Goal: Task Accomplishment & Management: Use online tool/utility

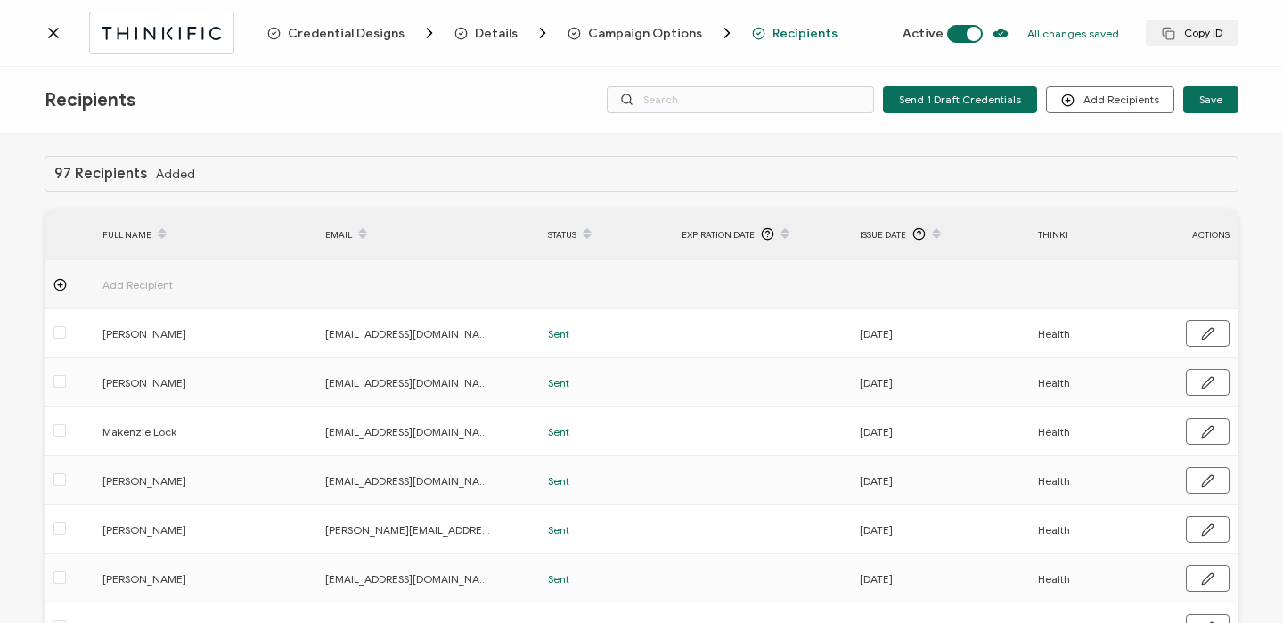
scroll to position [0, 857]
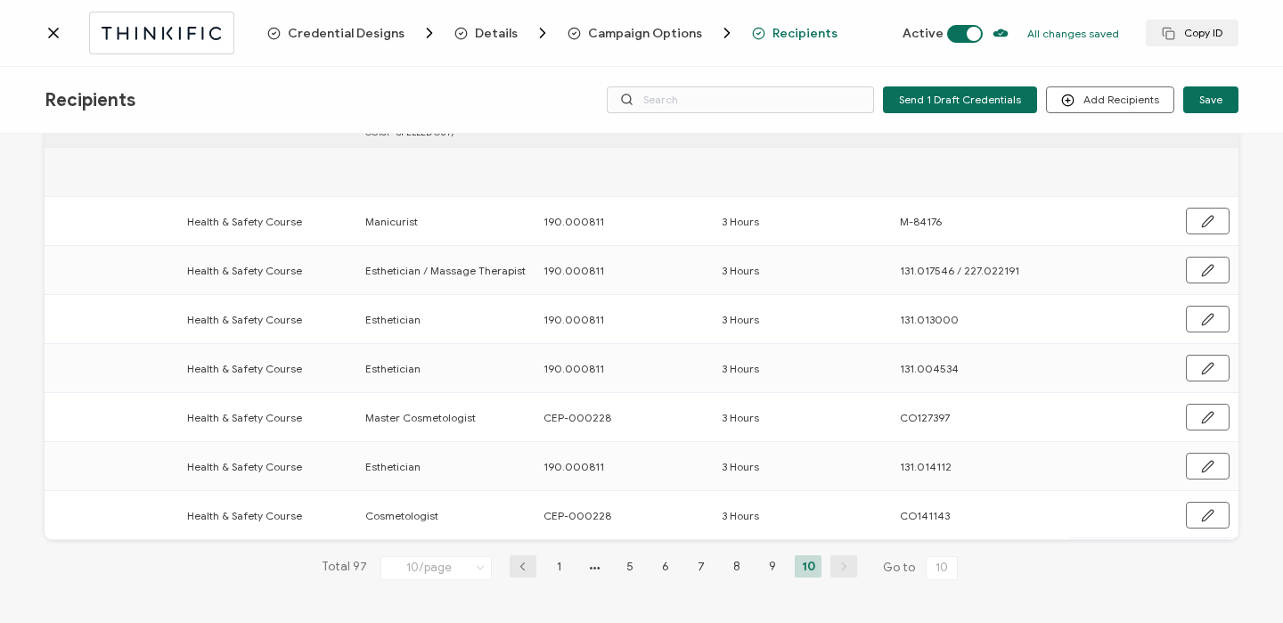
click at [57, 30] on icon at bounding box center [54, 33] width 18 height 18
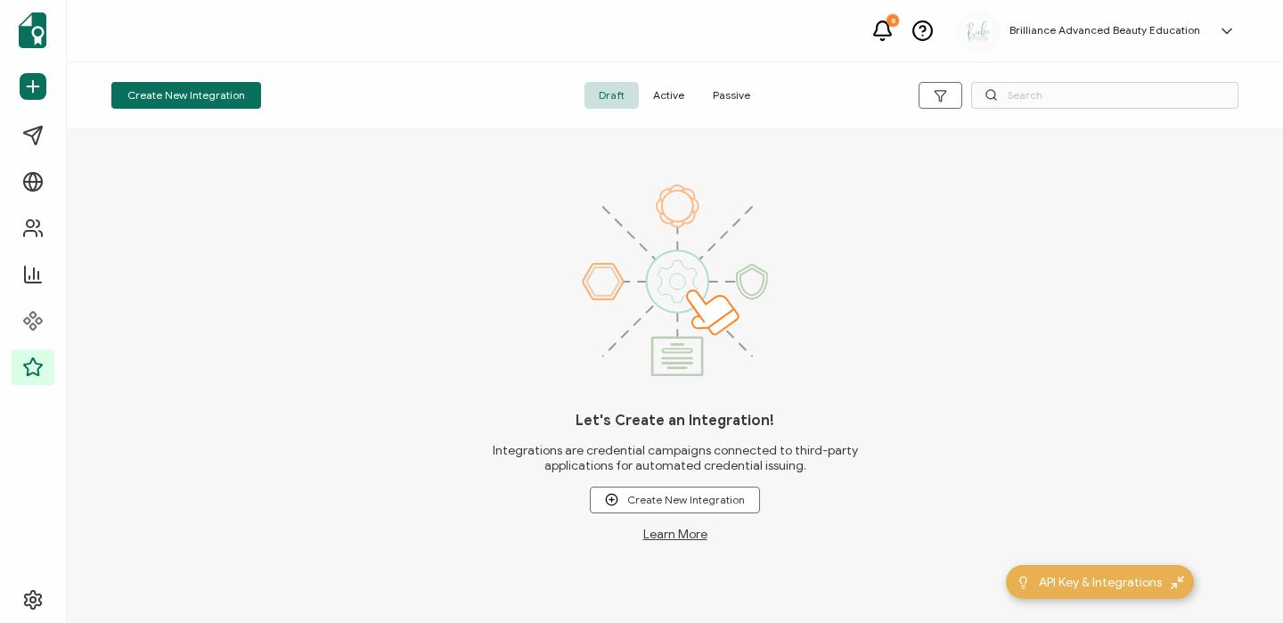
click at [666, 93] on span "Active" at bounding box center [669, 95] width 60 height 27
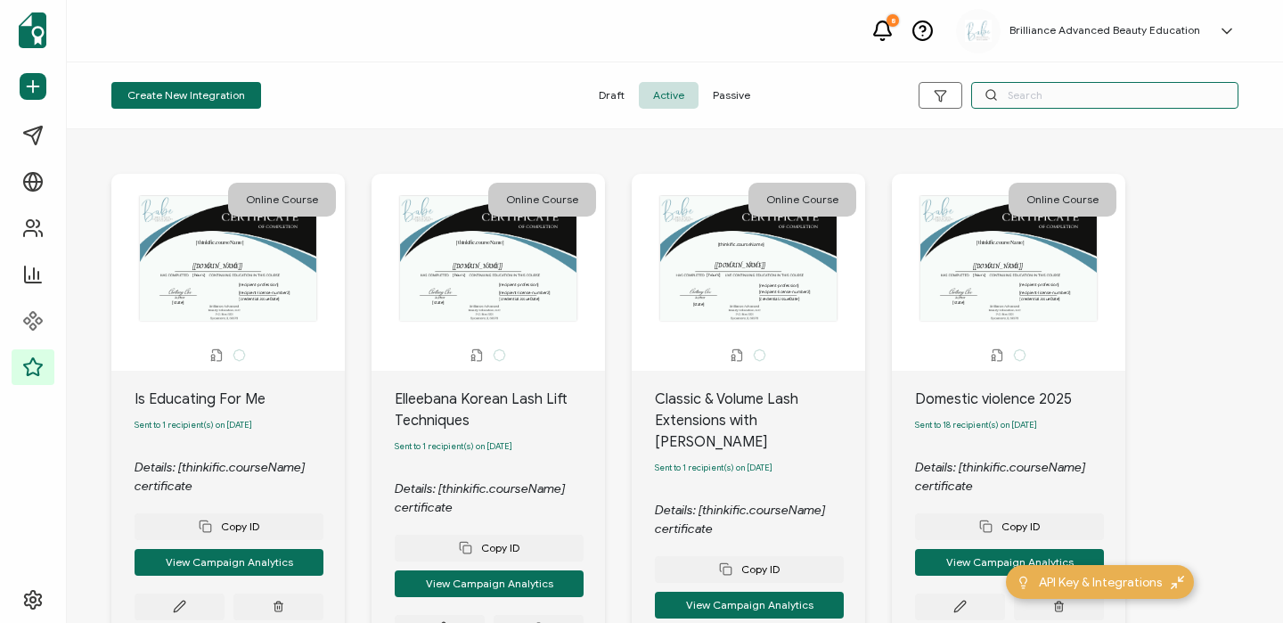
click at [1024, 95] on input "text" at bounding box center [1104, 95] width 267 height 27
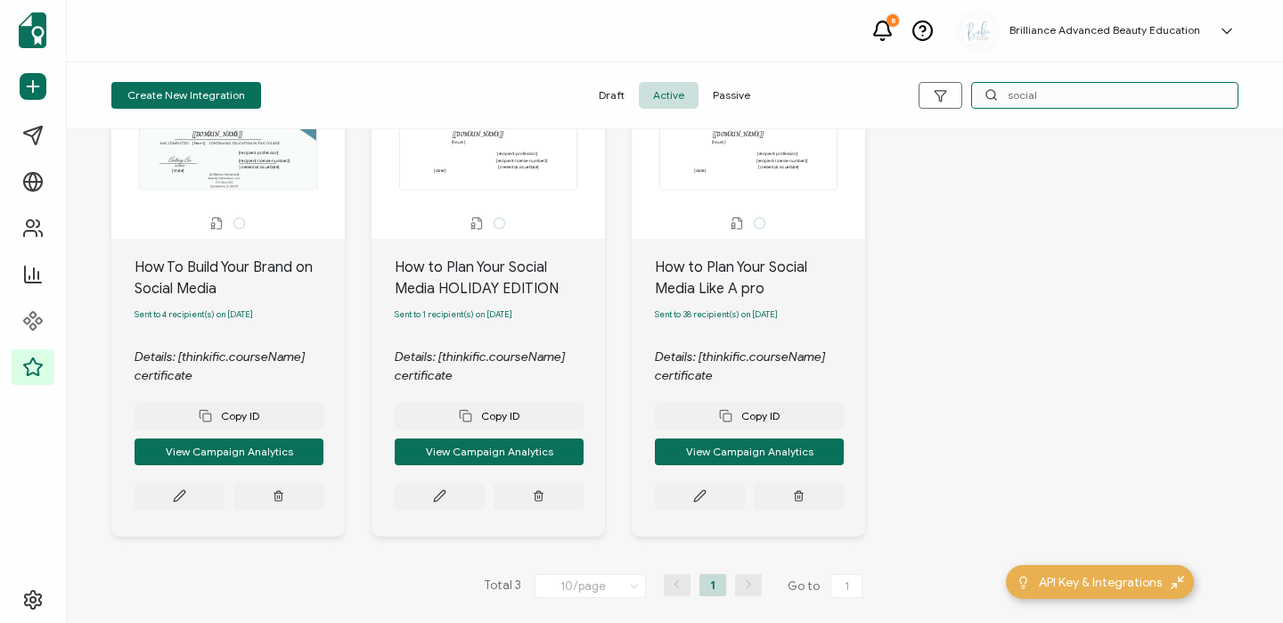
scroll to position [142, 0]
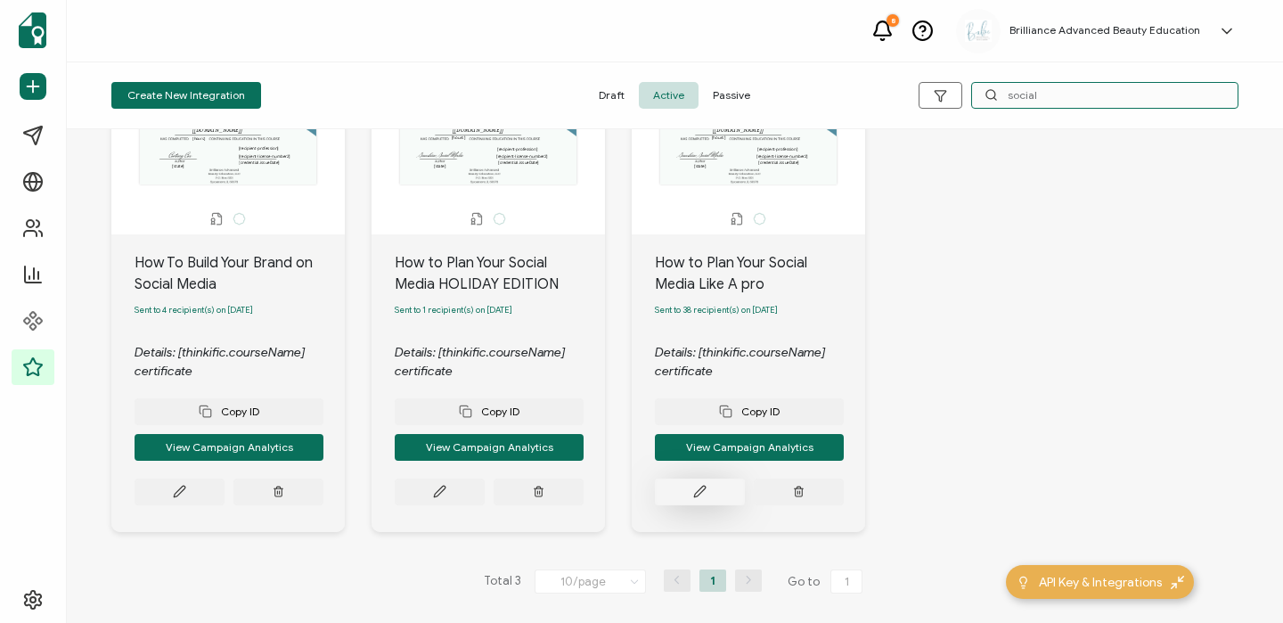
type input "social"
click at [688, 494] on button at bounding box center [700, 491] width 90 height 27
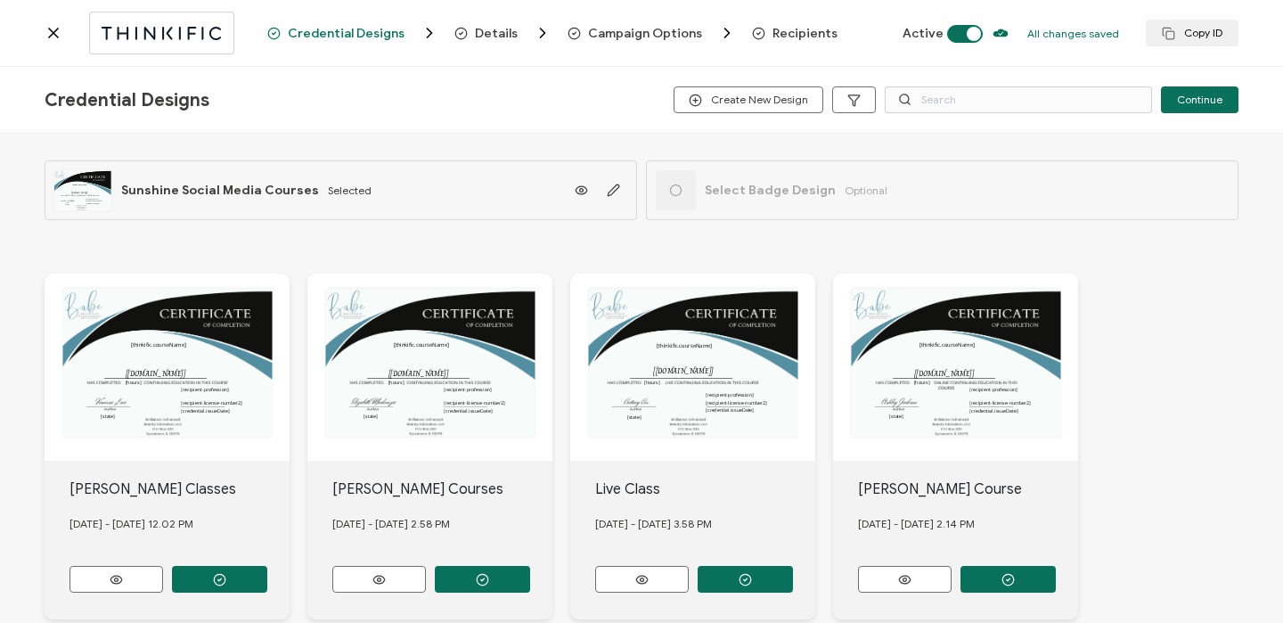
click at [786, 27] on span "Recipients" at bounding box center [804, 33] width 65 height 13
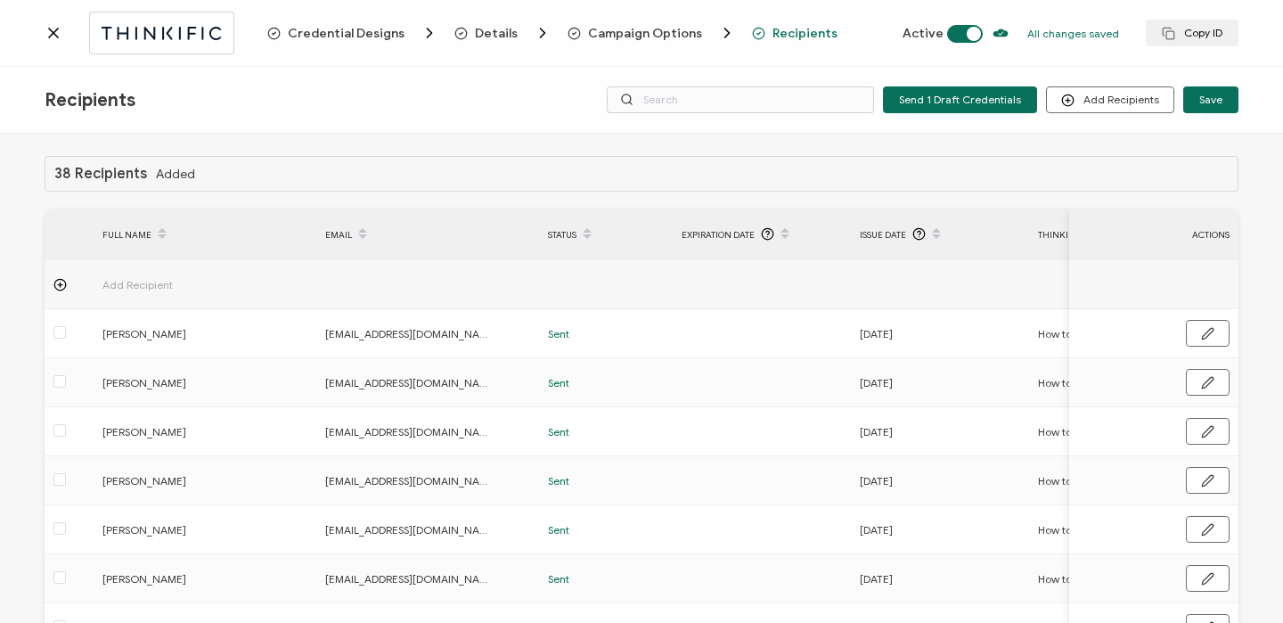
scroll to position [264, 0]
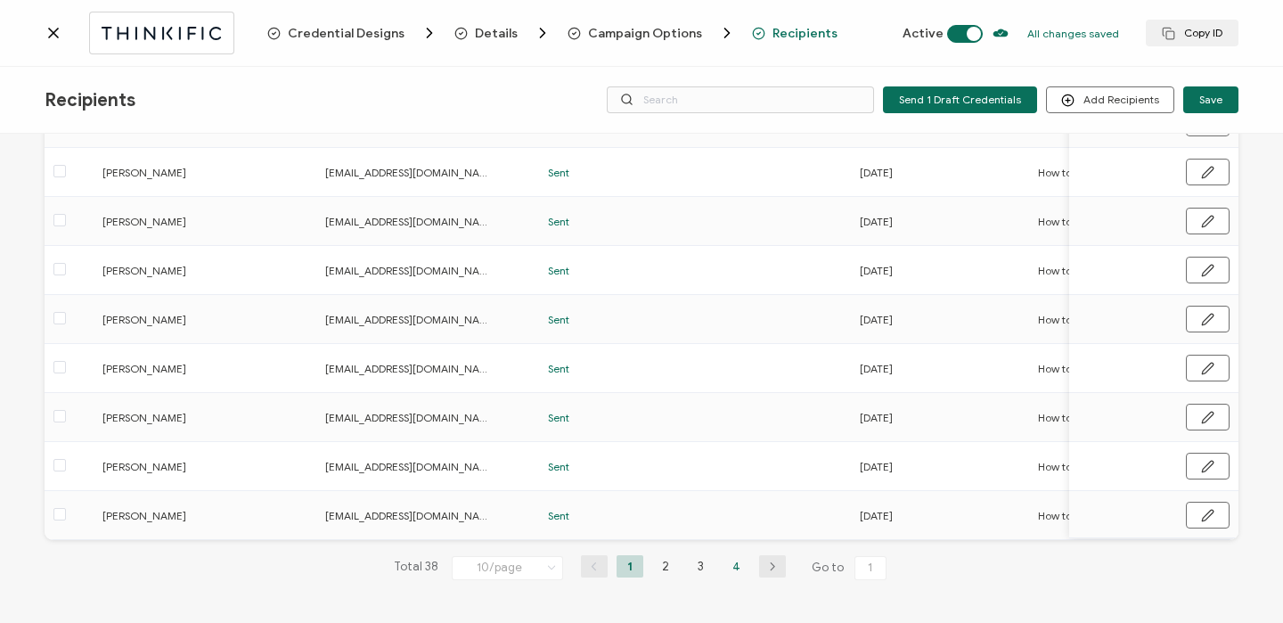
click at [735, 566] on li "4" at bounding box center [736, 566] width 27 height 22
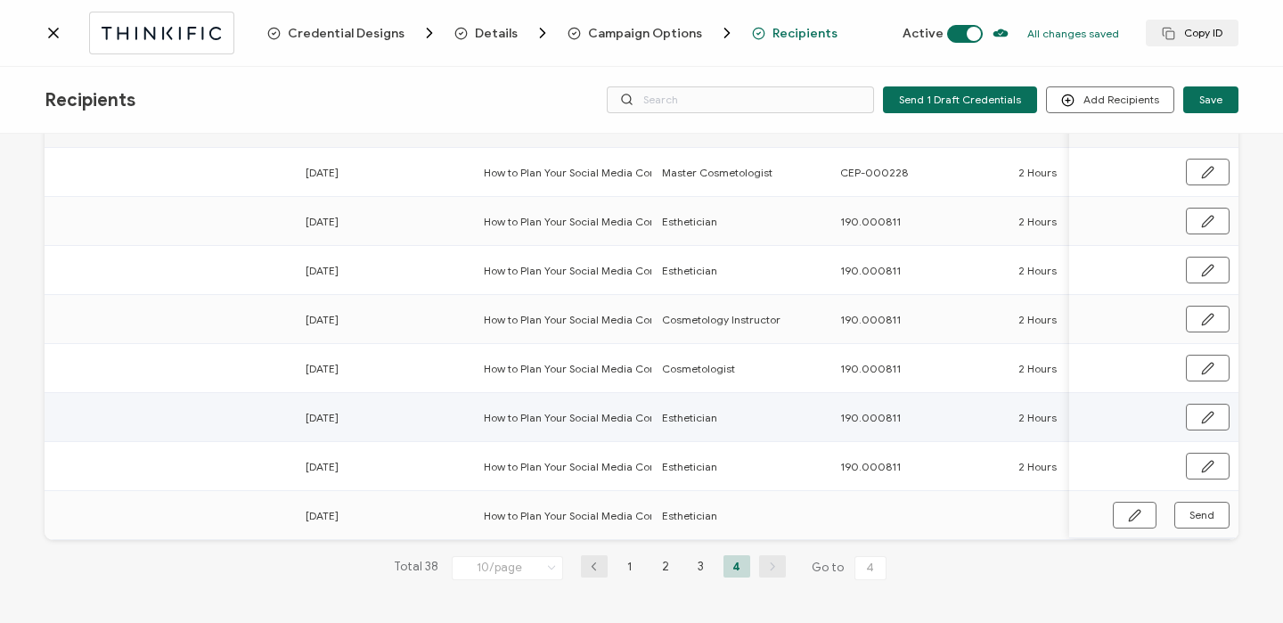
scroll to position [0, 857]
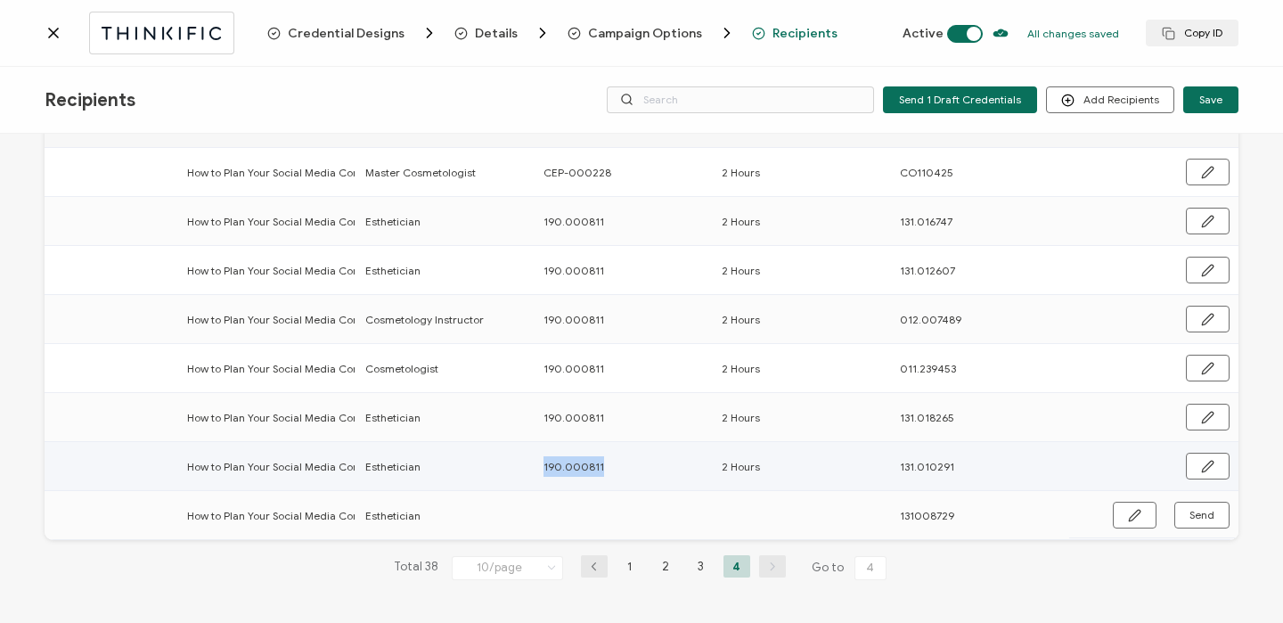
drag, startPoint x: 534, startPoint y: 458, endPoint x: 613, endPoint y: 462, distance: 78.5
click at [613, 462] on div "190.000811" at bounding box center [622, 466] width 176 height 20
copy span "190.000811"
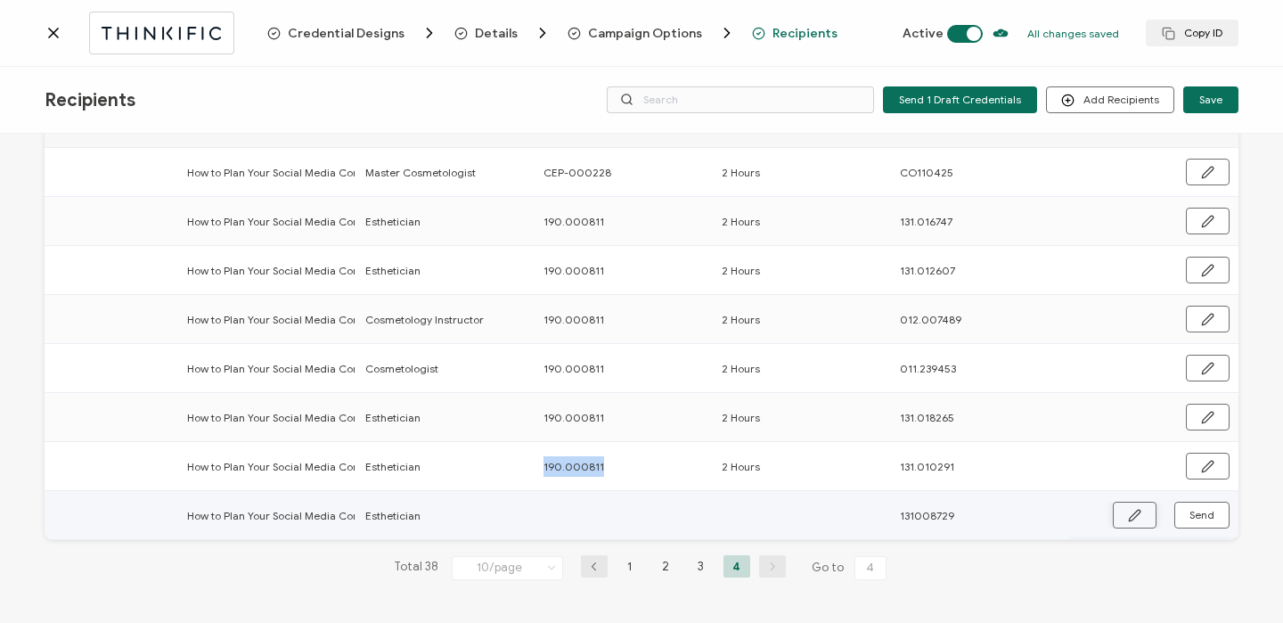
click at [1130, 516] on icon "button" at bounding box center [1134, 515] width 13 height 13
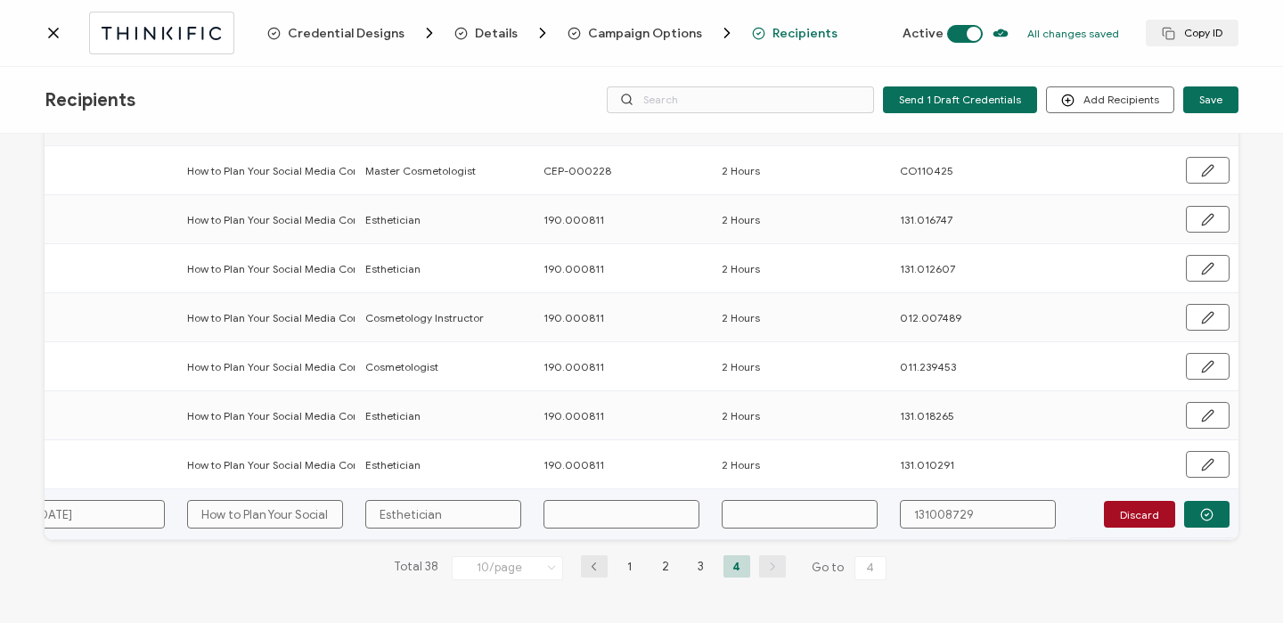
click at [621, 505] on input "text" at bounding box center [621, 514] width 156 height 29
paste input "190.000811"
type input "190.000811"
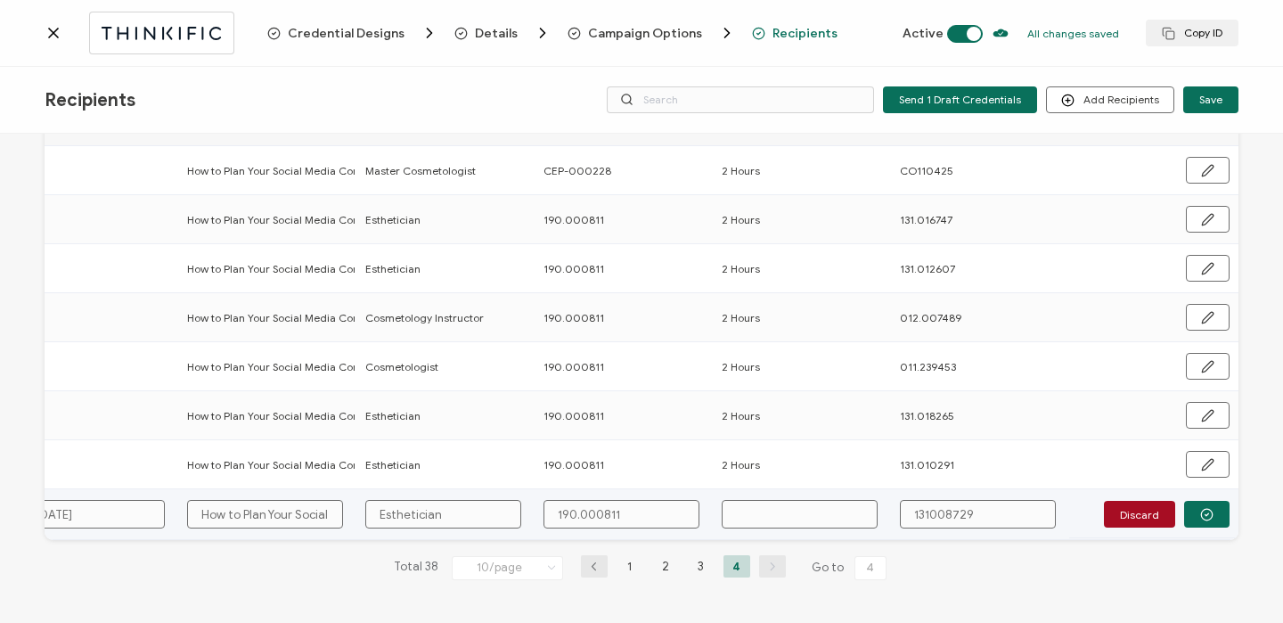
click at [755, 514] on input "text" at bounding box center [799, 514] width 156 height 29
type input "2"
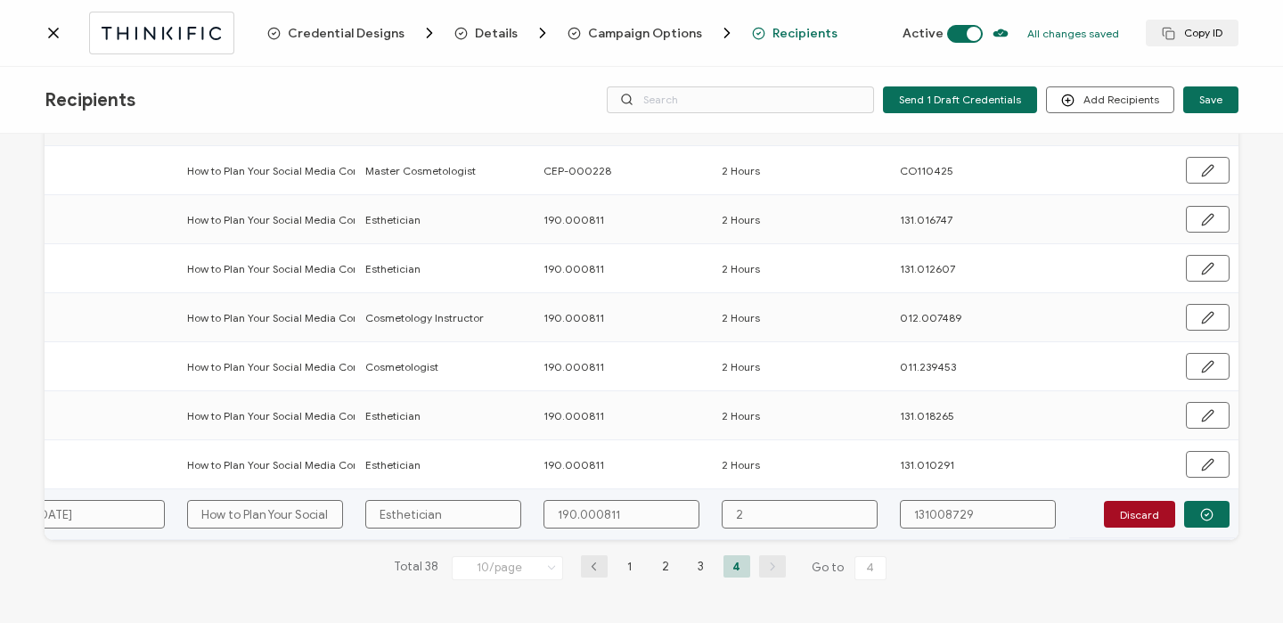
type input "2 H"
type input "2 Ho"
type input "2 Hou"
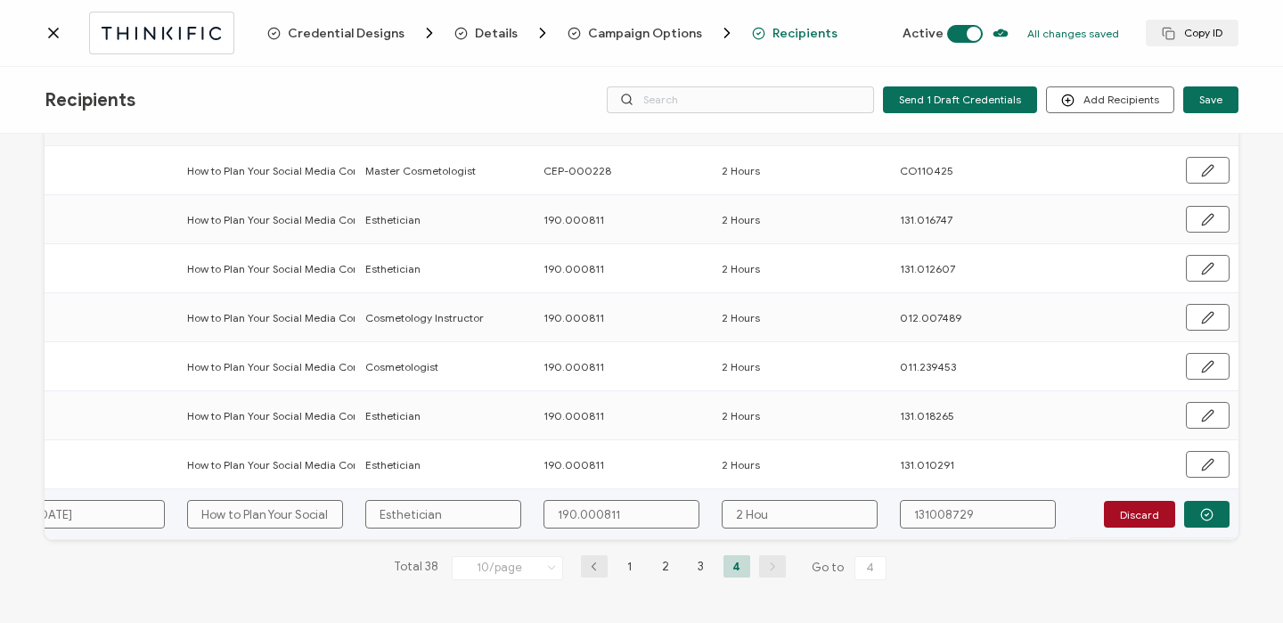
type input "2 Hou"
type input "2 Hour"
type input "2 Hours"
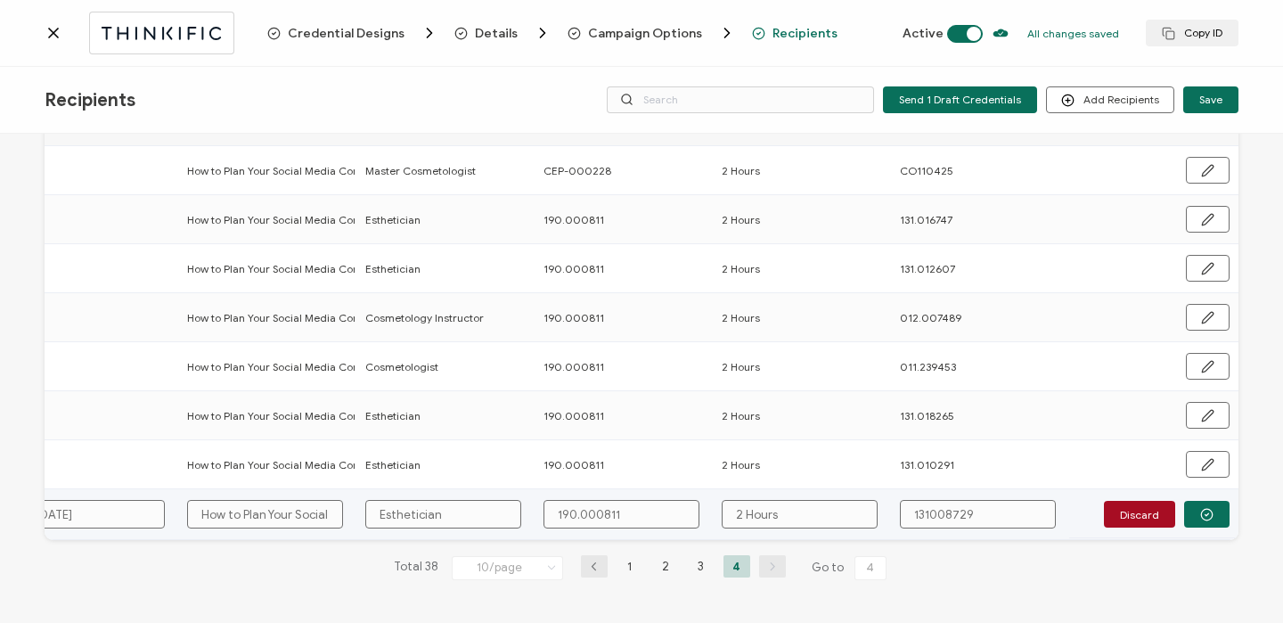
type input "2 Hours"
click at [920, 509] on input "131008729" at bounding box center [978, 514] width 156 height 29
type input "131.008729"
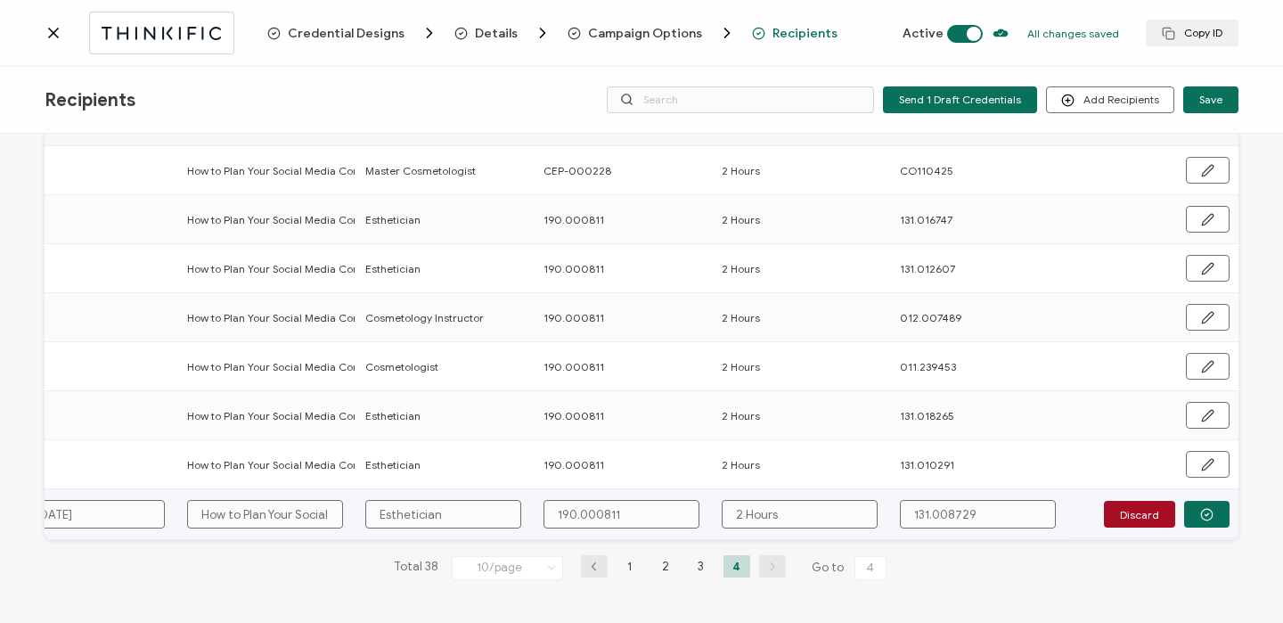
click at [1193, 489] on td "Discard" at bounding box center [1153, 514] width 169 height 51
click at [1200, 508] on icon "button" at bounding box center [1206, 514] width 13 height 13
click at [1202, 509] on span "Send" at bounding box center [1201, 514] width 25 height 11
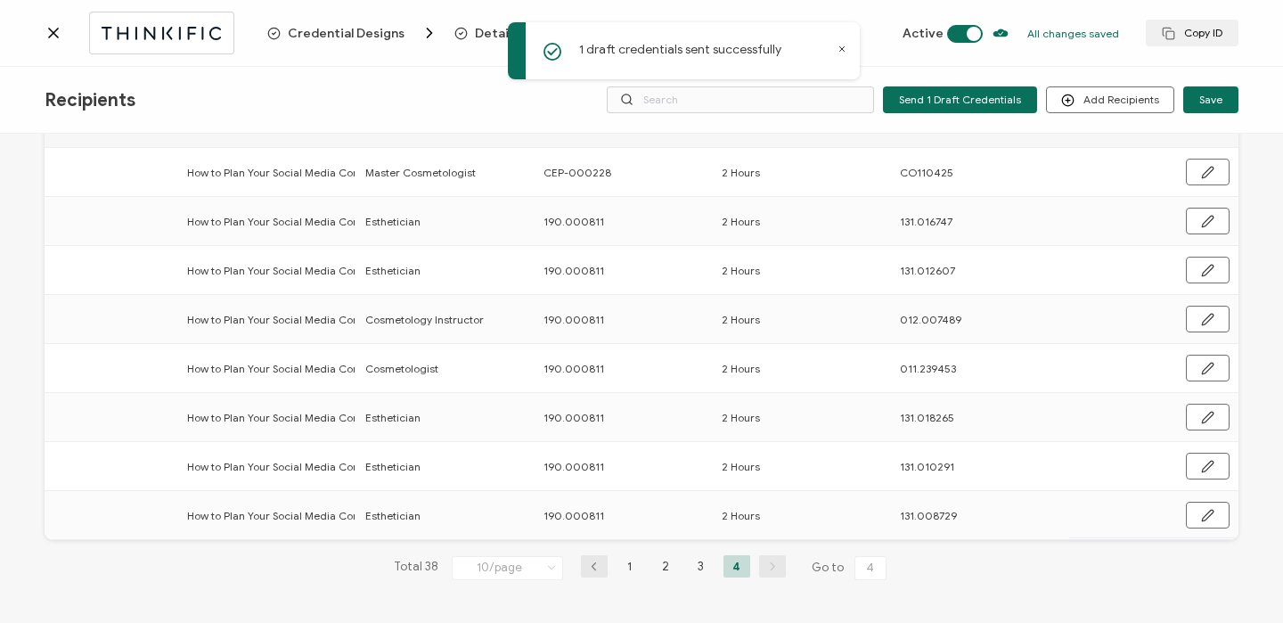
click at [58, 30] on icon at bounding box center [54, 33] width 18 height 18
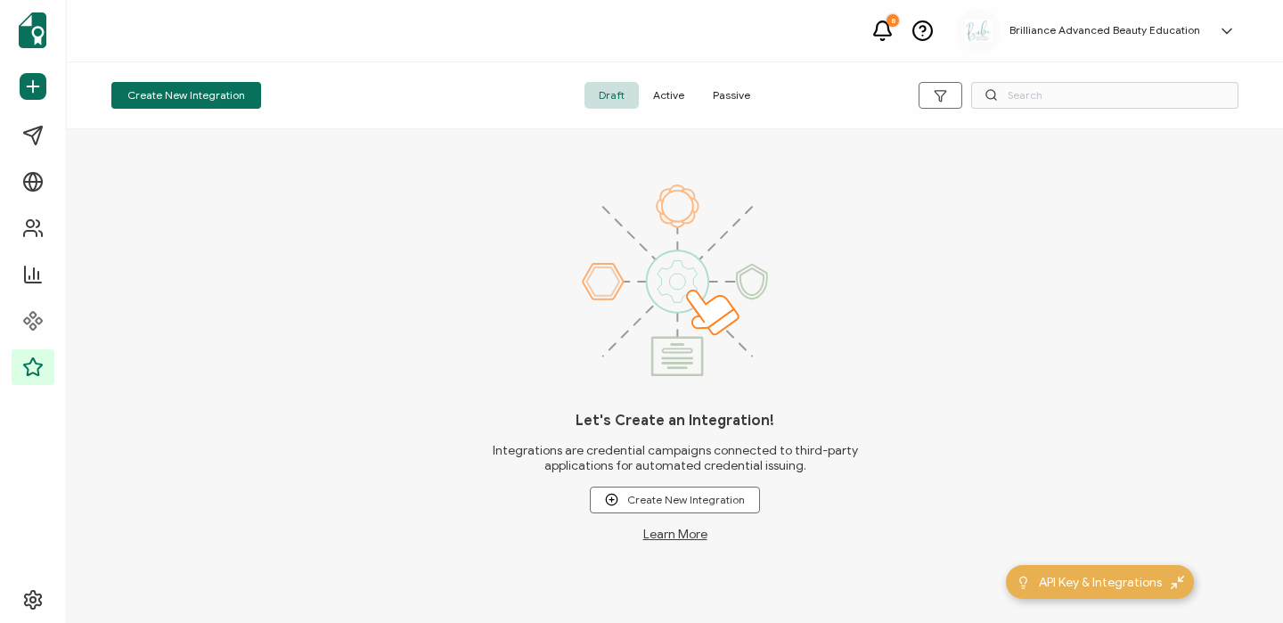
click at [679, 93] on span "Active" at bounding box center [669, 95] width 60 height 27
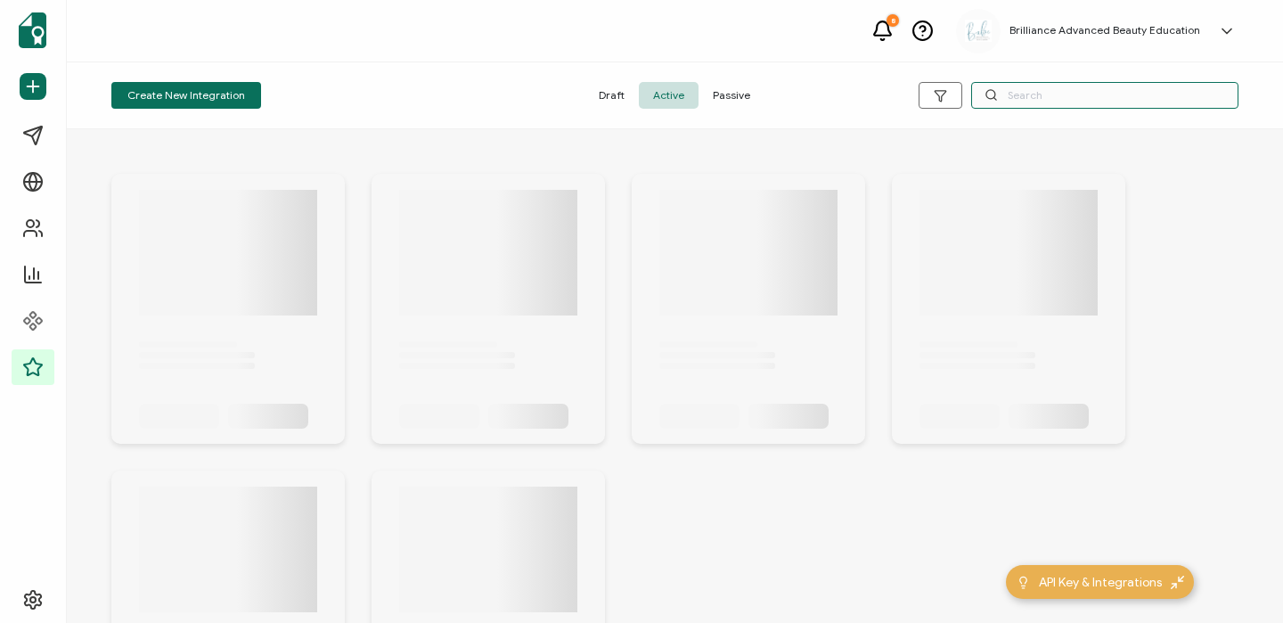
click at [1014, 94] on input "text" at bounding box center [1104, 95] width 267 height 27
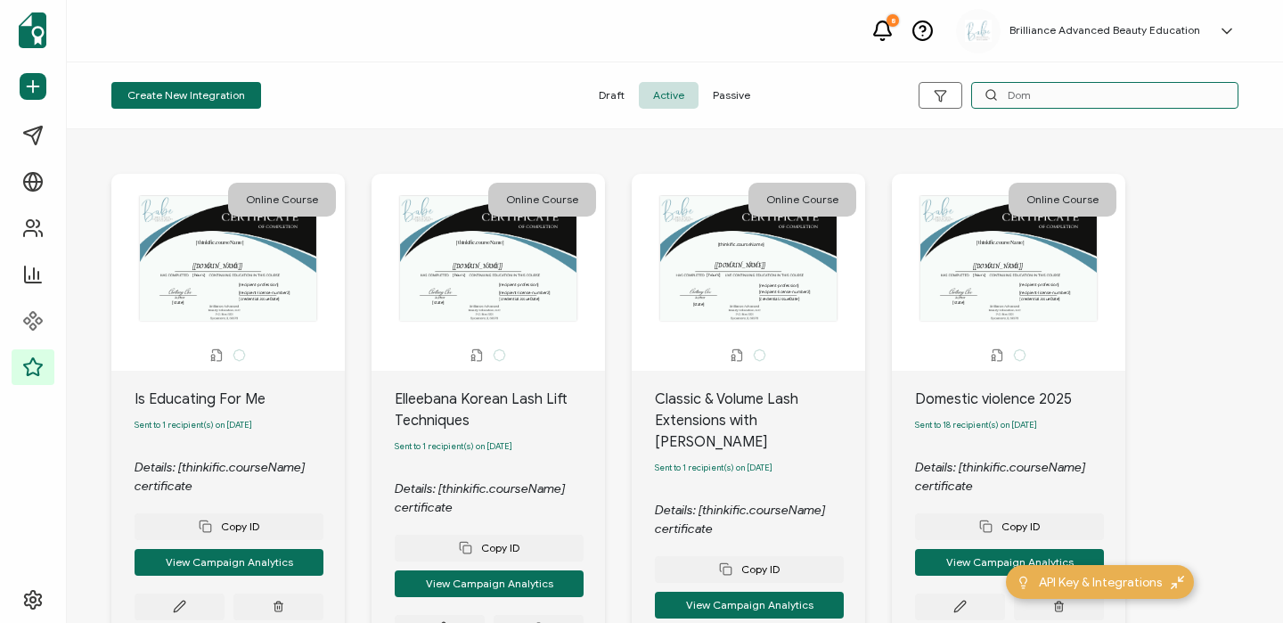
type input "Dome"
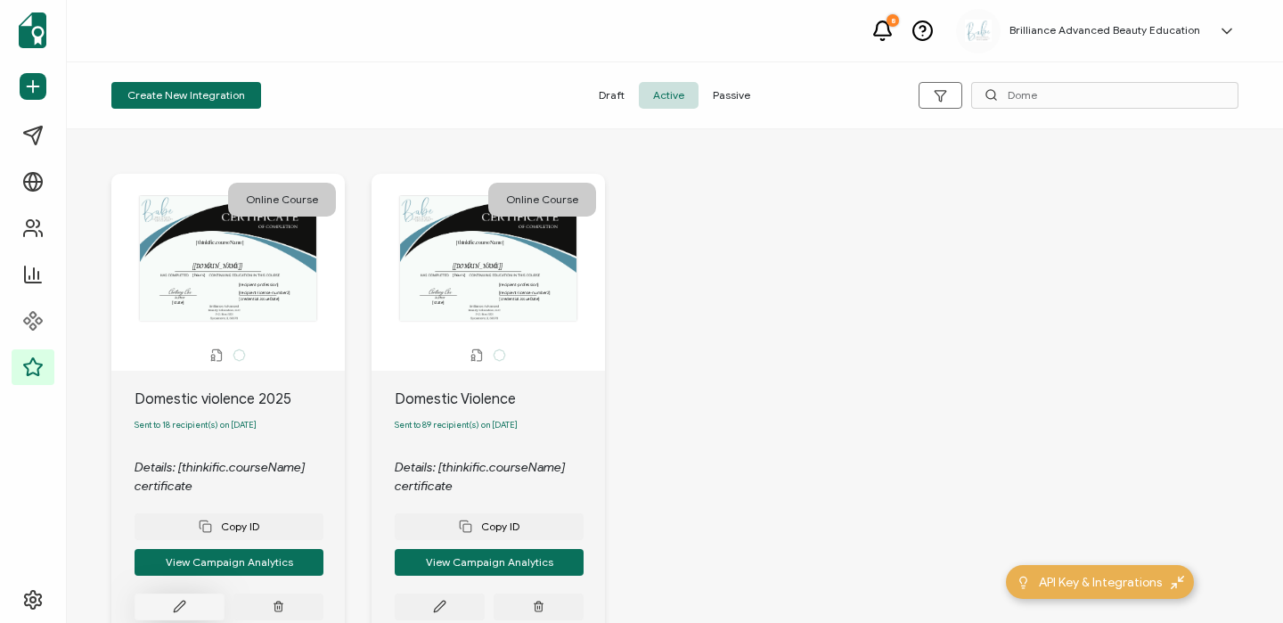
click at [184, 610] on icon at bounding box center [179, 605] width 13 height 13
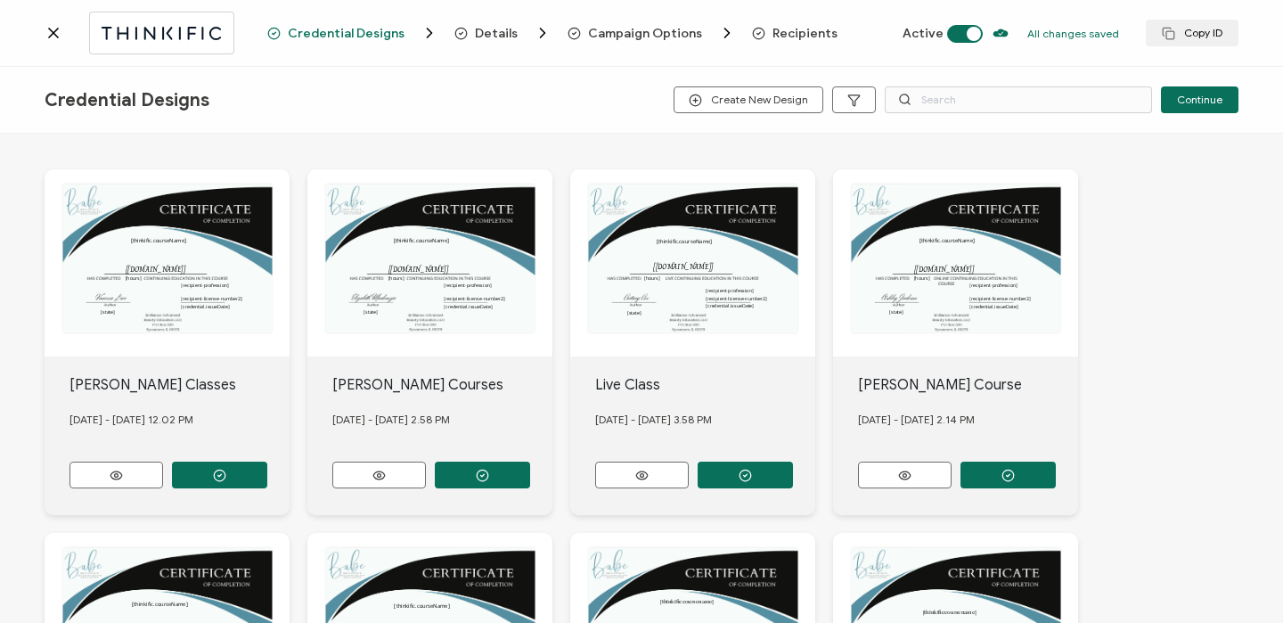
click at [792, 22] on div "Credential Designs Details Campaign Options Recipients Active All changes saved…" at bounding box center [641, 33] width 1283 height 67
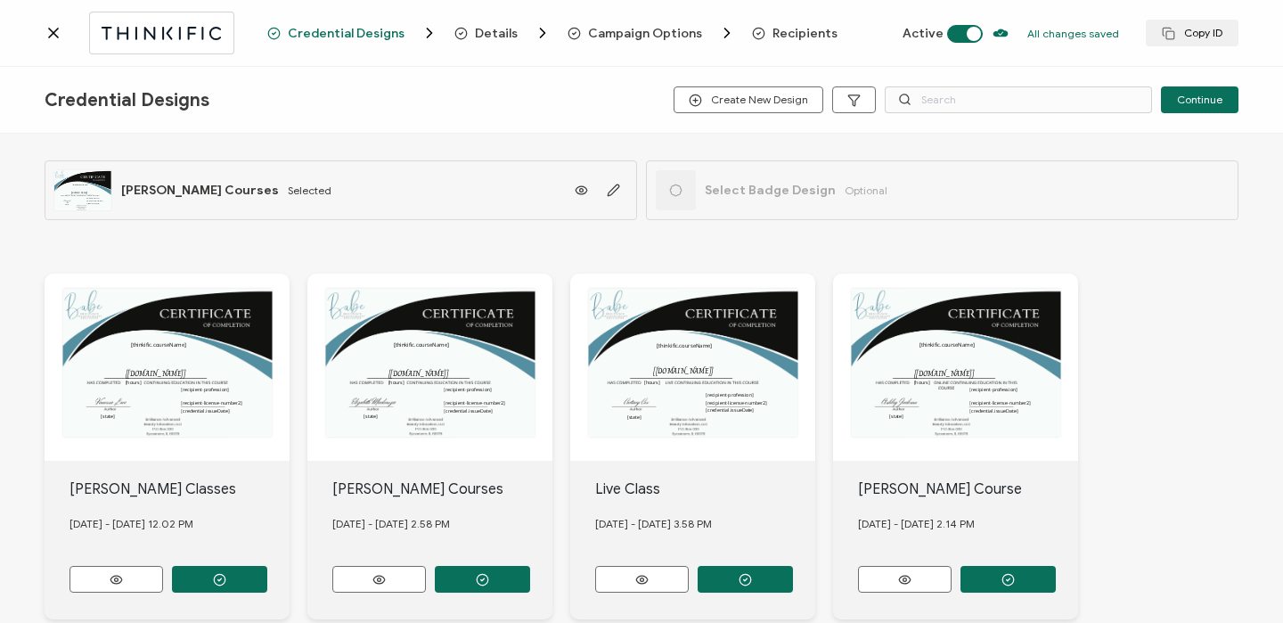
click at [786, 29] on span "Recipients" at bounding box center [804, 33] width 65 height 13
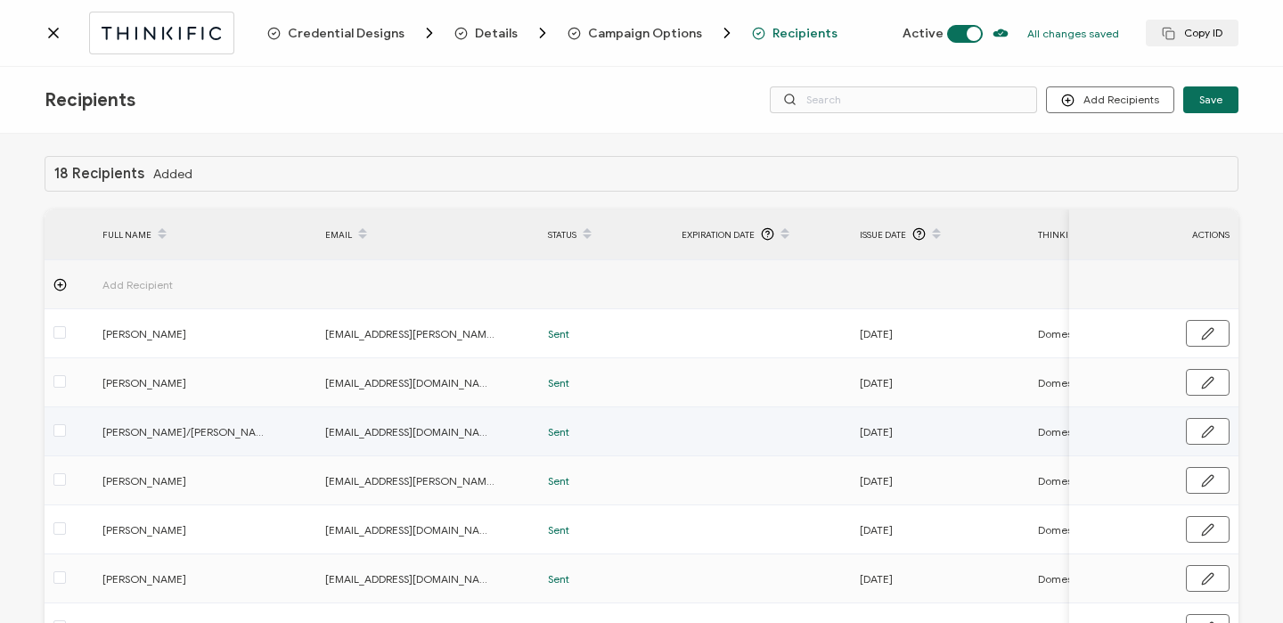
scroll to position [264, 0]
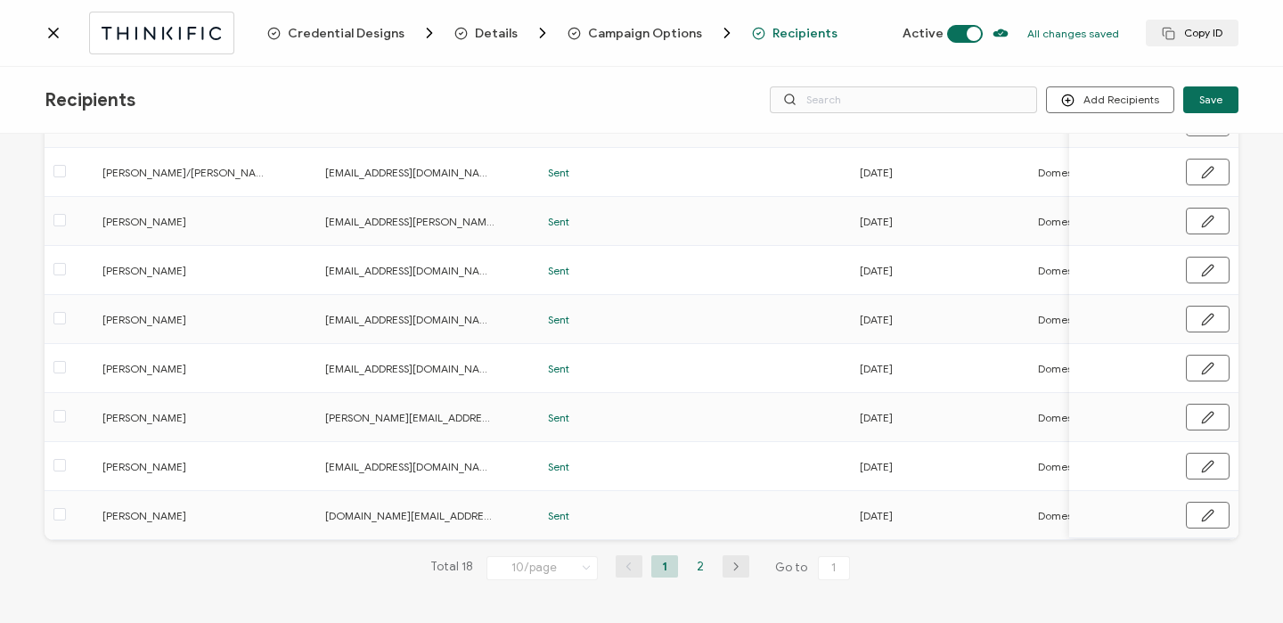
click at [695, 556] on li "2" at bounding box center [700, 566] width 27 height 22
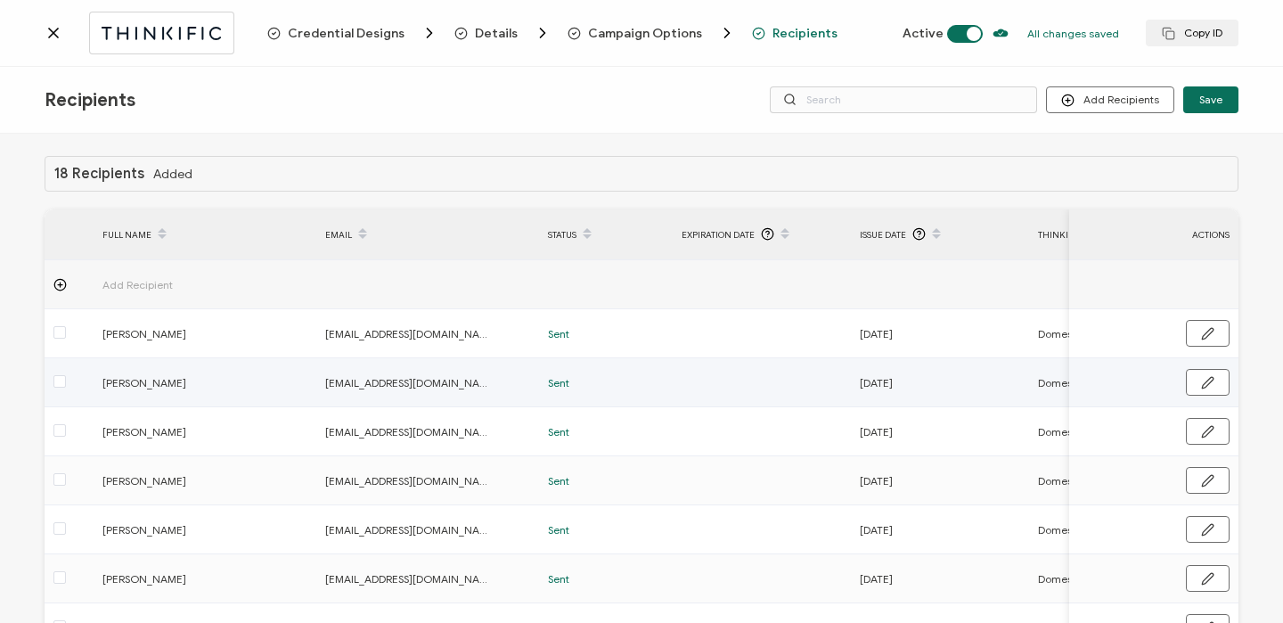
scroll to position [166, 0]
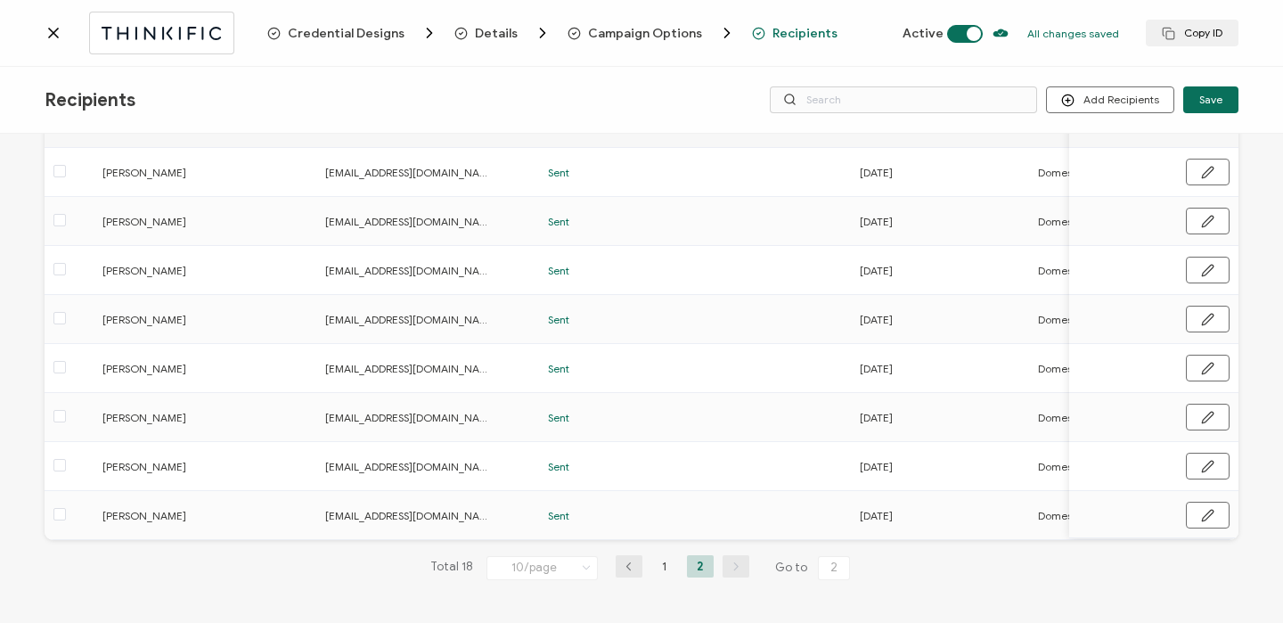
click at [53, 35] on icon at bounding box center [54, 33] width 18 height 18
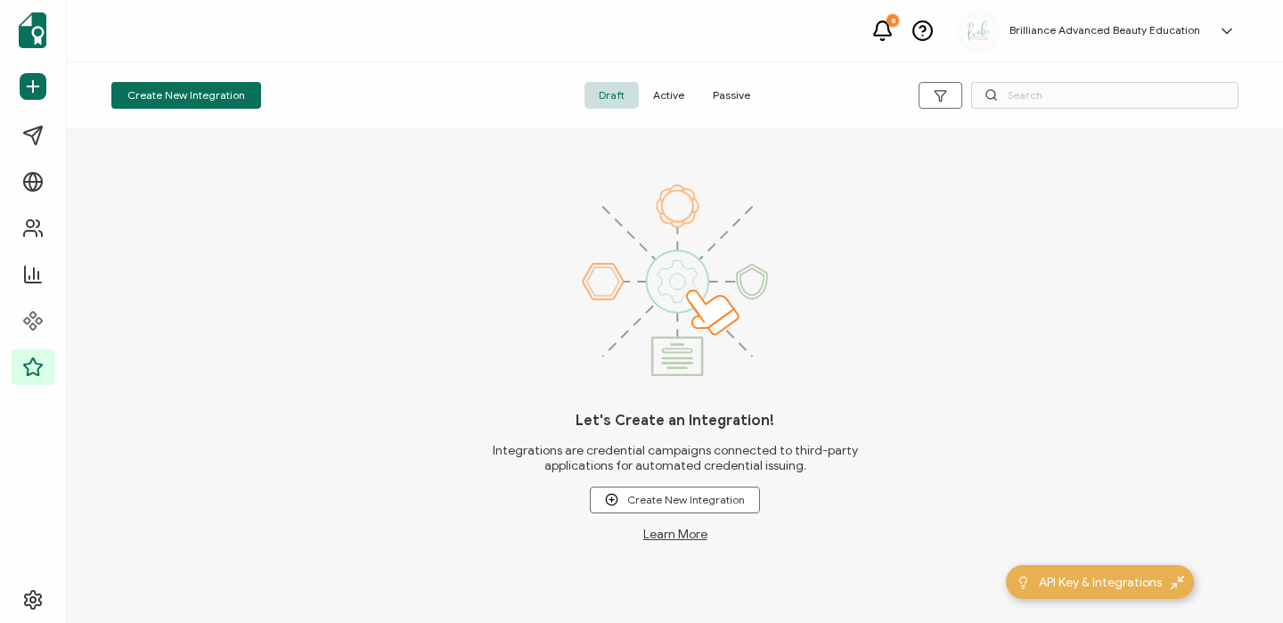
click at [677, 94] on span "Active" at bounding box center [669, 95] width 60 height 27
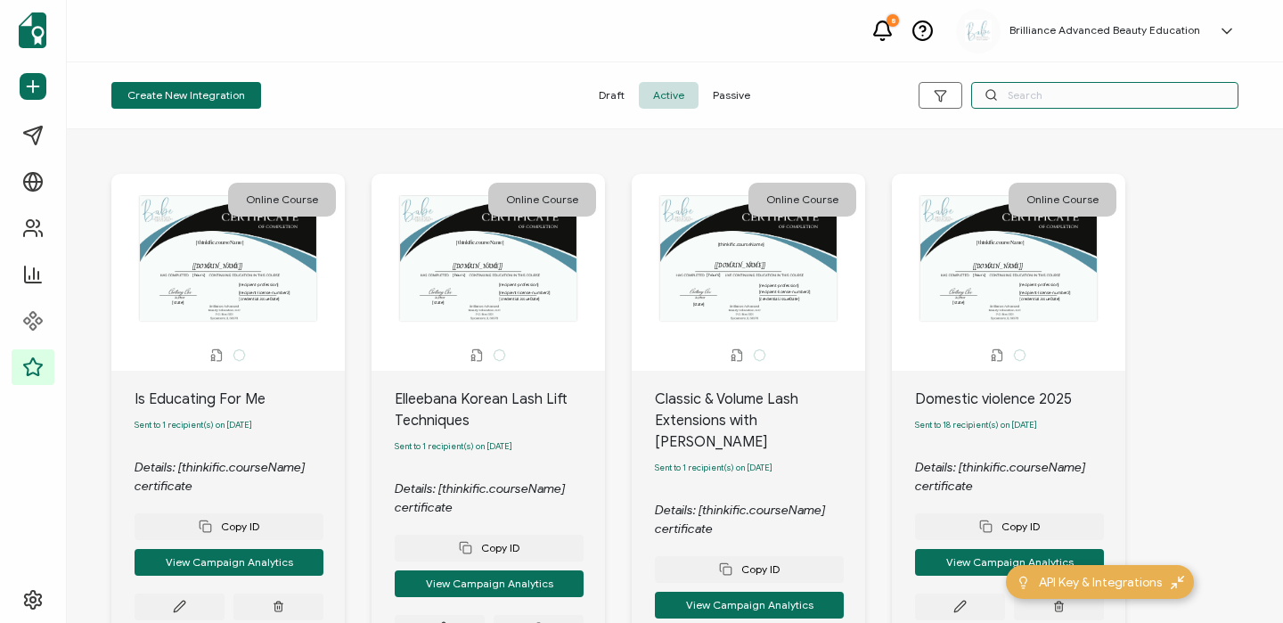
click at [1008, 97] on input "text" at bounding box center [1104, 95] width 267 height 27
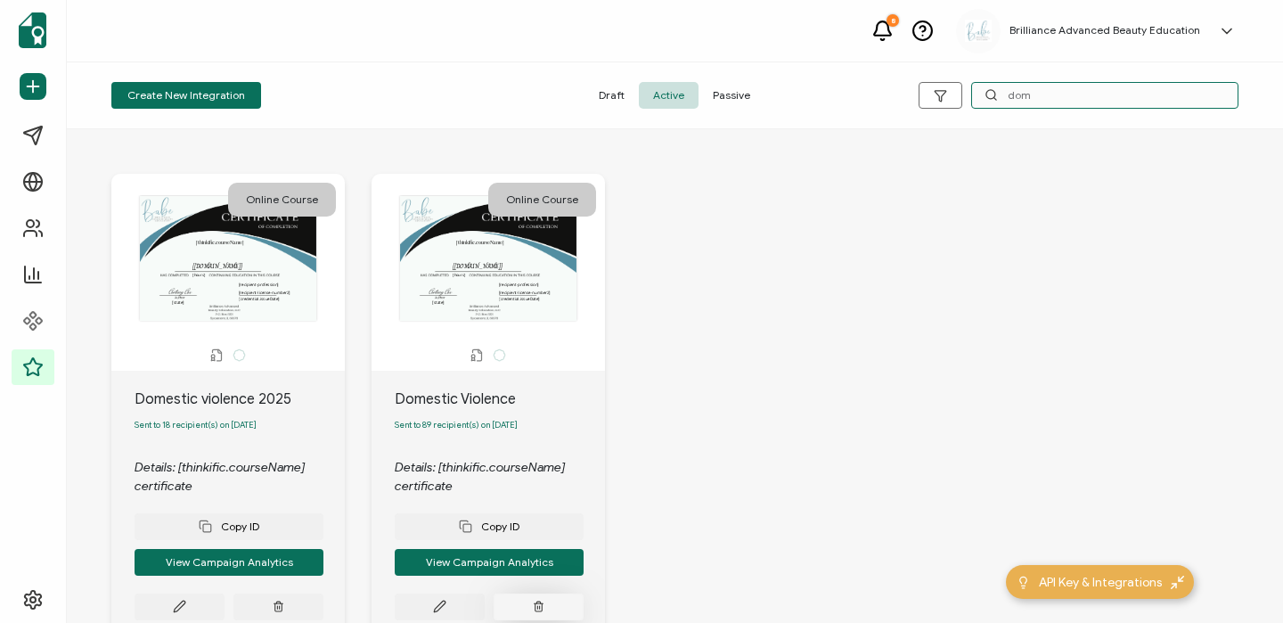
scroll to position [120, 0]
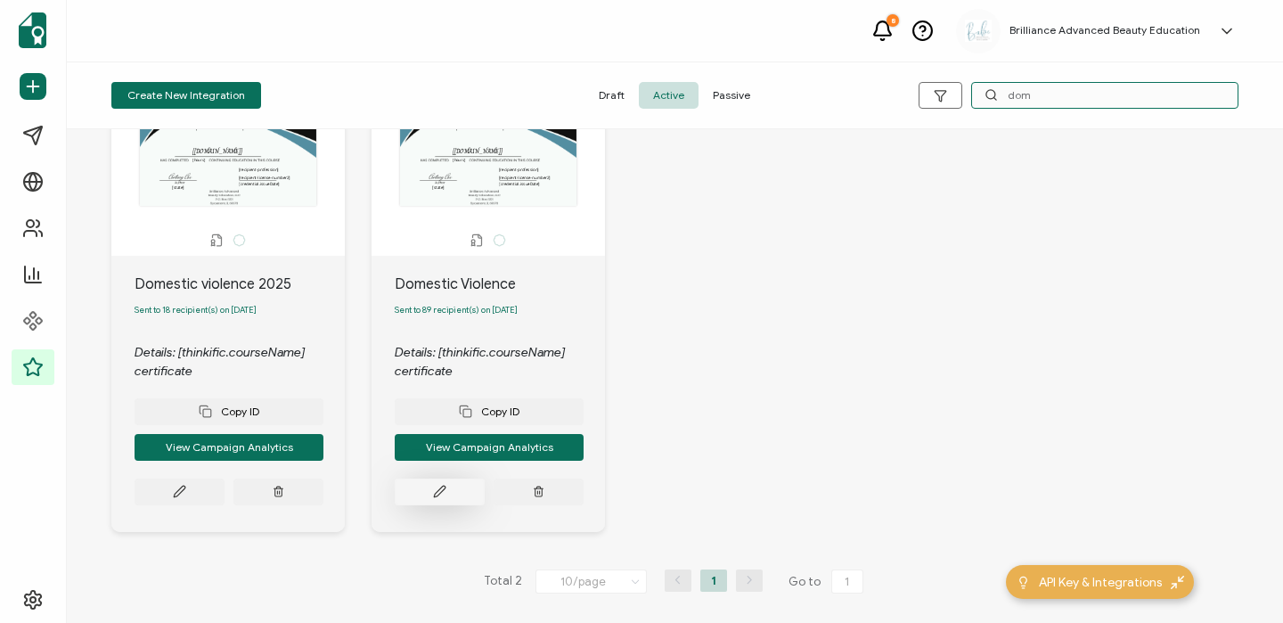
type input "dom"
click at [473, 501] on button at bounding box center [440, 491] width 90 height 27
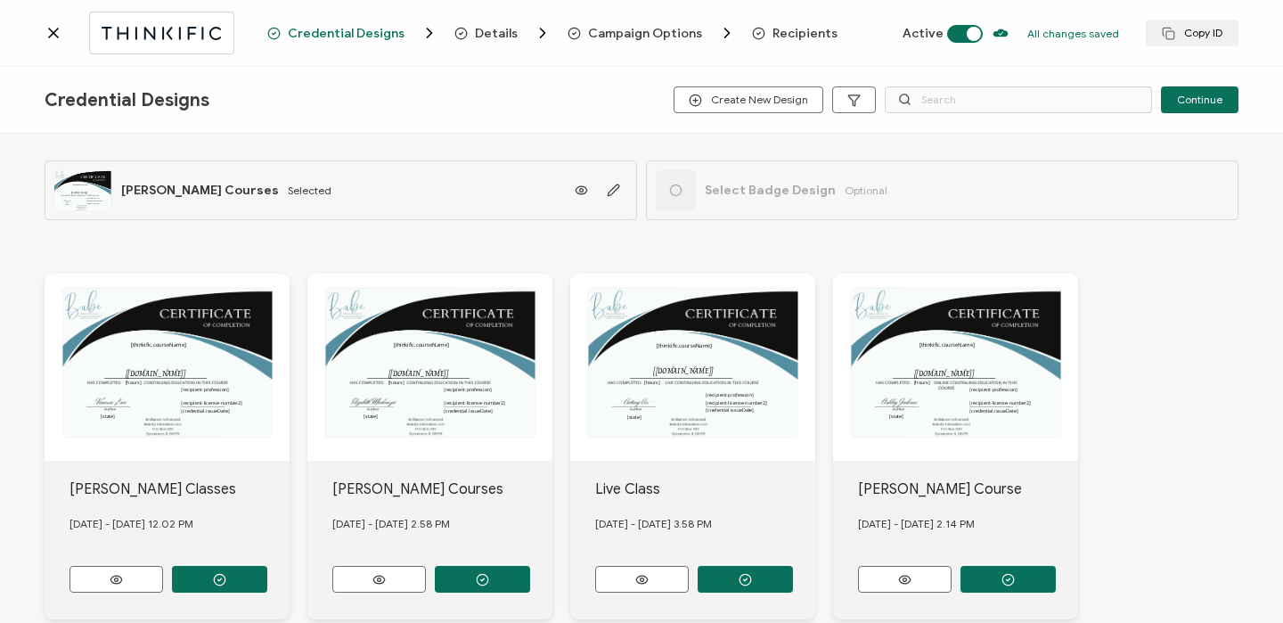
click at [772, 31] on span "Recipients" at bounding box center [804, 33] width 65 height 13
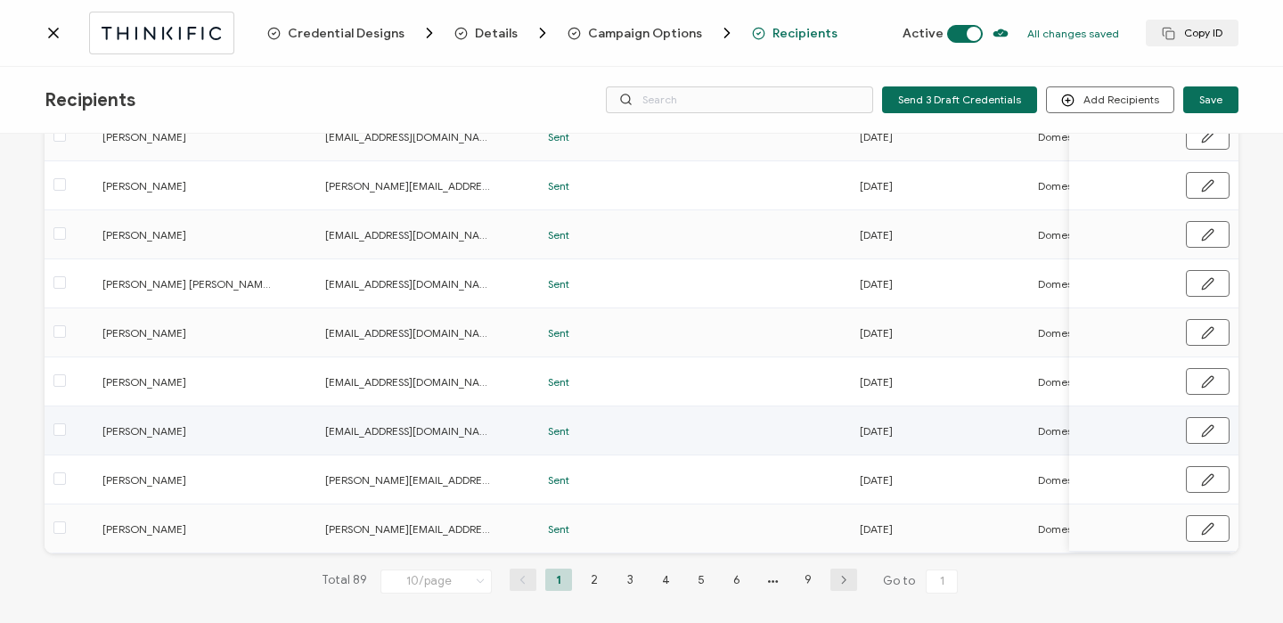
scroll to position [264, 0]
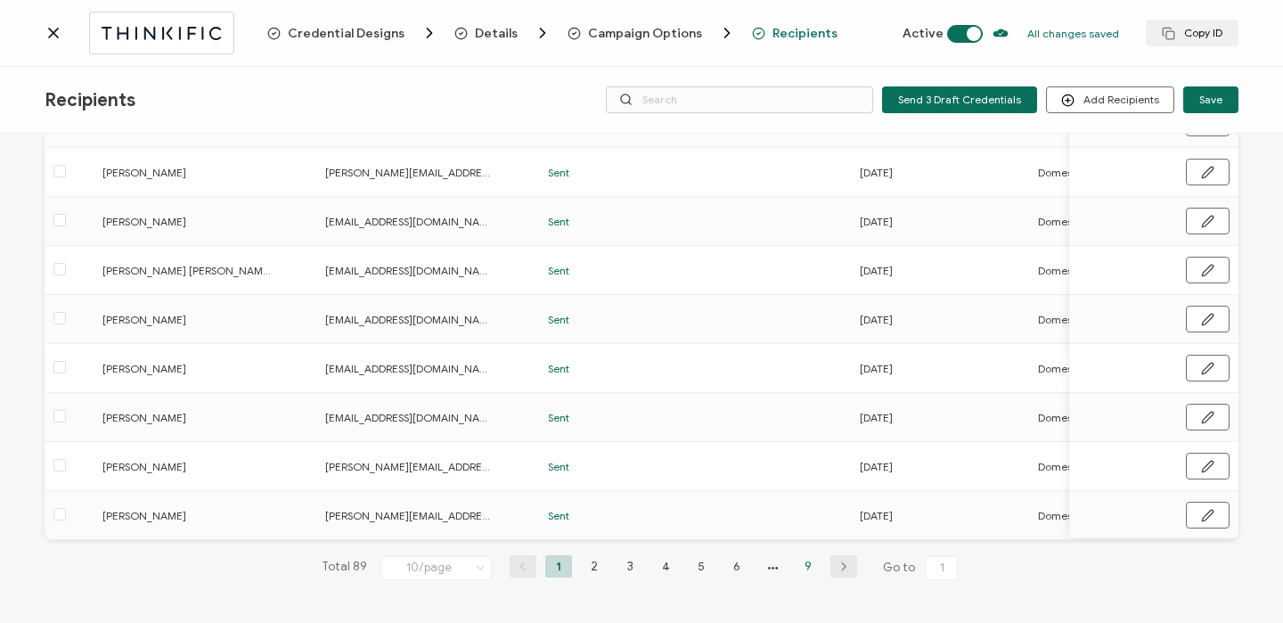
click at [801, 566] on li "9" at bounding box center [807, 566] width 27 height 22
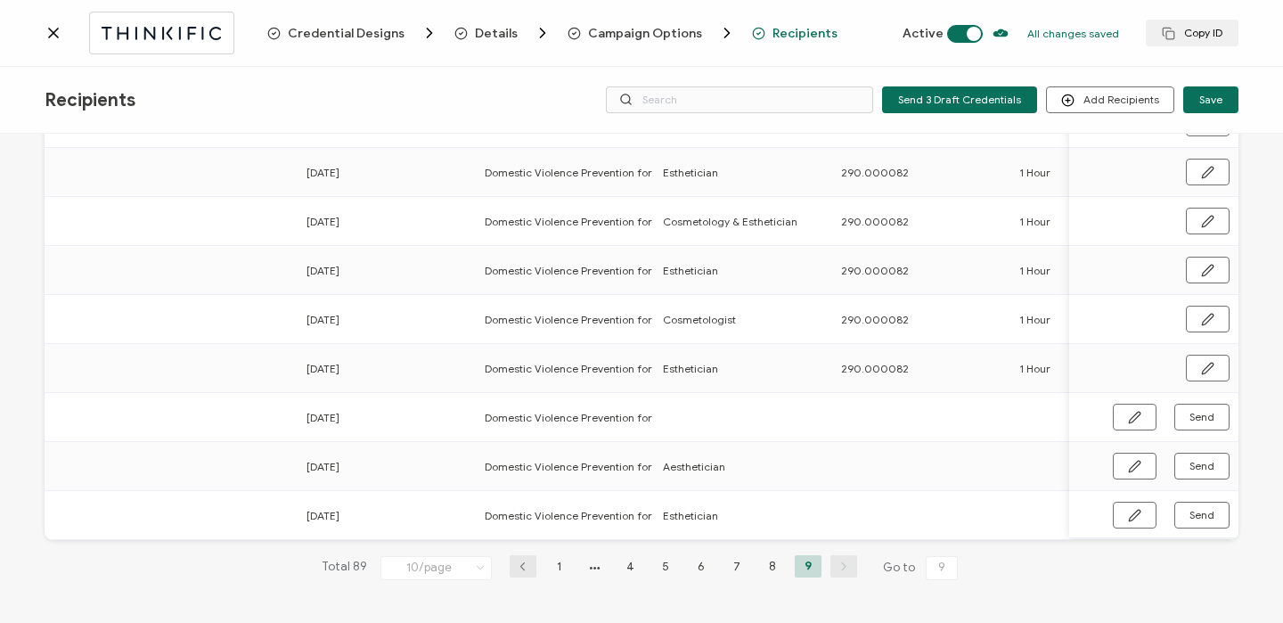
scroll to position [0, 857]
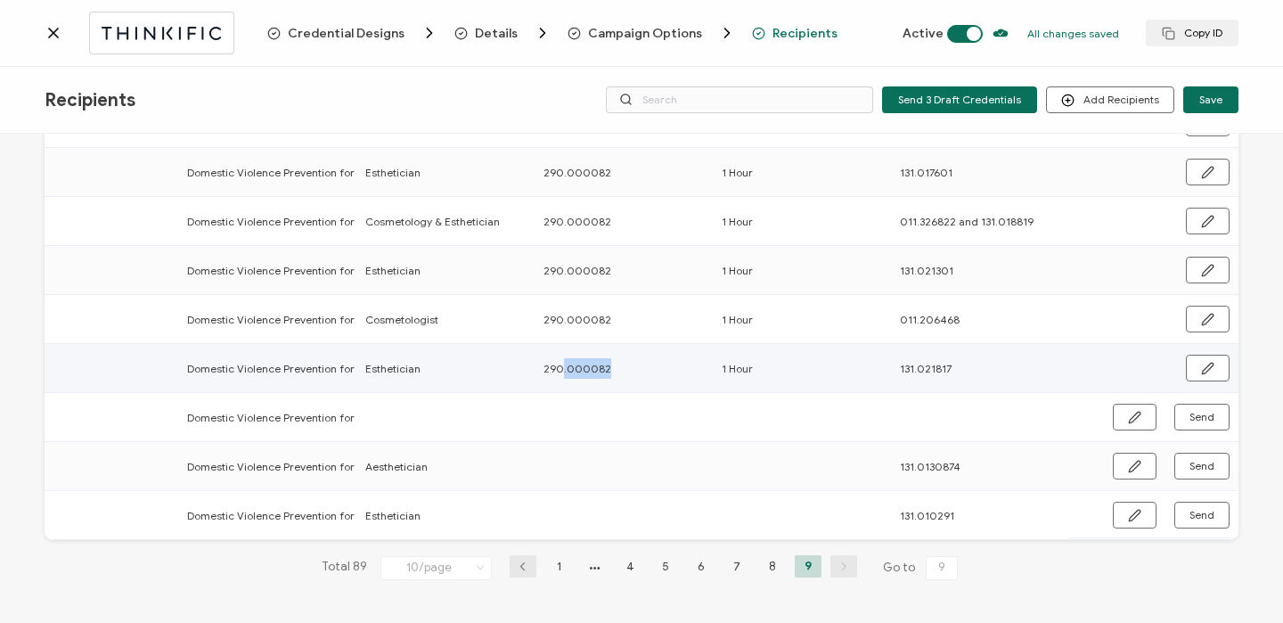
drag, startPoint x: 576, startPoint y: 367, endPoint x: 633, endPoint y: 373, distance: 57.3
click at [633, 373] on td "290.000082" at bounding box center [623, 368] width 178 height 49
click at [604, 363] on div "290.000082" at bounding box center [622, 368] width 176 height 20
drag, startPoint x: 545, startPoint y: 366, endPoint x: 607, endPoint y: 368, distance: 62.4
click at [607, 368] on div "290.000082" at bounding box center [622, 368] width 176 height 20
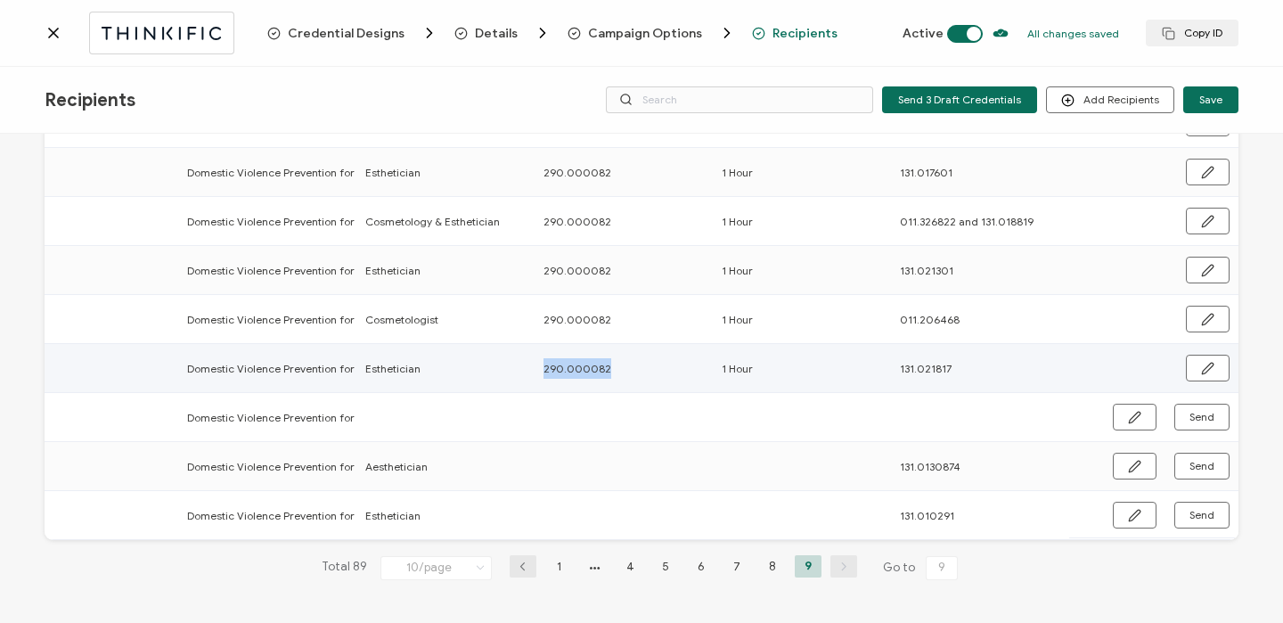
copy span "290.000082"
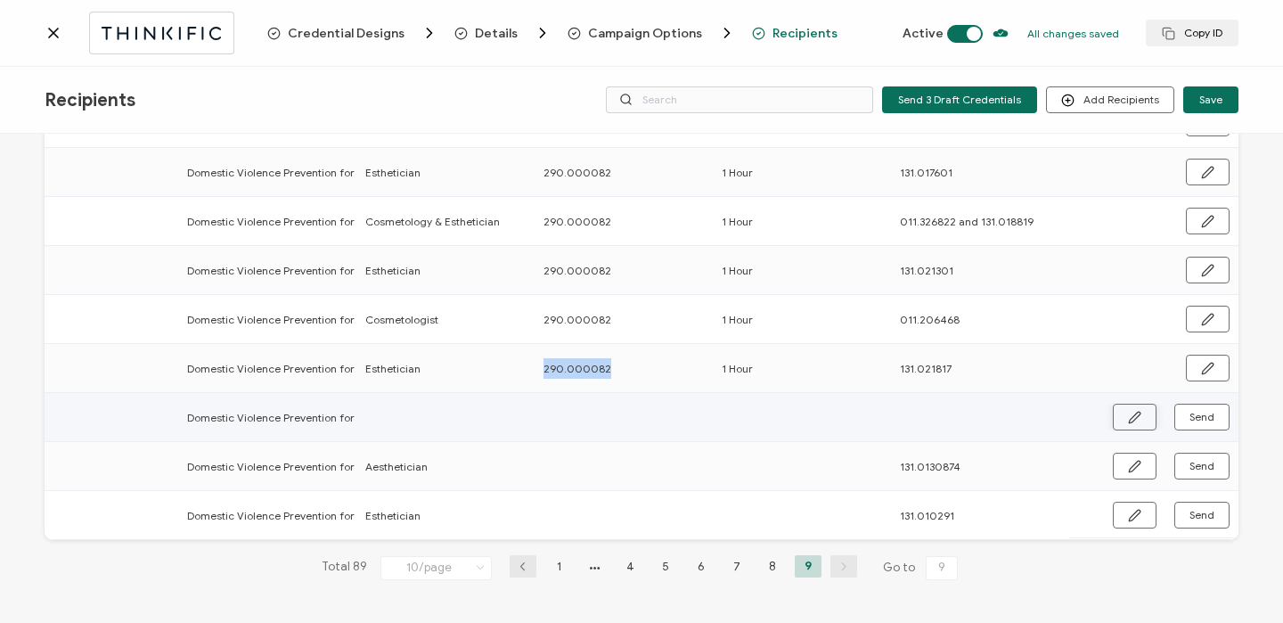
click at [1128, 420] on button "button" at bounding box center [1134, 416] width 44 height 27
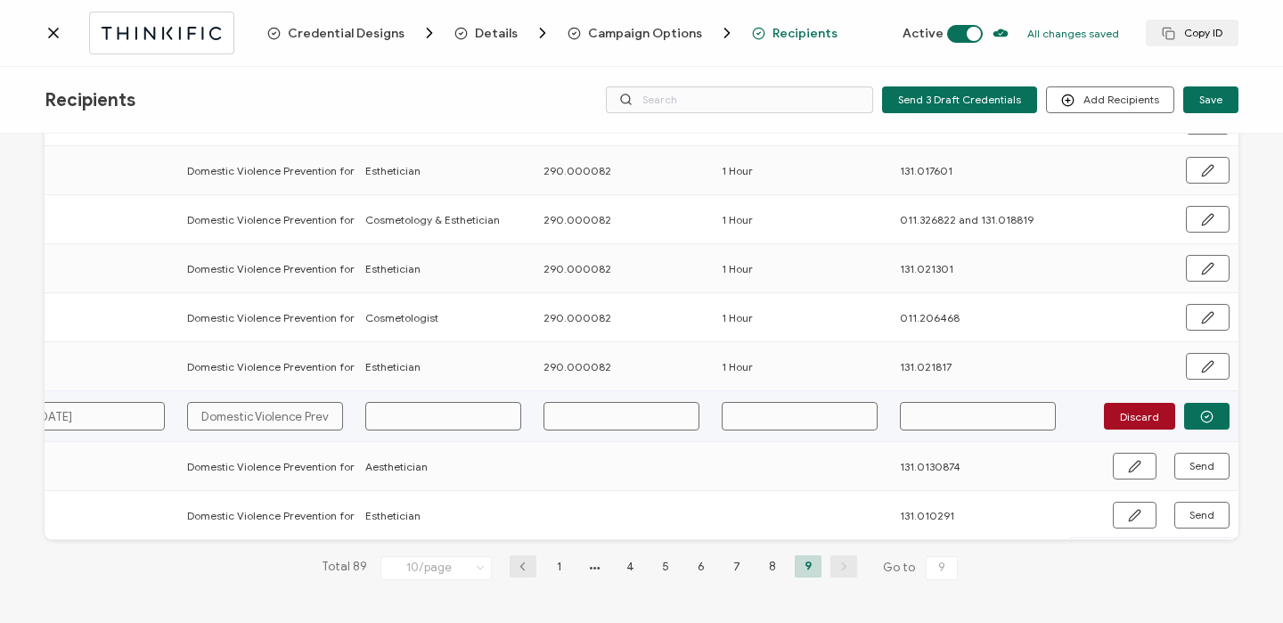
click at [421, 420] on input "text" at bounding box center [443, 416] width 156 height 29
paste input "290.000082"
type input "290.000082"
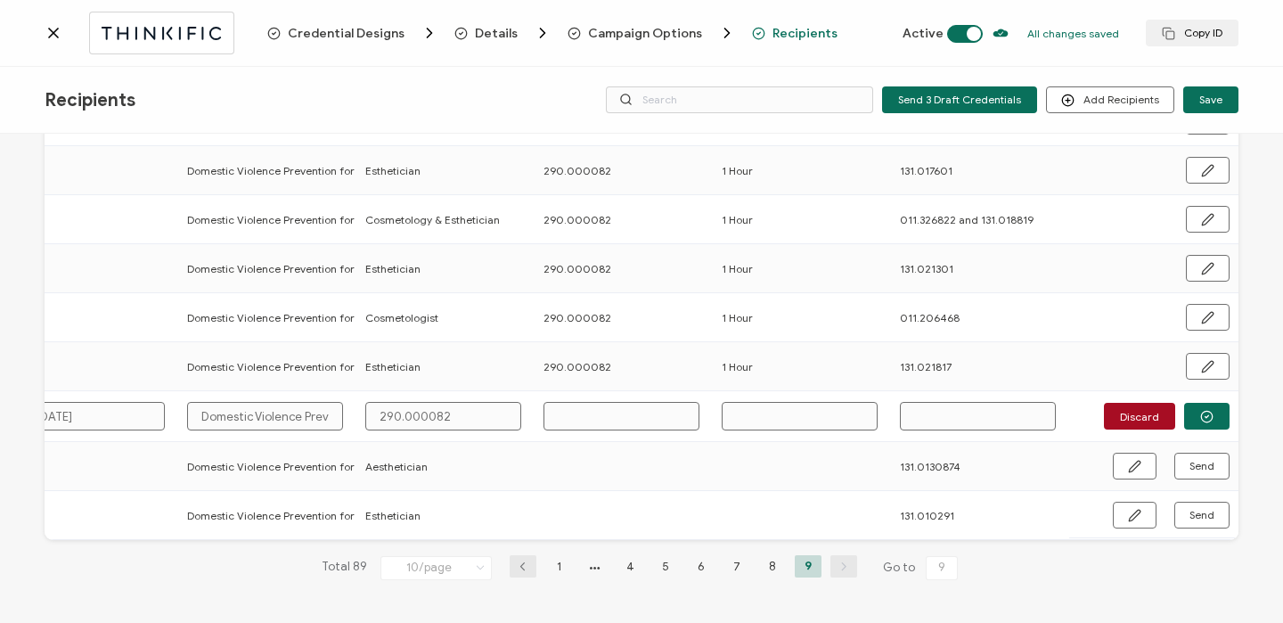
click at [609, 409] on input "text" at bounding box center [621, 416] width 156 height 29
click at [592, 411] on input "text" at bounding box center [621, 416] width 156 height 29
paste input "290.000082"
type input "290.000082"
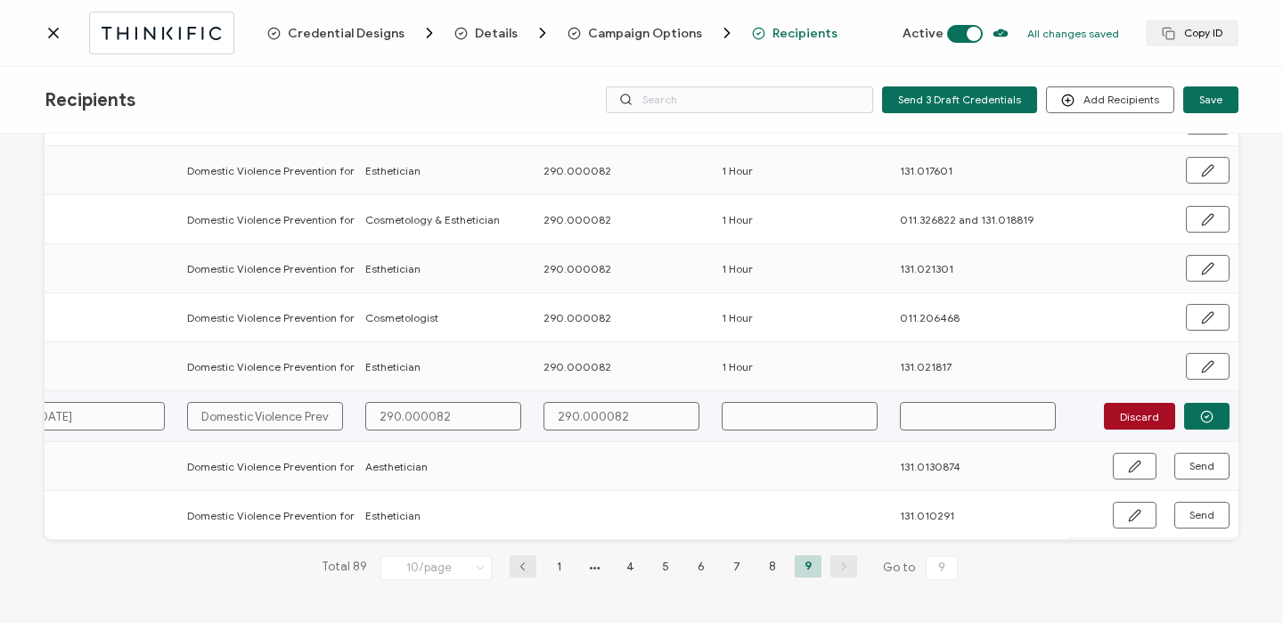
type input "290.000082"
drag, startPoint x: 447, startPoint y: 407, endPoint x: 361, endPoint y: 398, distance: 86.9
click at [365, 402] on input "290.000082" at bounding box center [443, 416] width 156 height 29
type input "E"
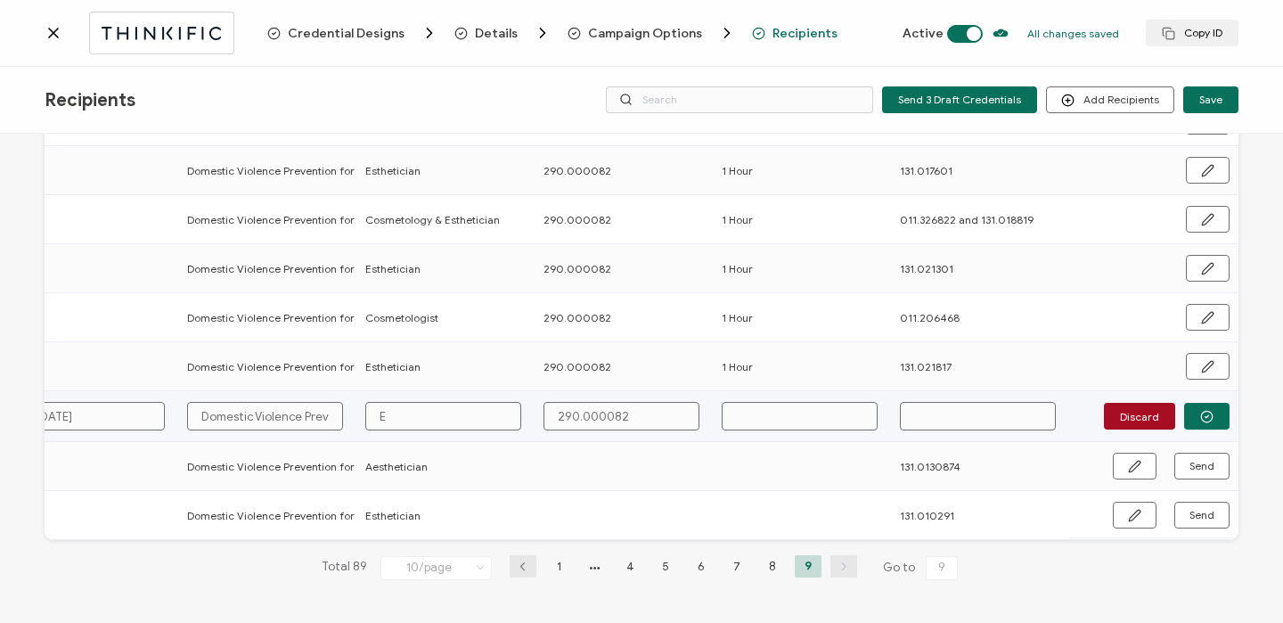
type input "Es"
type input "Esh"
type input "Eshe"
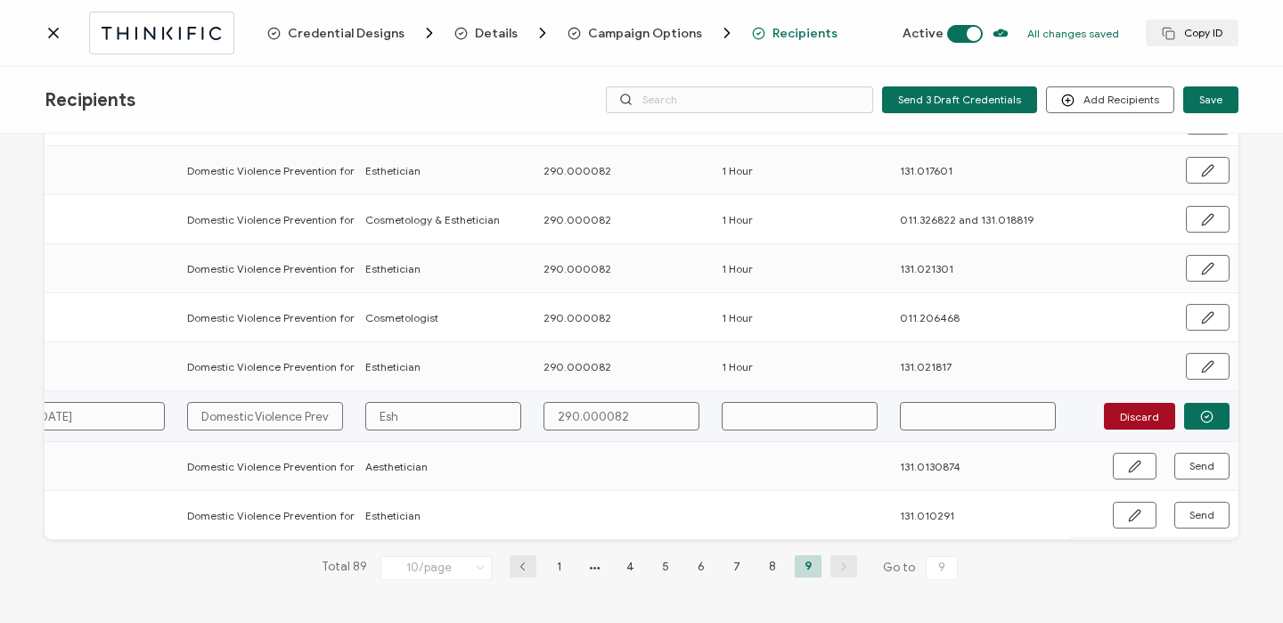
type input "Eshe"
type input "Eshet"
type input "Esheti"
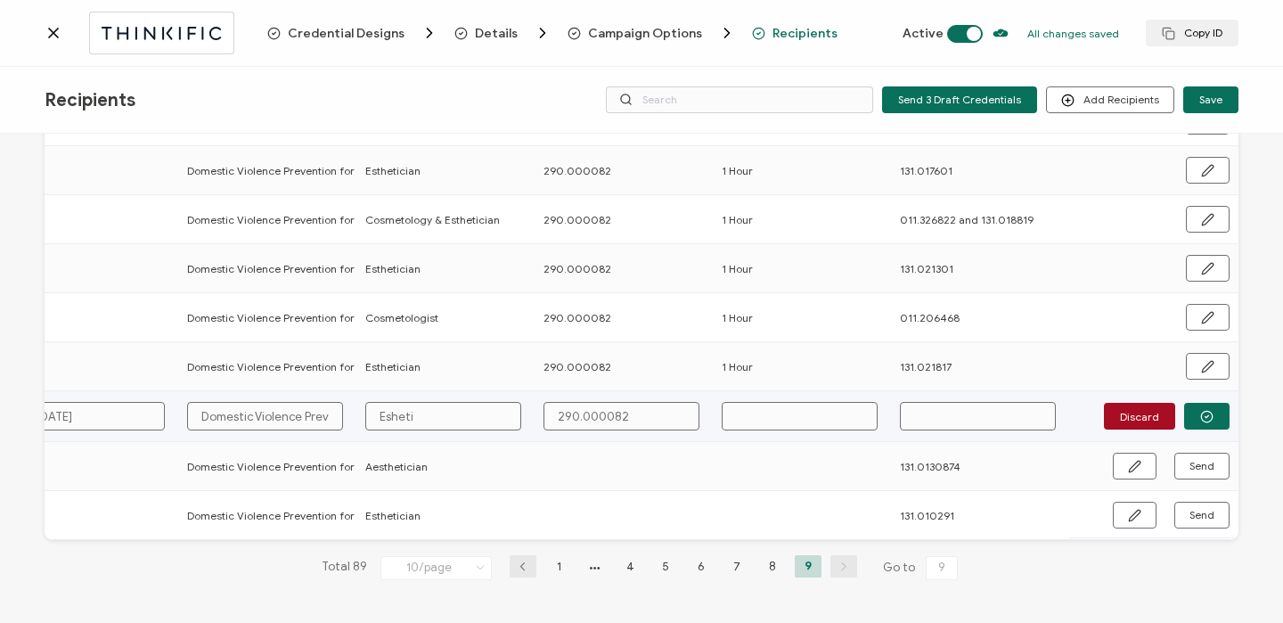
type input "[DEMOGRAPHIC_DATA]"
type input "Eshetici"
type input "Esheticia"
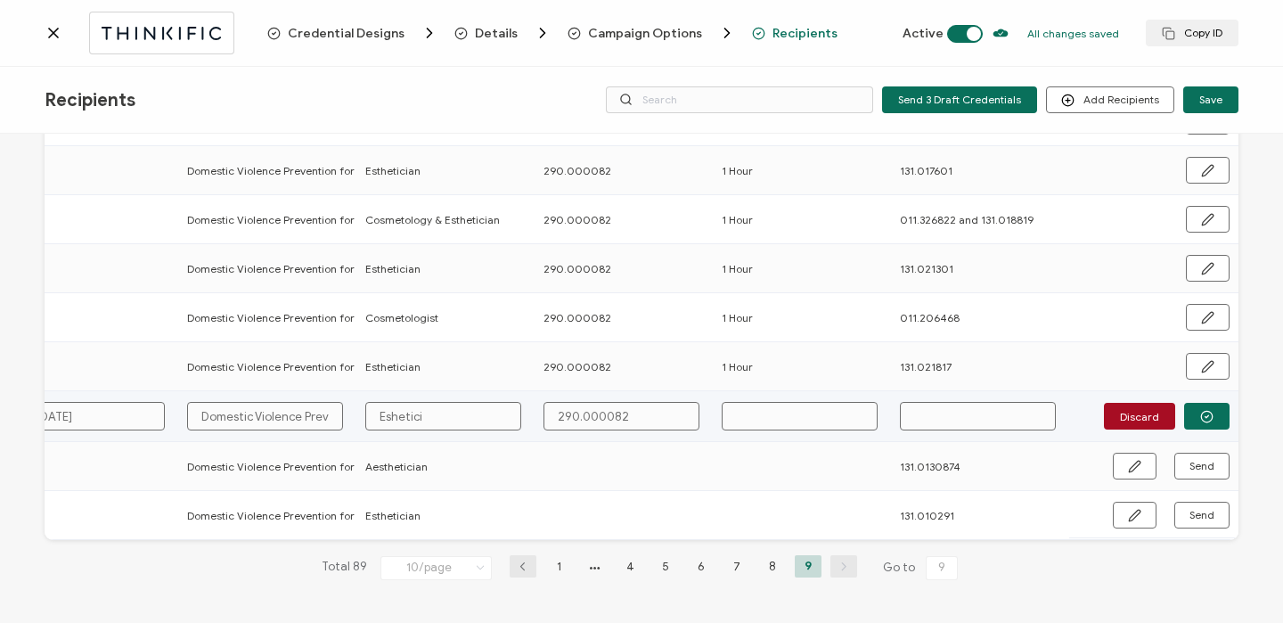
type input "Esheticia"
type input "[DEMOGRAPHIC_DATA]"
click at [379, 415] on input "[DEMOGRAPHIC_DATA]" at bounding box center [443, 416] width 156 height 29
type input "Esthetician"
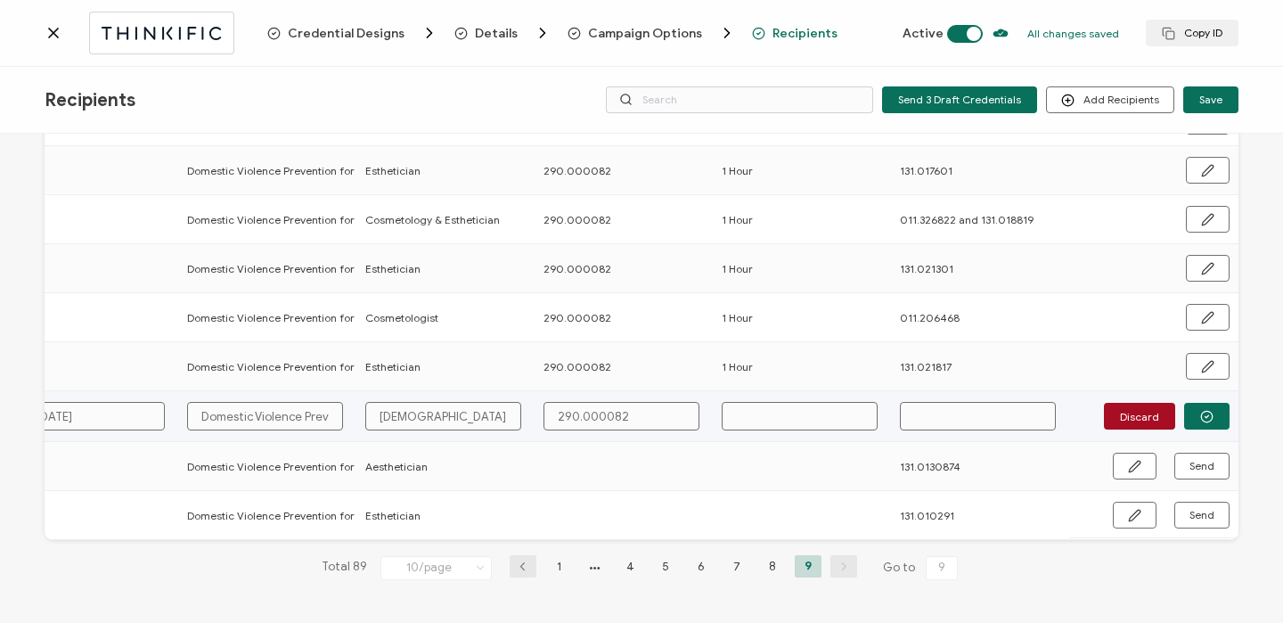
type input "Esthetician"
click at [774, 427] on td at bounding box center [802, 416] width 178 height 51
click at [776, 417] on input "text" at bounding box center [799, 416] width 156 height 29
type input "1"
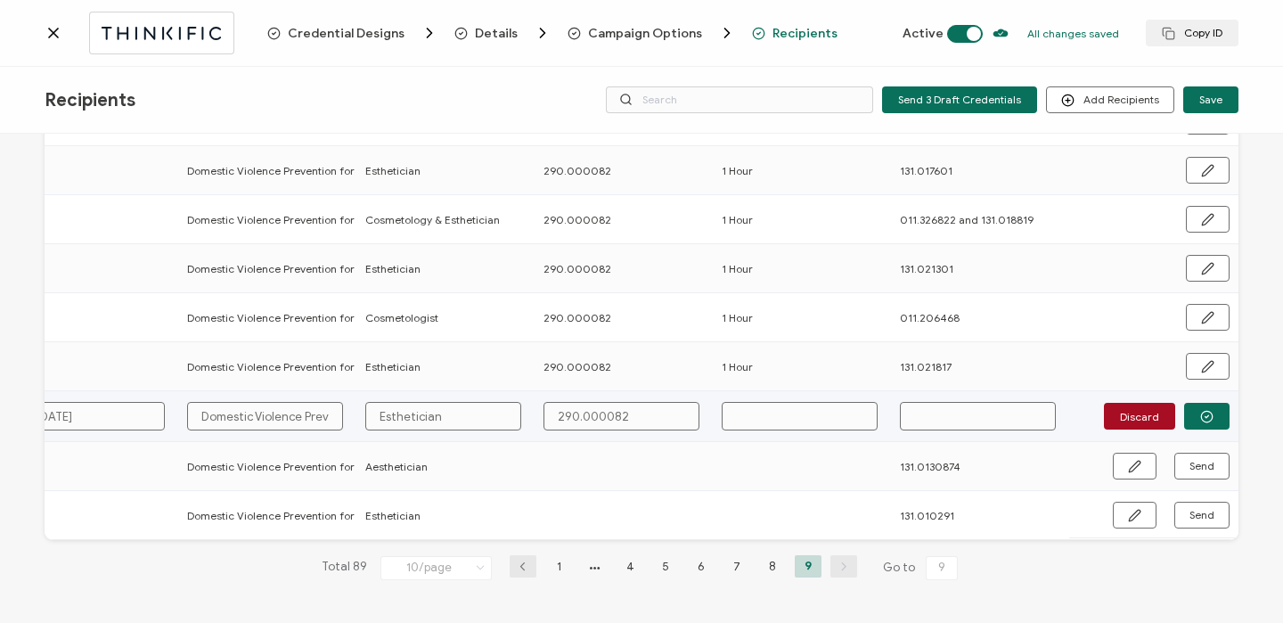
type input "1"
type input "1 H"
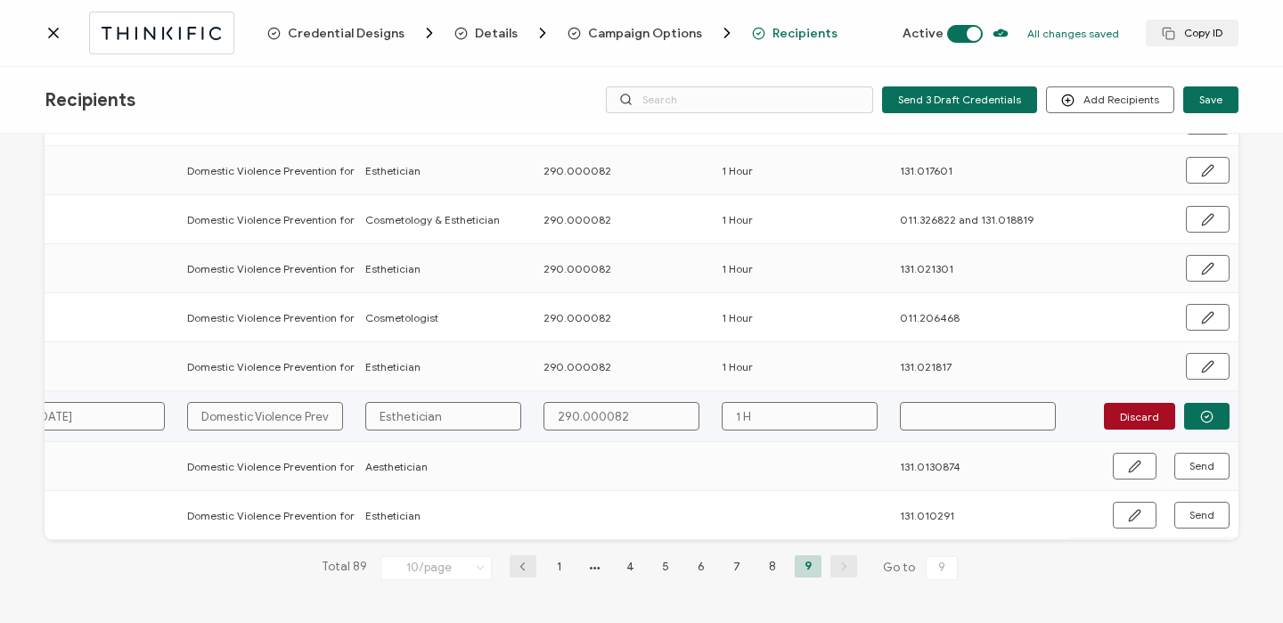
type input "1 Ho"
type input "1 Hou"
type input "1 Hour"
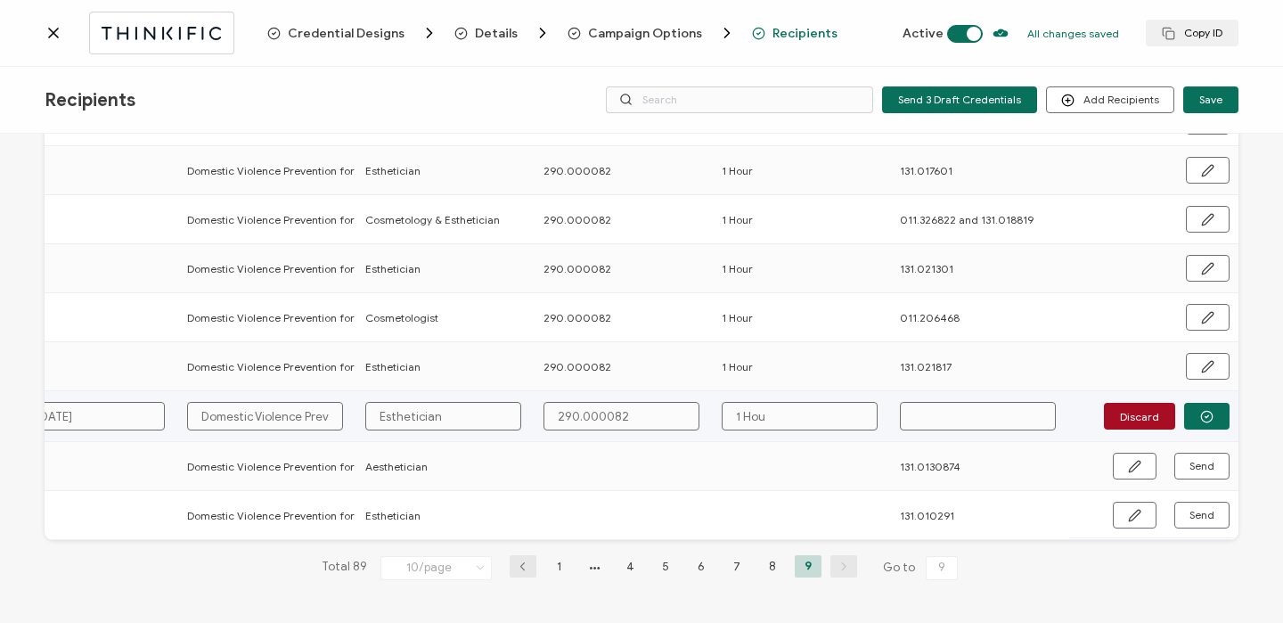
type input "1 Hour"
click at [1142, 460] on button "button" at bounding box center [1134, 465] width 44 height 27
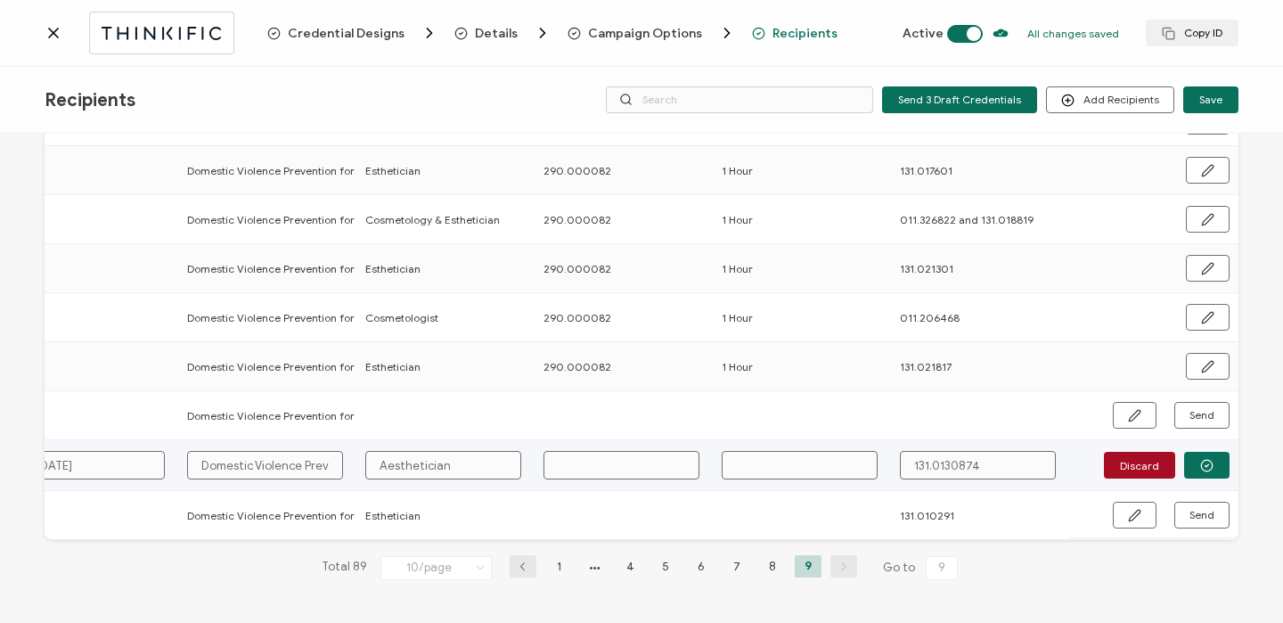
click at [608, 462] on input "text" at bounding box center [621, 465] width 156 height 29
paste input "290.000082"
type input "290.000082"
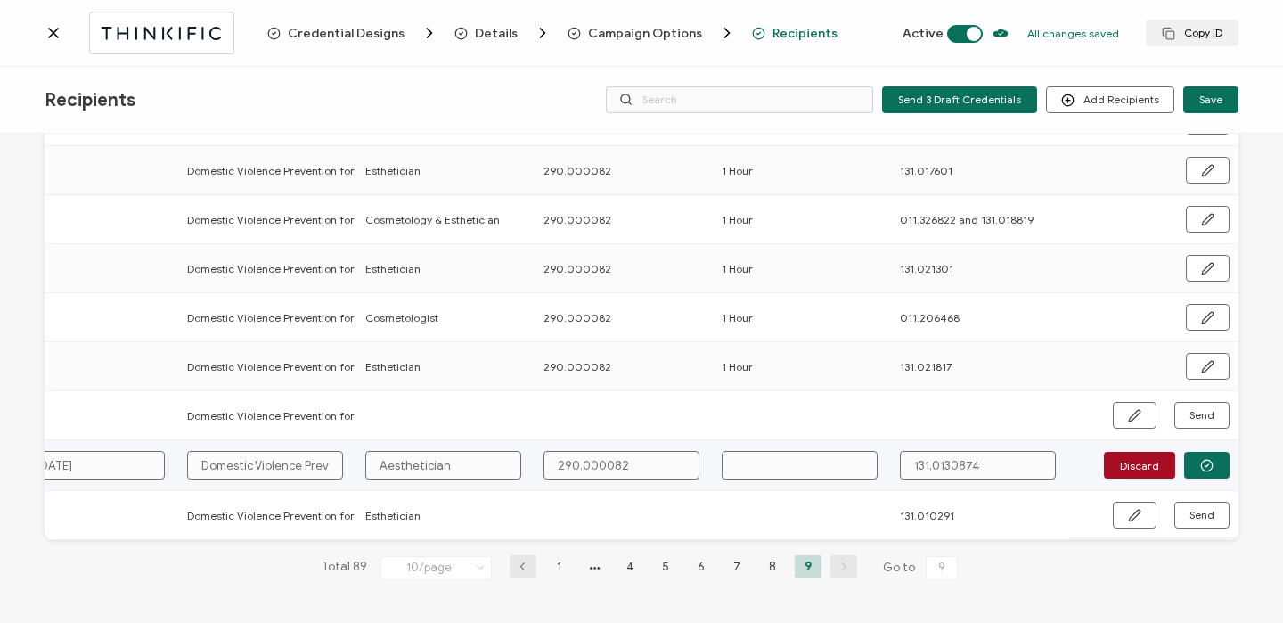
click at [387, 457] on input "Aesthetician" at bounding box center [443, 465] width 156 height 29
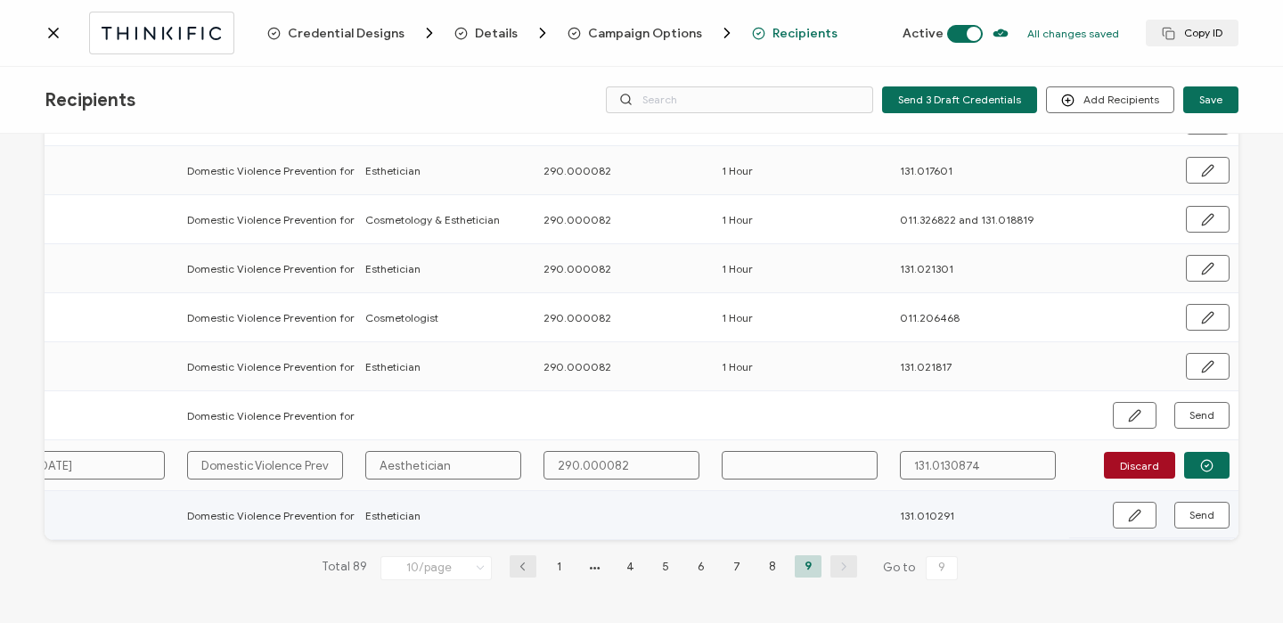
type input "Asthetician"
type input "sthetician"
type input "Esthetician"
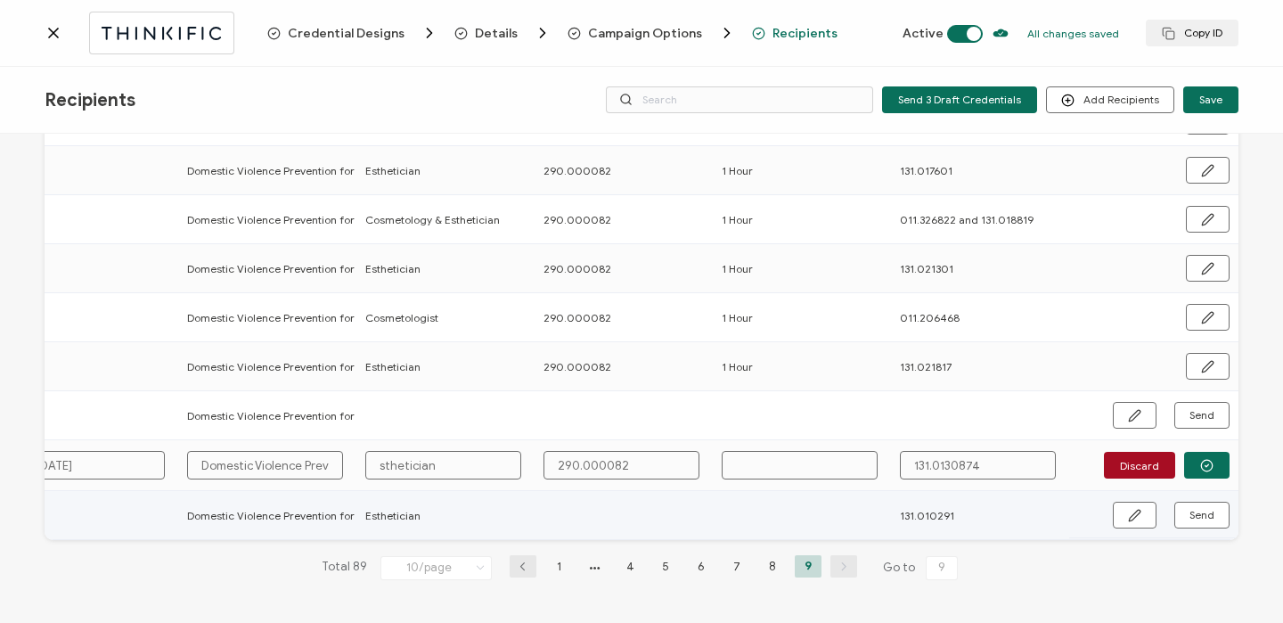
type input "Esthetician"
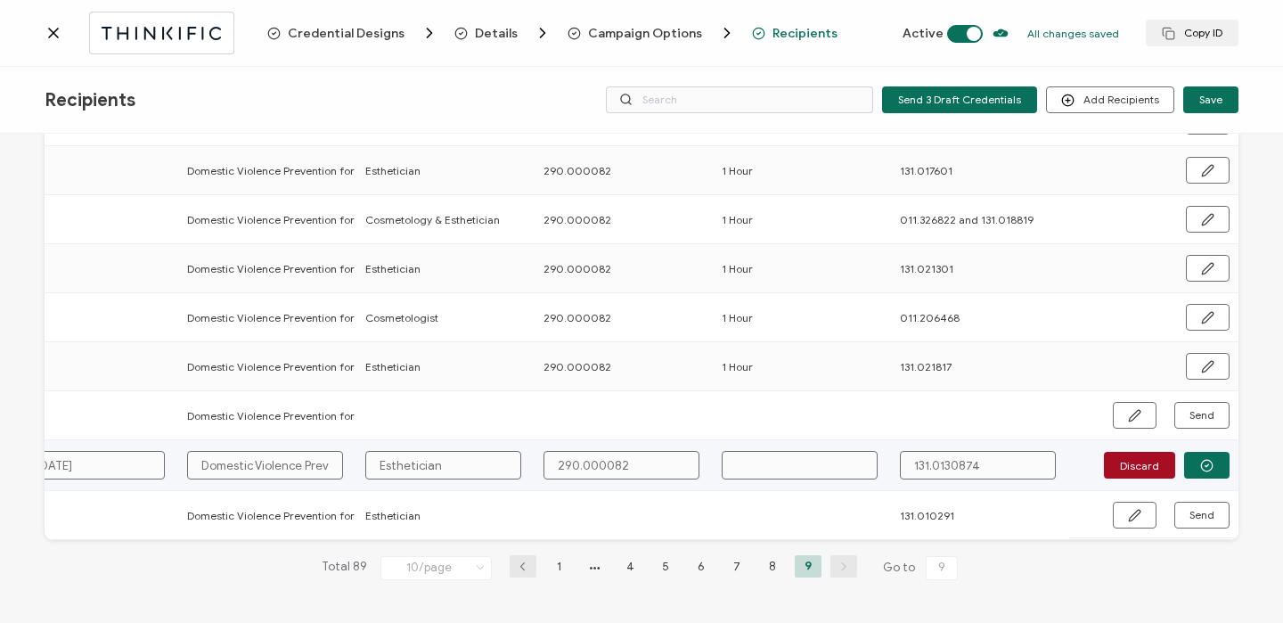
type input "Esthetician"
click at [815, 455] on input "text" at bounding box center [799, 465] width 156 height 29
type input "1"
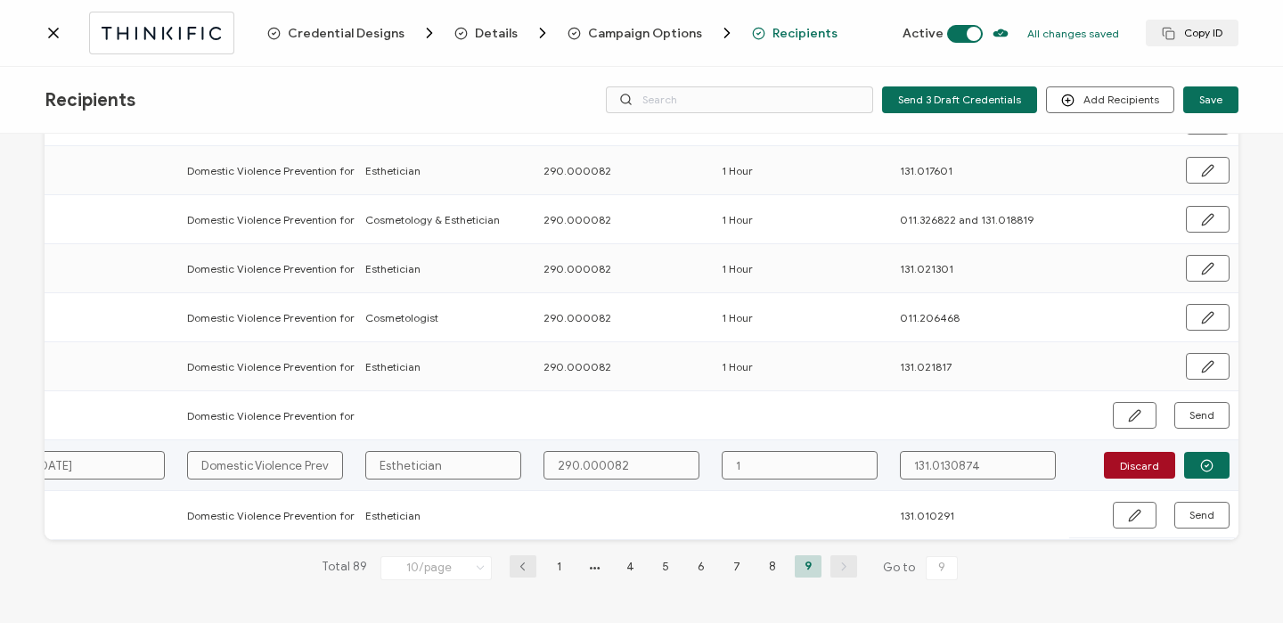
type input "1"
type input "1 H"
type input "1 Ho"
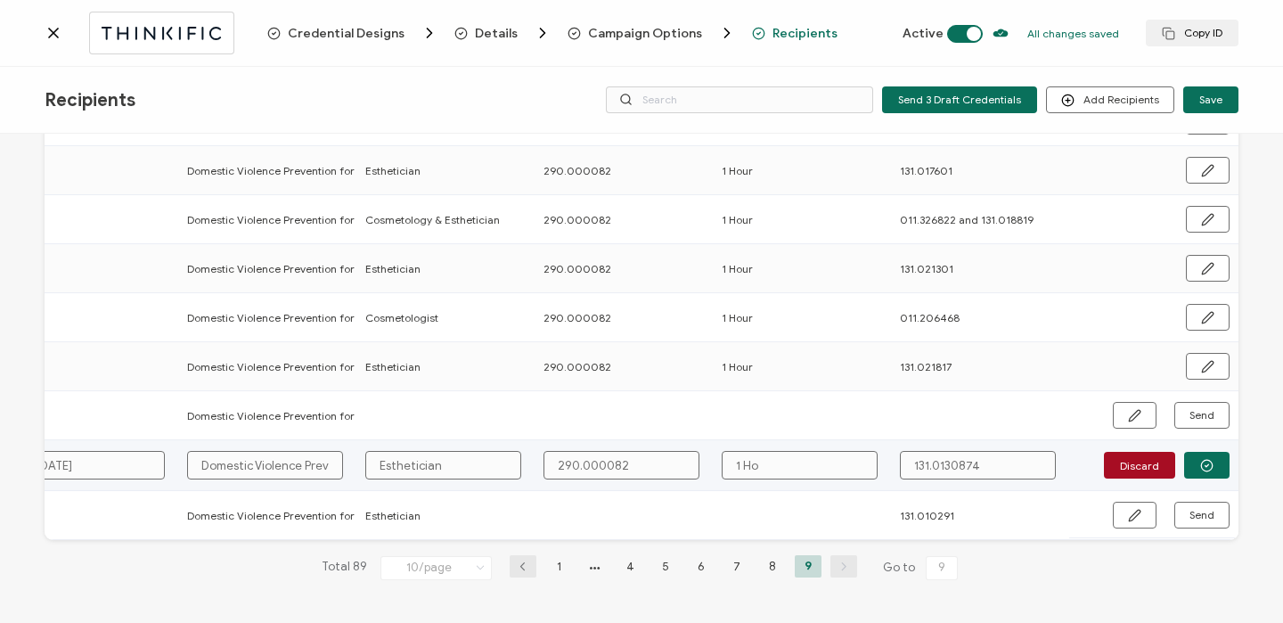
type input "1 Hou"
type input "1 Hour"
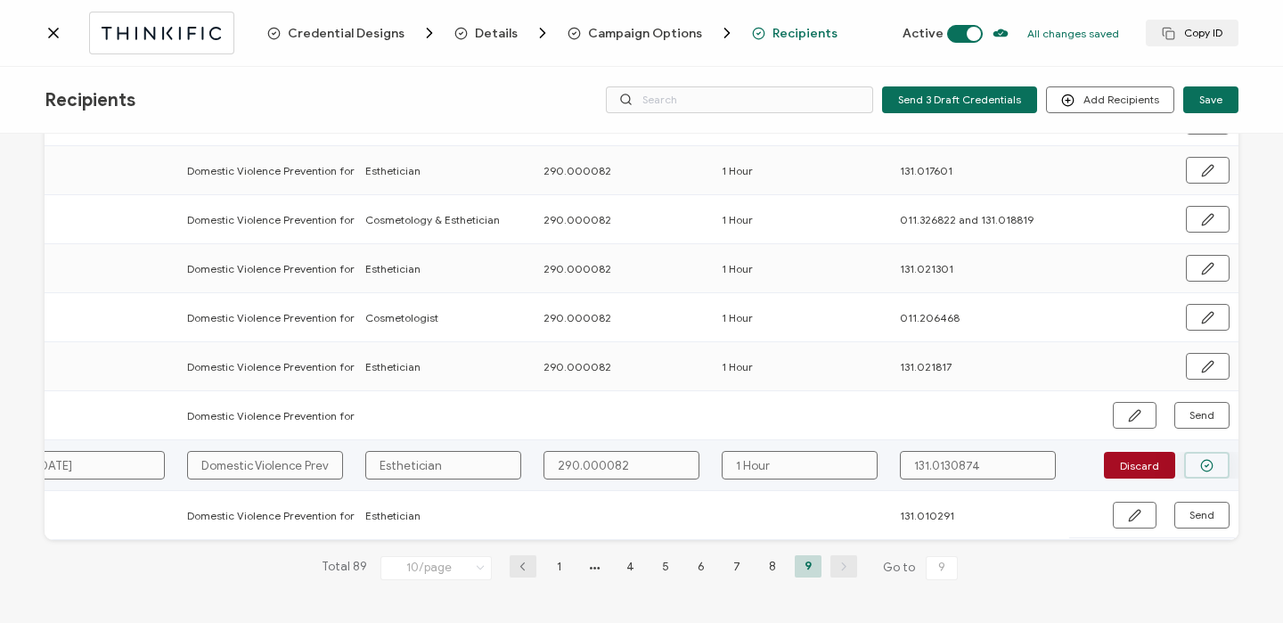
click at [1204, 467] on button "button" at bounding box center [1206, 465] width 45 height 27
click at [1204, 467] on span "Send" at bounding box center [1201, 465] width 25 height 11
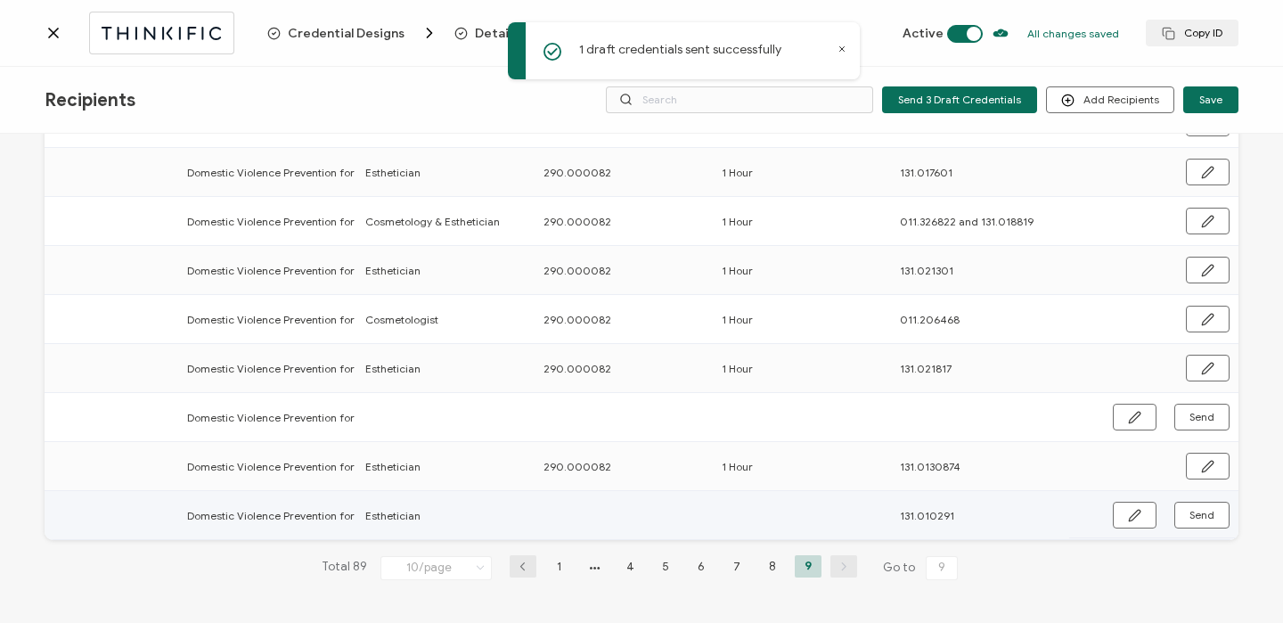
click at [1104, 510] on div "Send" at bounding box center [1153, 514] width 169 height 27
click at [570, 512] on td at bounding box center [623, 515] width 178 height 49
click at [1115, 504] on button "button" at bounding box center [1134, 514] width 44 height 27
paste input "290.000082"
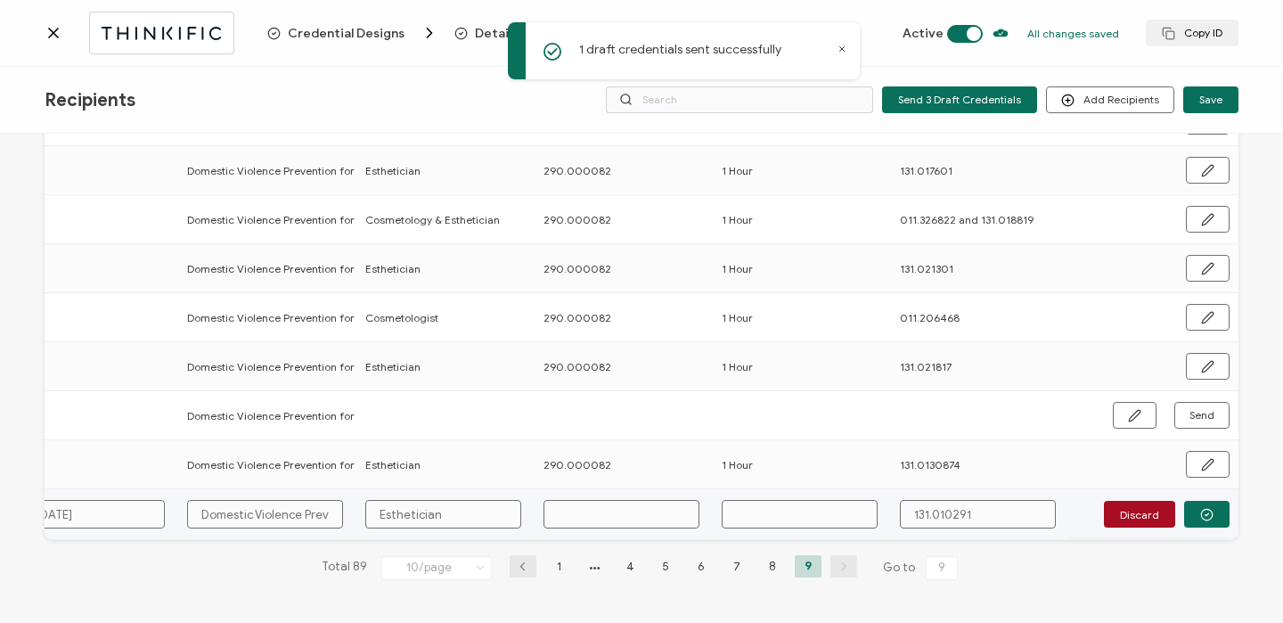
type input "290.000082"
click at [818, 518] on input "text" at bounding box center [799, 514] width 156 height 29
type input "1"
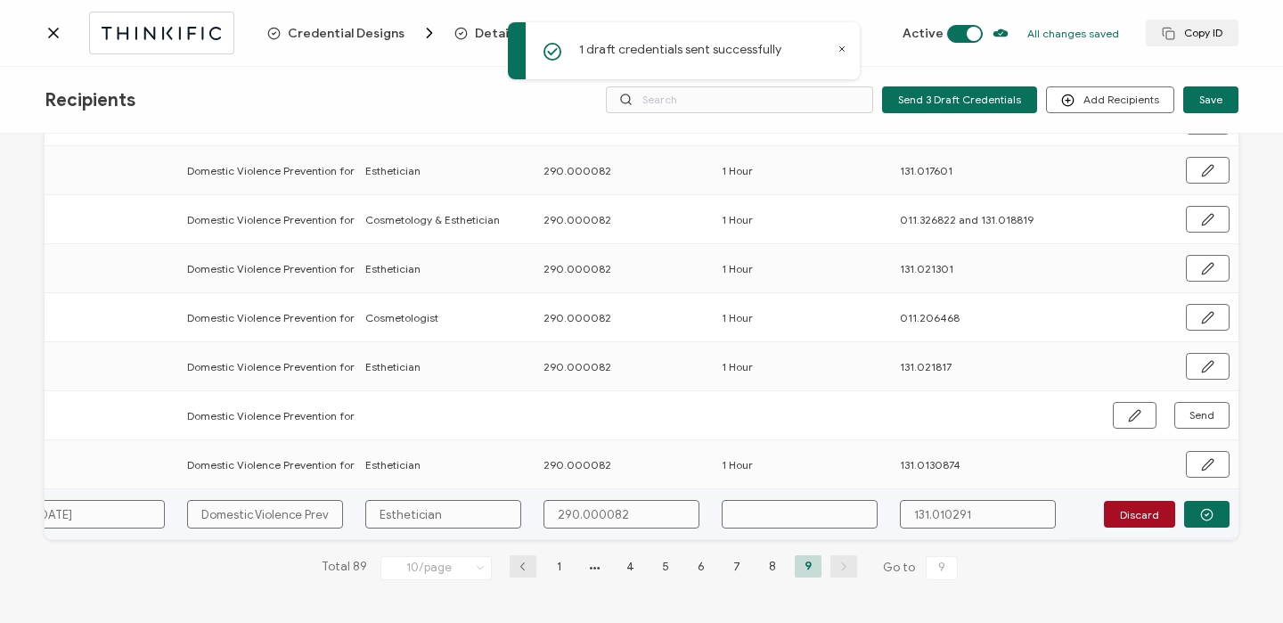
type input "1"
type input "1 H"
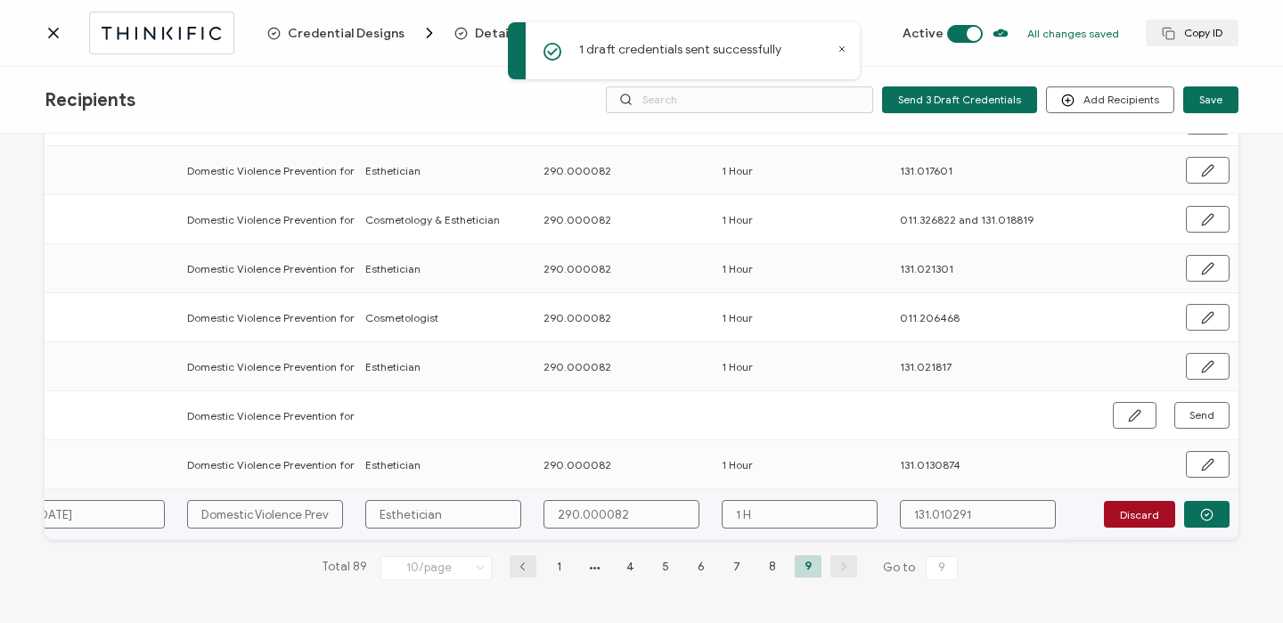
type input "1 Ho"
type input "1 Hou"
type input "1 Hour"
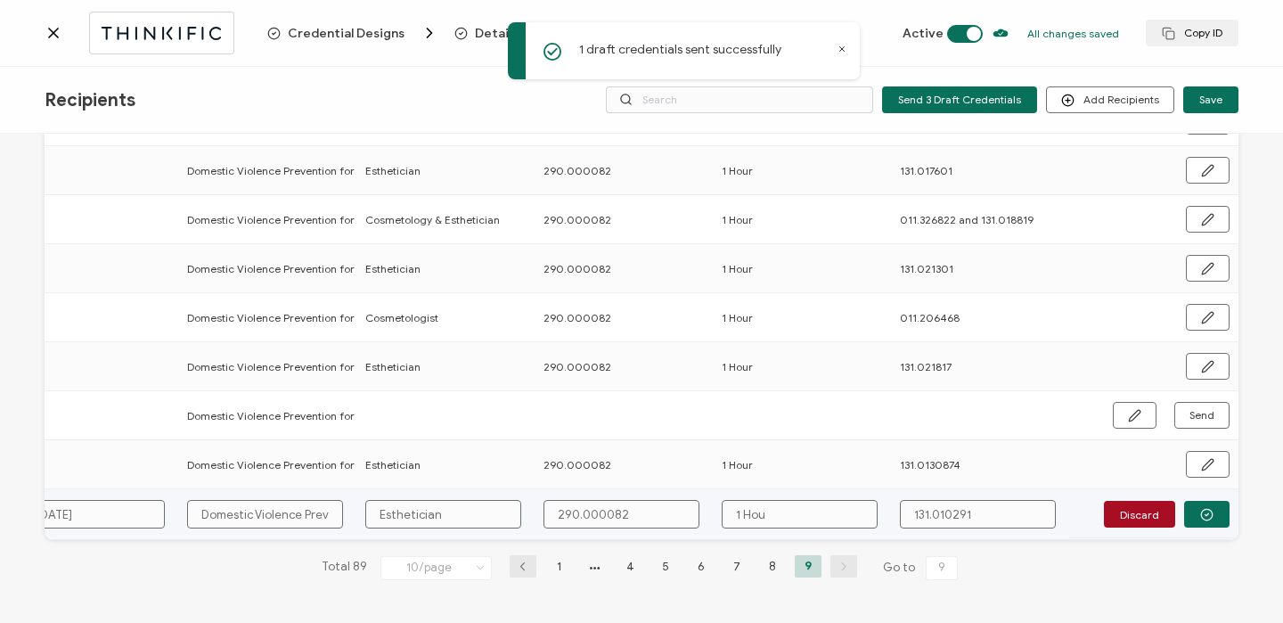
type input "1 Hour"
click at [1200, 514] on icon "button" at bounding box center [1206, 514] width 13 height 13
click at [1195, 514] on span "Send" at bounding box center [1201, 514] width 25 height 11
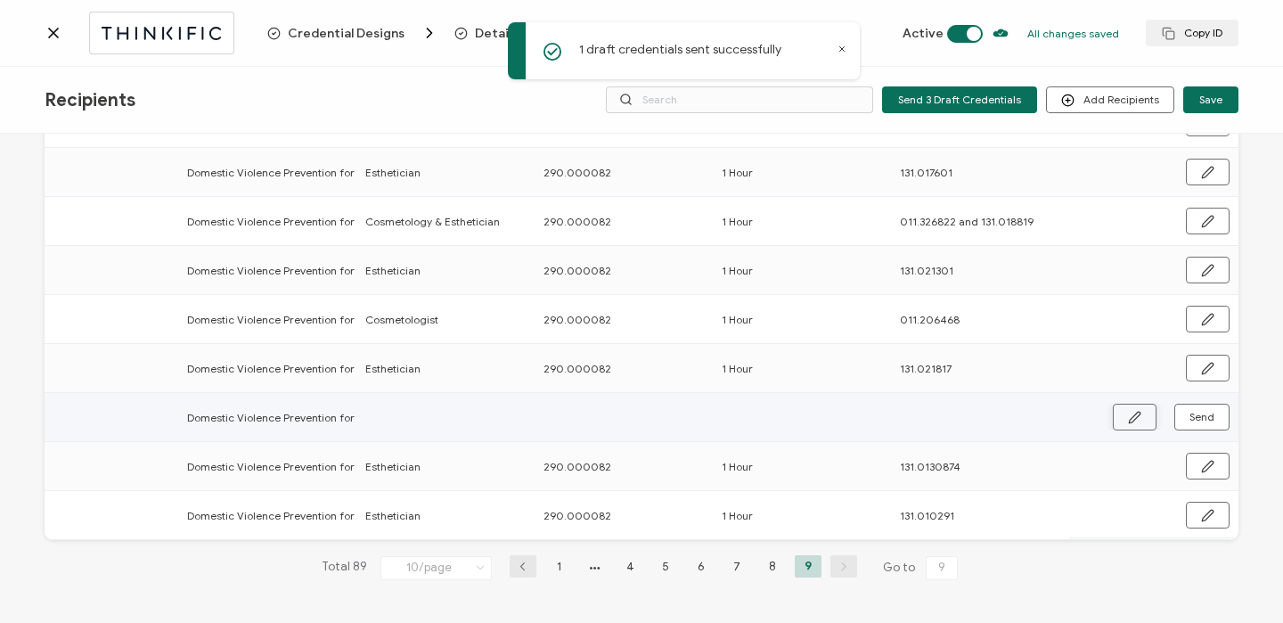
click at [1132, 420] on button "button" at bounding box center [1134, 416] width 44 height 27
click at [459, 408] on input "text" at bounding box center [443, 416] width 156 height 29
type input "e"
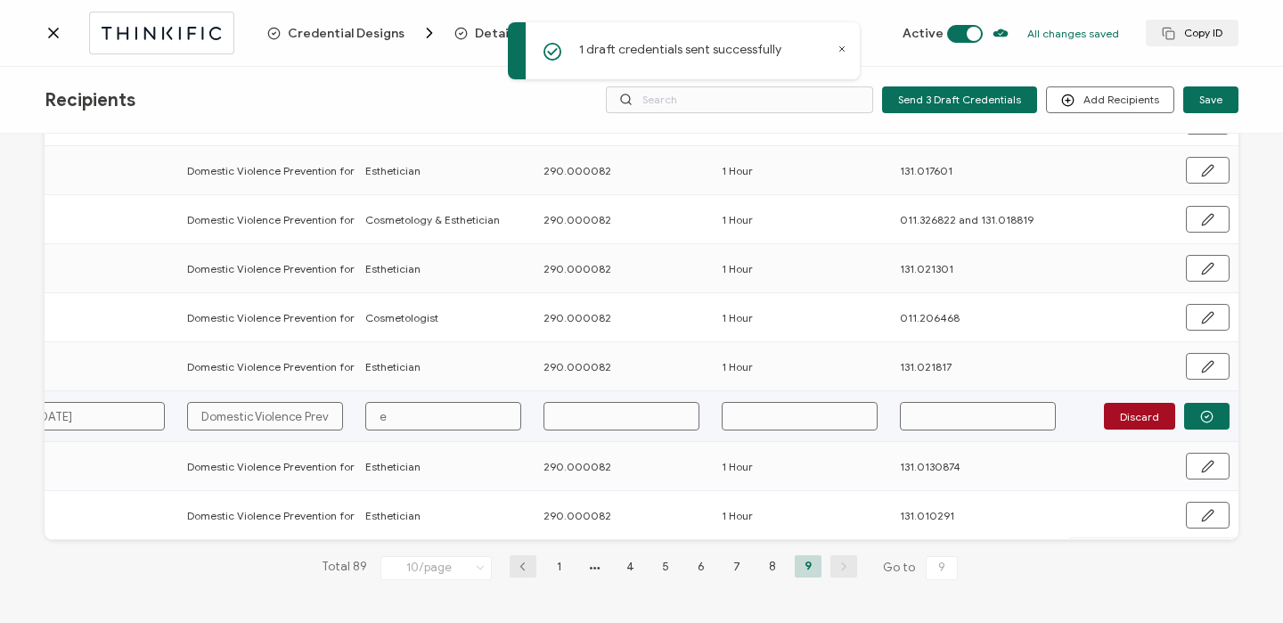
type input "es"
type input "esh"
type input "eshe"
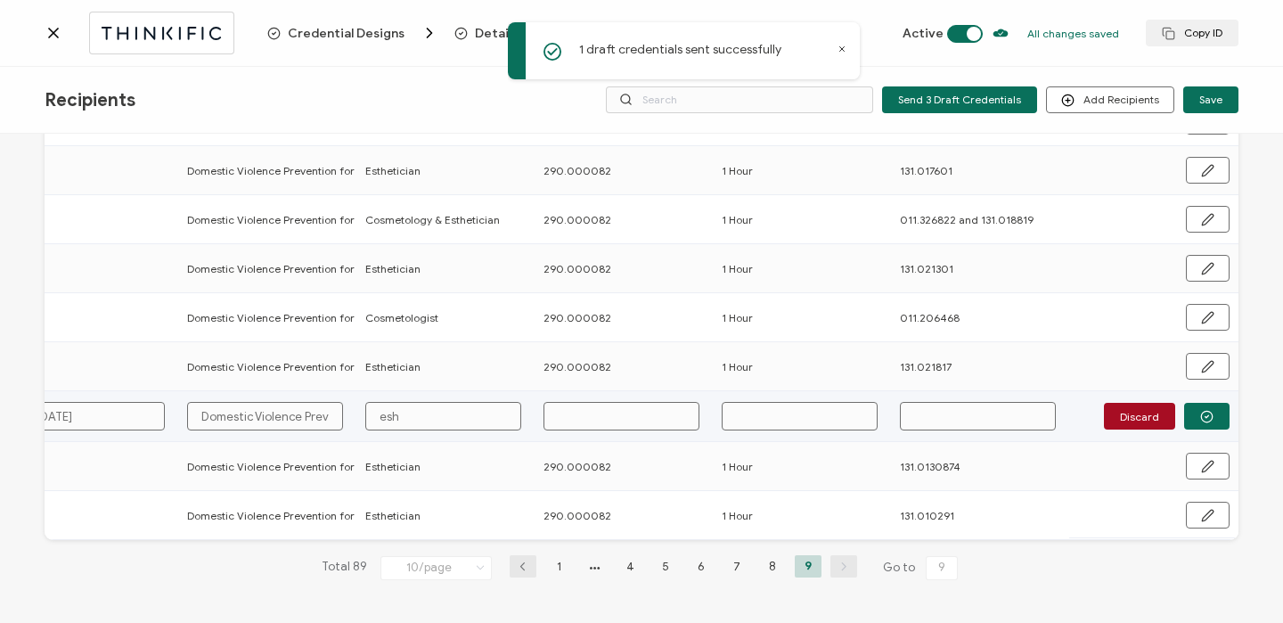
type input "eshe"
type input "eshet"
type input "esheti"
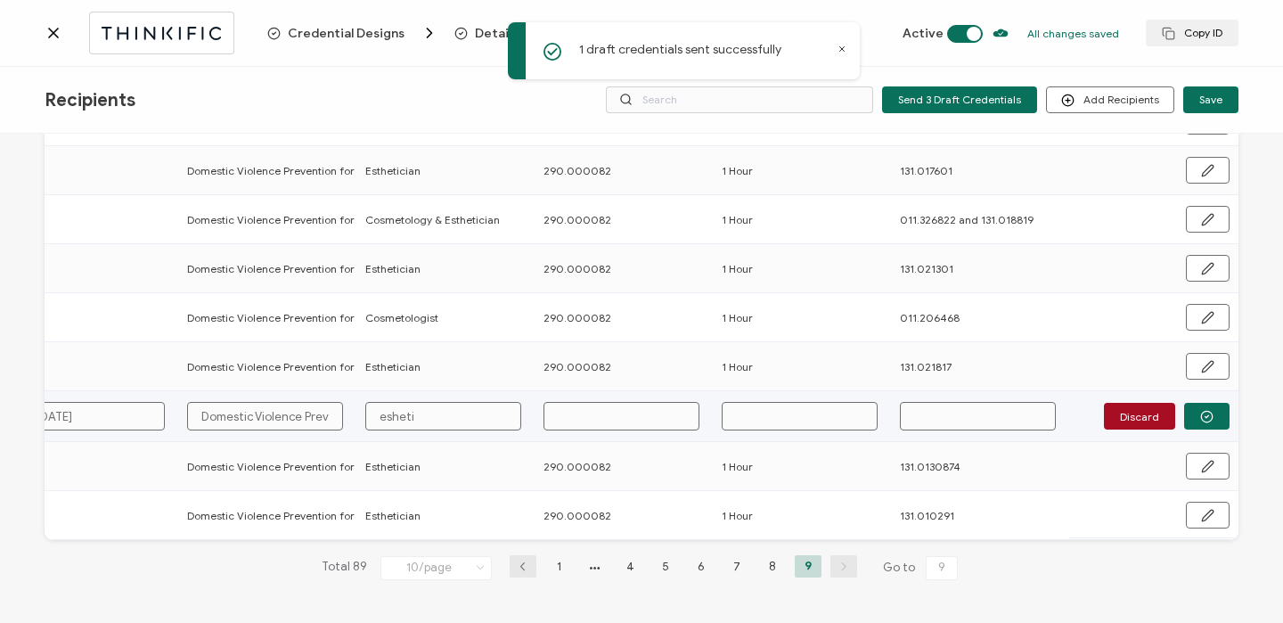
type input "[DEMOGRAPHIC_DATA]"
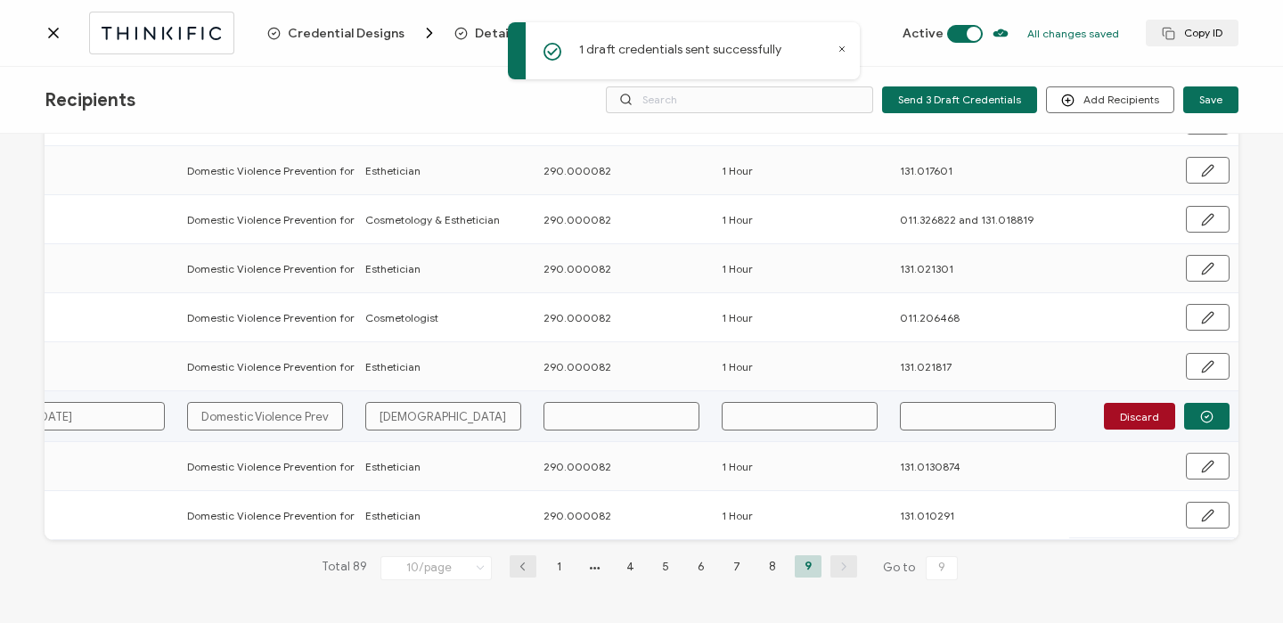
type input "[DEMOGRAPHIC_DATA]"
type input "esheti"
type input "eshet"
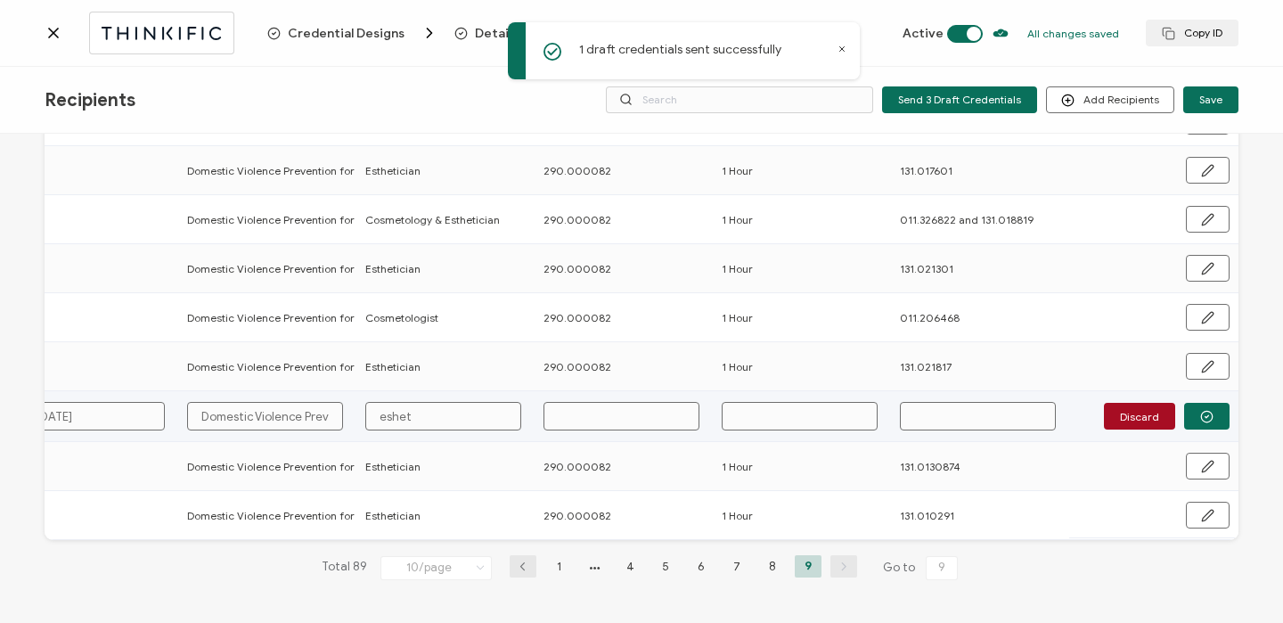
type input "eshe"
type input "esh"
type input "es"
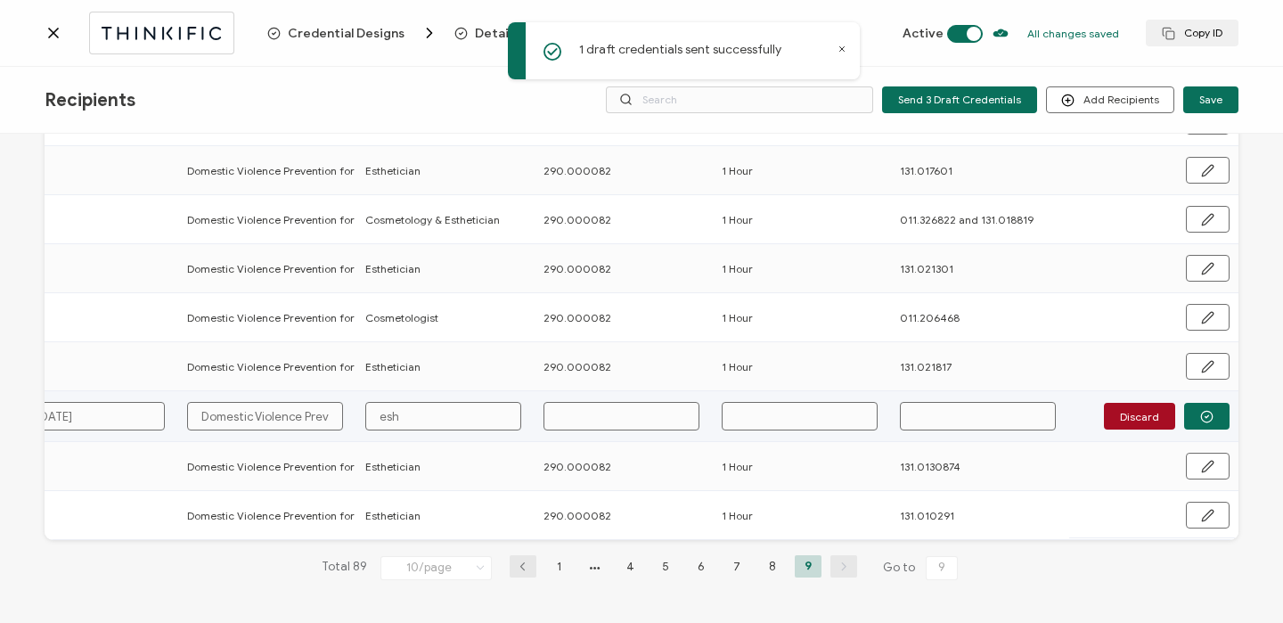
type input "es"
type input "e"
type input "E"
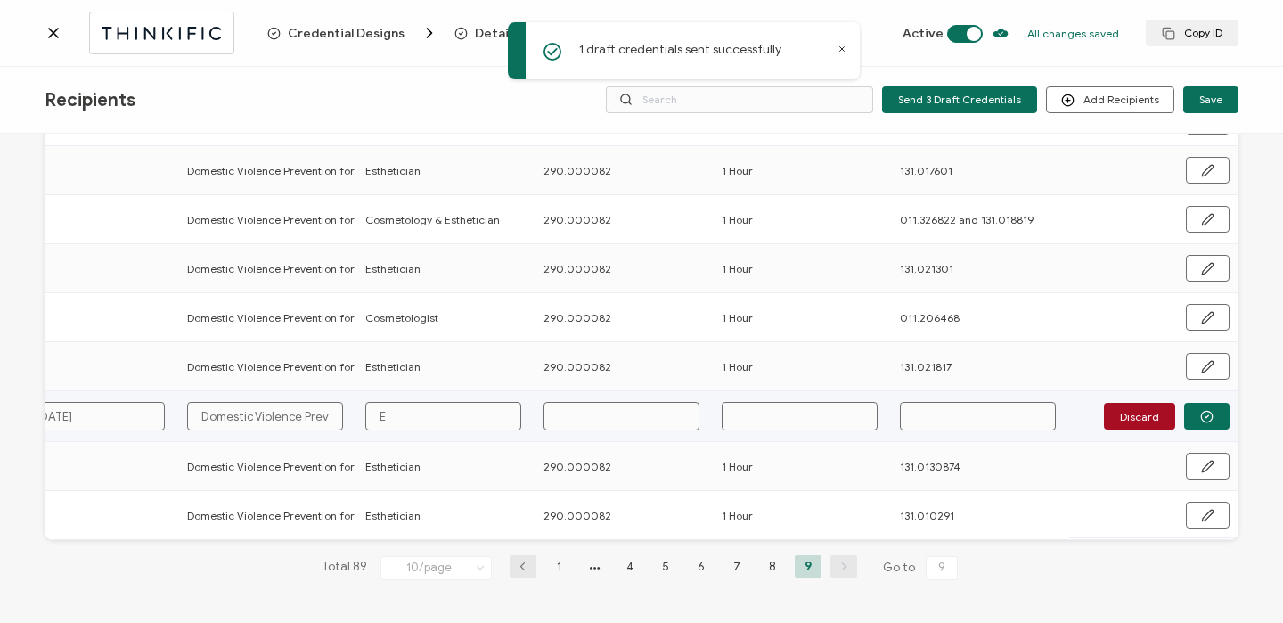
type input "Es"
type input "Est"
type input "Esth"
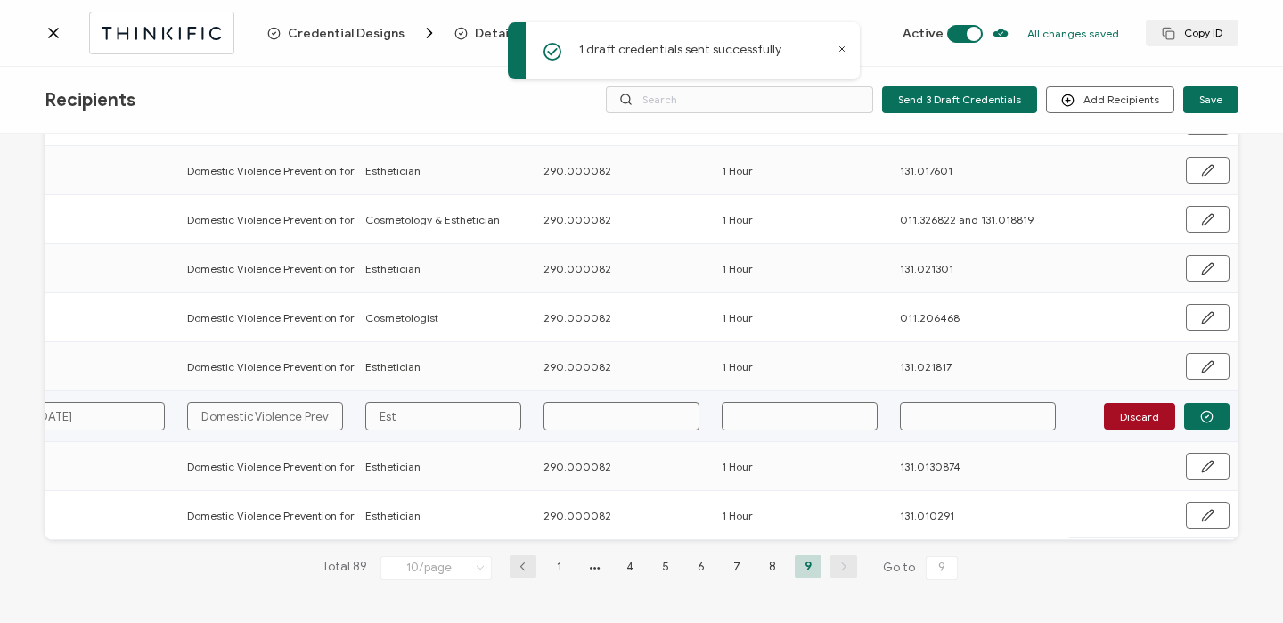
type input "Esth"
type input "Esthe"
type input "Esthet"
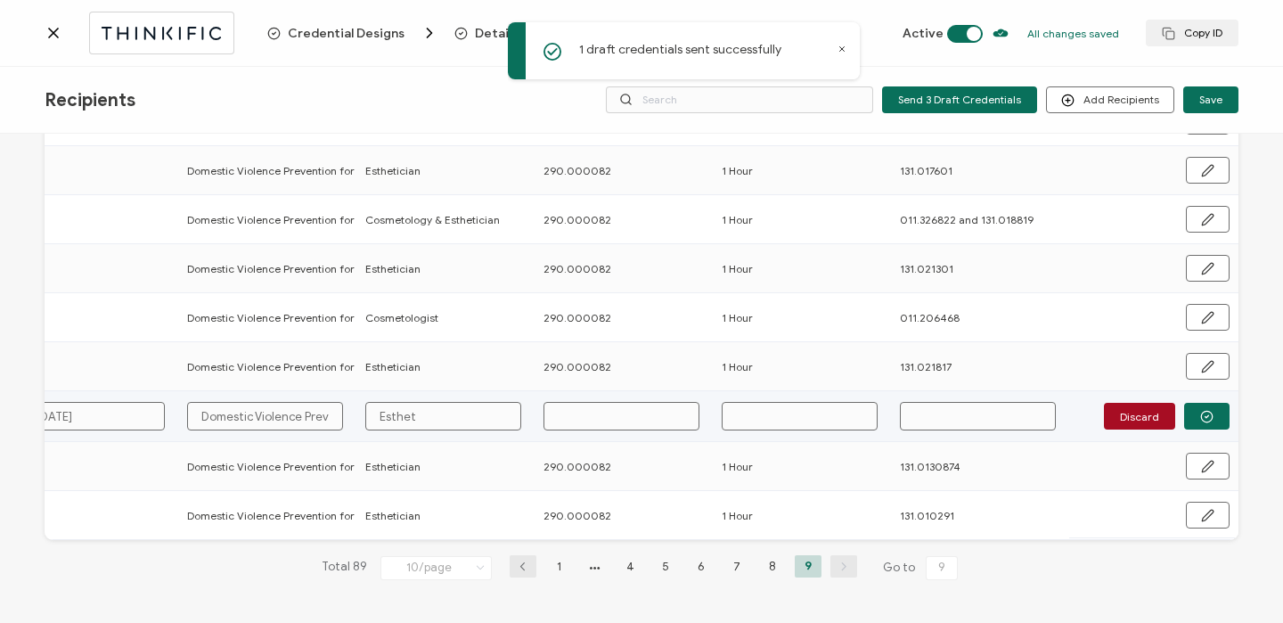
type input "Estheti"
type input "Esthetic"
type input "Esthetici"
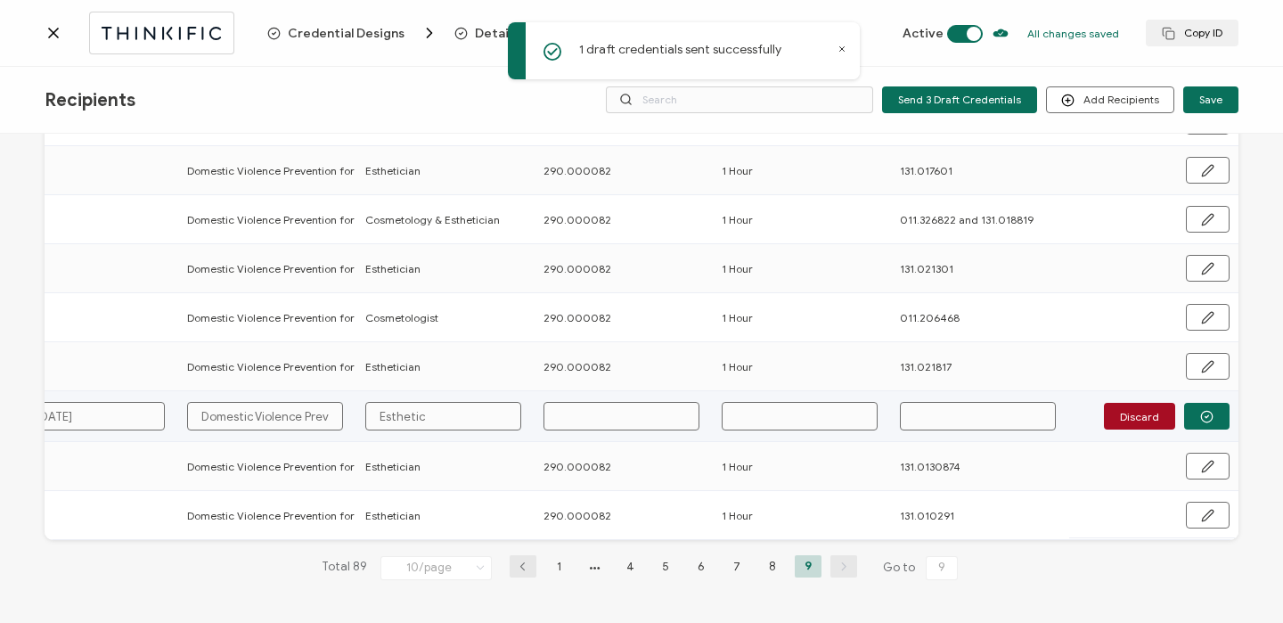
type input "Esthetici"
type input "Estheticia"
type input "Esthetician"
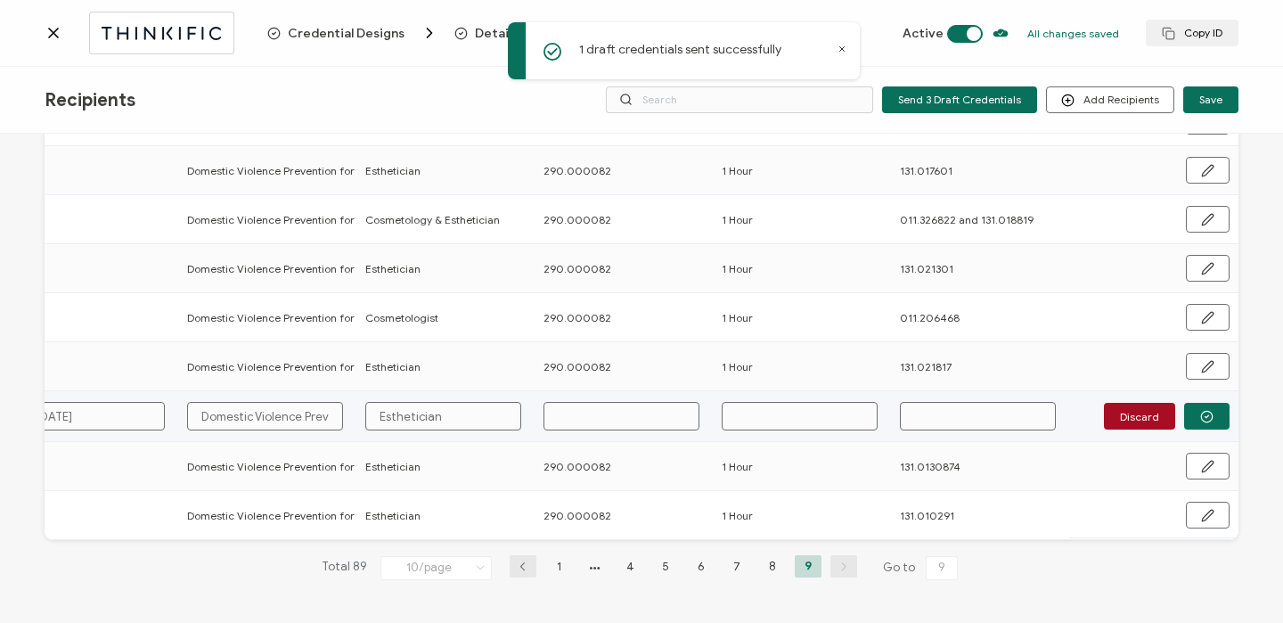
type input "Esthetician"
click at [567, 411] on input "text" at bounding box center [621, 416] width 156 height 29
paste input "290.000082"
type input "290.000082"
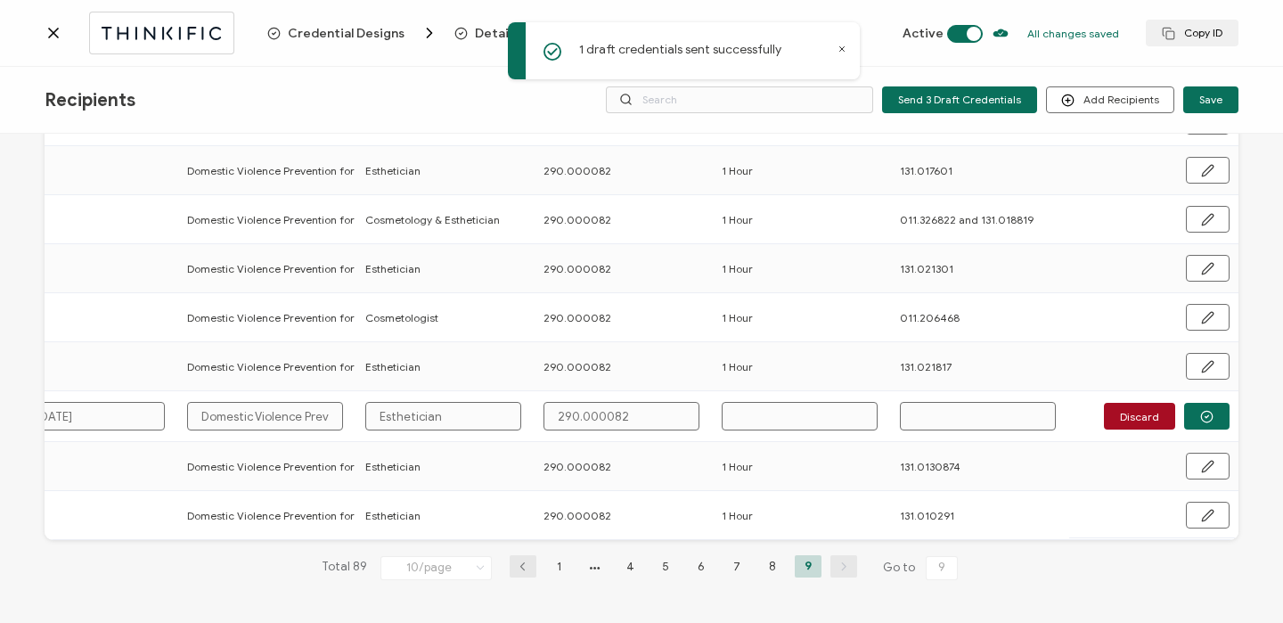
type input "290.000082"
click at [801, 391] on td at bounding box center [802, 416] width 178 height 51
click at [789, 425] on input "text" at bounding box center [799, 416] width 156 height 29
type input "1"
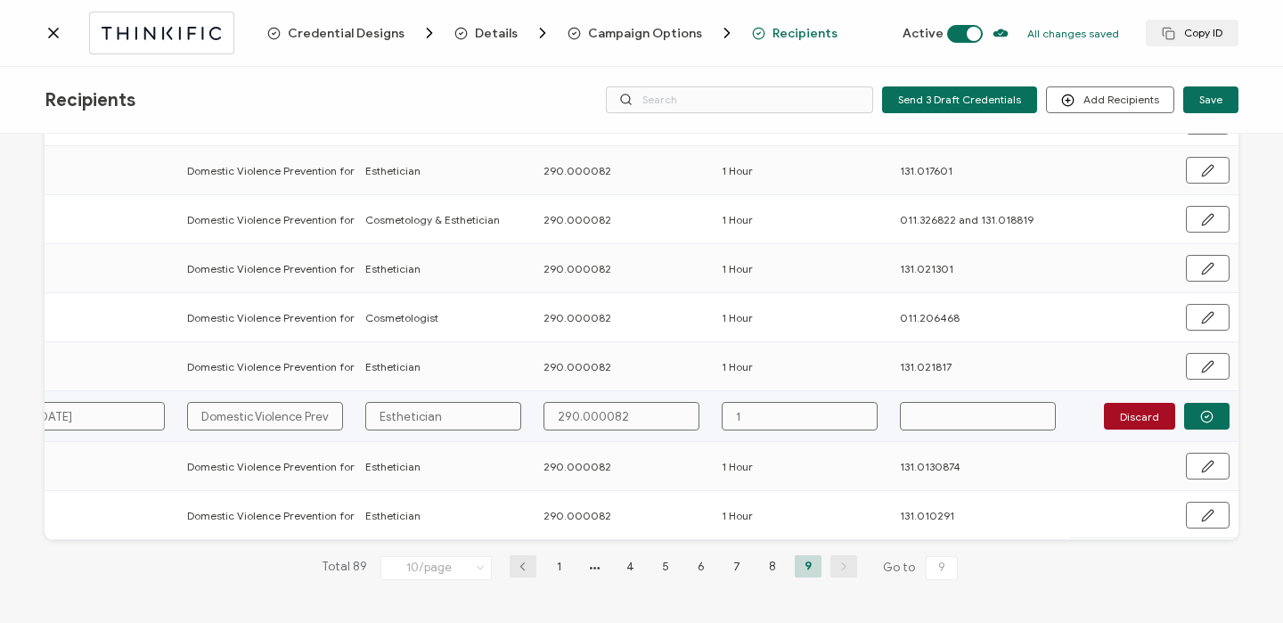
type input "1"
type input "1 H"
type input "1 Ho"
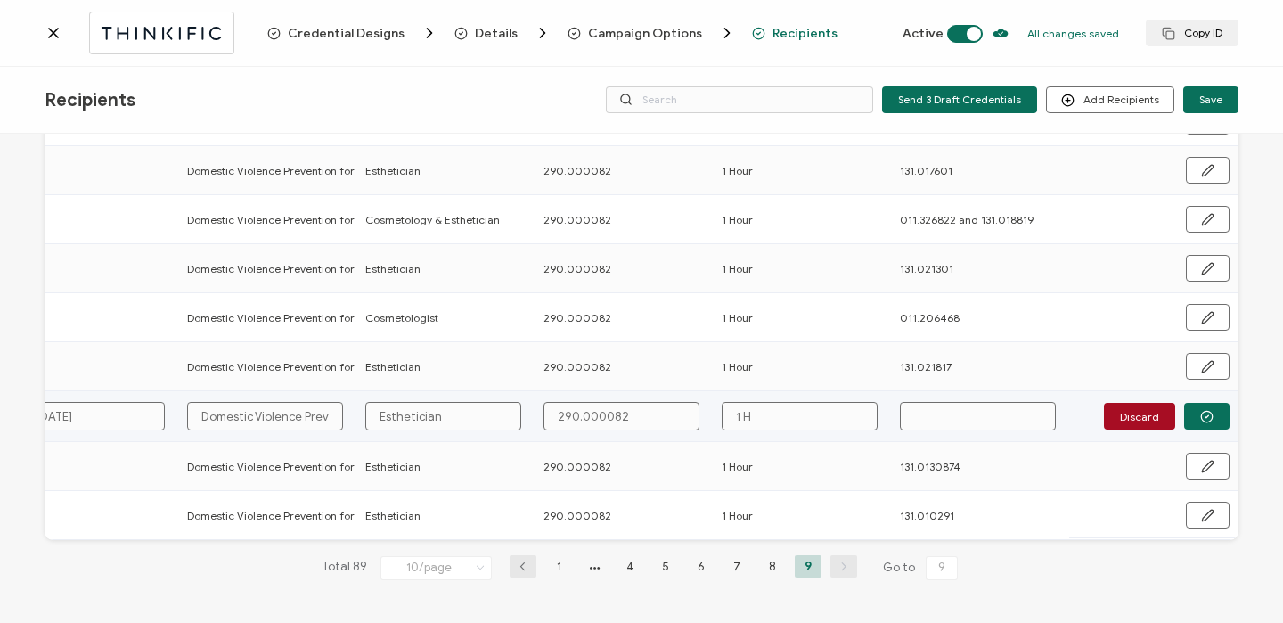
type input "1 Ho"
type input "1 Hou"
type input "1 Hour"
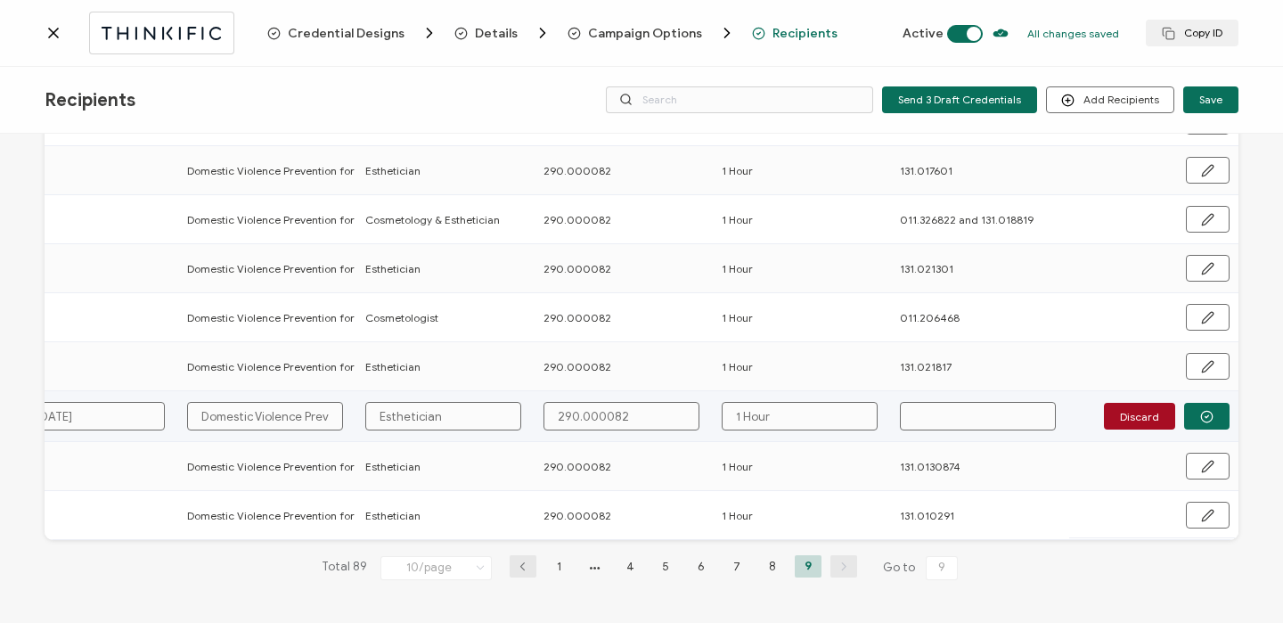
type input "1 Hour"
click at [926, 414] on input "text" at bounding box center [978, 416] width 156 height 29
paste input "131.019572"
type input "131.019572"
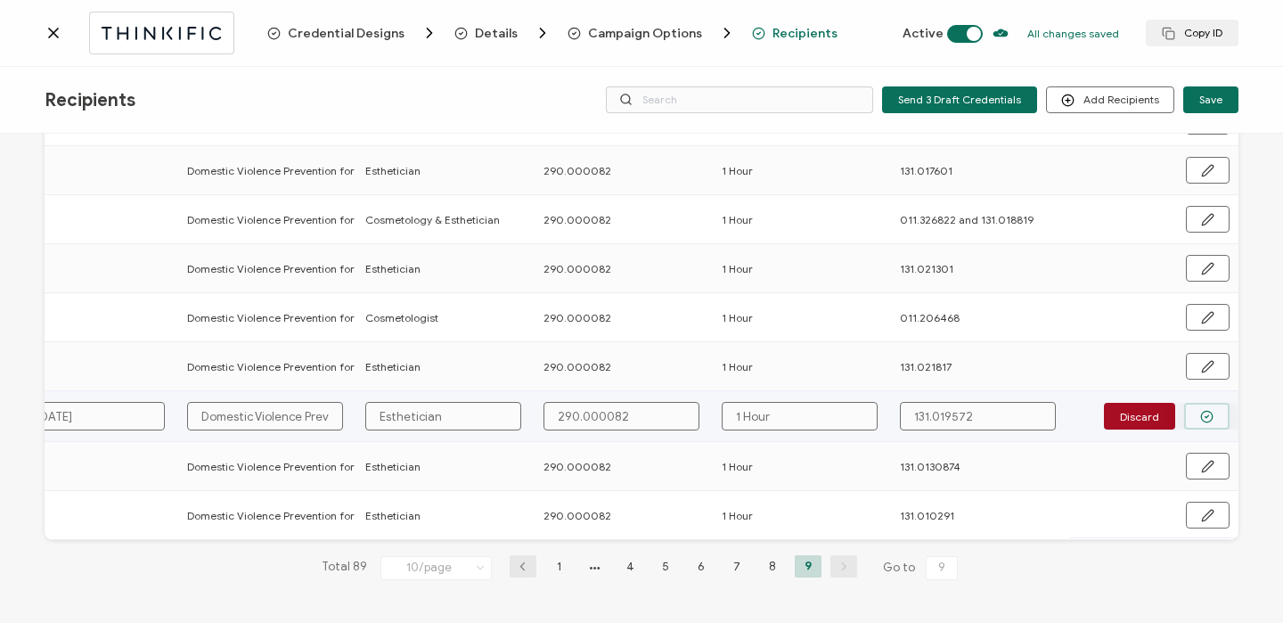
type input "131.019572"
click at [1214, 404] on button "button" at bounding box center [1206, 416] width 45 height 27
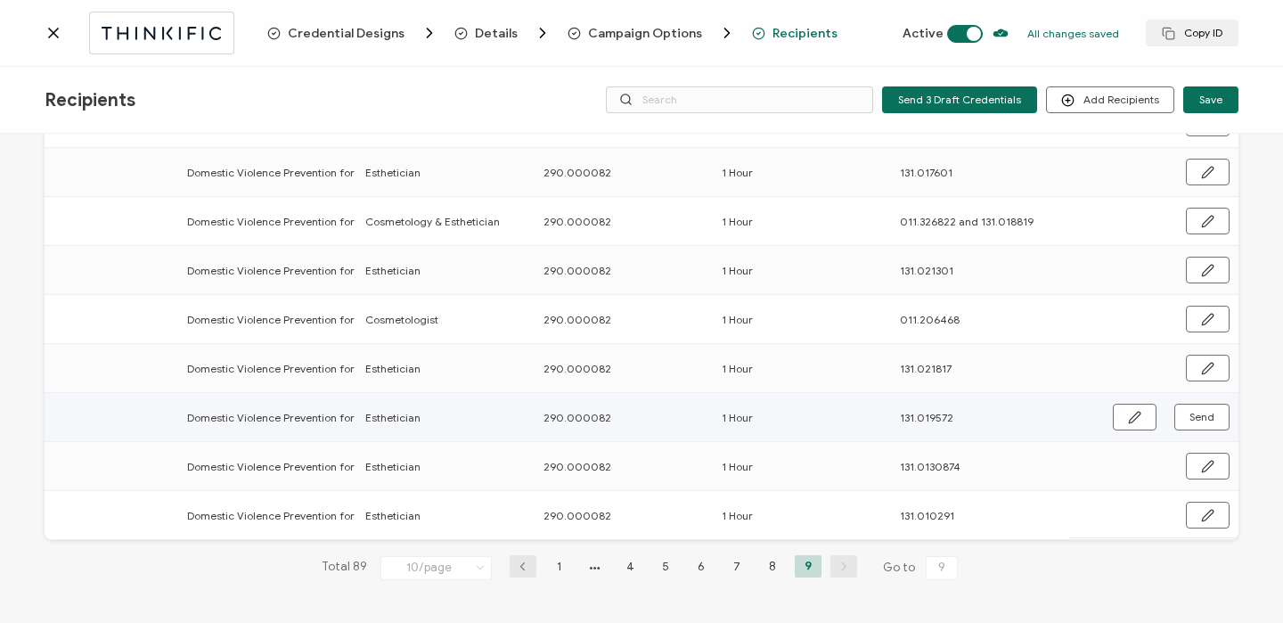
click at [1214, 405] on button "Send" at bounding box center [1201, 416] width 55 height 27
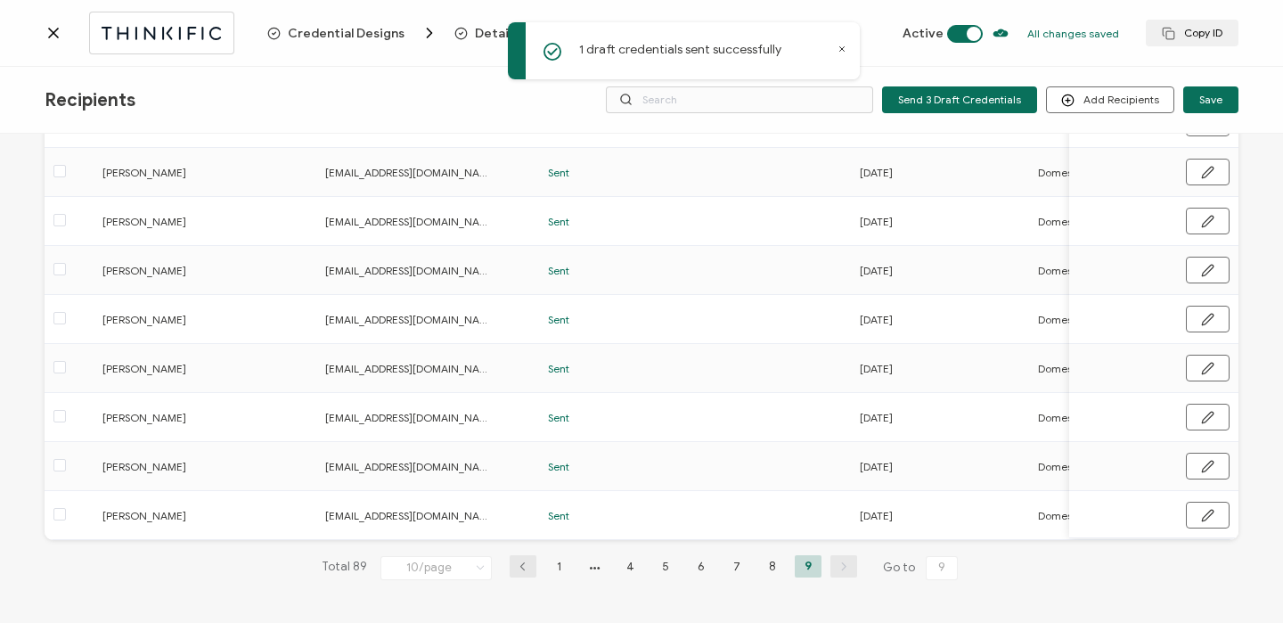
scroll to position [0, 0]
click at [53, 33] on icon at bounding box center [53, 33] width 9 height 9
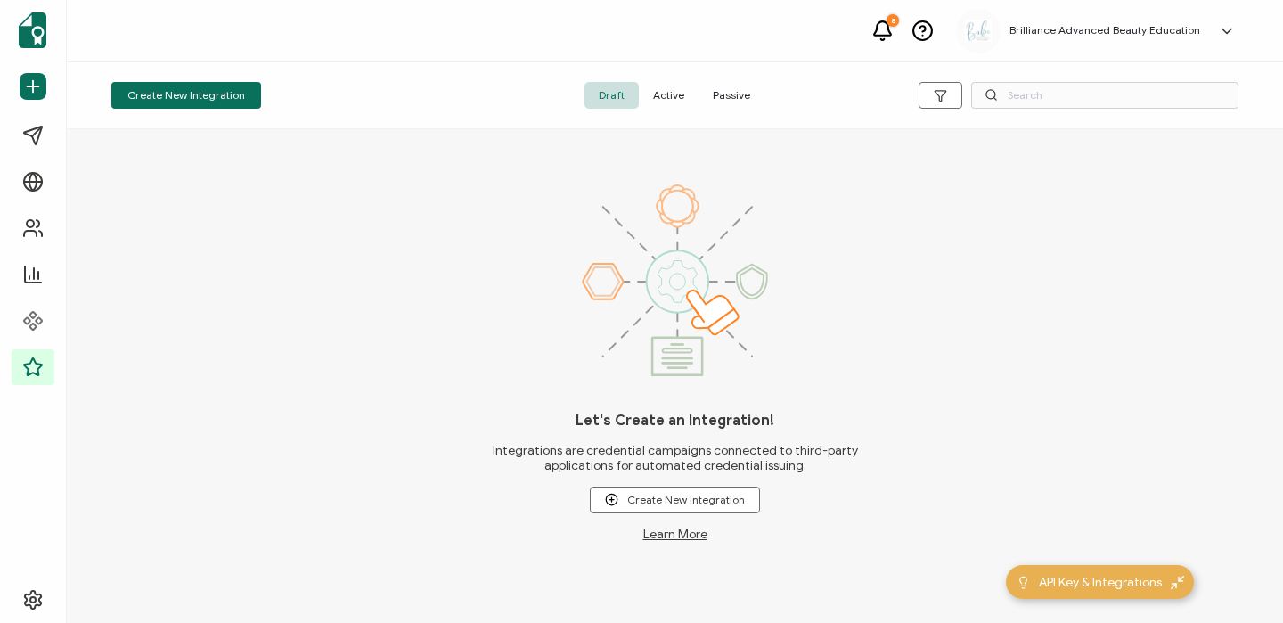
click at [654, 91] on span "Active" at bounding box center [669, 95] width 60 height 27
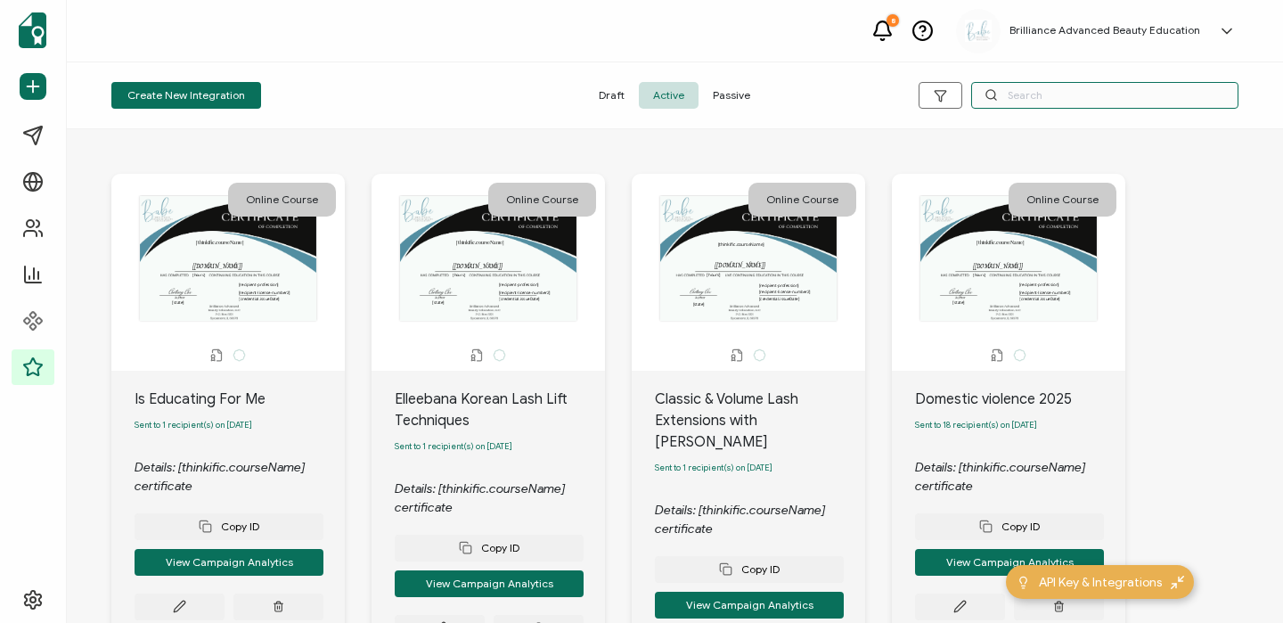
click at [1042, 95] on input "text" at bounding box center [1104, 95] width 267 height 27
click at [985, 94] on icon at bounding box center [990, 94] width 13 height 13
click at [1054, 104] on input "text" at bounding box center [1104, 95] width 267 height 27
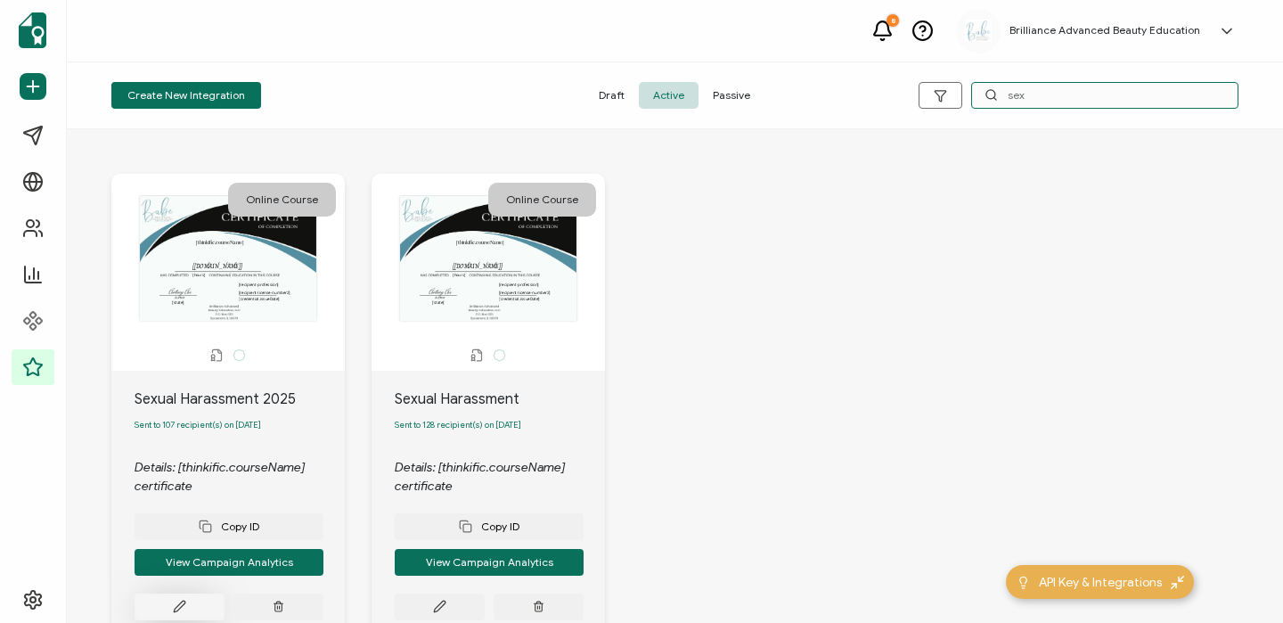
type input "sex"
click at [183, 613] on icon at bounding box center [179, 605] width 13 height 13
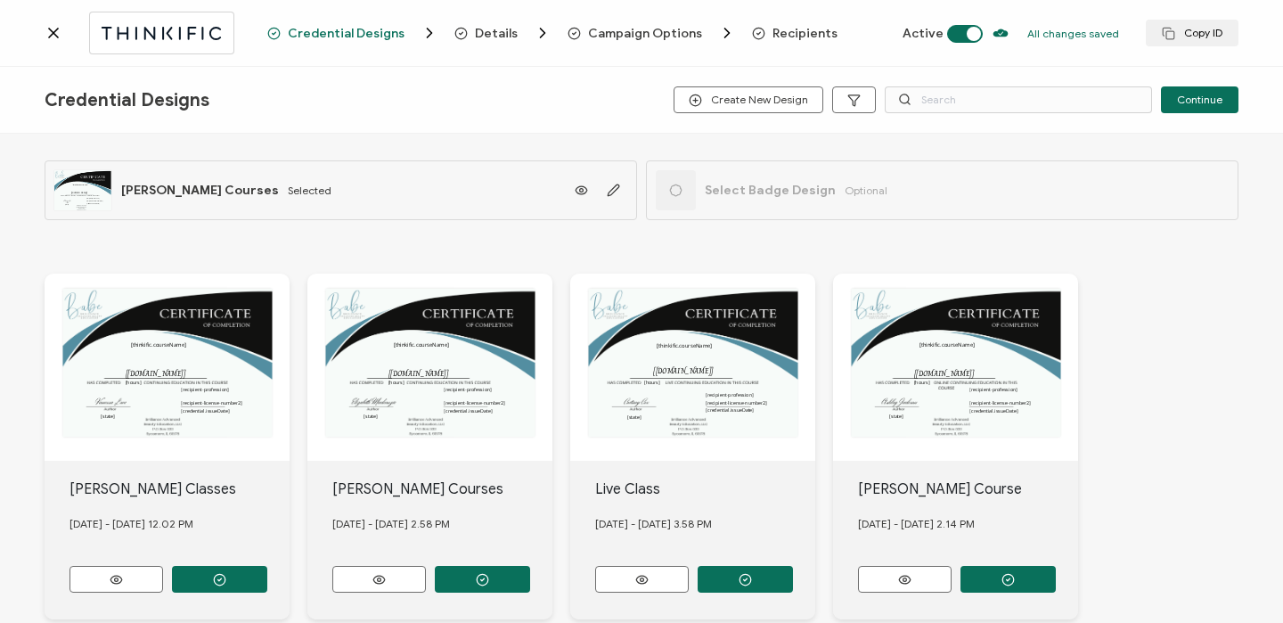
click at [776, 37] on span "Recipients" at bounding box center [804, 33] width 65 height 13
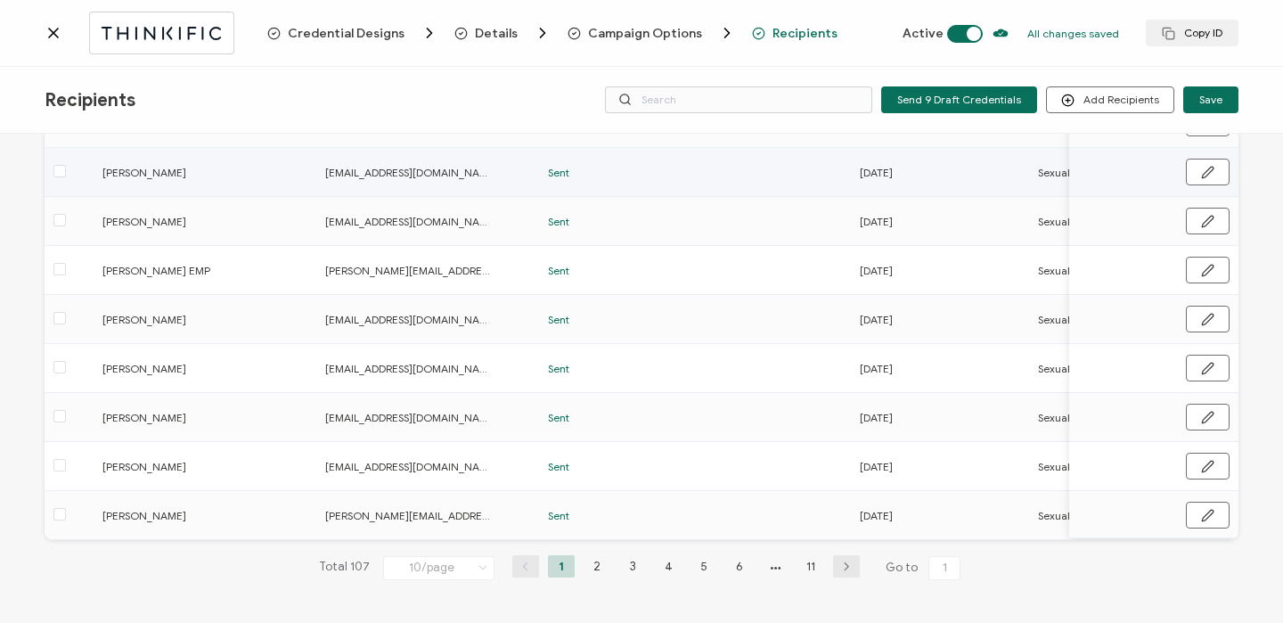
scroll to position [264, 0]
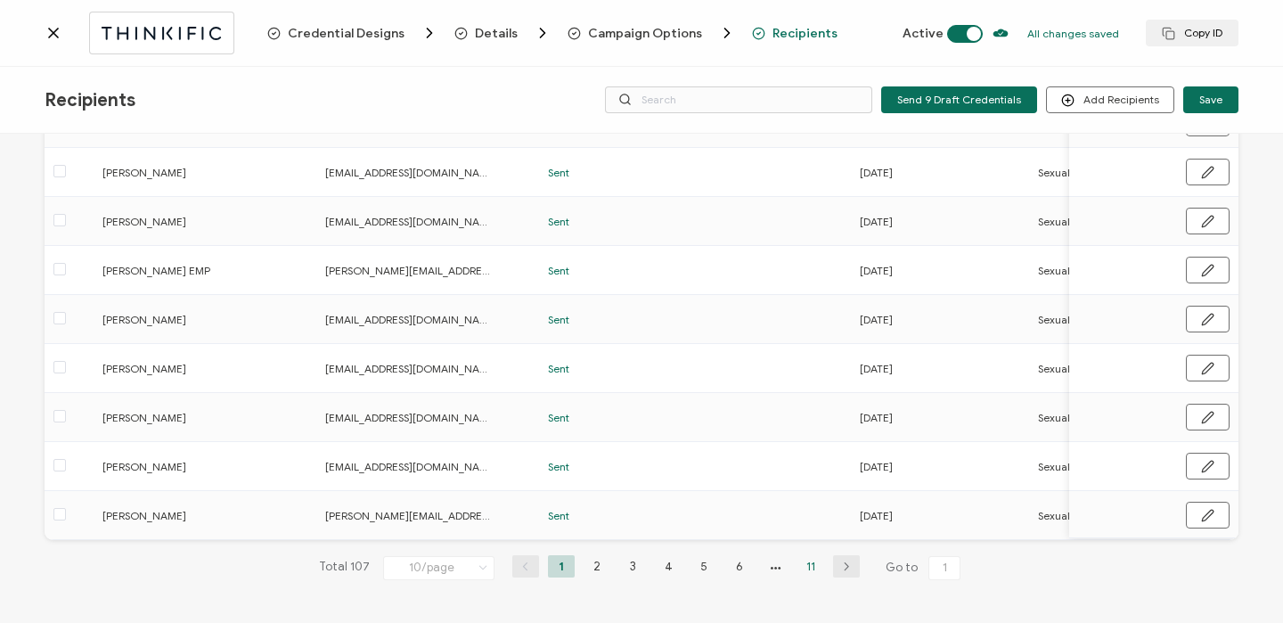
click at [802, 558] on li "11" at bounding box center [810, 566] width 27 height 22
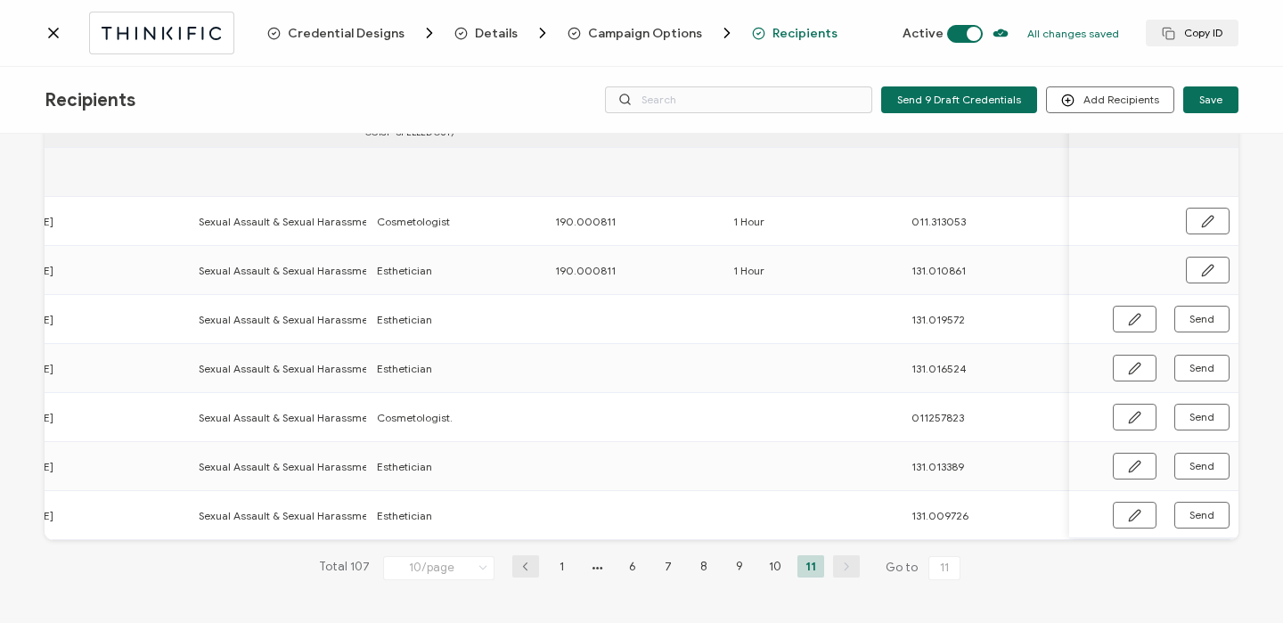
scroll to position [0, 857]
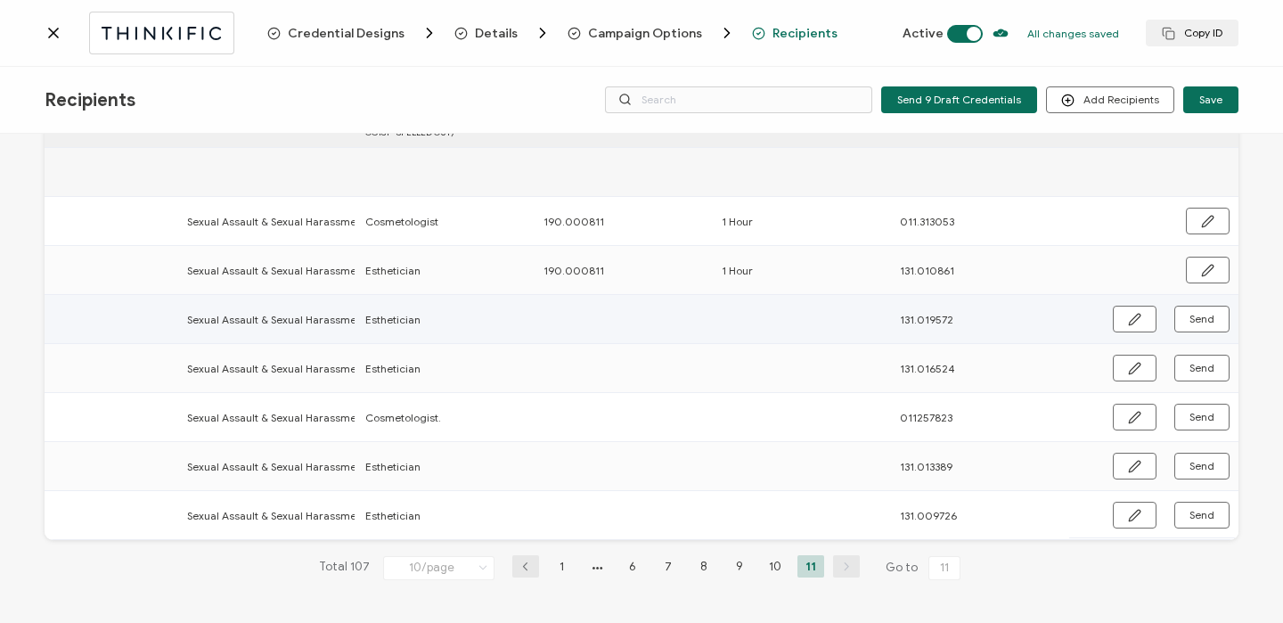
drag, startPoint x: 1134, startPoint y: 312, endPoint x: 960, endPoint y: 338, distance: 175.7
click at [1134, 313] on icon "button" at bounding box center [1134, 319] width 13 height 13
click at [602, 312] on input "text" at bounding box center [621, 318] width 156 height 29
type input "1"
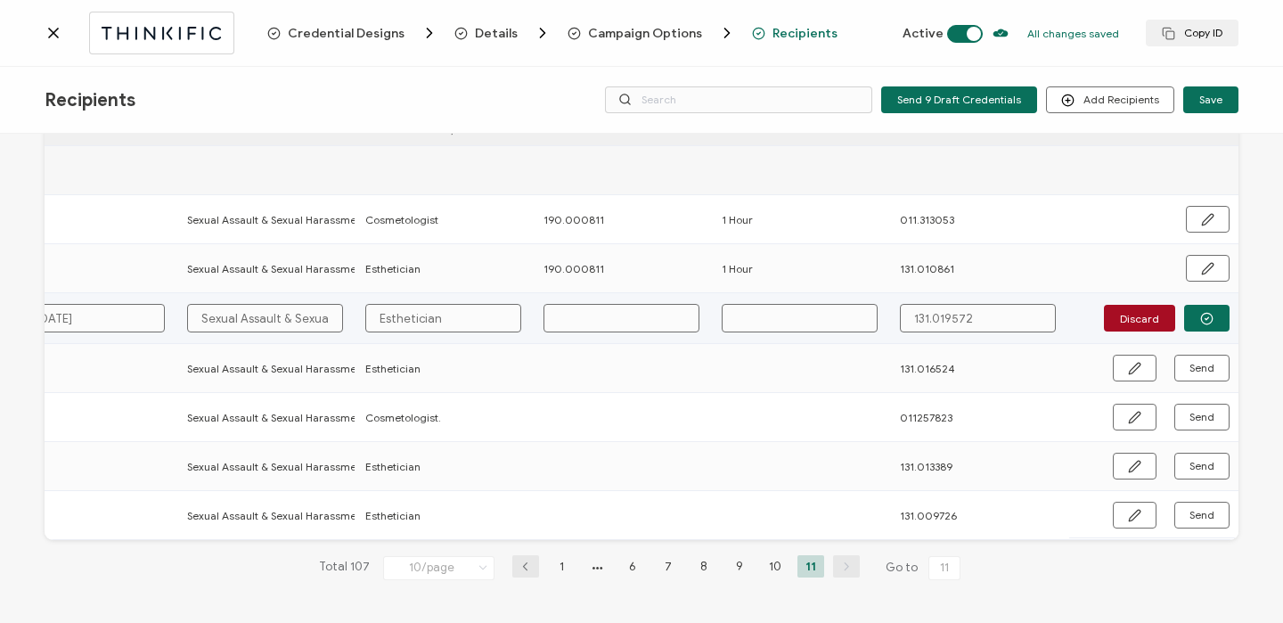
type input "1"
type input "19"
type input "190"
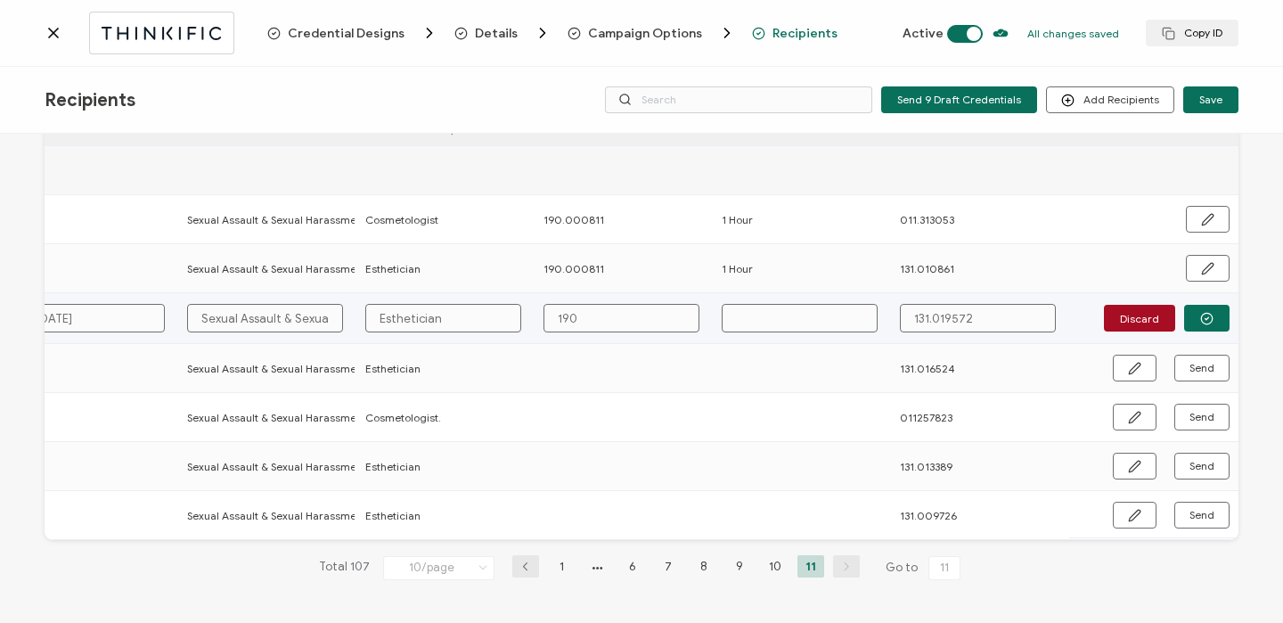
type input "190."
type input "190.0"
type input "190.00"
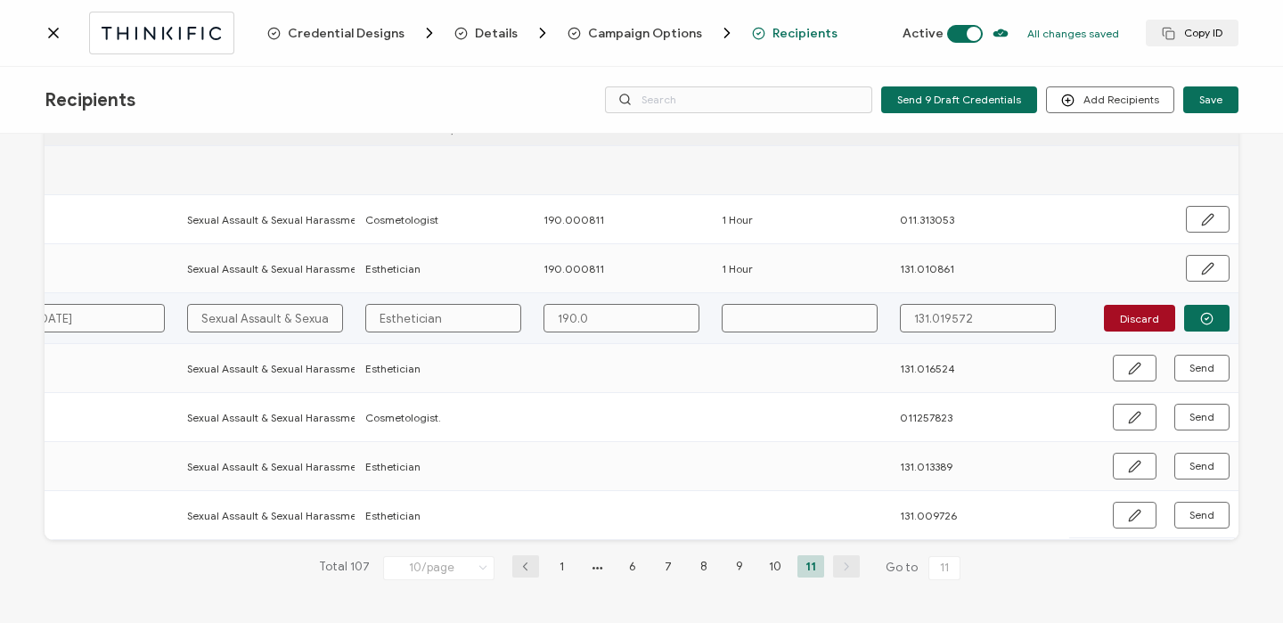
type input "190.00"
type input "190.000"
type input "190.0008"
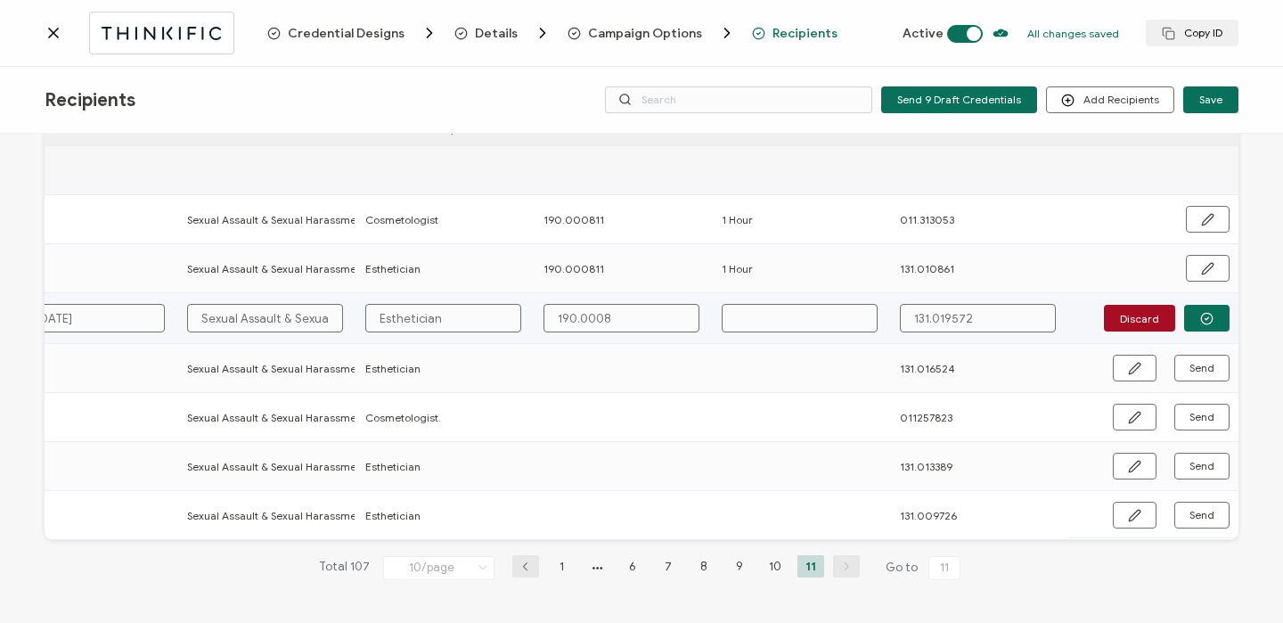
type input "190.00081"
type input "190.000811"
click at [1204, 314] on icon "button" at bounding box center [1206, 318] width 13 height 13
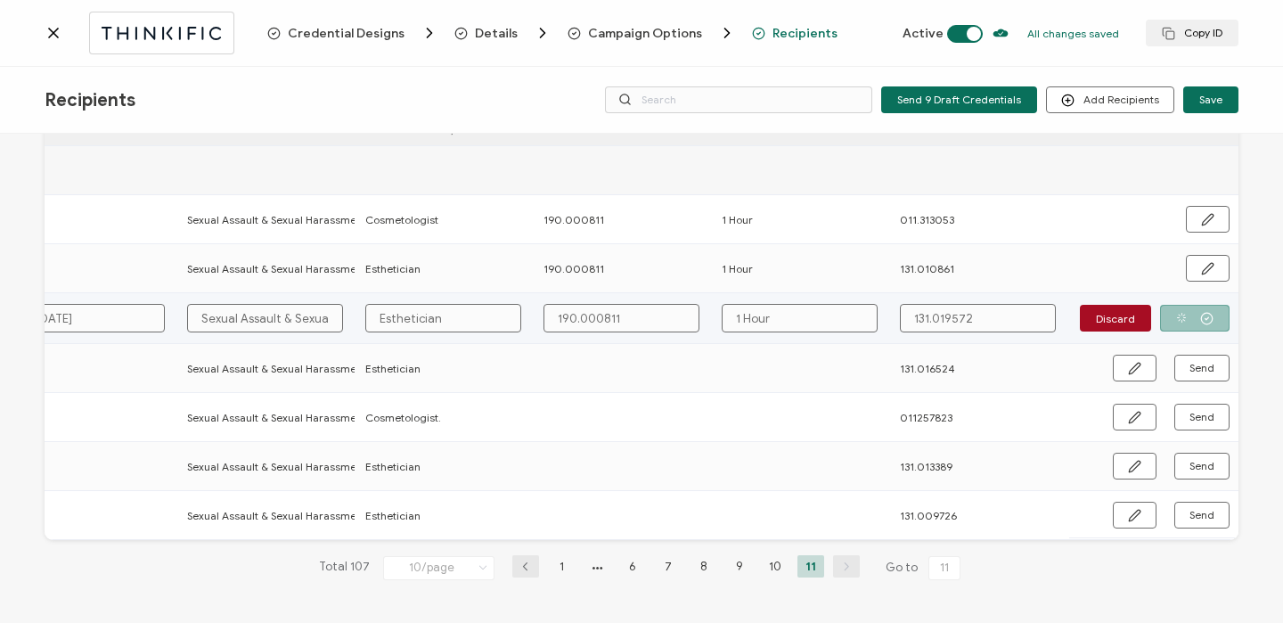
scroll to position [117, 0]
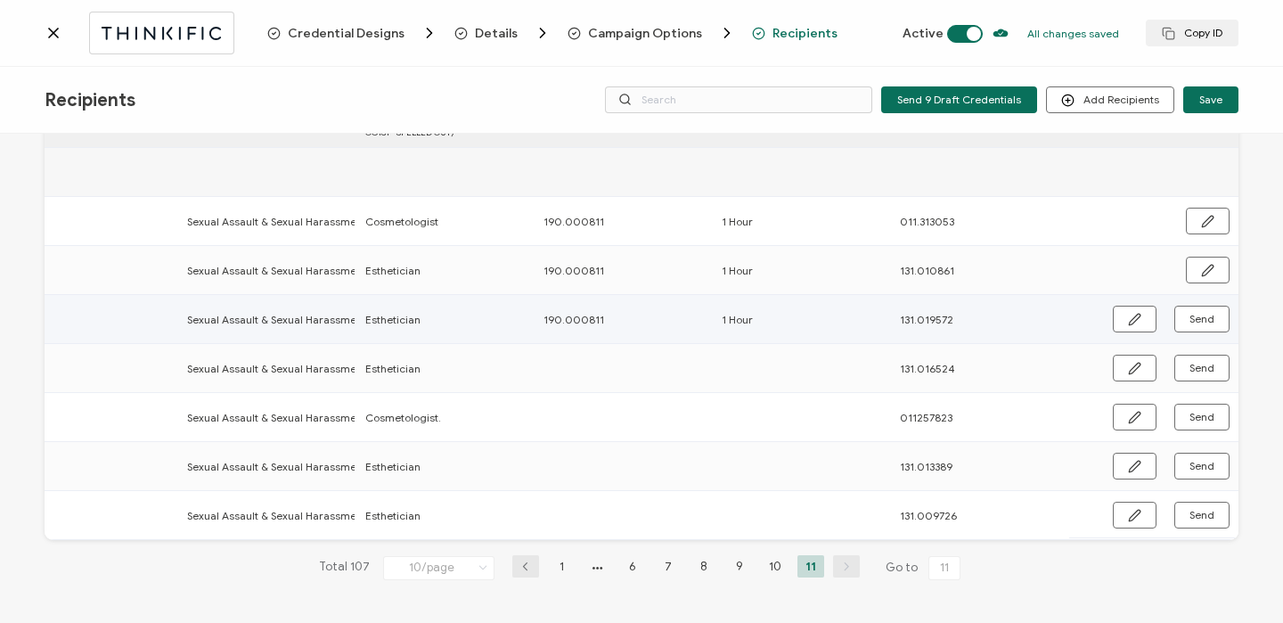
click at [1204, 314] on span "Send" at bounding box center [1201, 319] width 25 height 11
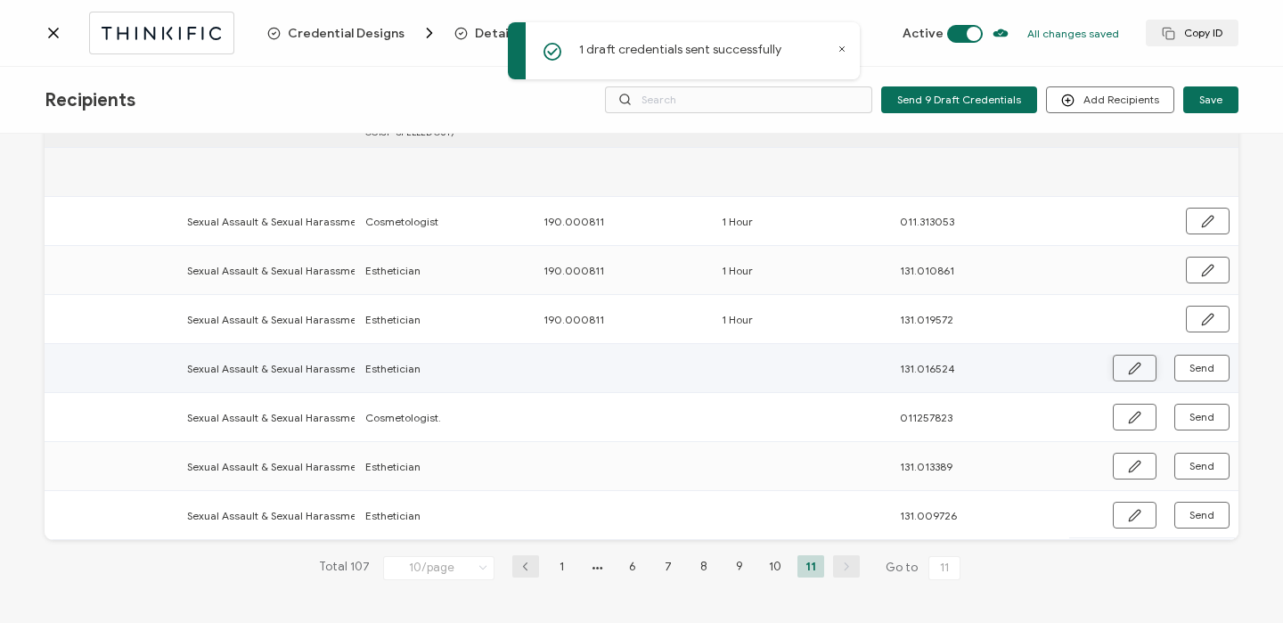
click at [1114, 365] on button "button" at bounding box center [1134, 367] width 44 height 27
click at [632, 369] on input "text" at bounding box center [621, 367] width 156 height 29
click at [1203, 362] on circle "button" at bounding box center [1207, 368] width 12 height 12
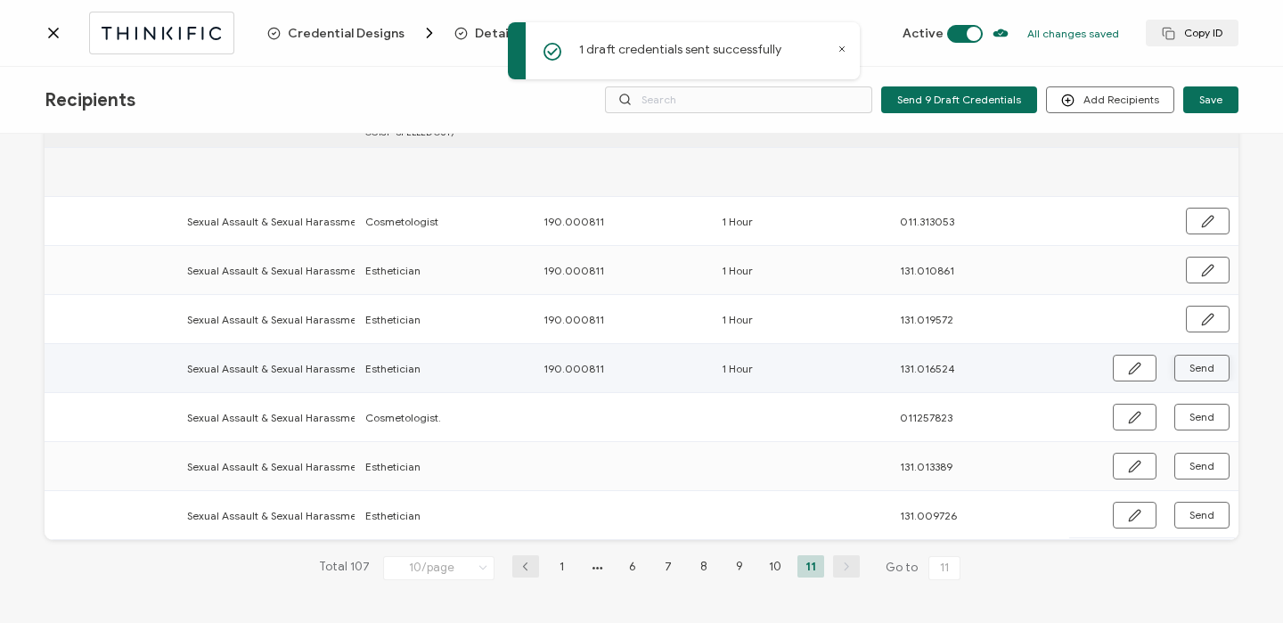
click at [1203, 363] on span "Send" at bounding box center [1201, 368] width 25 height 11
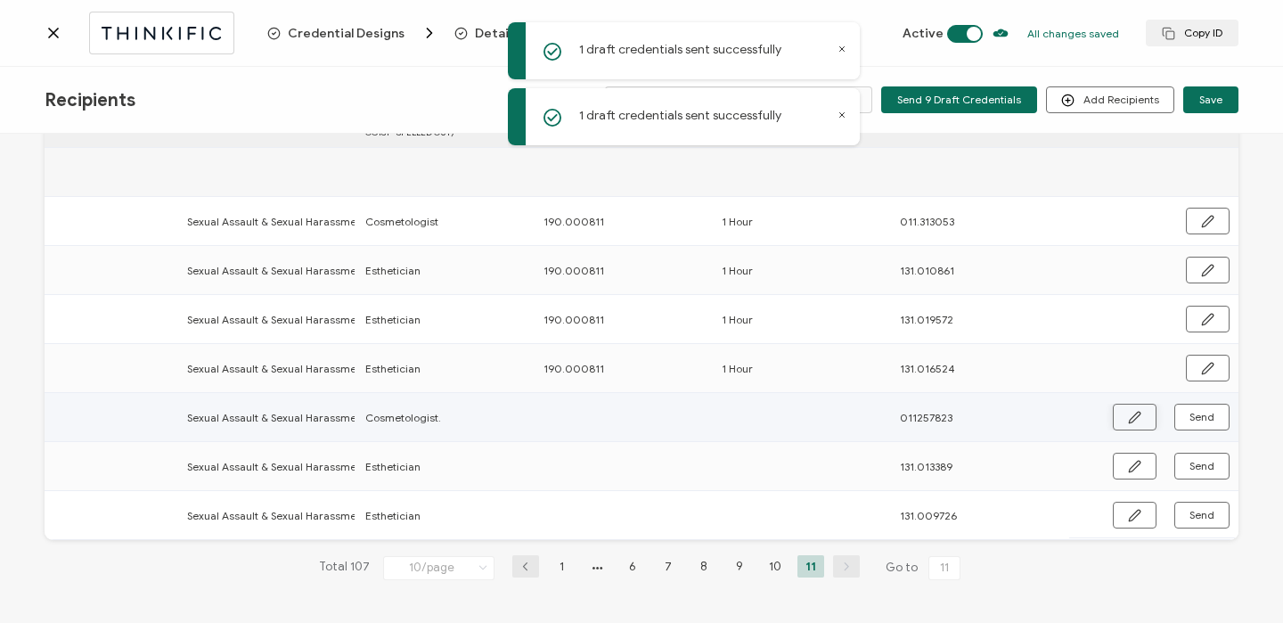
click at [1128, 413] on icon "button" at bounding box center [1134, 417] width 13 height 13
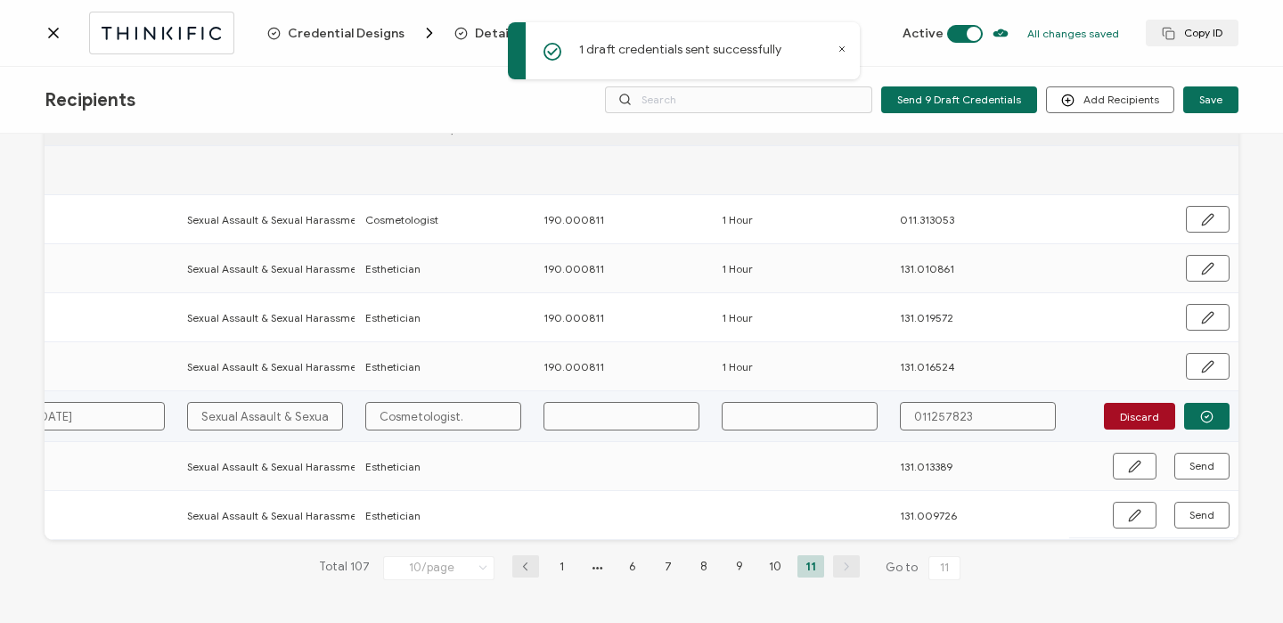
click at [629, 411] on input "text" at bounding box center [621, 416] width 156 height 29
click at [923, 409] on input "011257823" at bounding box center [978, 416] width 156 height 29
click at [477, 408] on input "Cosmetologist." at bounding box center [443, 416] width 156 height 29
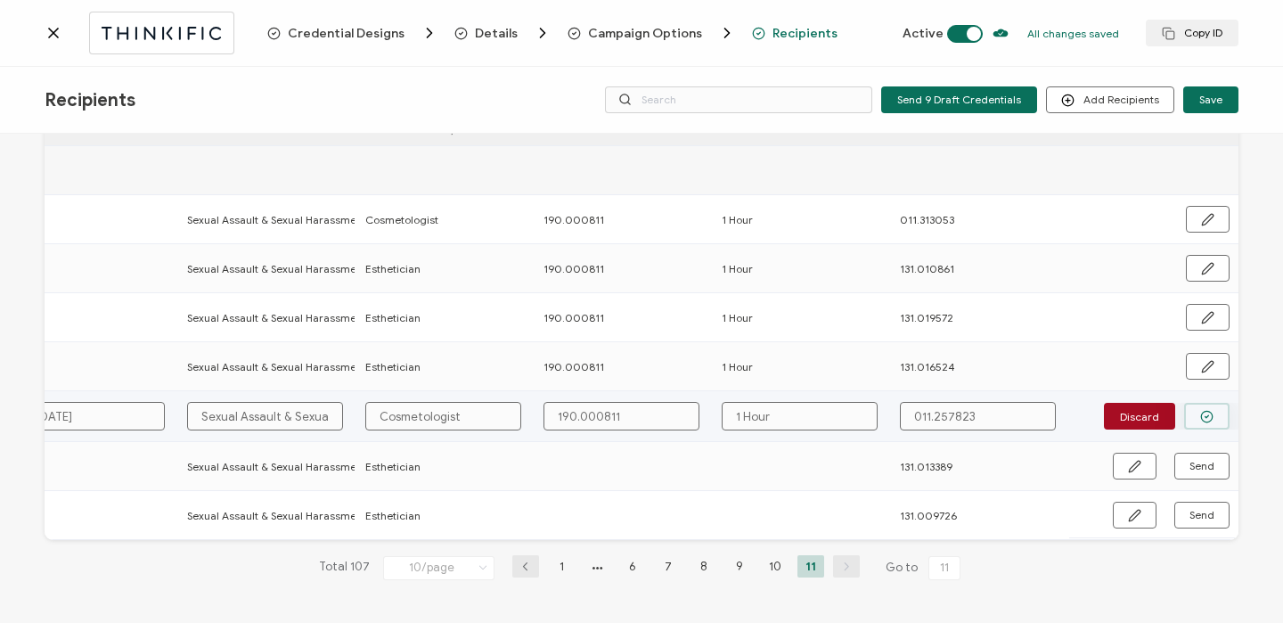
click at [1202, 418] on button "button" at bounding box center [1206, 416] width 45 height 27
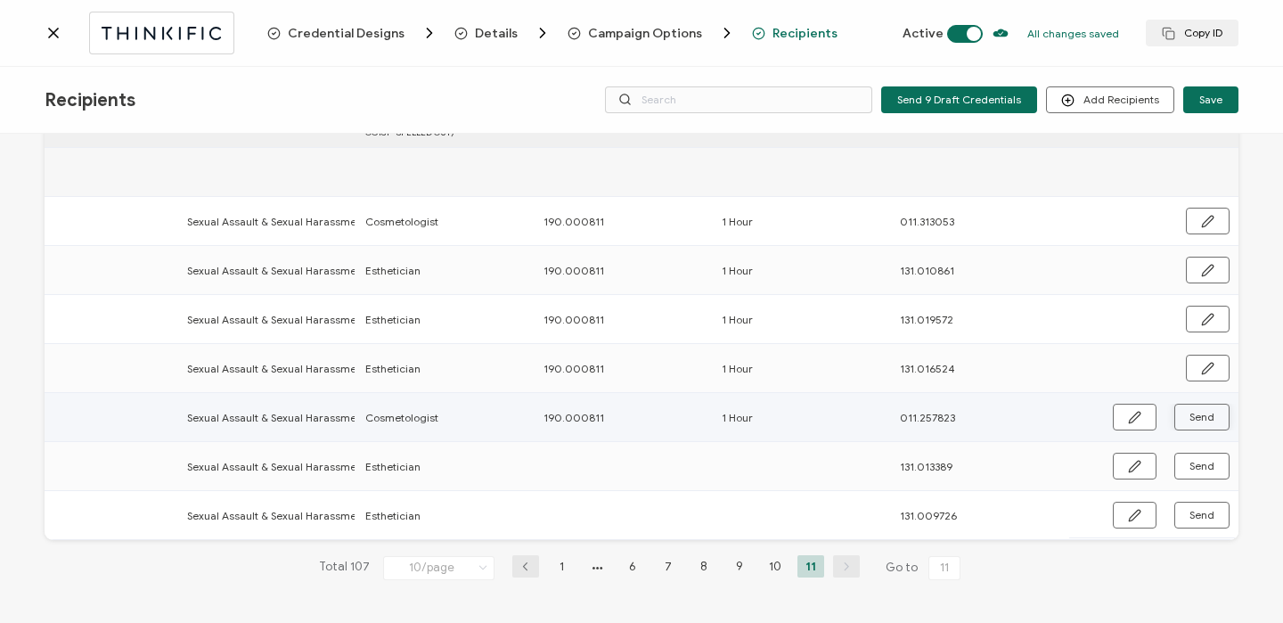
click at [1202, 418] on span "Send" at bounding box center [1201, 416] width 25 height 11
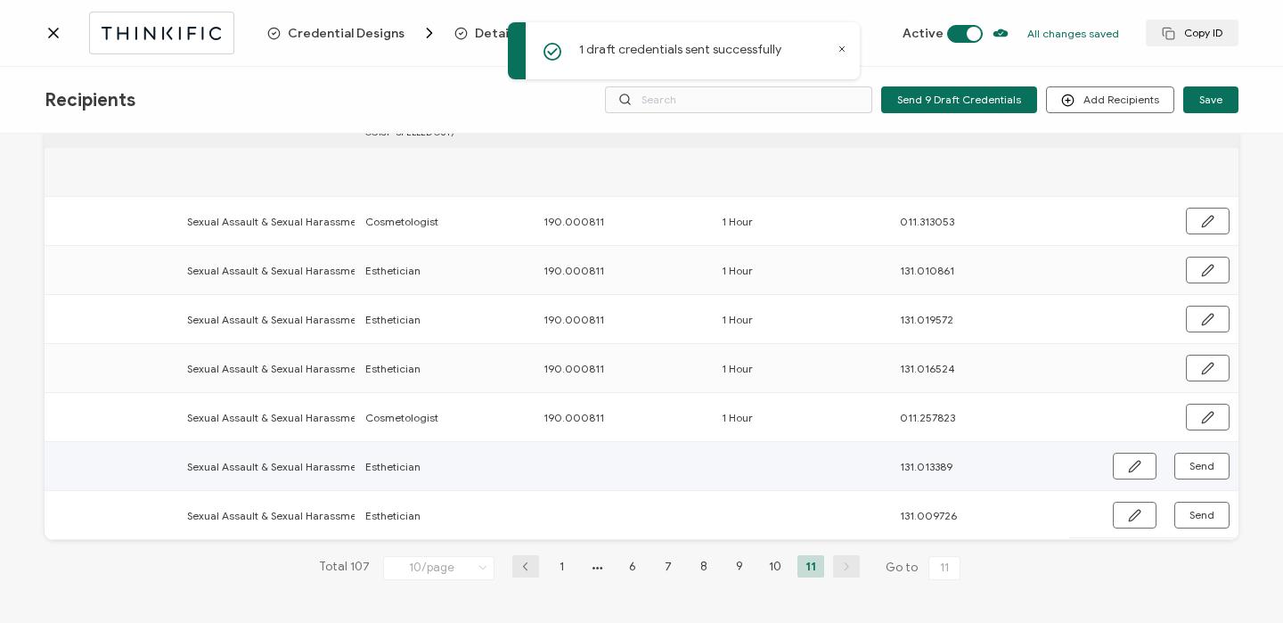
click at [1130, 470] on button "button" at bounding box center [1134, 465] width 44 height 27
click at [574, 461] on input "text" at bounding box center [621, 465] width 156 height 29
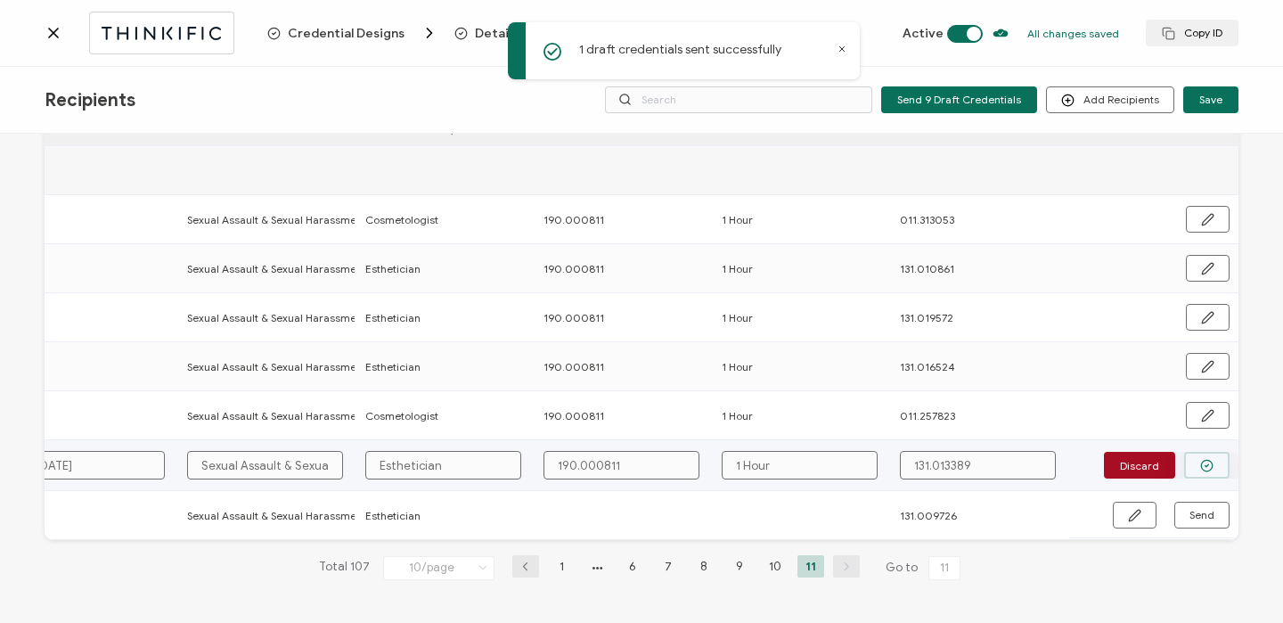
click at [1208, 472] on button "button" at bounding box center [1206, 465] width 45 height 27
click at [1202, 463] on span "Send" at bounding box center [1201, 465] width 25 height 11
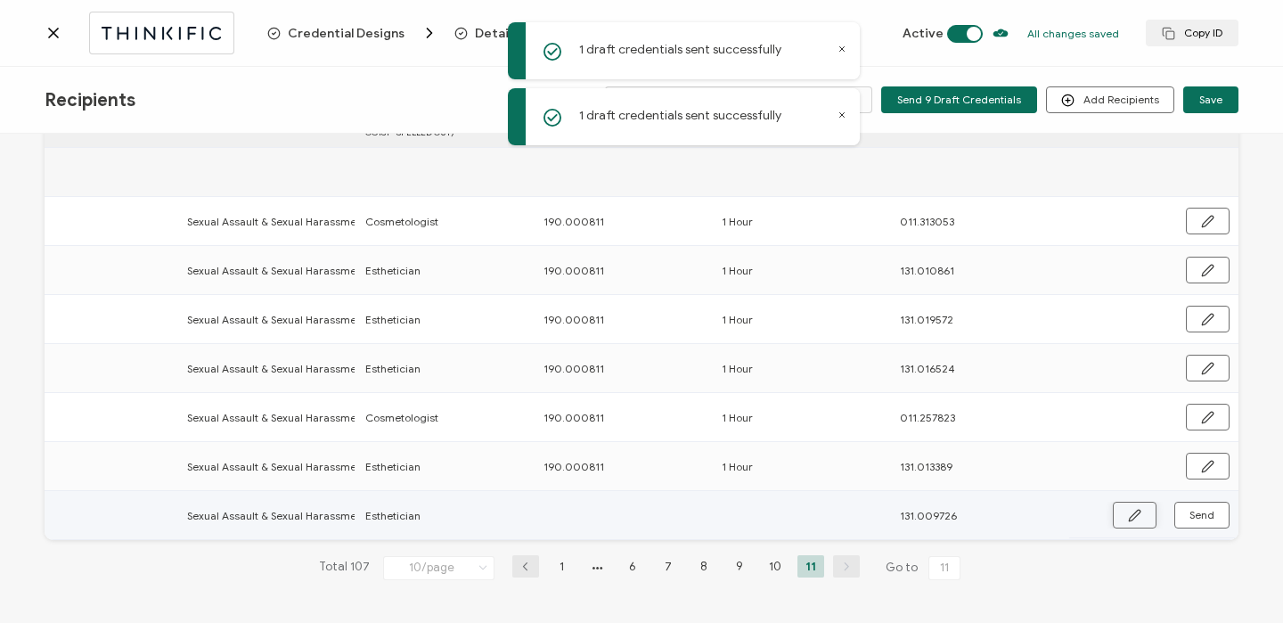
click at [1128, 509] on icon "button" at bounding box center [1134, 515] width 13 height 13
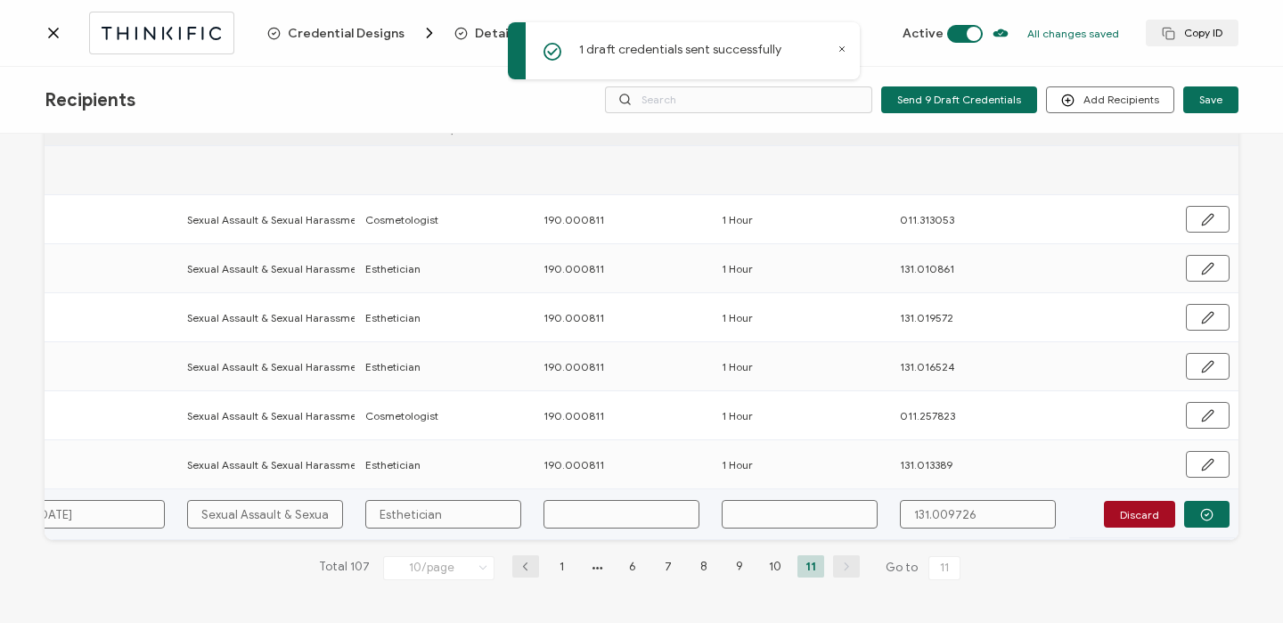
click at [588, 509] on input "text" at bounding box center [621, 514] width 156 height 29
click at [1219, 509] on button "button" at bounding box center [1206, 514] width 45 height 27
click at [1220, 510] on button "Send" at bounding box center [1201, 514] width 55 height 27
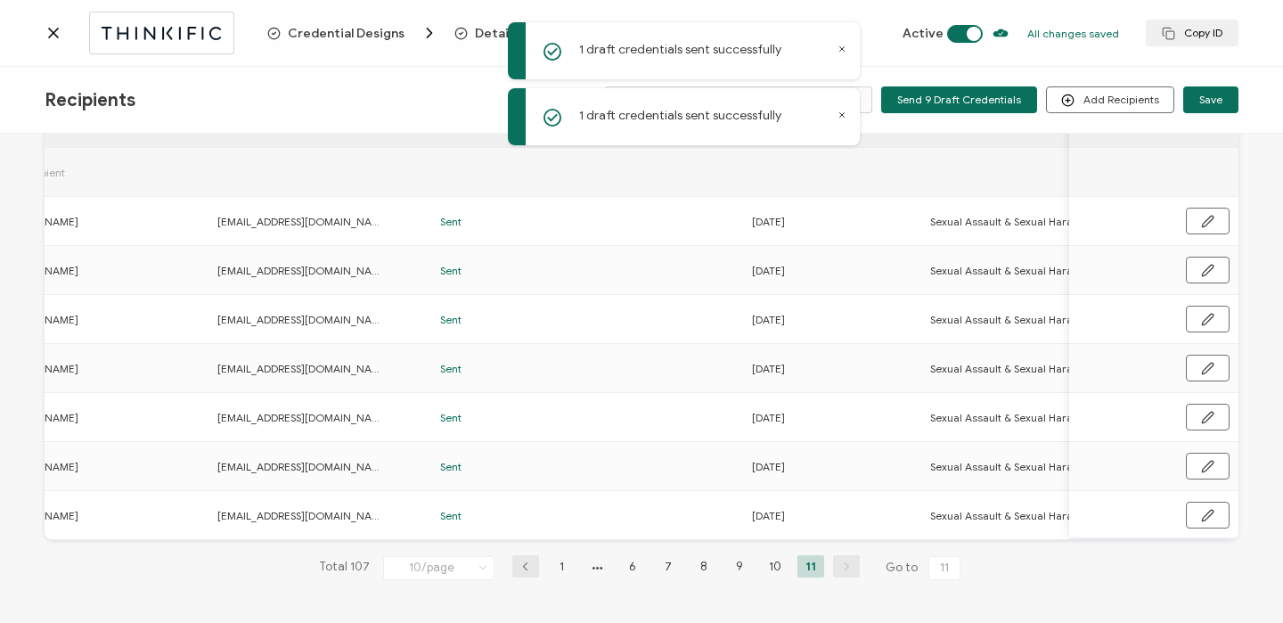
scroll to position [0, 0]
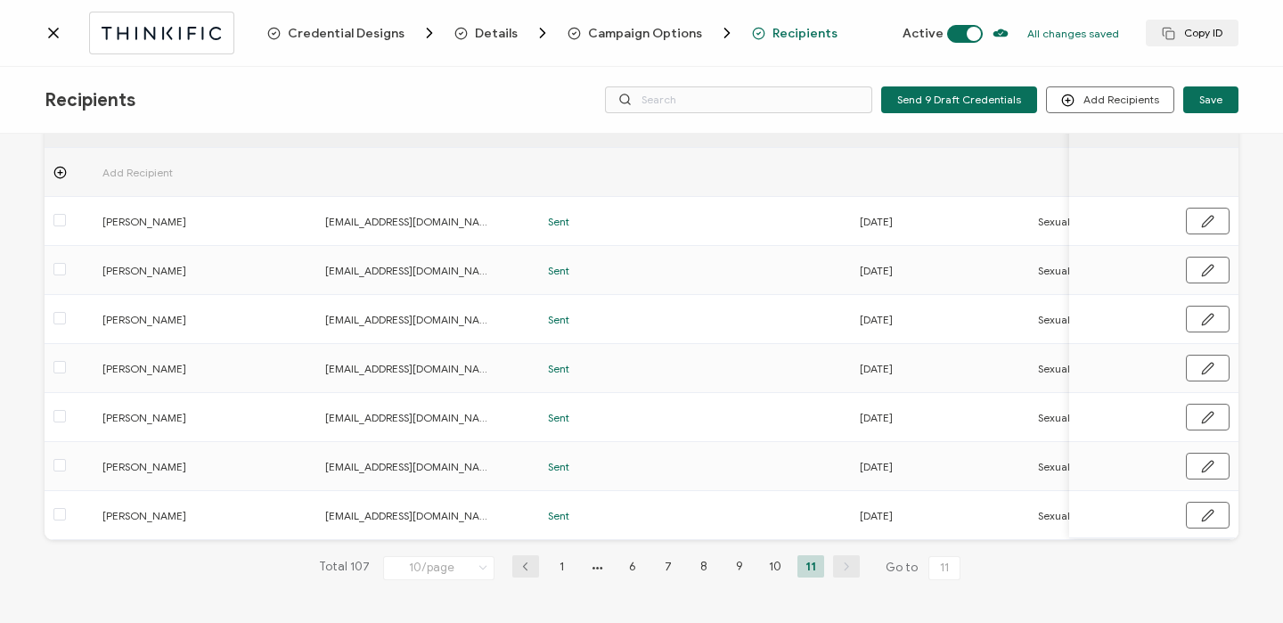
click at [41, 24] on div "Credential Designs Details Campaign Options Recipients Active All changes saved…" at bounding box center [641, 33] width 1283 height 67
click at [47, 28] on icon at bounding box center [54, 33] width 18 height 18
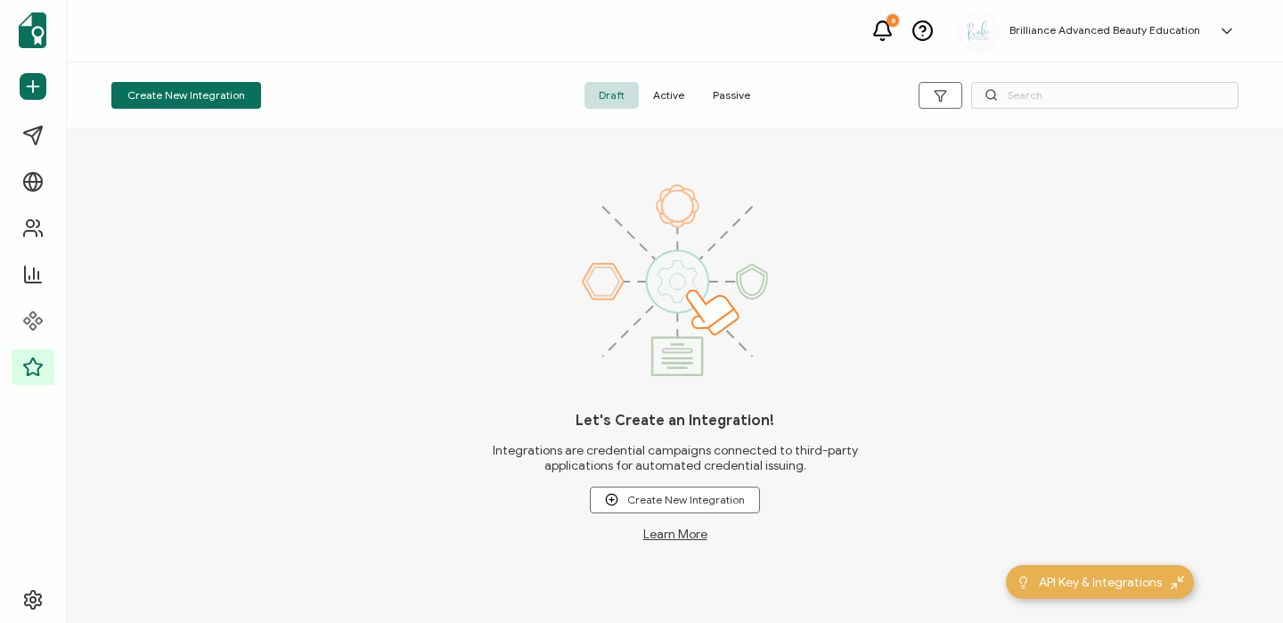
click at [659, 89] on span "Active" at bounding box center [669, 95] width 60 height 27
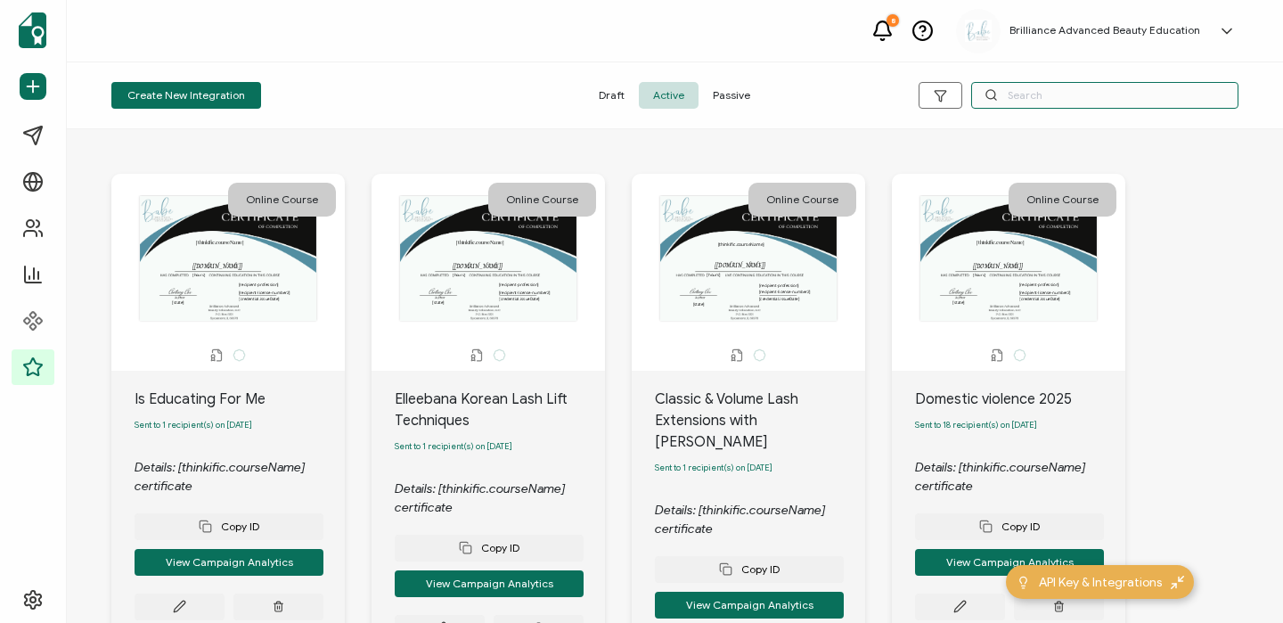
click at [1032, 97] on input "text" at bounding box center [1104, 95] width 267 height 27
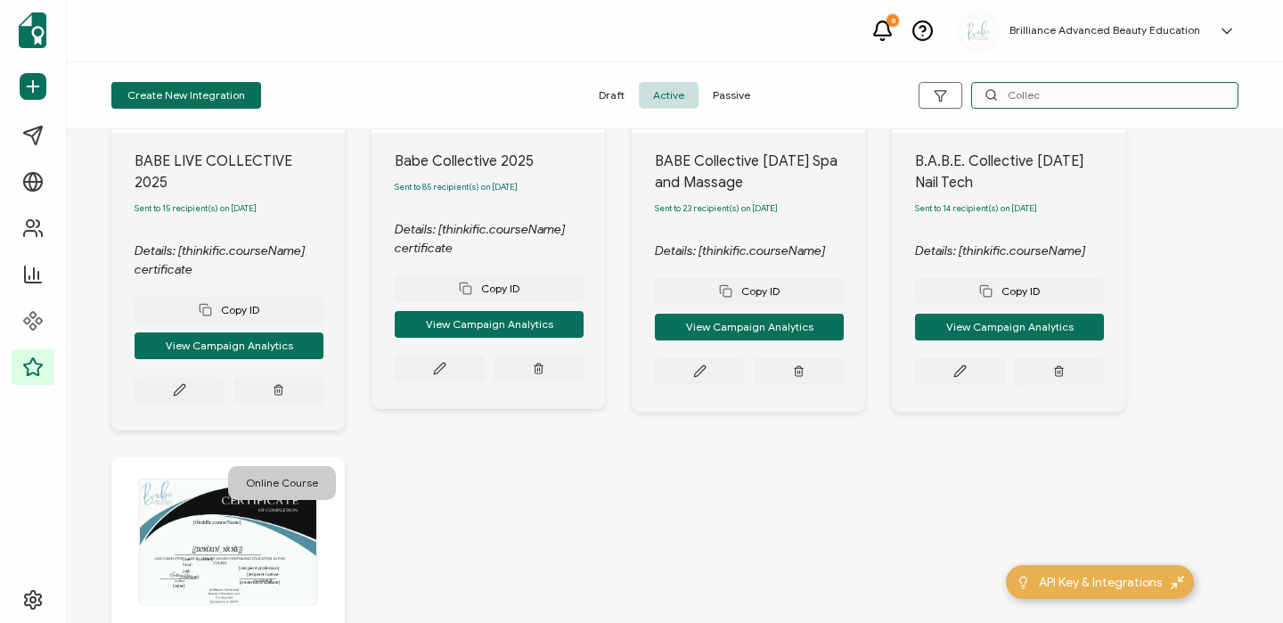
scroll to position [343, 0]
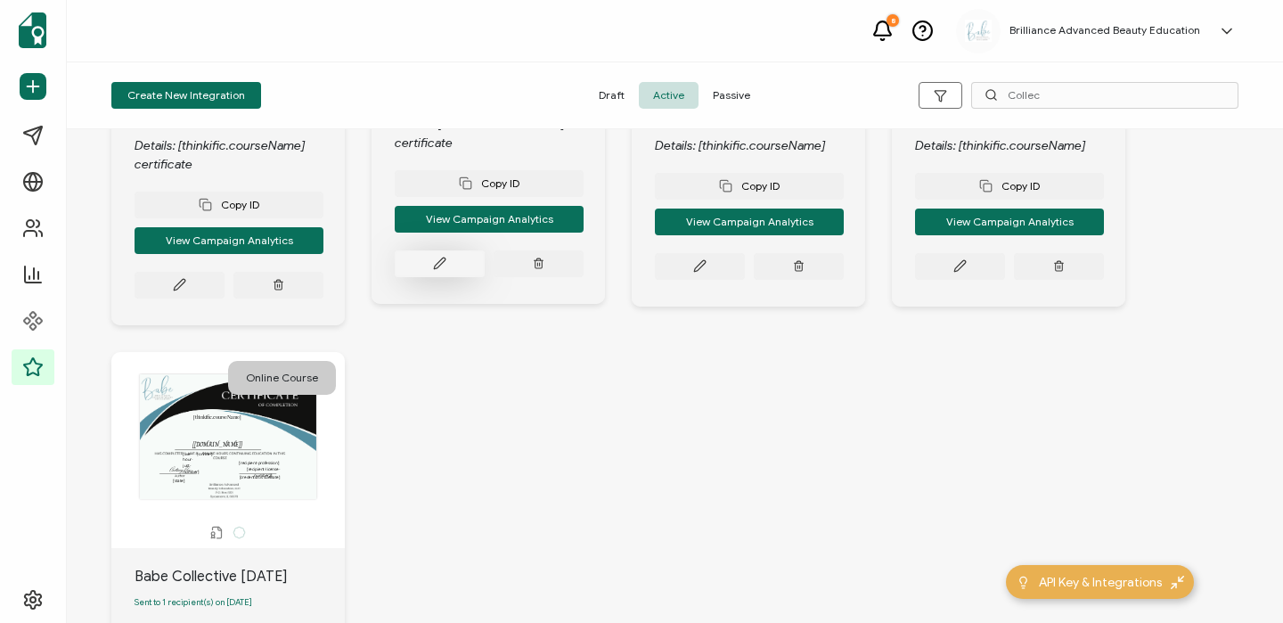
click at [427, 268] on button at bounding box center [440, 263] width 90 height 27
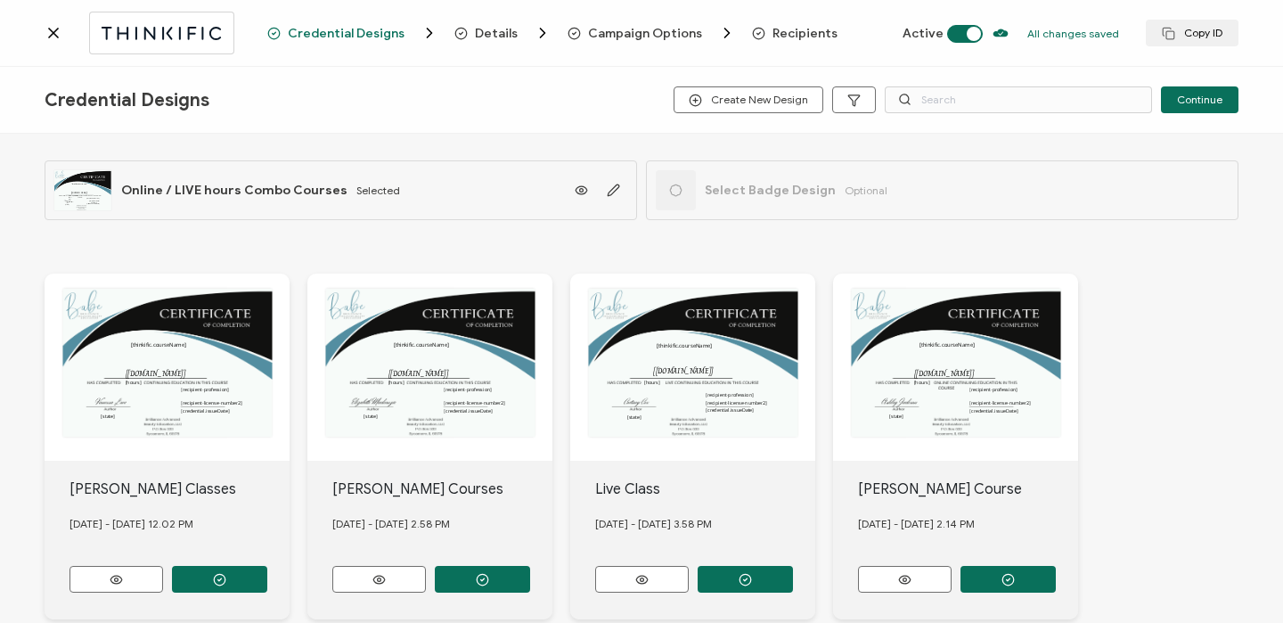
click at [779, 28] on span "Recipients" at bounding box center [804, 33] width 65 height 13
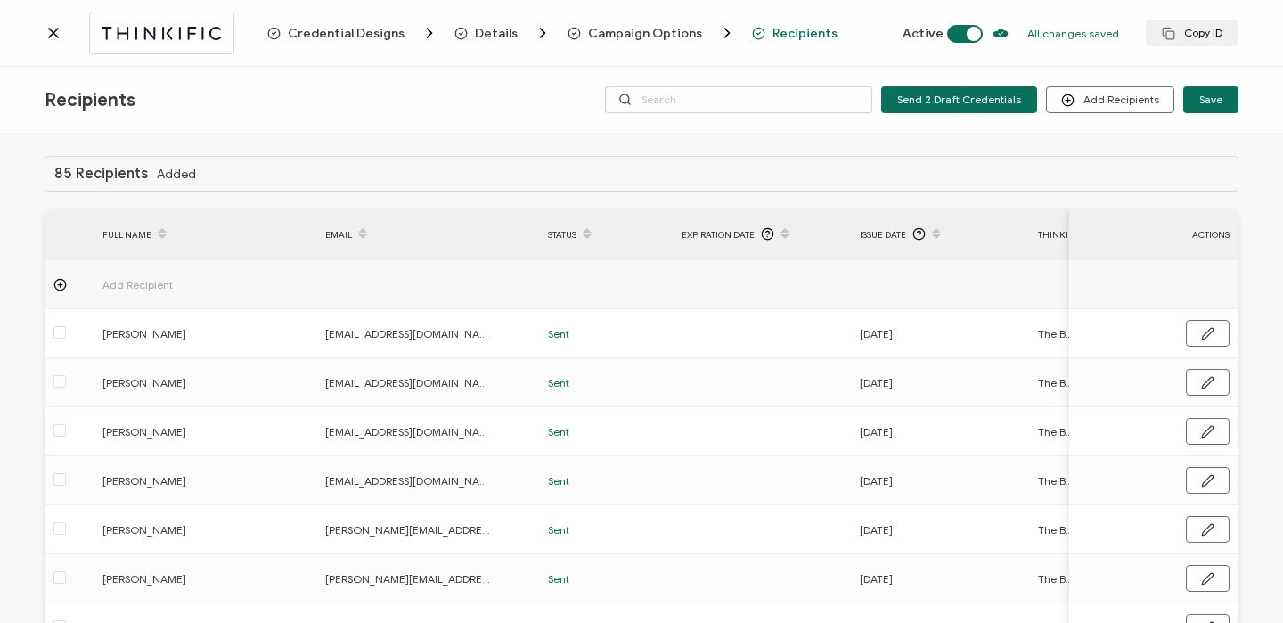
scroll to position [264, 0]
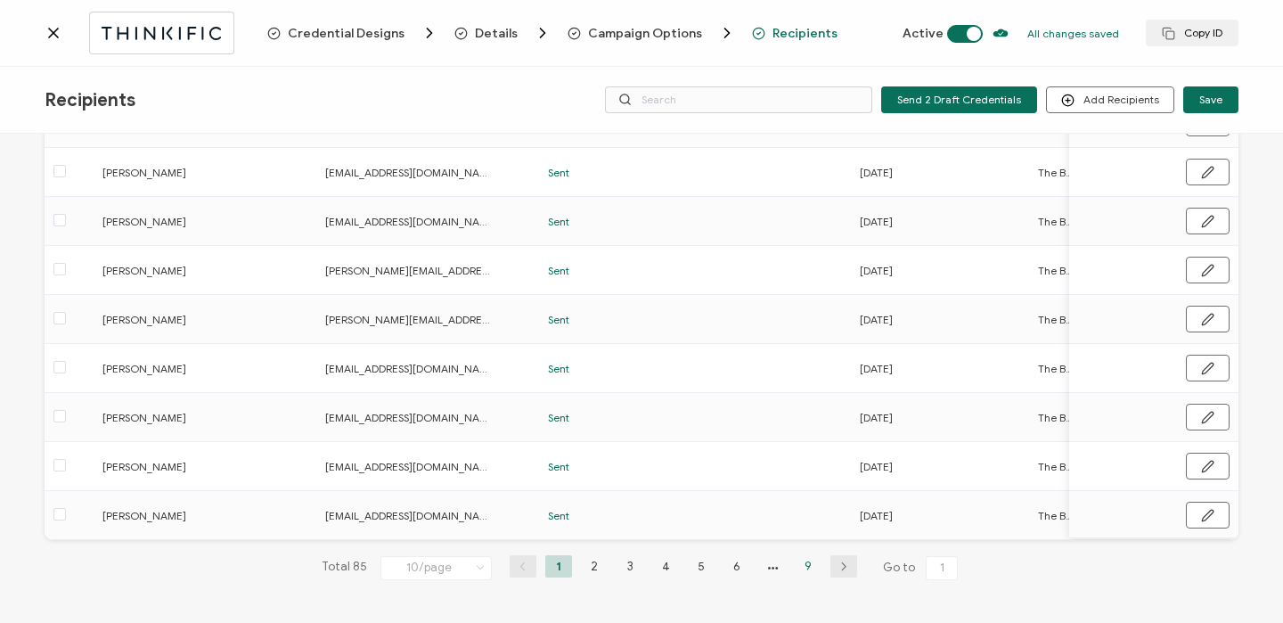
click at [799, 570] on li "9" at bounding box center [807, 566] width 27 height 22
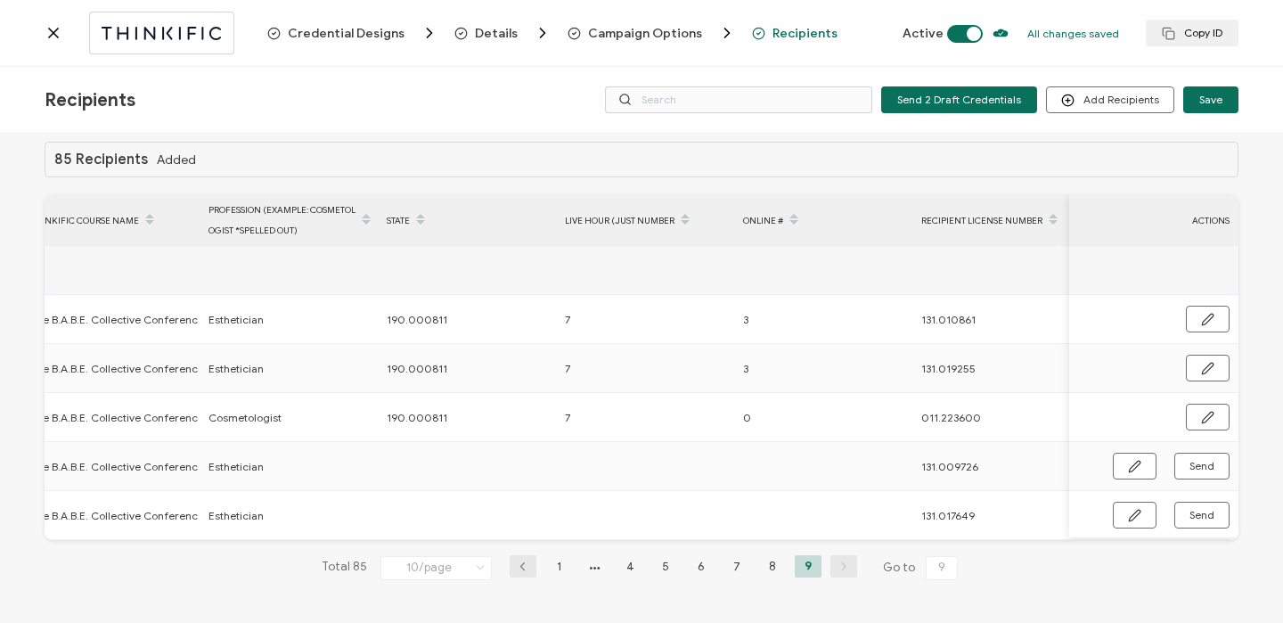
scroll to position [0, 1035]
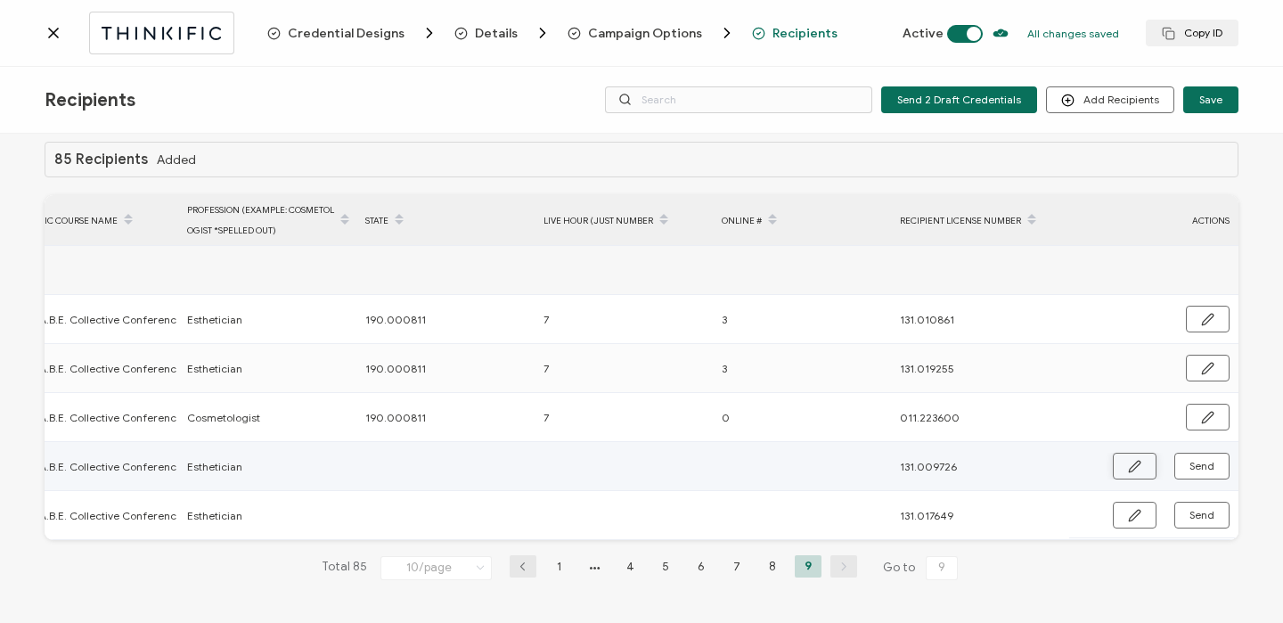
click at [1143, 468] on button "button" at bounding box center [1134, 465] width 44 height 27
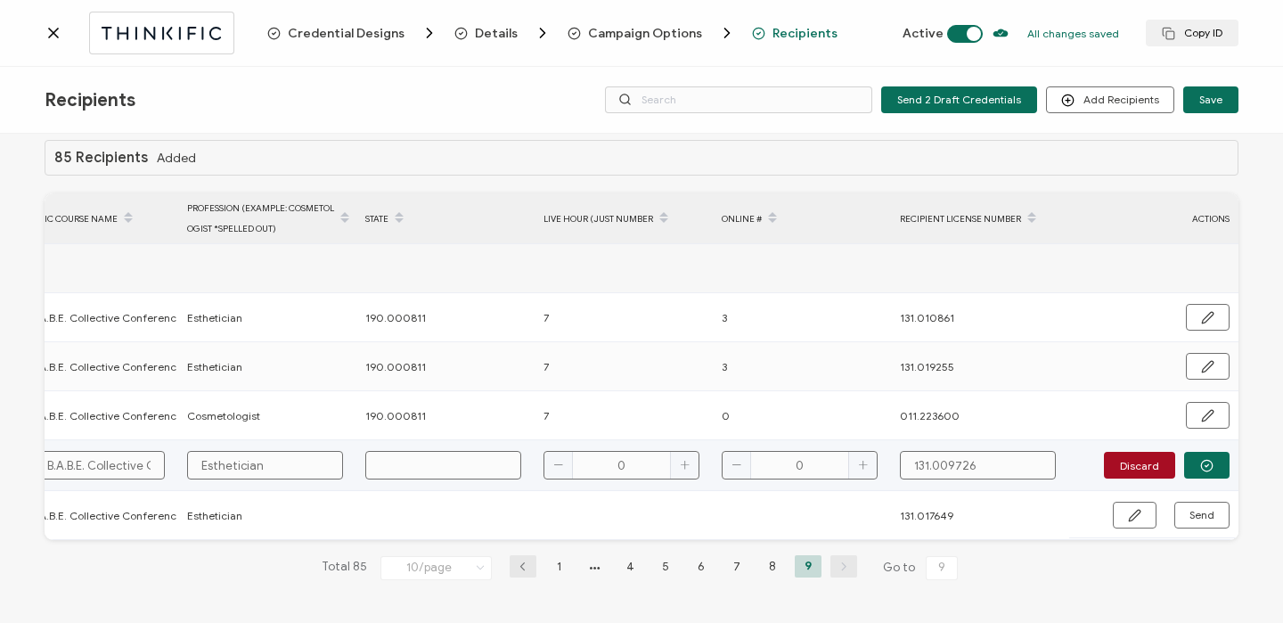
click at [491, 456] on input "text" at bounding box center [443, 465] width 156 height 29
click at [1205, 466] on icon "button" at bounding box center [1206, 465] width 13 height 13
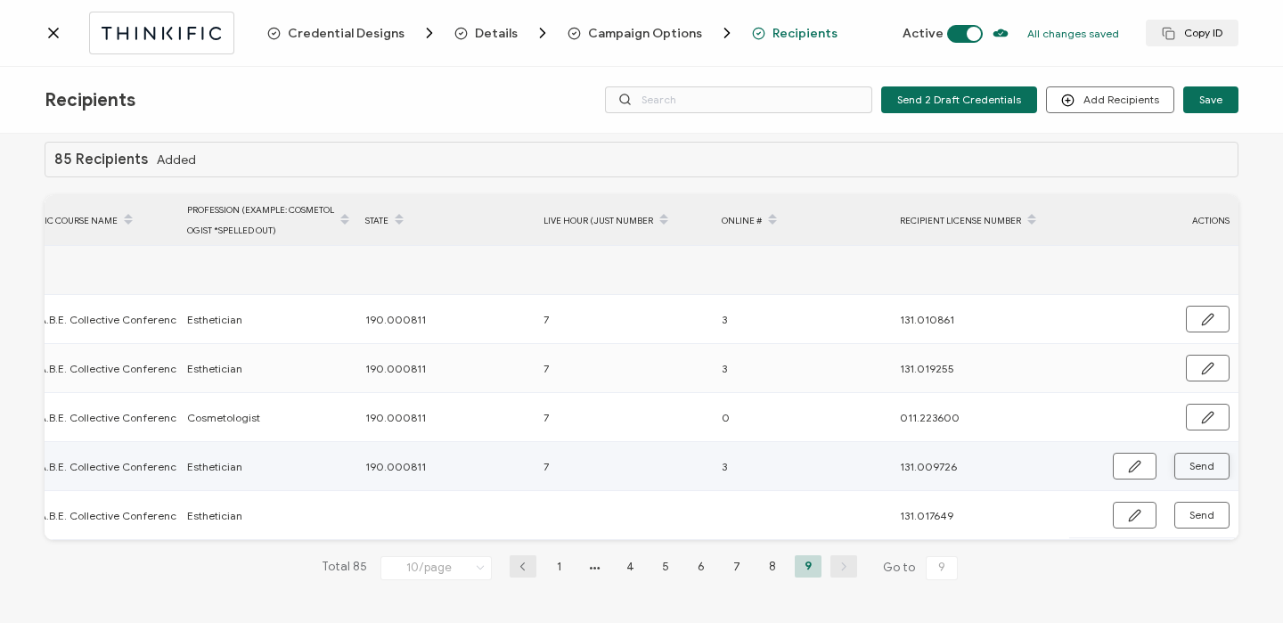
click at [1205, 466] on span "Send" at bounding box center [1201, 465] width 25 height 11
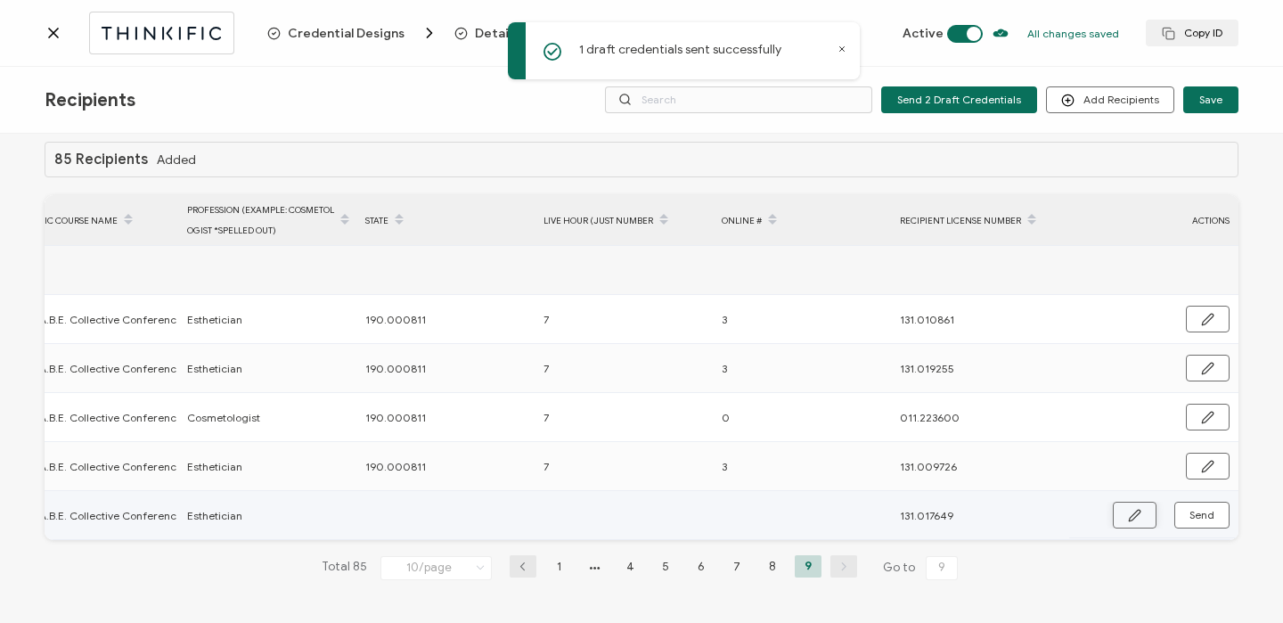
click at [1128, 509] on icon "button" at bounding box center [1134, 515] width 13 height 13
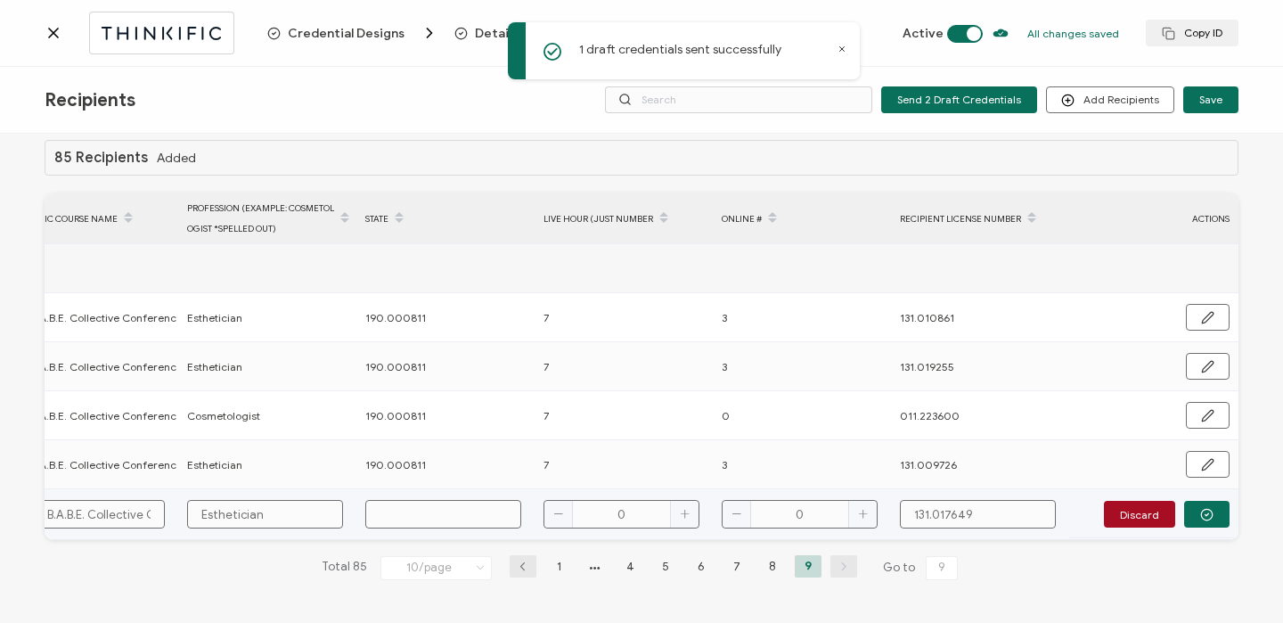
click at [452, 519] on input "text" at bounding box center [443, 514] width 156 height 29
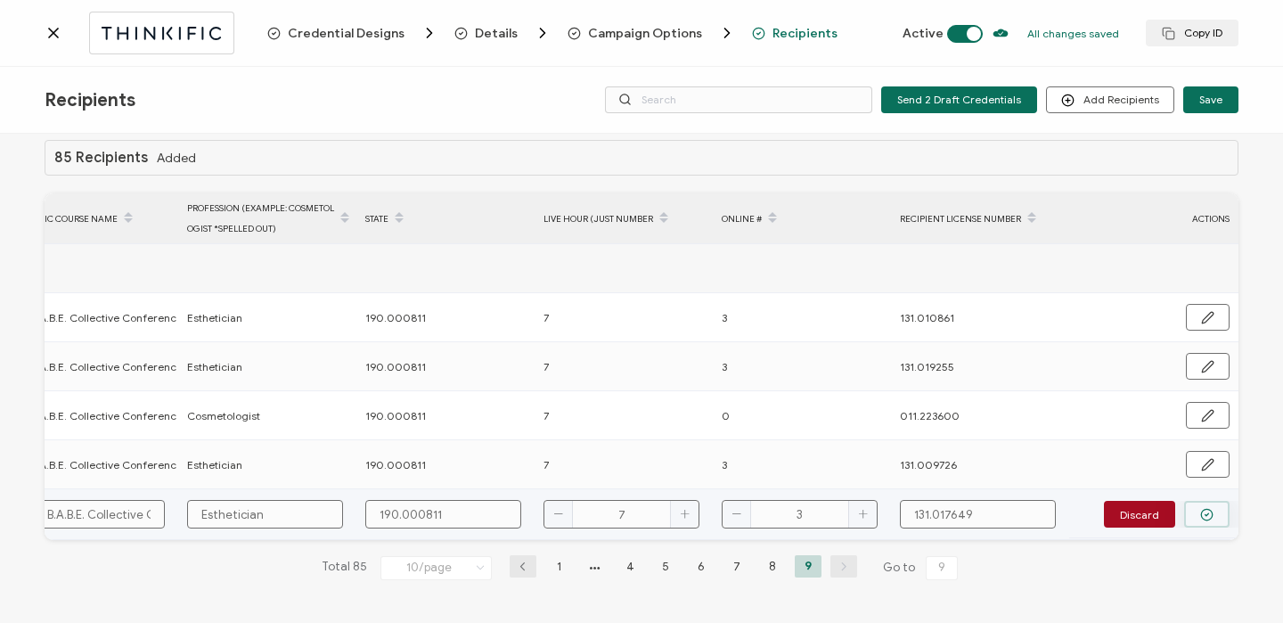
click at [1208, 516] on button "button" at bounding box center [1206, 514] width 45 height 27
click at [1208, 516] on button "Send" at bounding box center [1201, 514] width 55 height 27
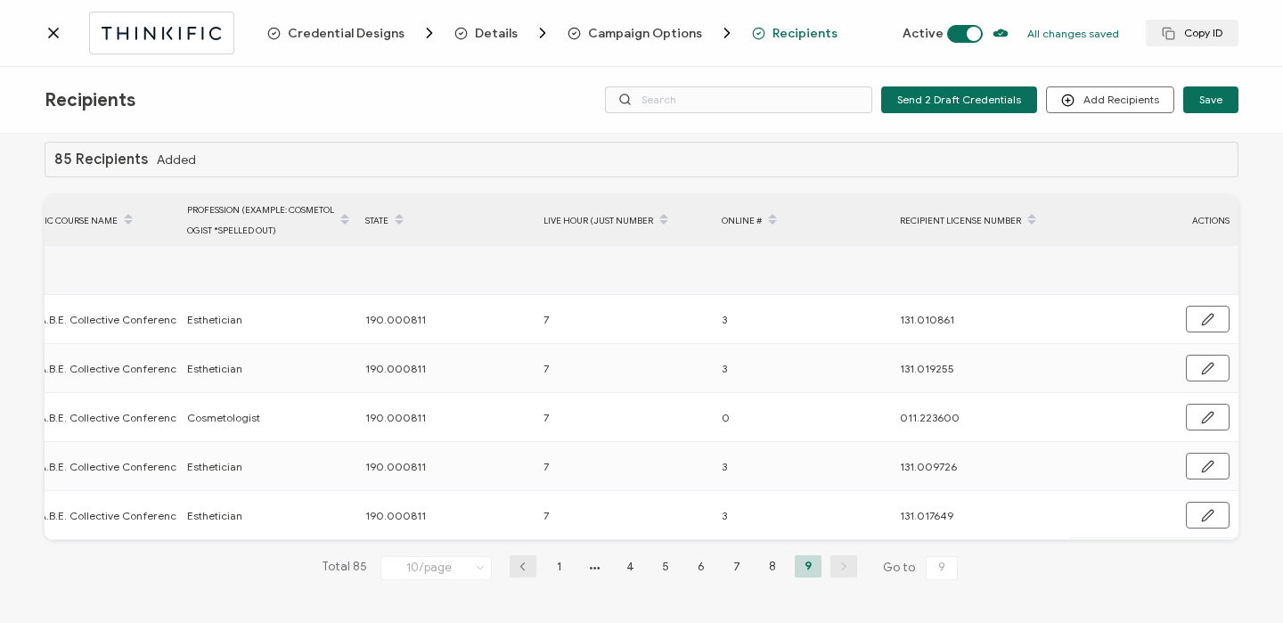
click at [45, 30] on icon at bounding box center [54, 33] width 18 height 18
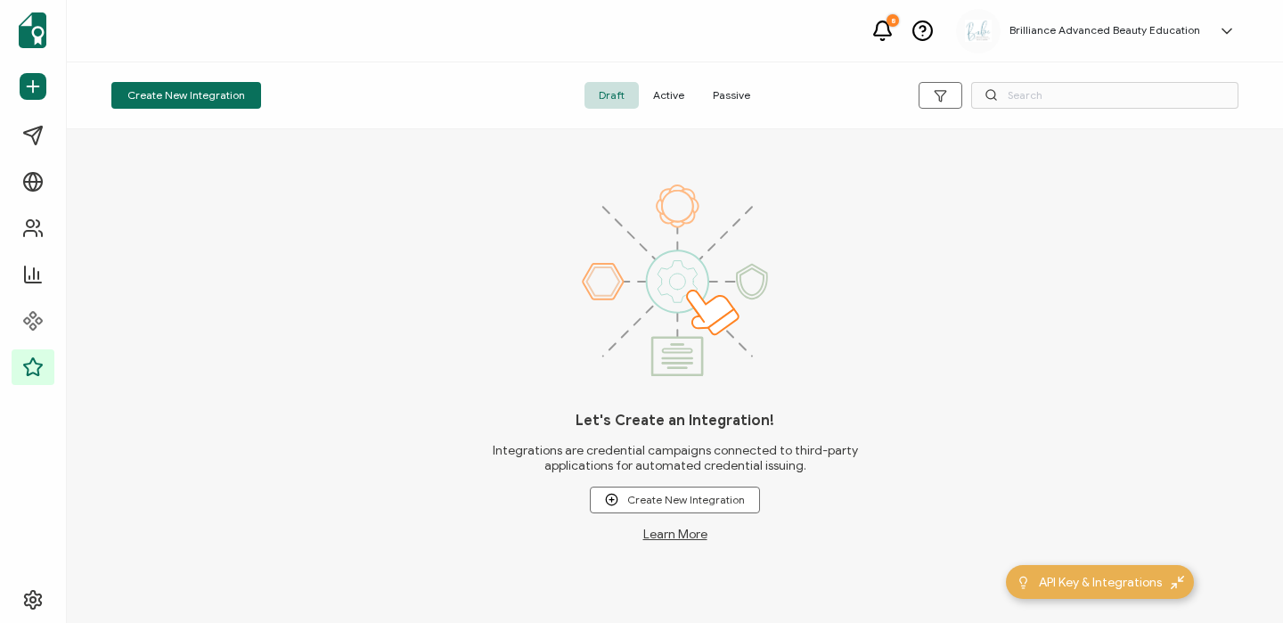
click at [672, 97] on span "Active" at bounding box center [669, 95] width 60 height 27
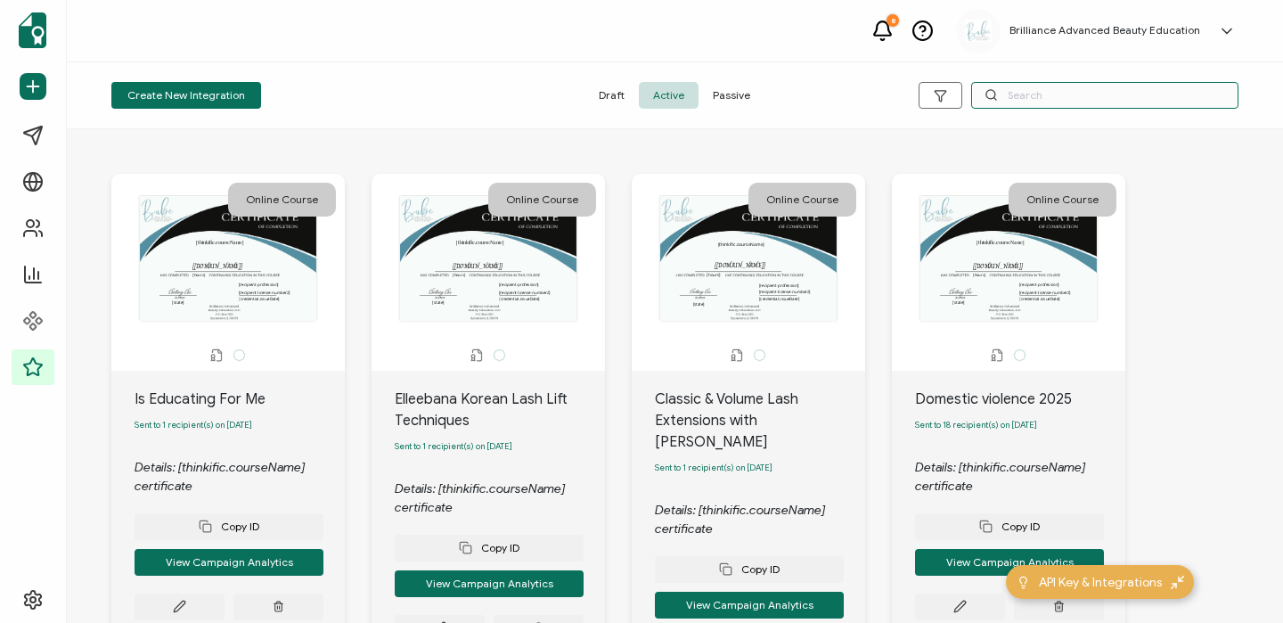
click at [1052, 97] on input "text" at bounding box center [1104, 95] width 267 height 27
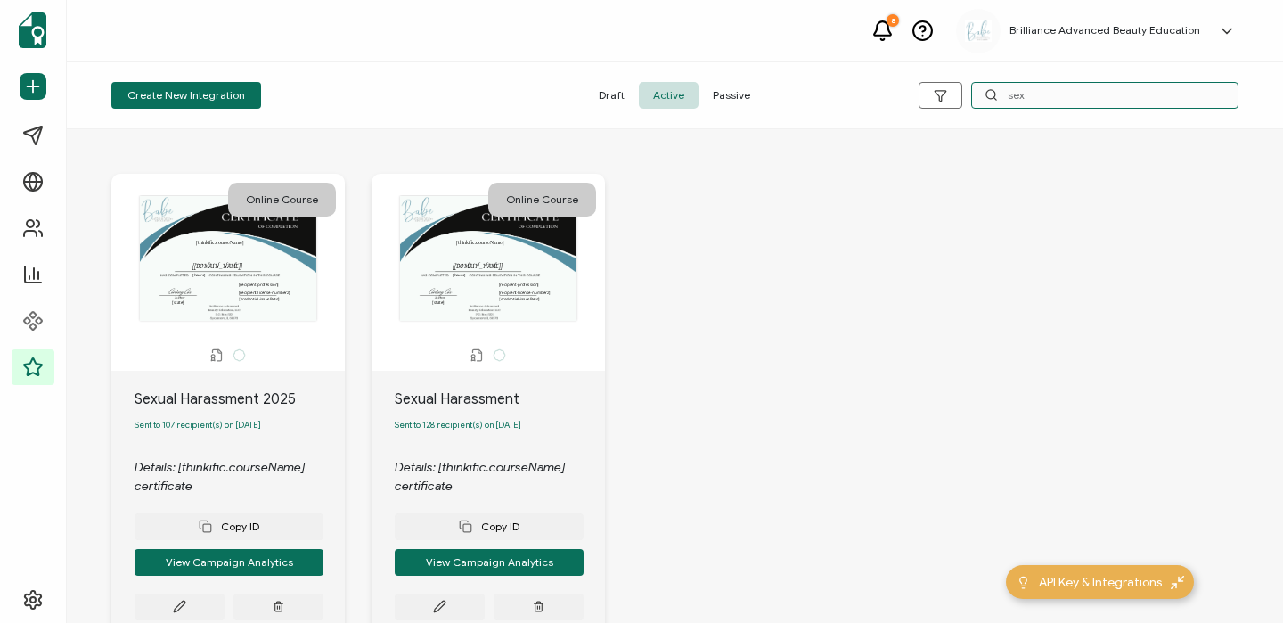
scroll to position [120, 0]
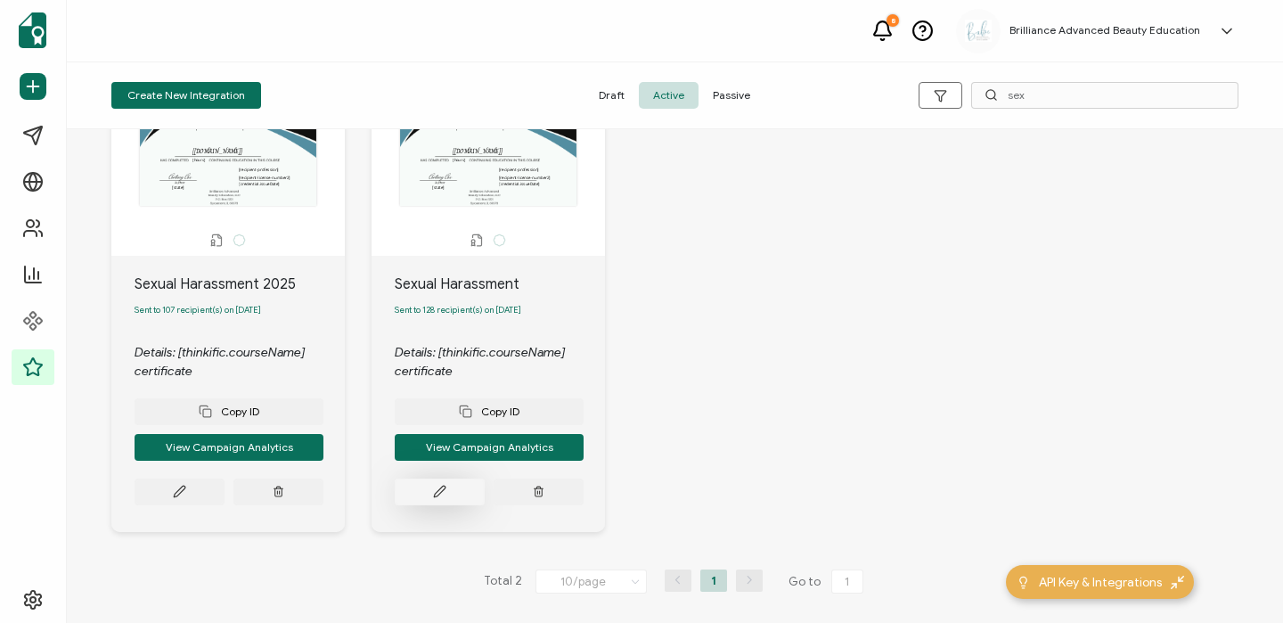
click at [447, 489] on button at bounding box center [440, 491] width 90 height 27
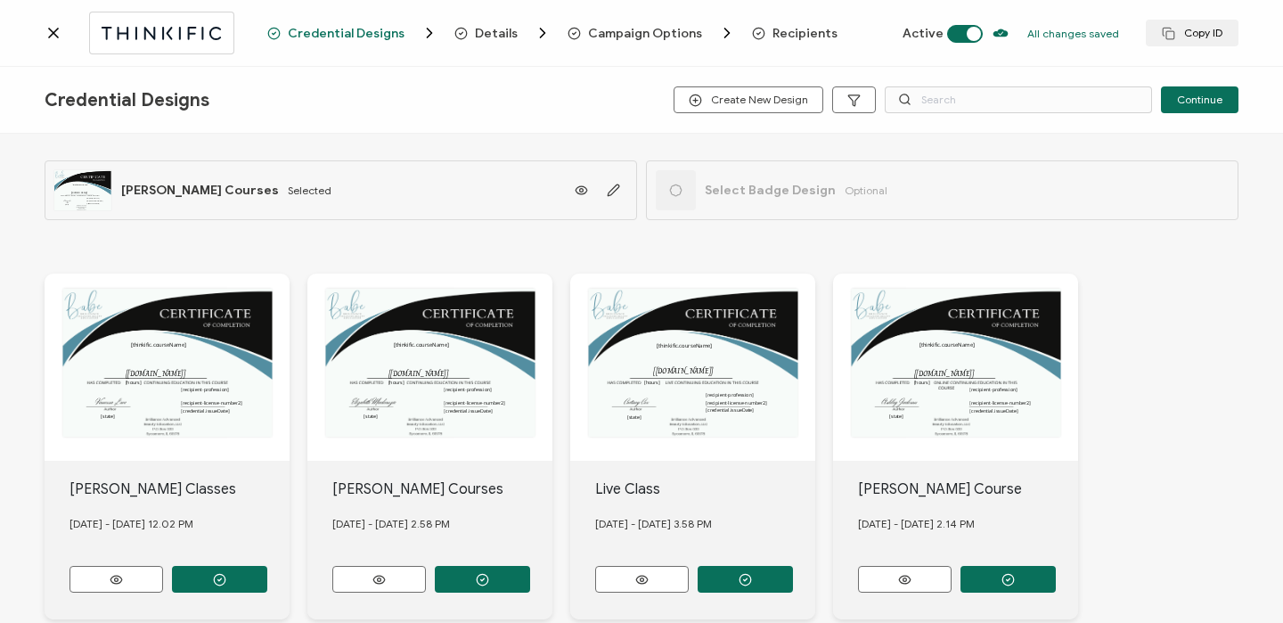
click at [772, 27] on span "Recipients" at bounding box center [804, 33] width 65 height 13
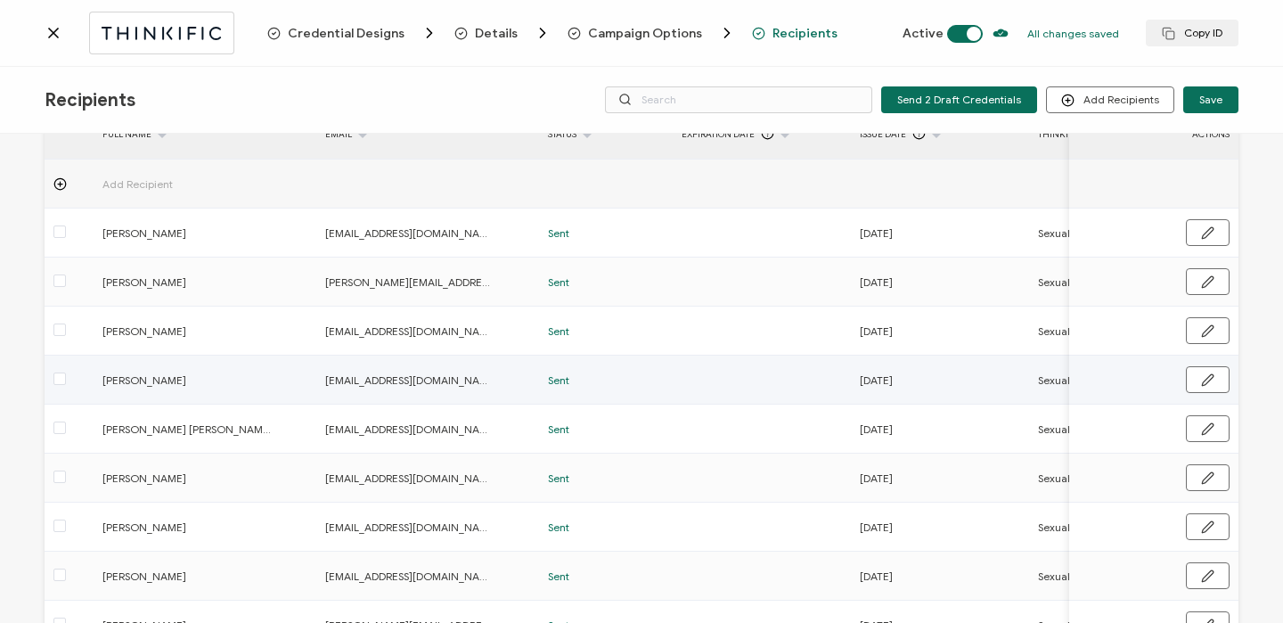
scroll to position [264, 0]
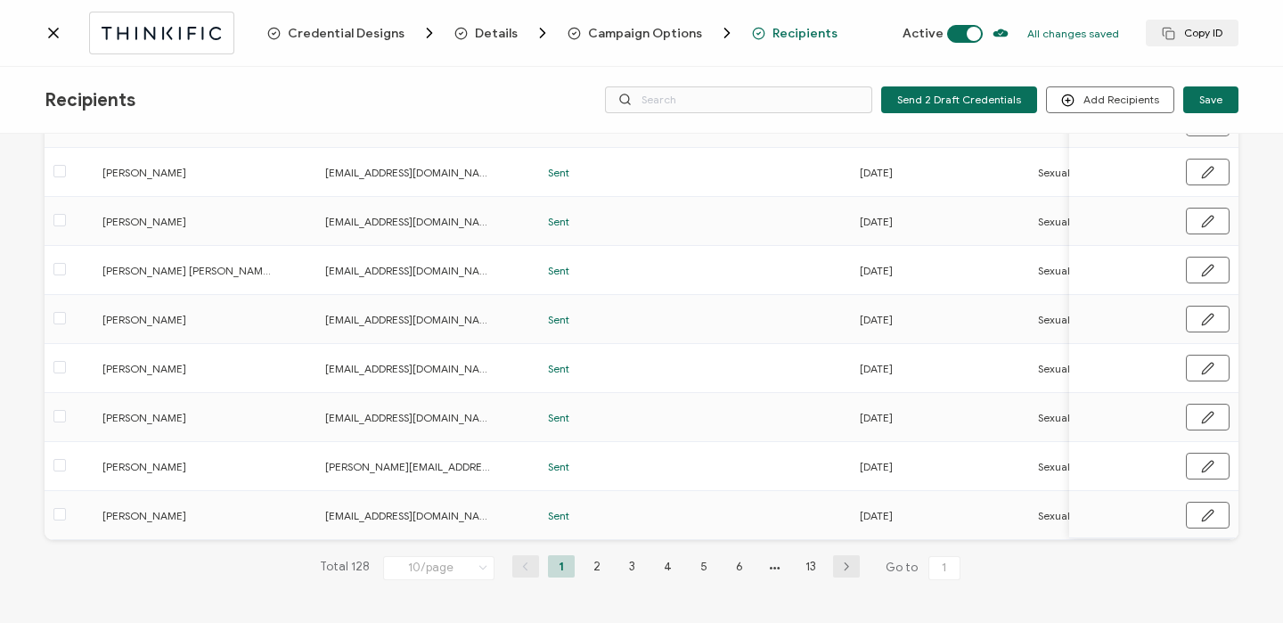
click at [809, 560] on li "13" at bounding box center [810, 566] width 27 height 22
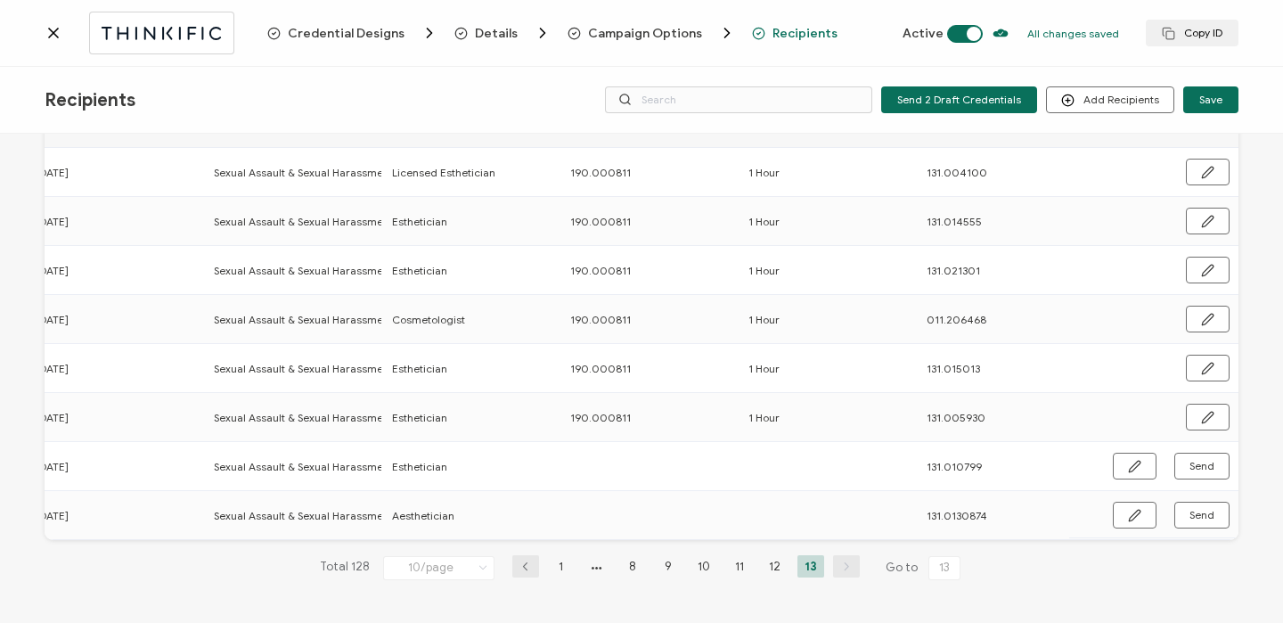
scroll to position [0, 857]
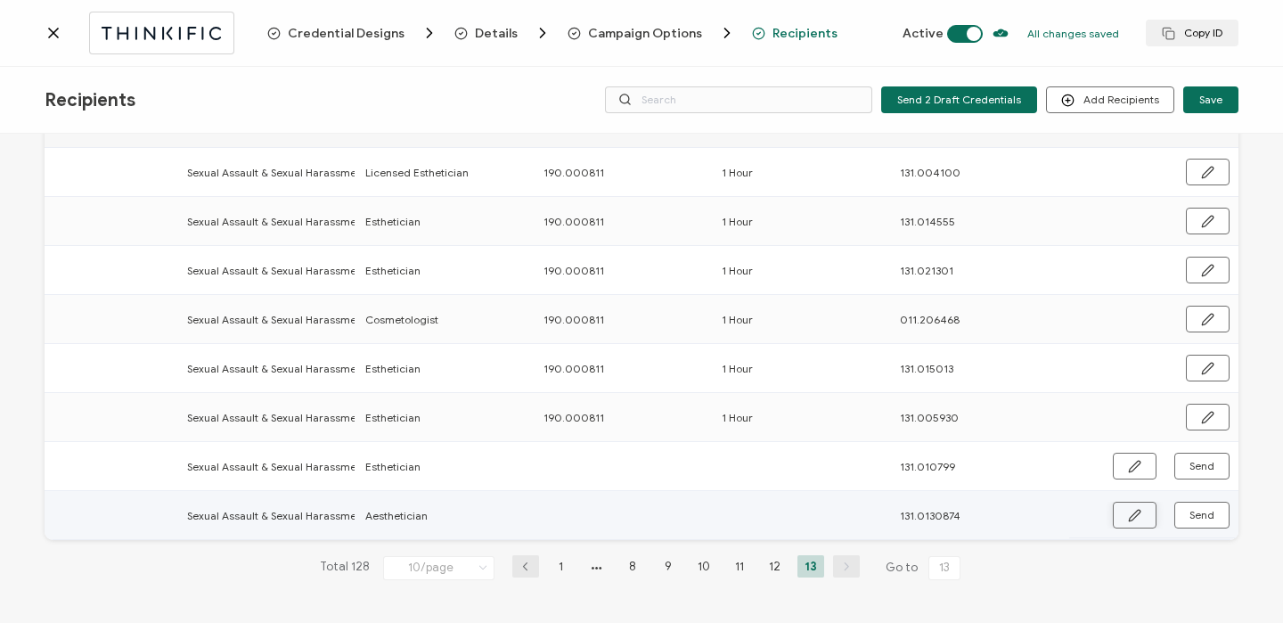
click at [1119, 504] on button "button" at bounding box center [1134, 514] width 44 height 27
click at [577, 506] on input "text" at bounding box center [621, 514] width 156 height 29
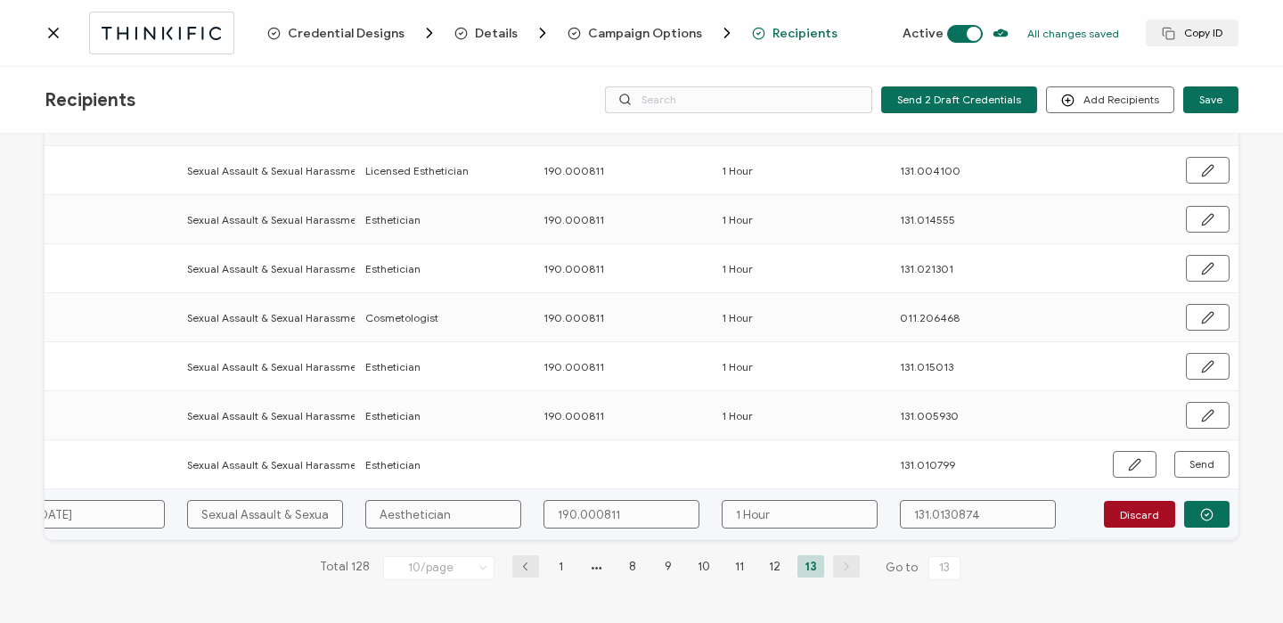
drag, startPoint x: 388, startPoint y: 510, endPoint x: 368, endPoint y: 510, distance: 20.5
click at [369, 510] on input "Aesthetician" at bounding box center [443, 514] width 156 height 29
click at [1200, 508] on icon "button" at bounding box center [1206, 514] width 13 height 13
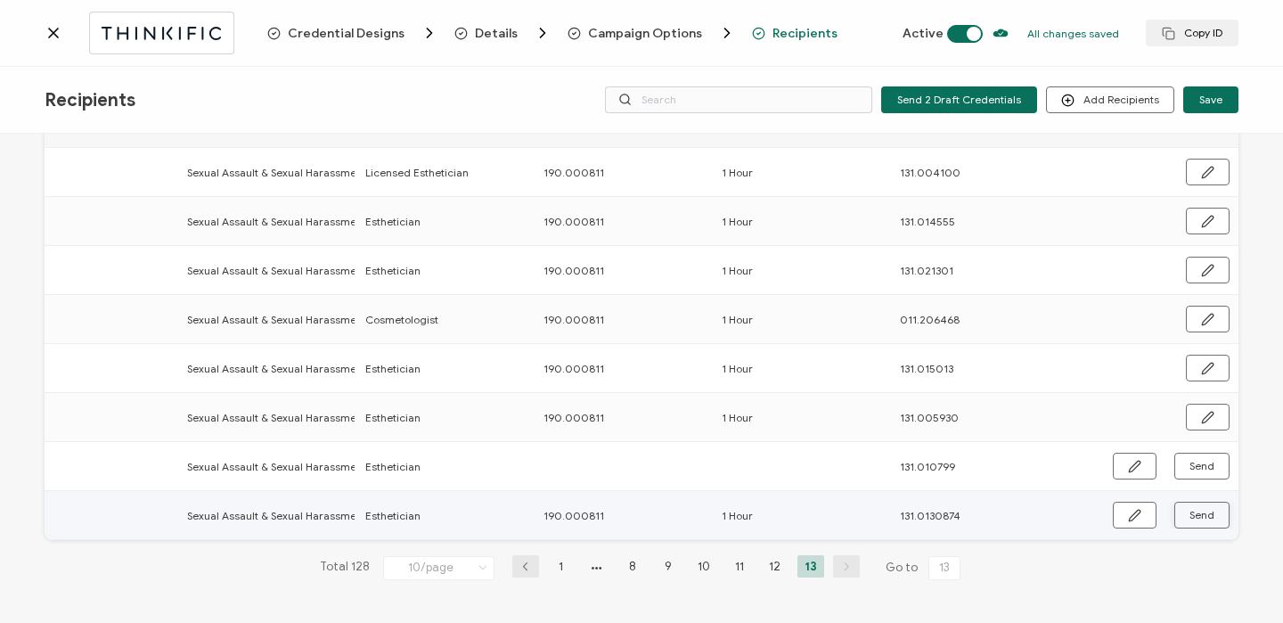
scroll to position [166, 0]
click at [1199, 509] on span "Send" at bounding box center [1201, 514] width 25 height 11
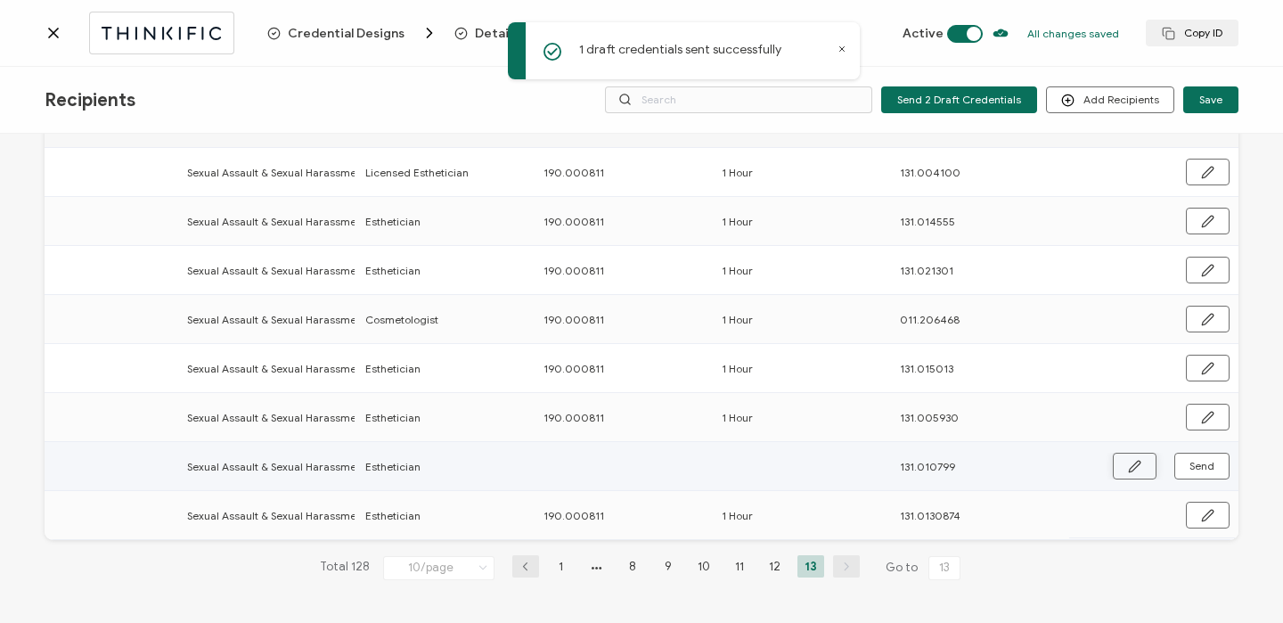
click at [1128, 460] on icon "button" at bounding box center [1134, 466] width 13 height 13
click at [602, 469] on input "text" at bounding box center [621, 465] width 156 height 29
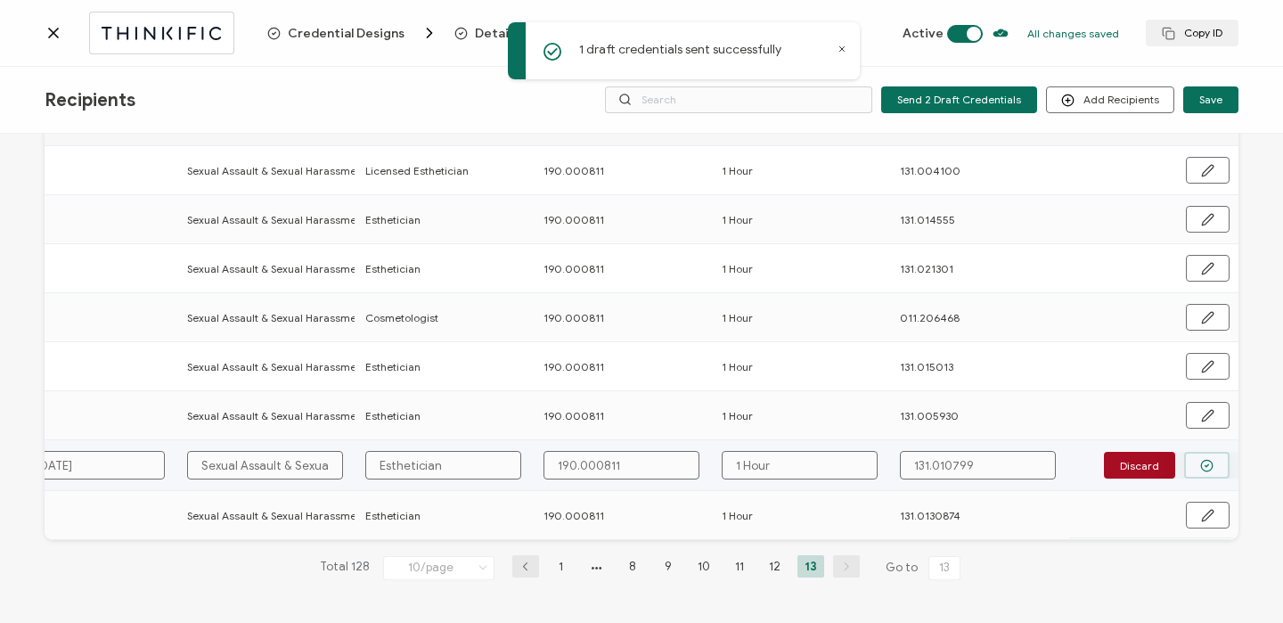
click at [1215, 460] on button "button" at bounding box center [1206, 465] width 45 height 27
click at [1215, 460] on button "Send" at bounding box center [1201, 465] width 55 height 27
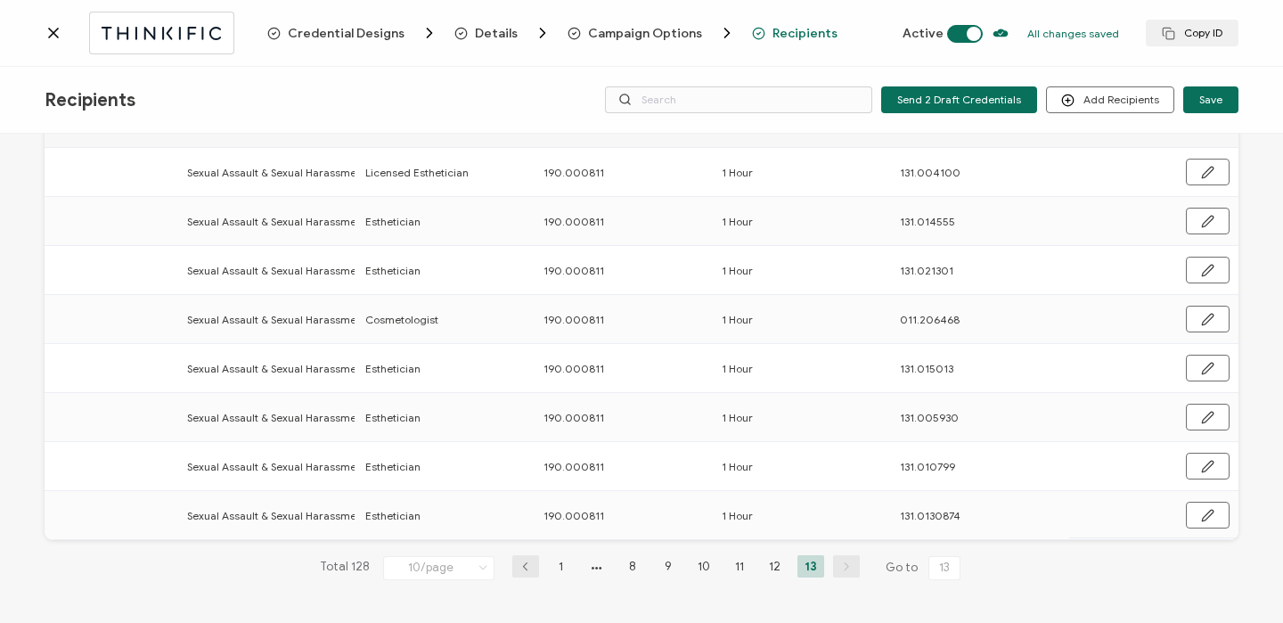
click at [56, 37] on icon at bounding box center [53, 33] width 9 height 9
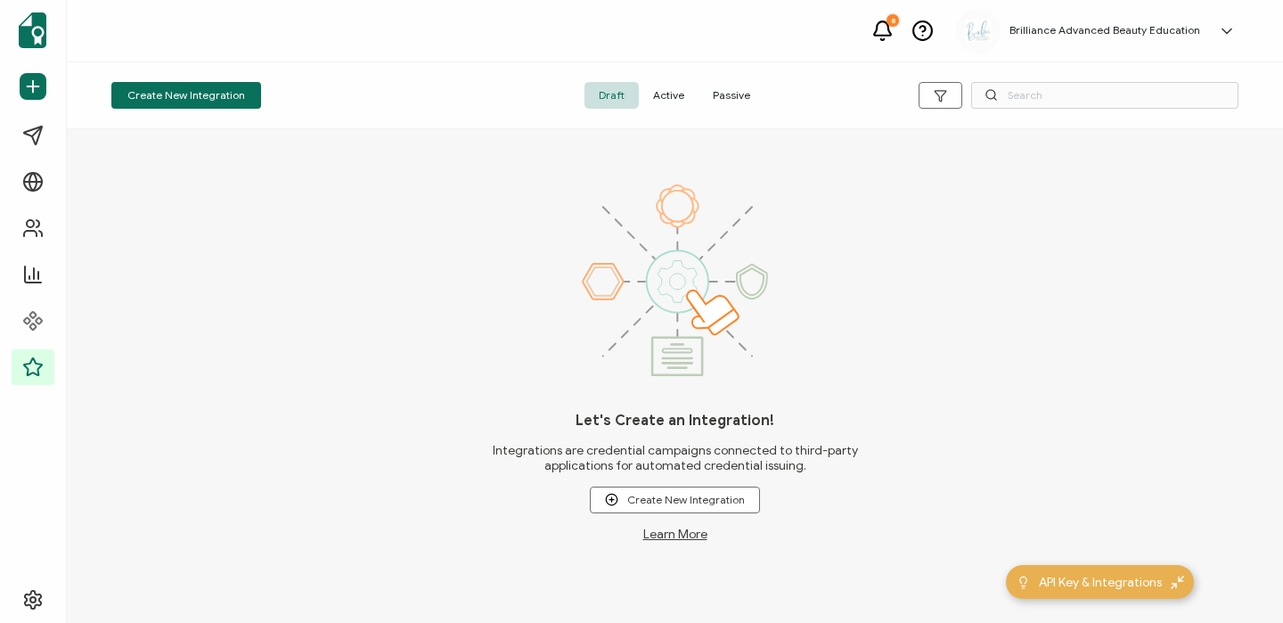
click at [665, 96] on span "Active" at bounding box center [669, 95] width 60 height 27
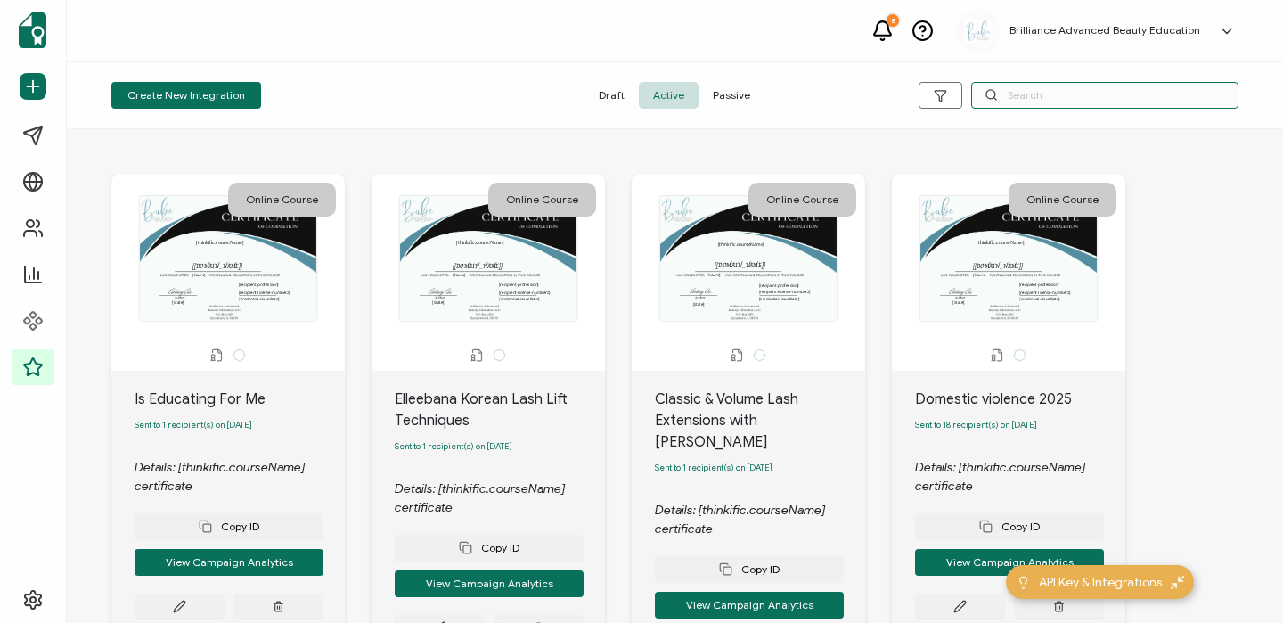
click at [1056, 83] on input "text" at bounding box center [1104, 95] width 267 height 27
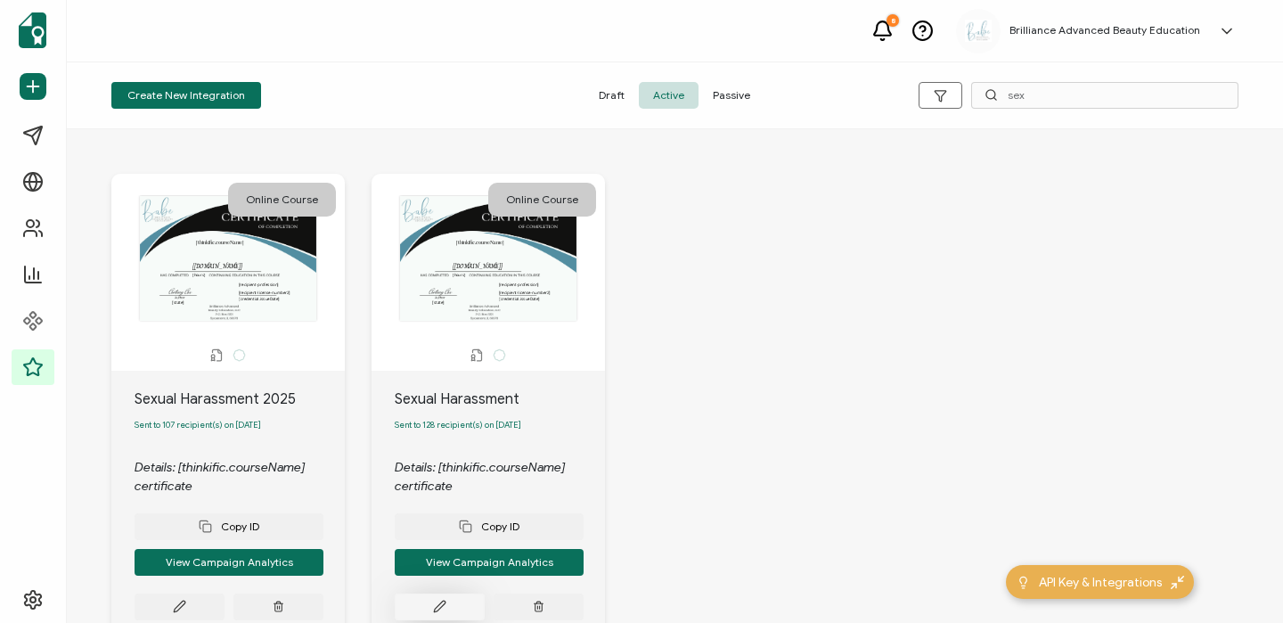
click at [420, 615] on button at bounding box center [440, 606] width 90 height 27
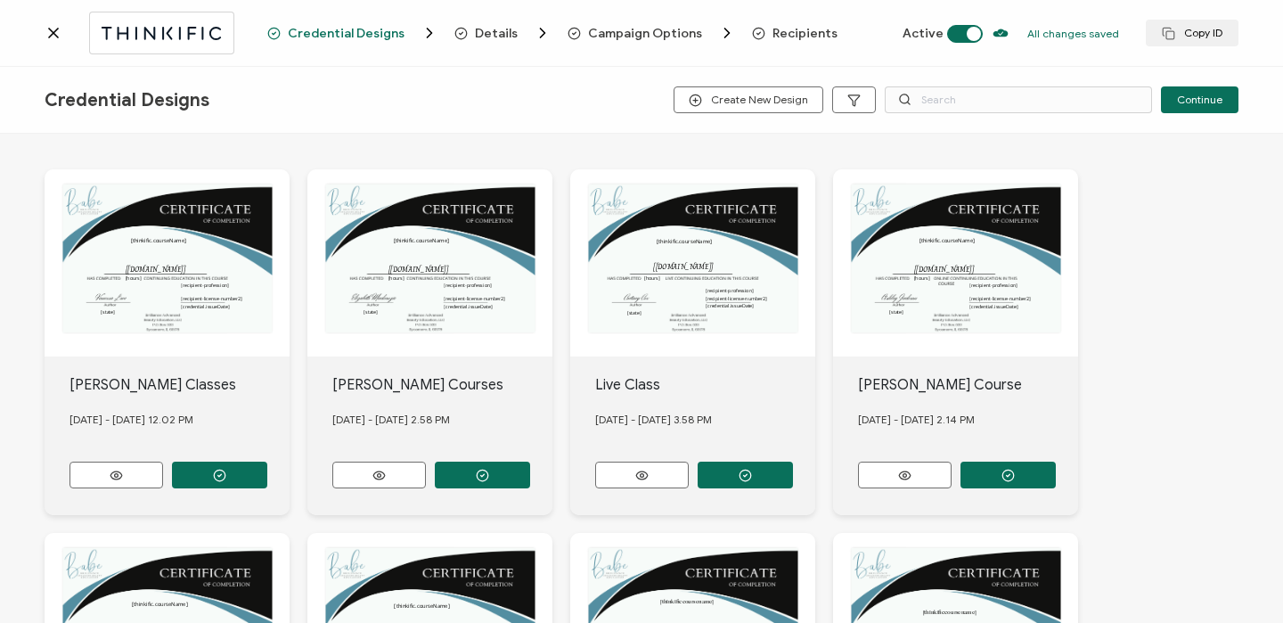
click at [799, 31] on span "Recipients" at bounding box center [804, 33] width 65 height 13
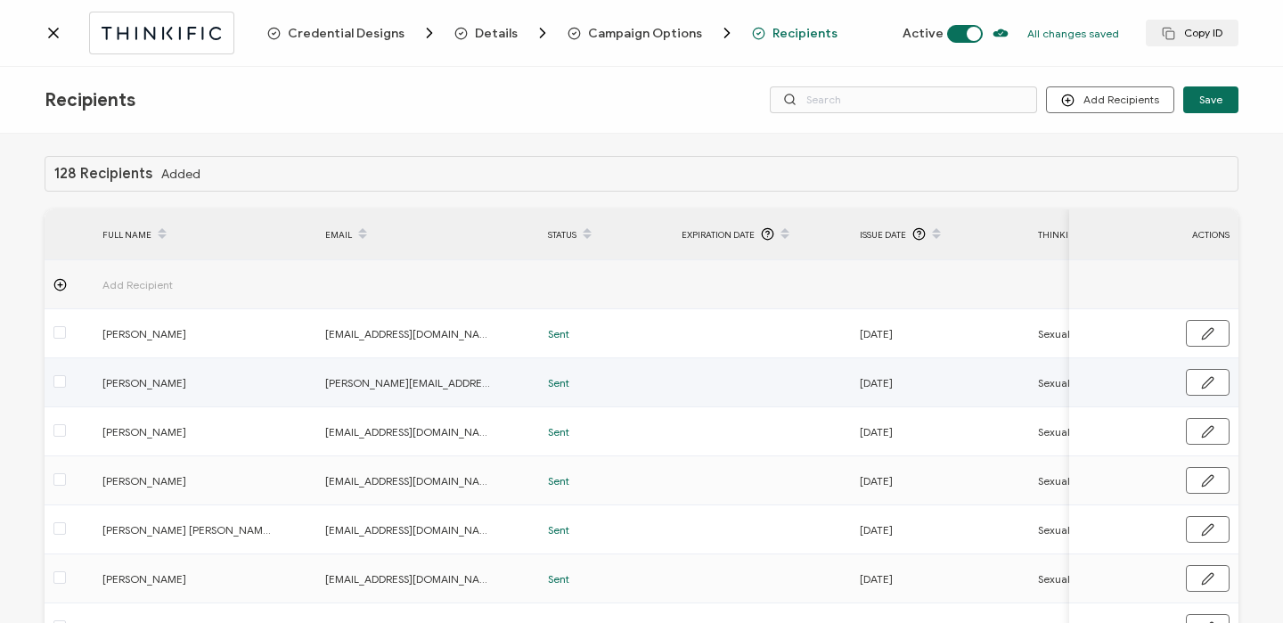
scroll to position [264, 0]
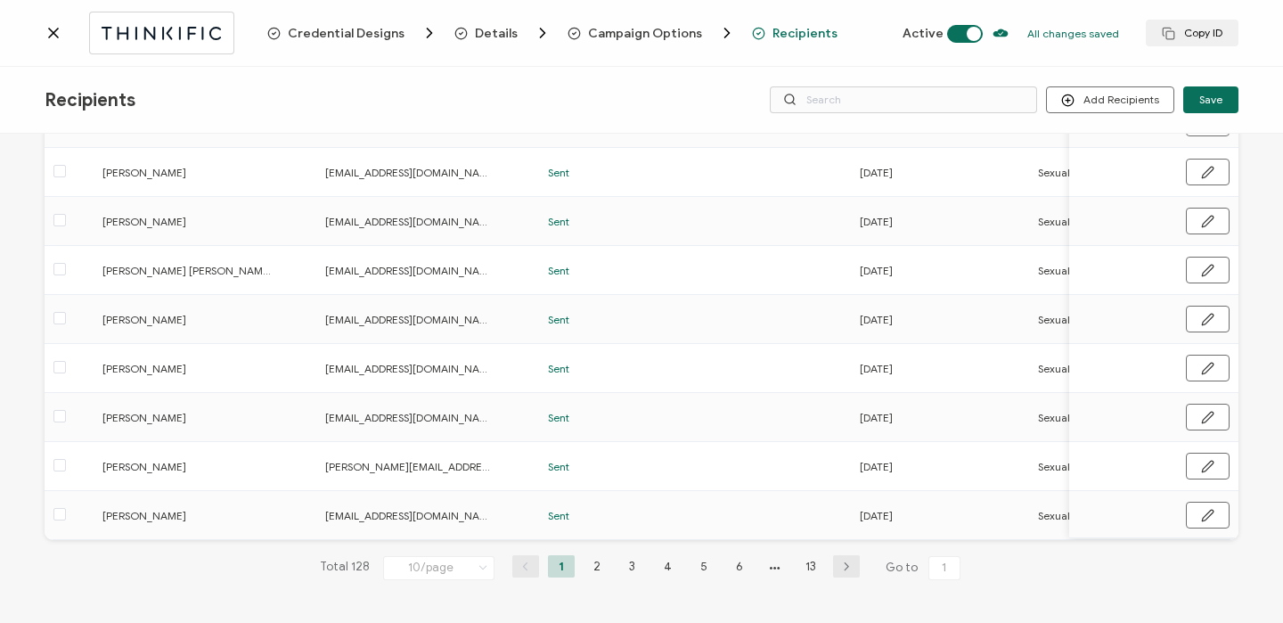
click at [812, 562] on li "13" at bounding box center [810, 566] width 27 height 22
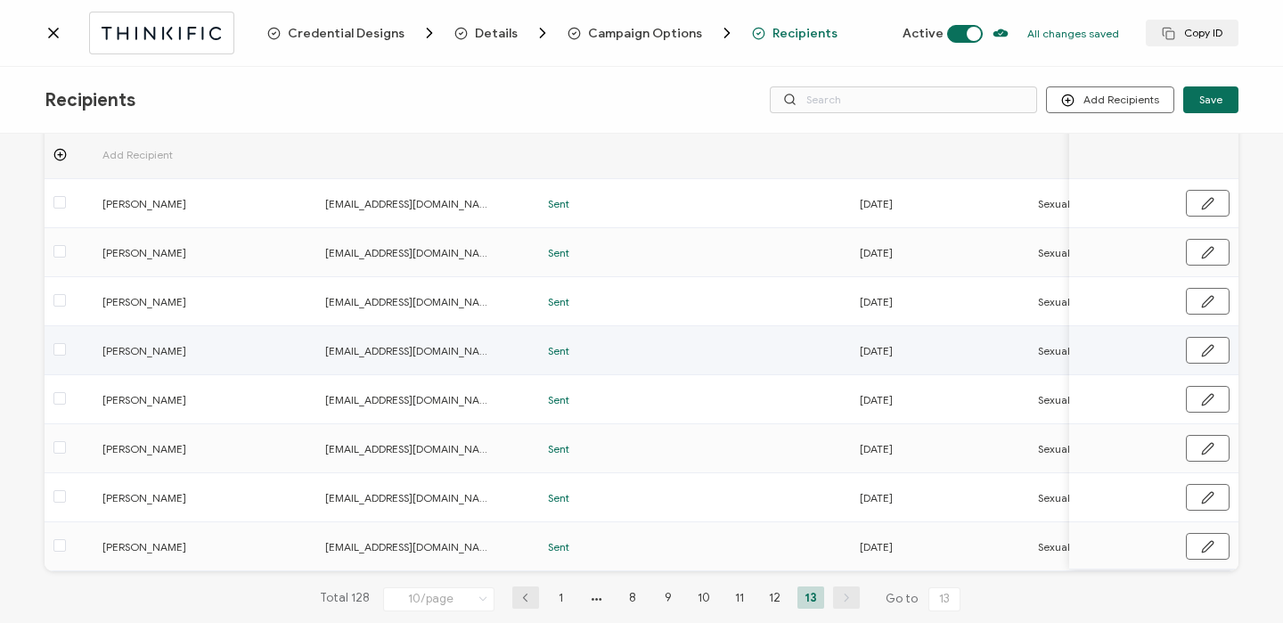
scroll to position [166, 0]
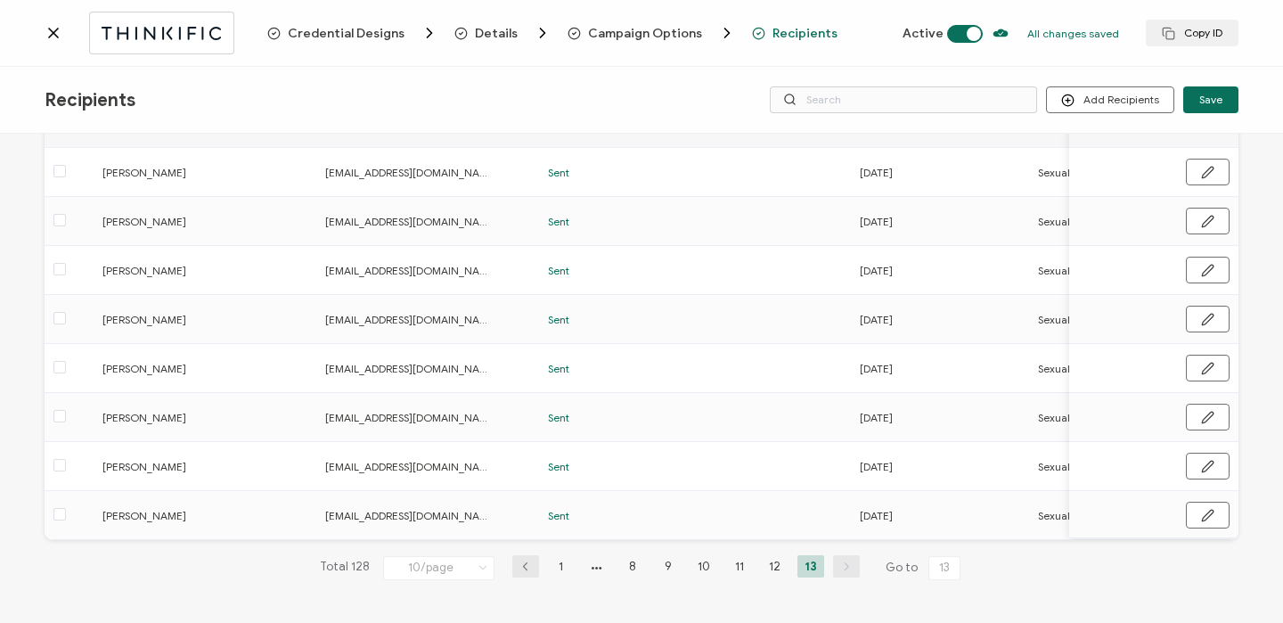
click at [37, 31] on div "Credential Designs Details Campaign Options Recipients Active All changes saved…" at bounding box center [641, 33] width 1283 height 67
click at [47, 29] on icon at bounding box center [54, 33] width 18 height 18
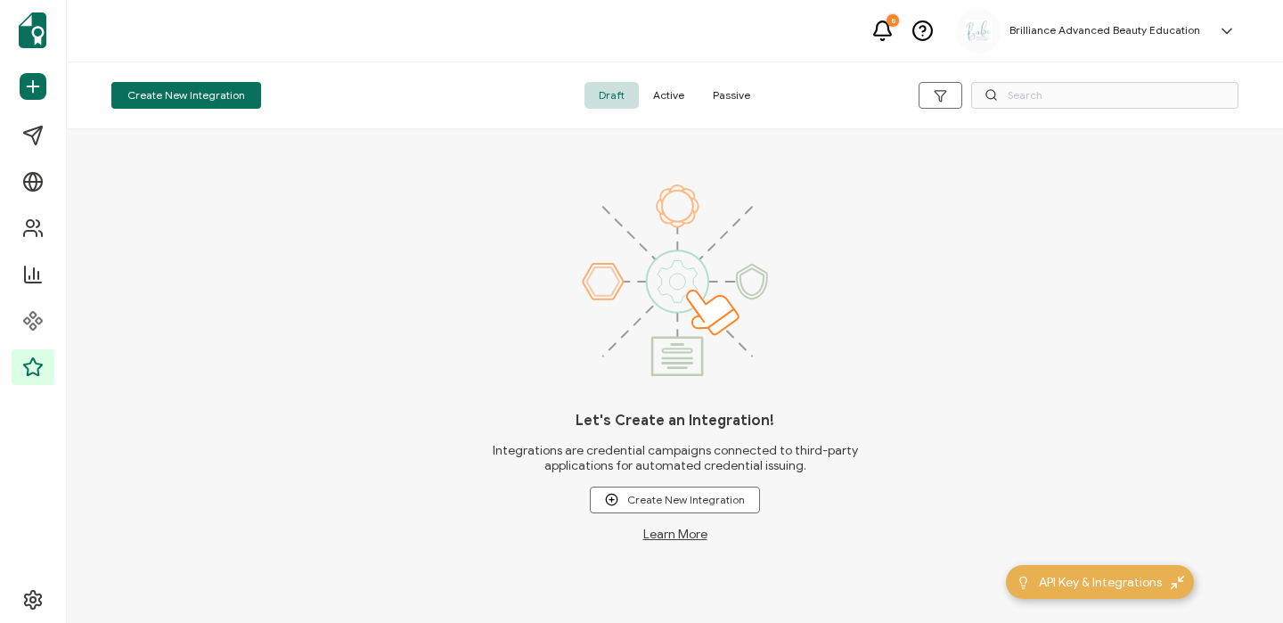
click at [683, 102] on span "Active" at bounding box center [669, 95] width 60 height 27
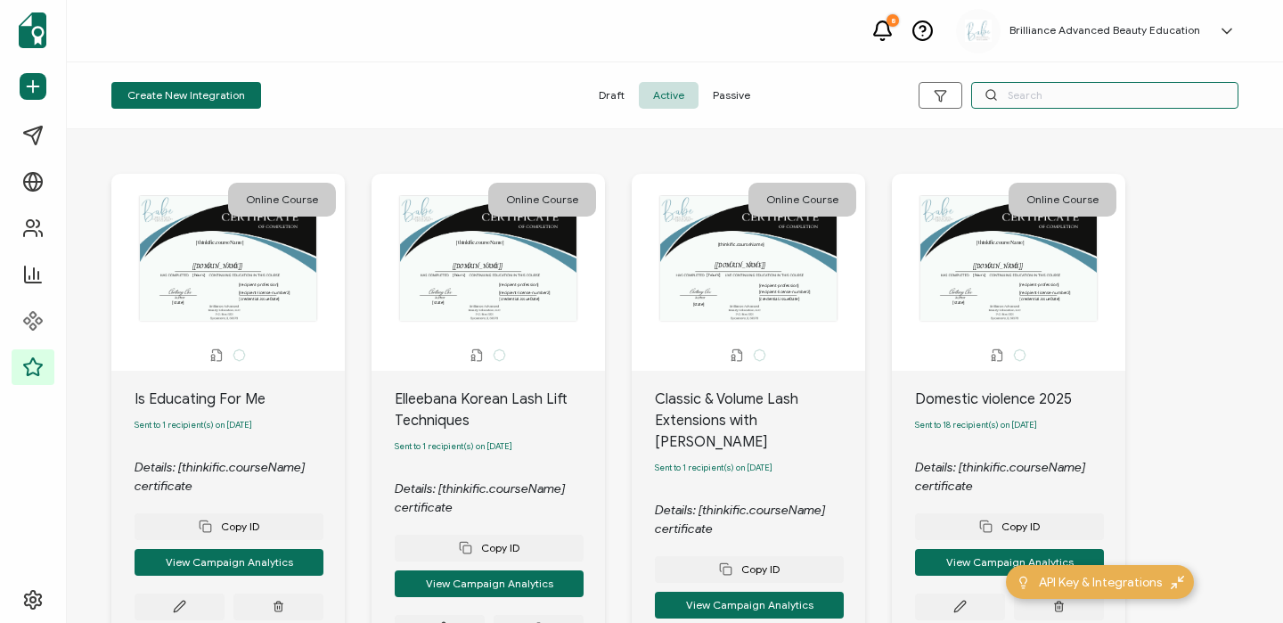
click at [1115, 86] on input "text" at bounding box center [1104, 95] width 267 height 27
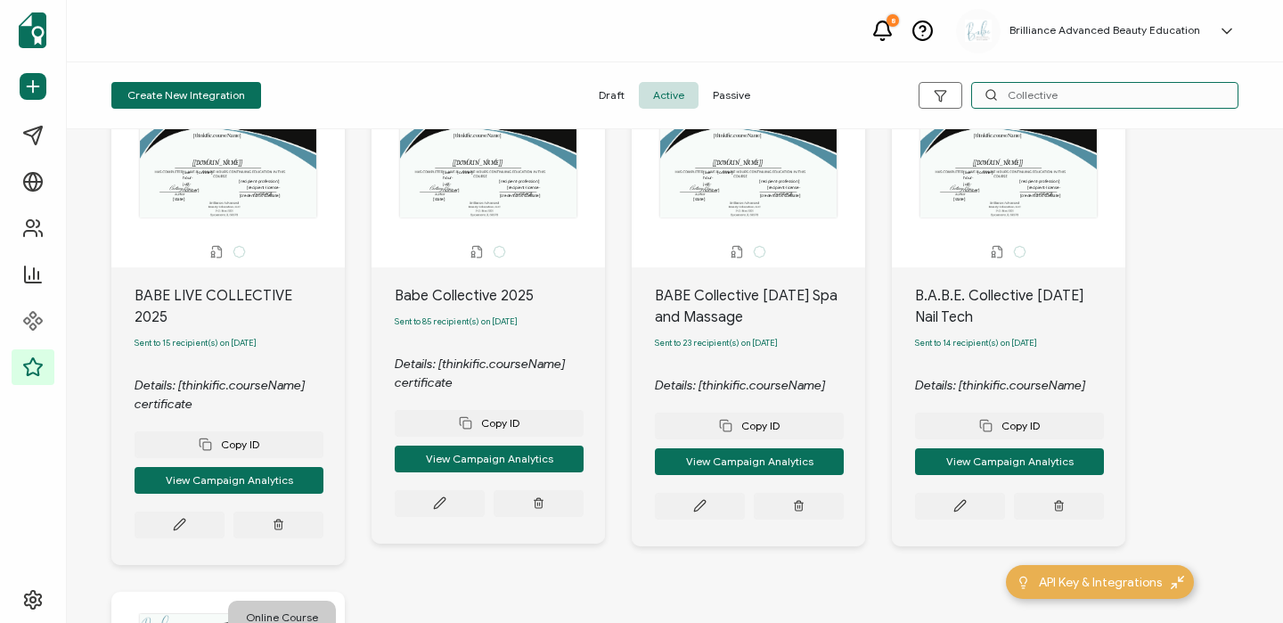
scroll to position [330, 0]
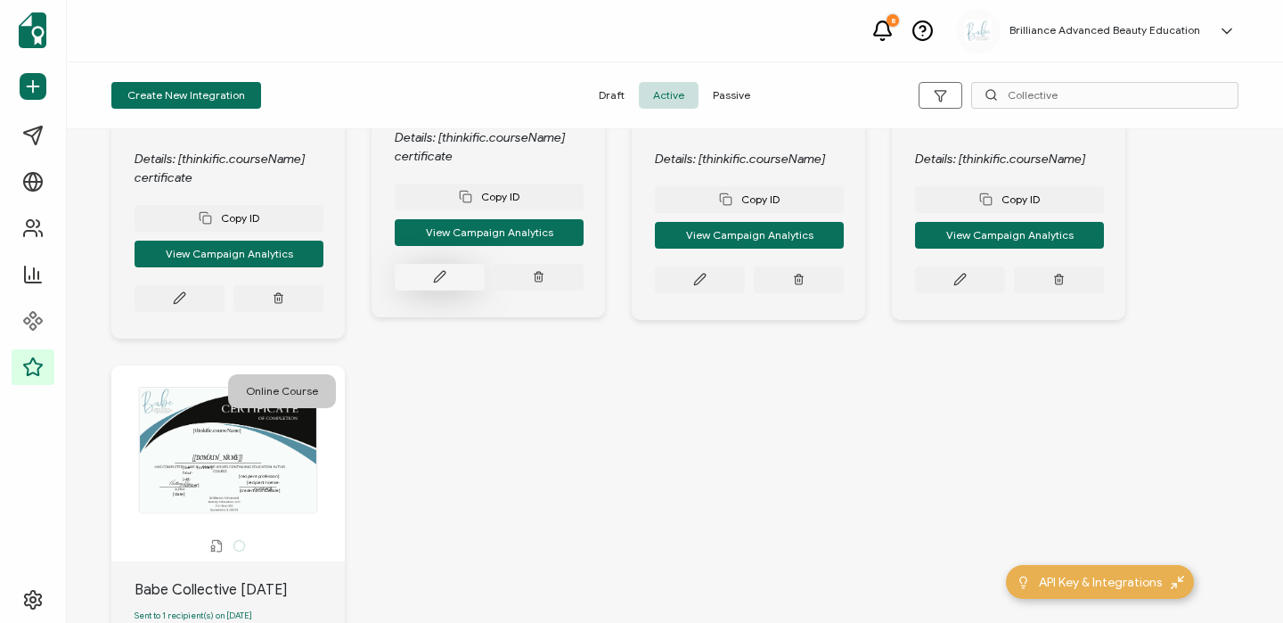
click at [432, 268] on button at bounding box center [440, 277] width 90 height 27
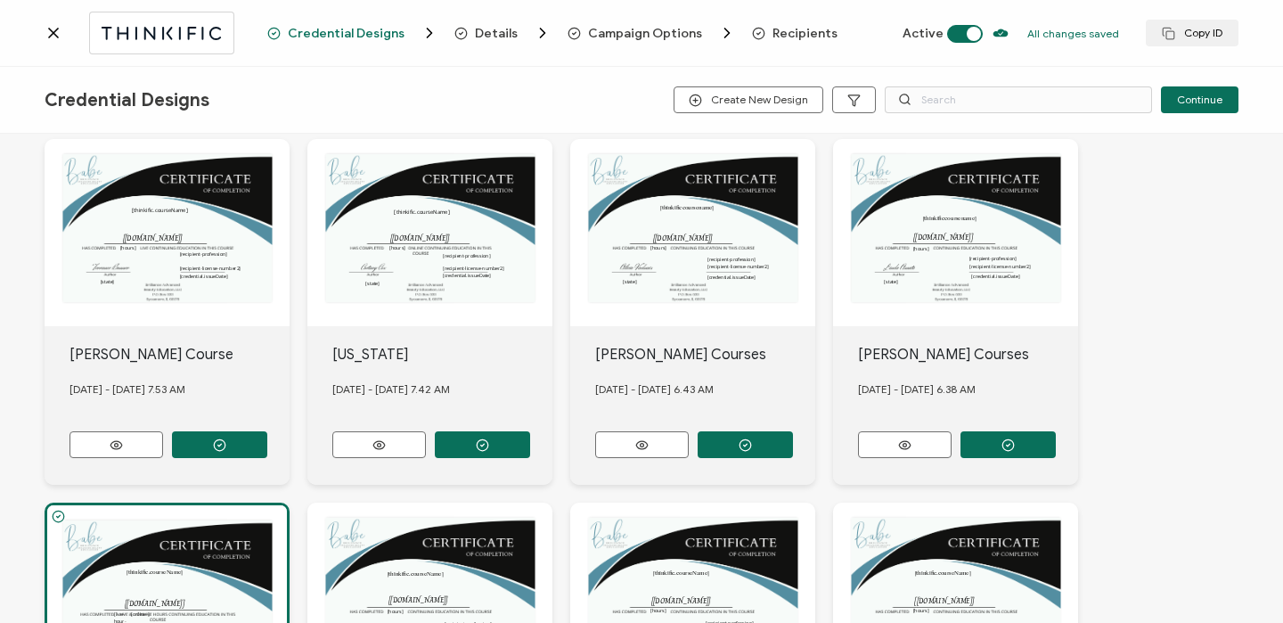
scroll to position [697, 0]
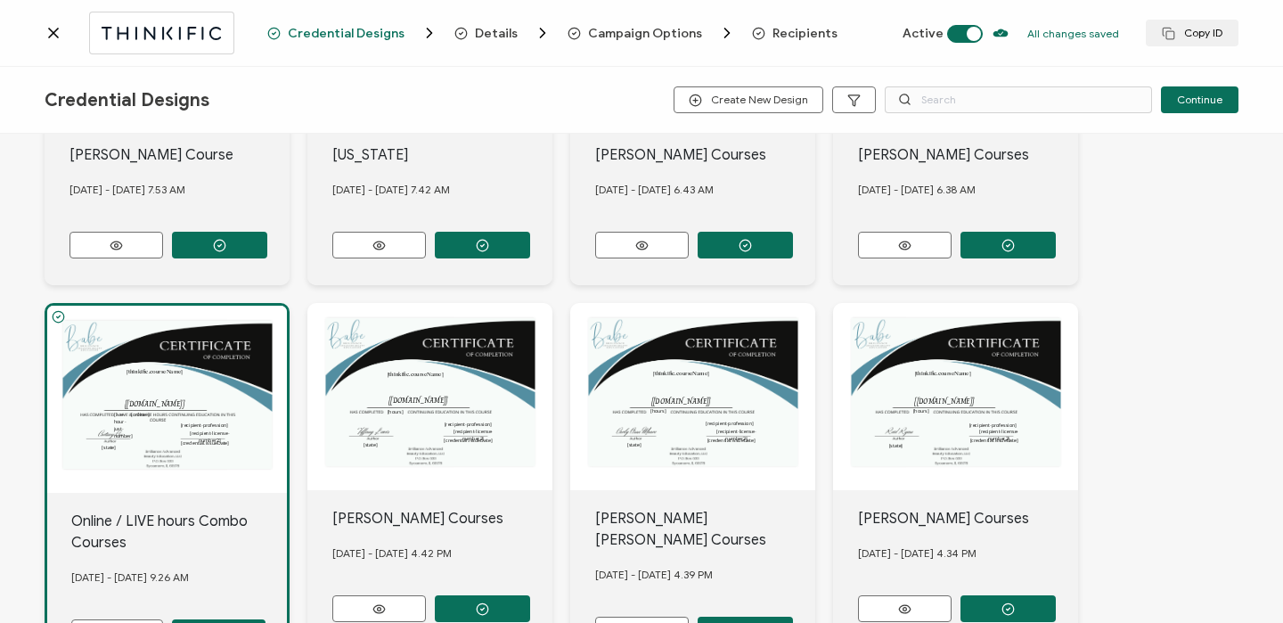
click at [770, 42] on div "Credential Designs Details Campaign Options Recipients Active All changes saved…" at bounding box center [641, 33] width 1283 height 67
click at [772, 27] on span "Recipients" at bounding box center [804, 33] width 65 height 13
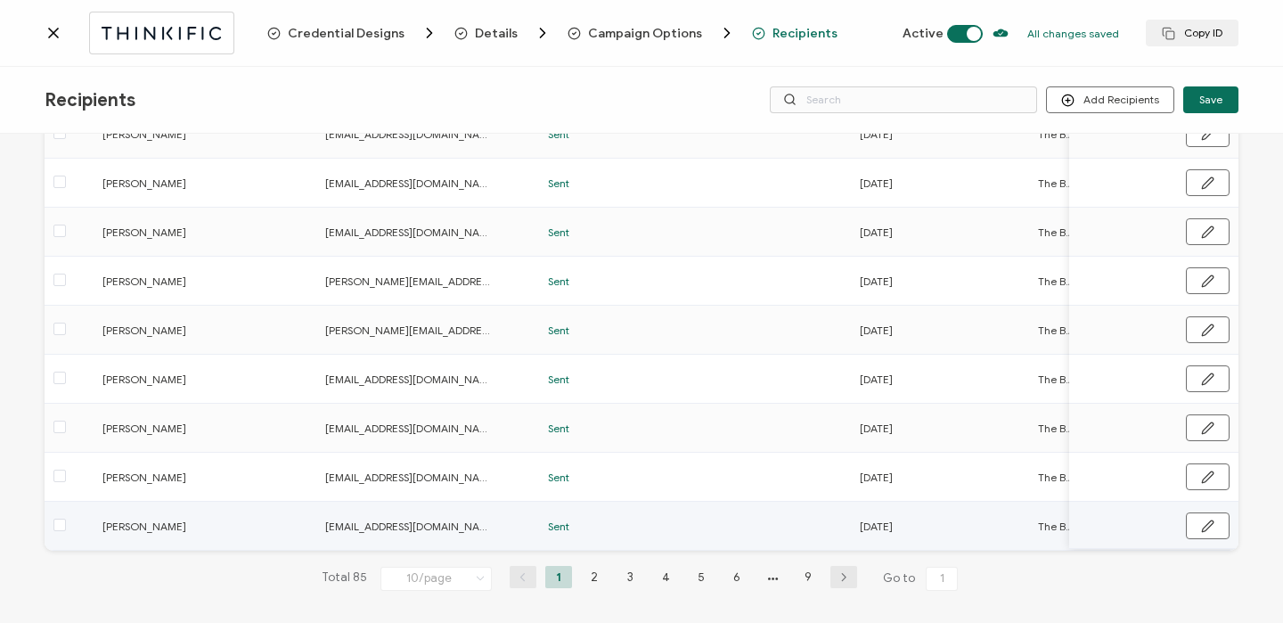
scroll to position [264, 0]
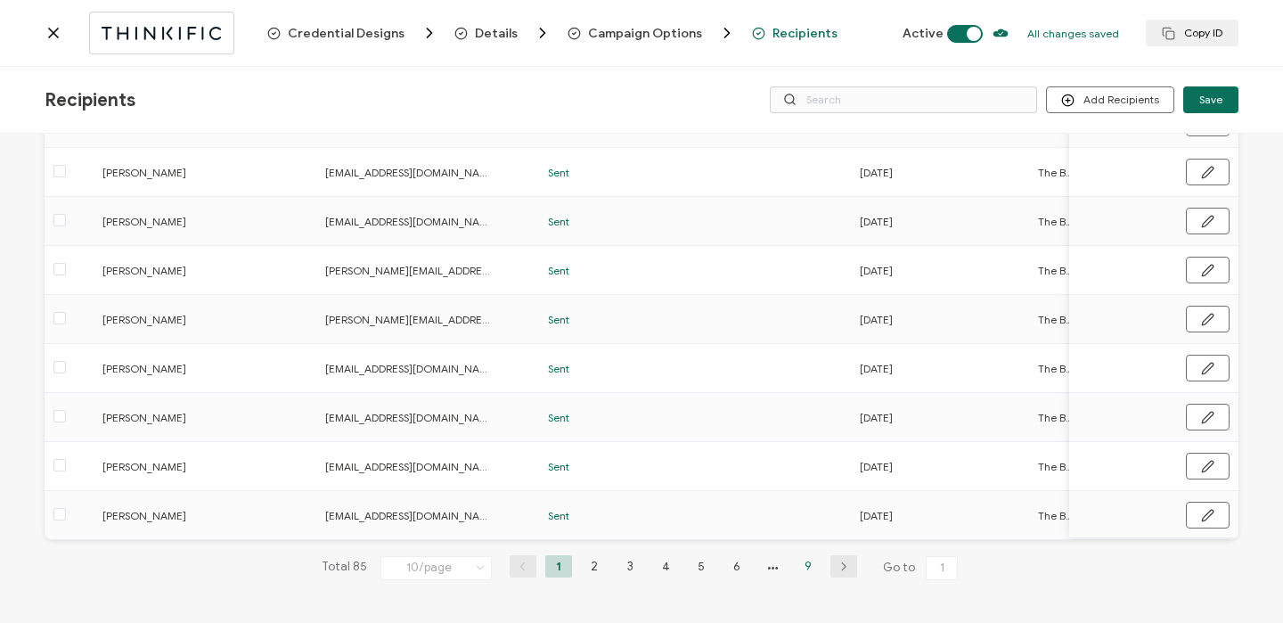
click at [811, 565] on li "9" at bounding box center [807, 566] width 27 height 22
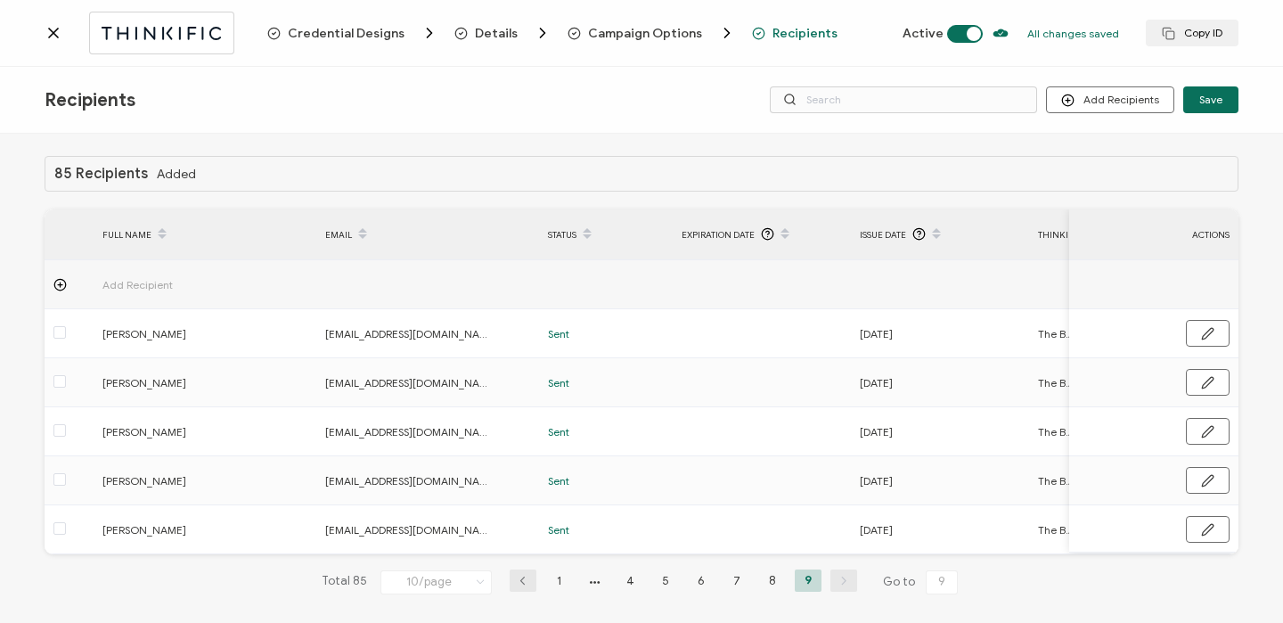
click at [58, 29] on icon at bounding box center [54, 33] width 18 height 18
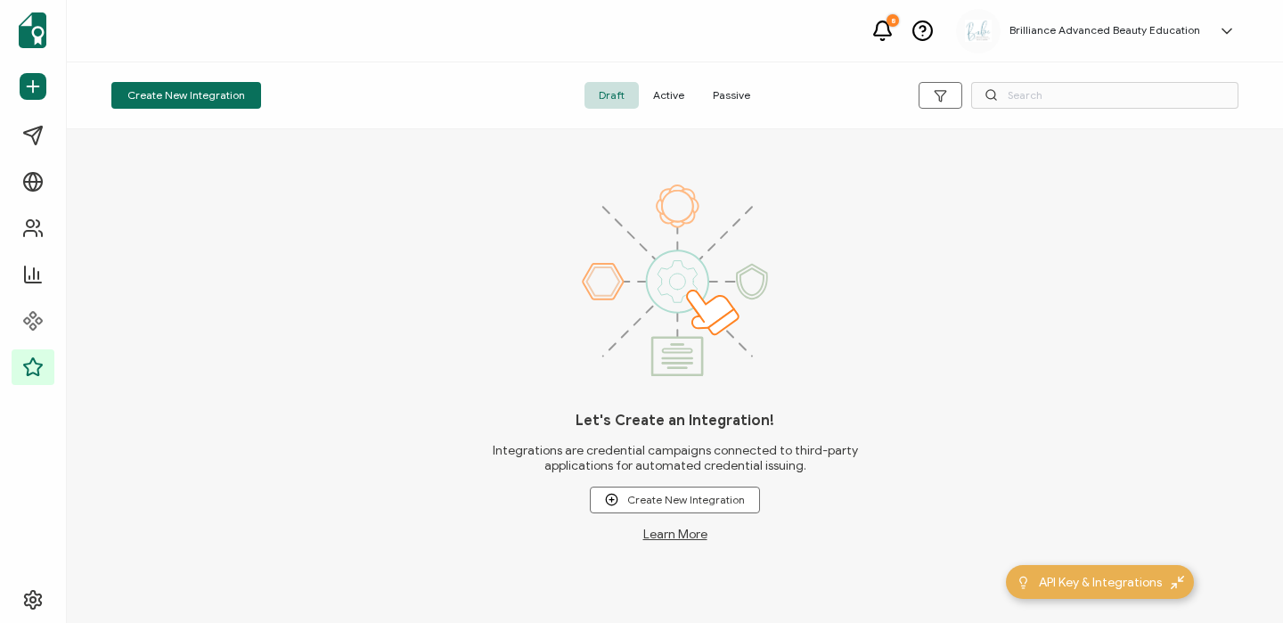
click at [680, 99] on span "Active" at bounding box center [669, 95] width 60 height 27
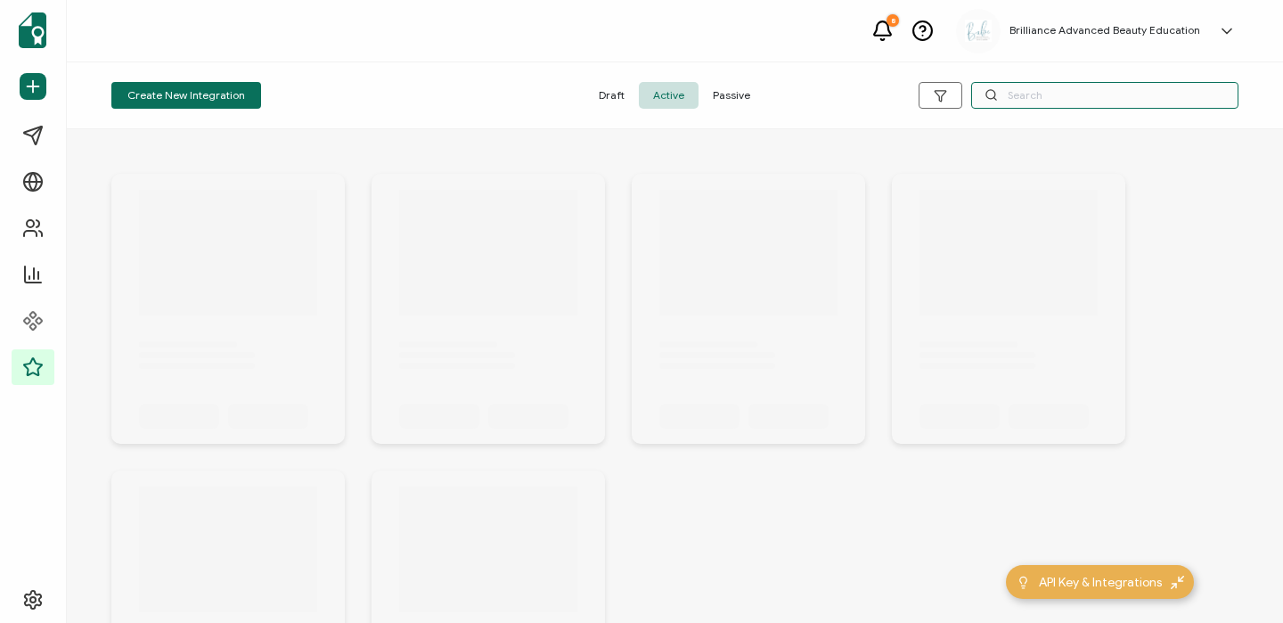
click at [1051, 100] on input "text" at bounding box center [1104, 95] width 267 height 27
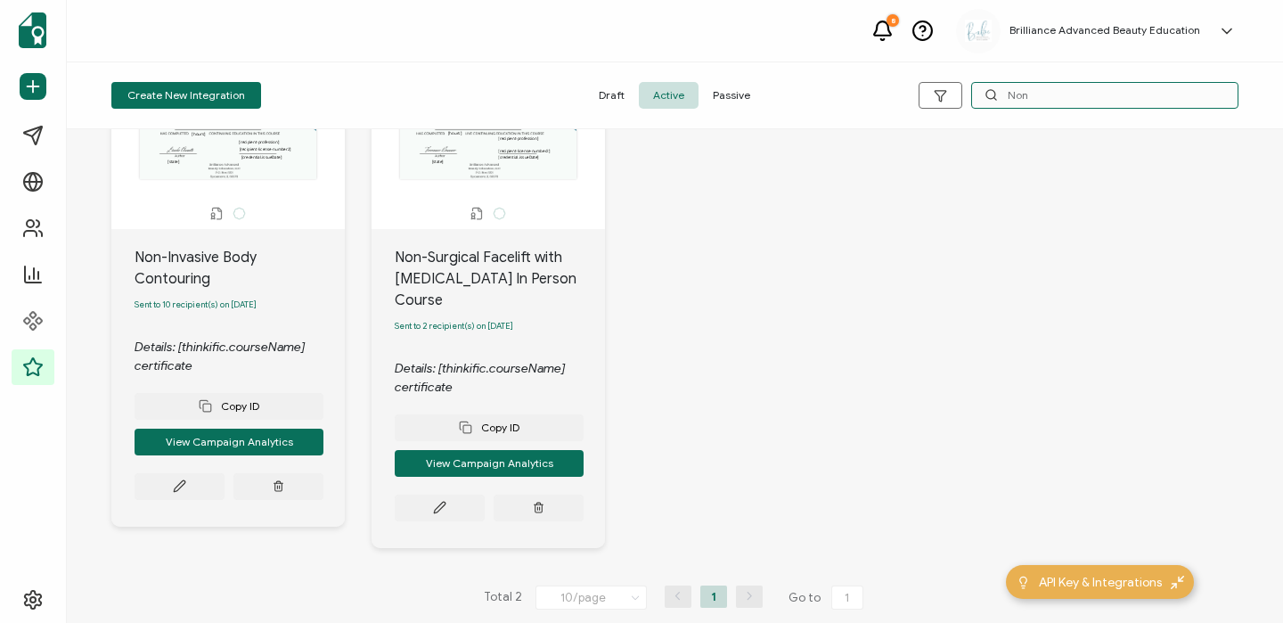
scroll to position [163, 0]
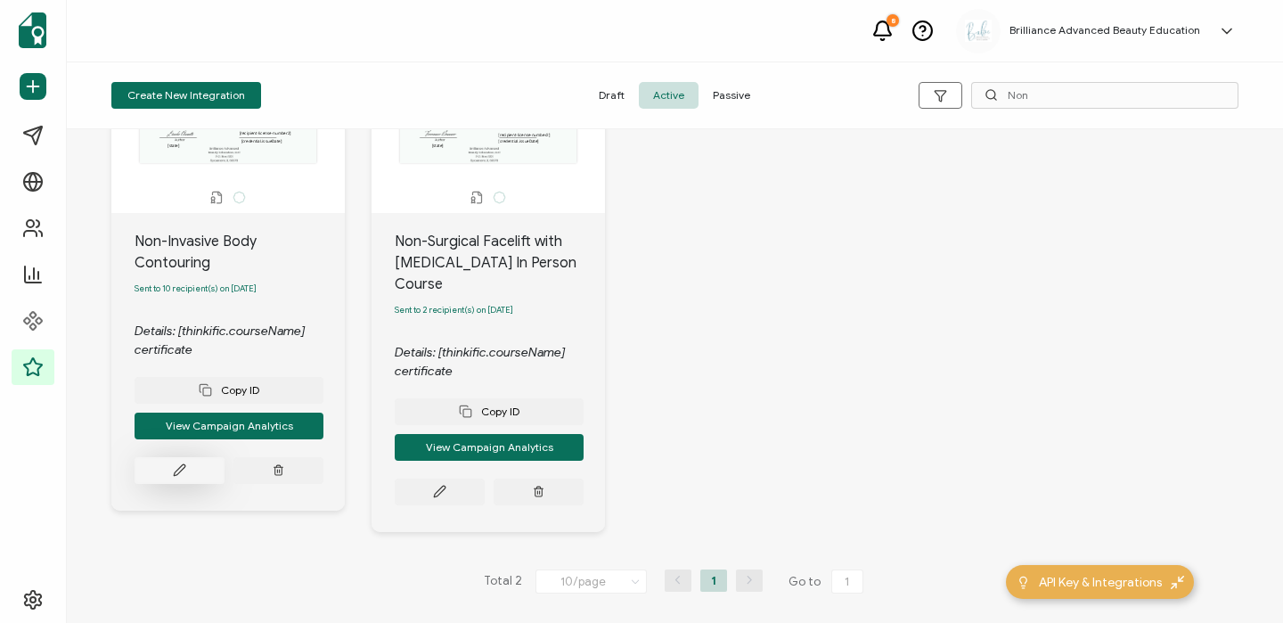
click at [175, 463] on icon at bounding box center [179, 469] width 13 height 13
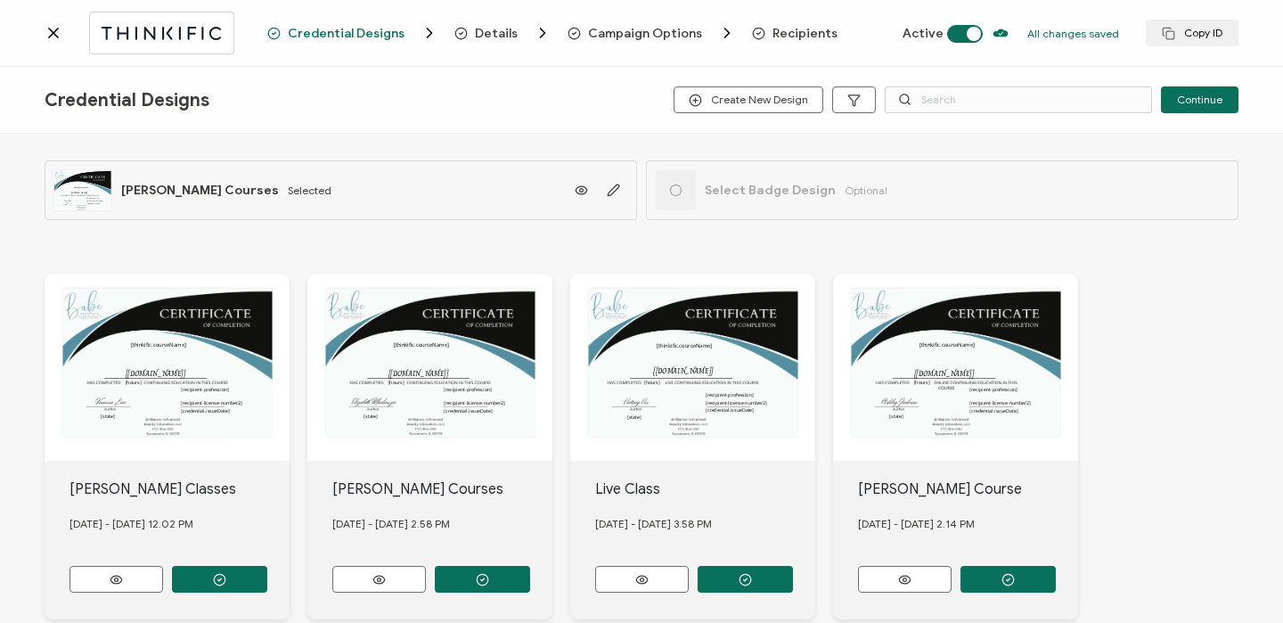
click at [777, 28] on span "Recipients" at bounding box center [804, 33] width 65 height 13
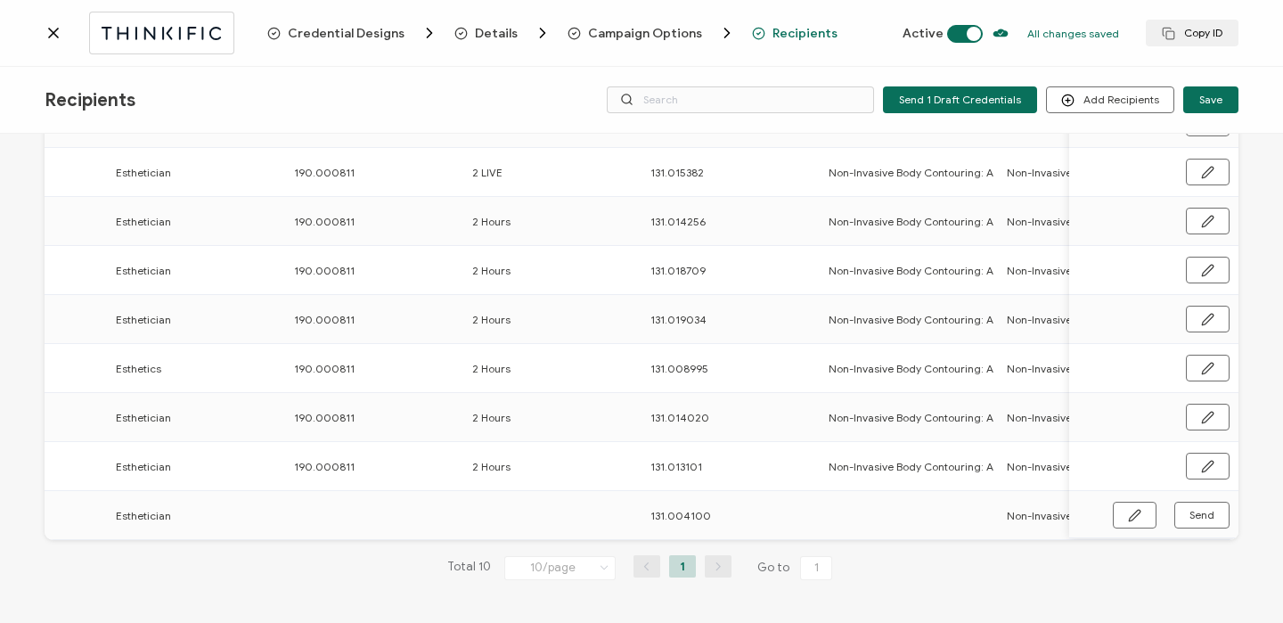
scroll to position [0, 919]
click at [1101, 509] on div "Send" at bounding box center [1153, 514] width 169 height 27
drag, startPoint x: 1110, startPoint y: 509, endPoint x: 789, endPoint y: 567, distance: 326.0
click at [1112, 509] on button "button" at bounding box center [1134, 514] width 44 height 27
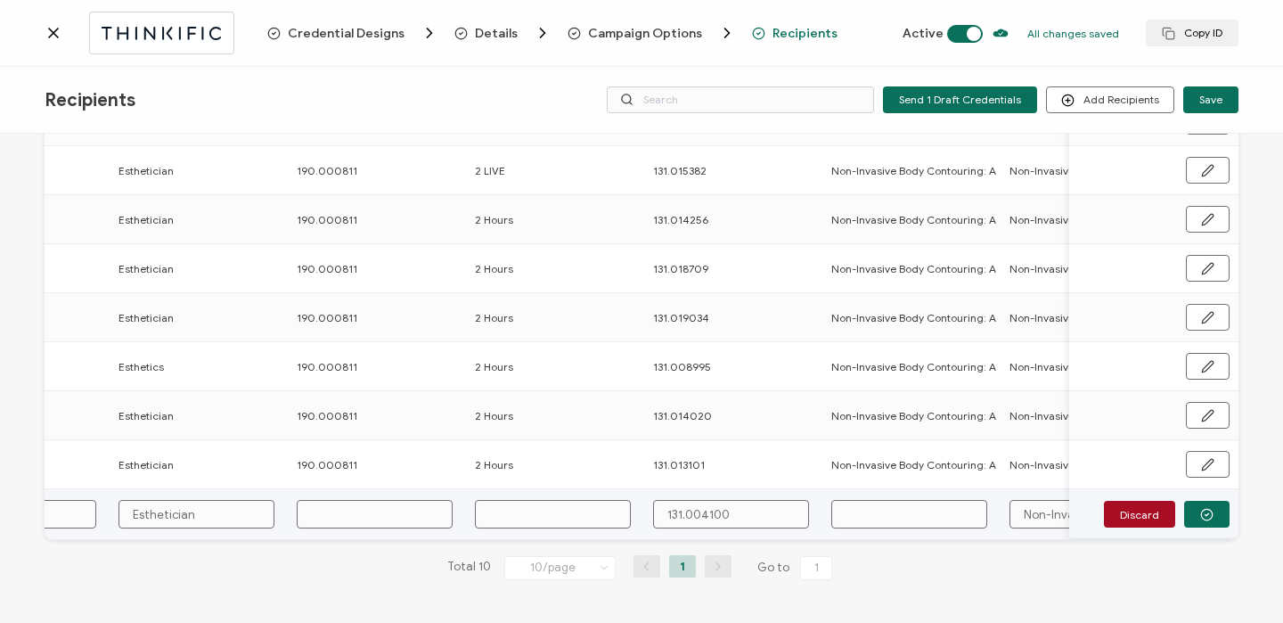
click at [329, 521] on input "text" at bounding box center [375, 514] width 156 height 29
click at [868, 520] on input "text" at bounding box center [909, 514] width 156 height 29
paste input "Non-Invasive Body Contouring: A Game-Changer for Fat Loss"
click at [1202, 508] on icon "button" at bounding box center [1206, 514] width 13 height 13
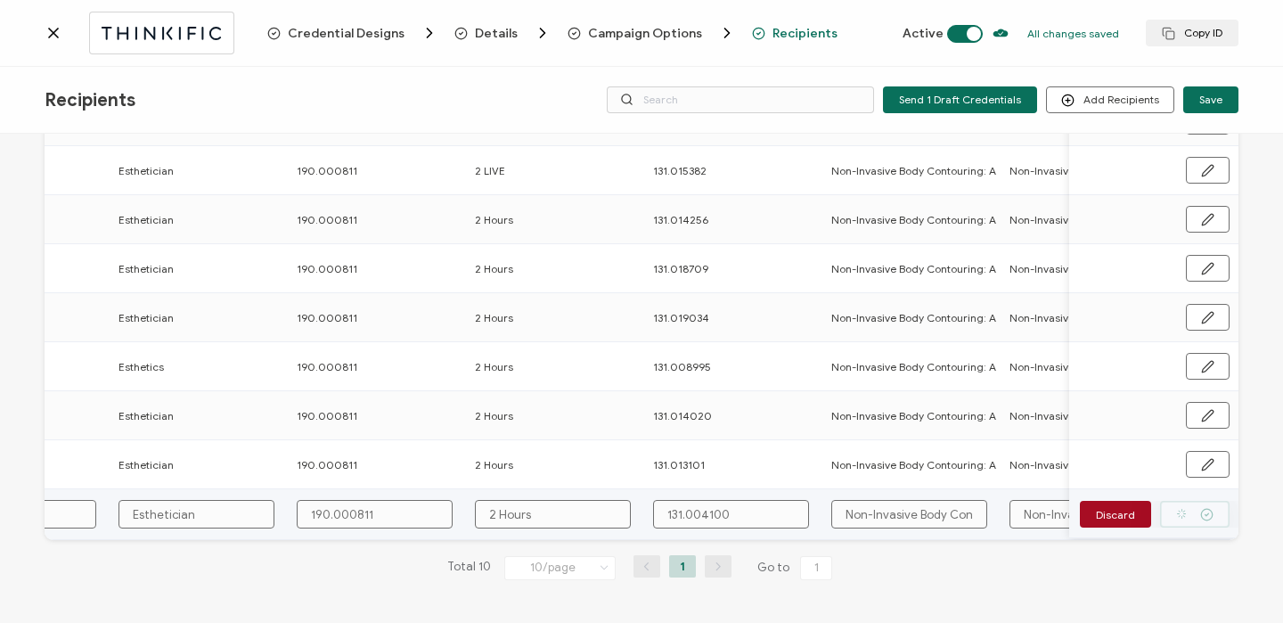
scroll to position [264, 0]
click at [1203, 509] on span "Send" at bounding box center [1201, 514] width 25 height 11
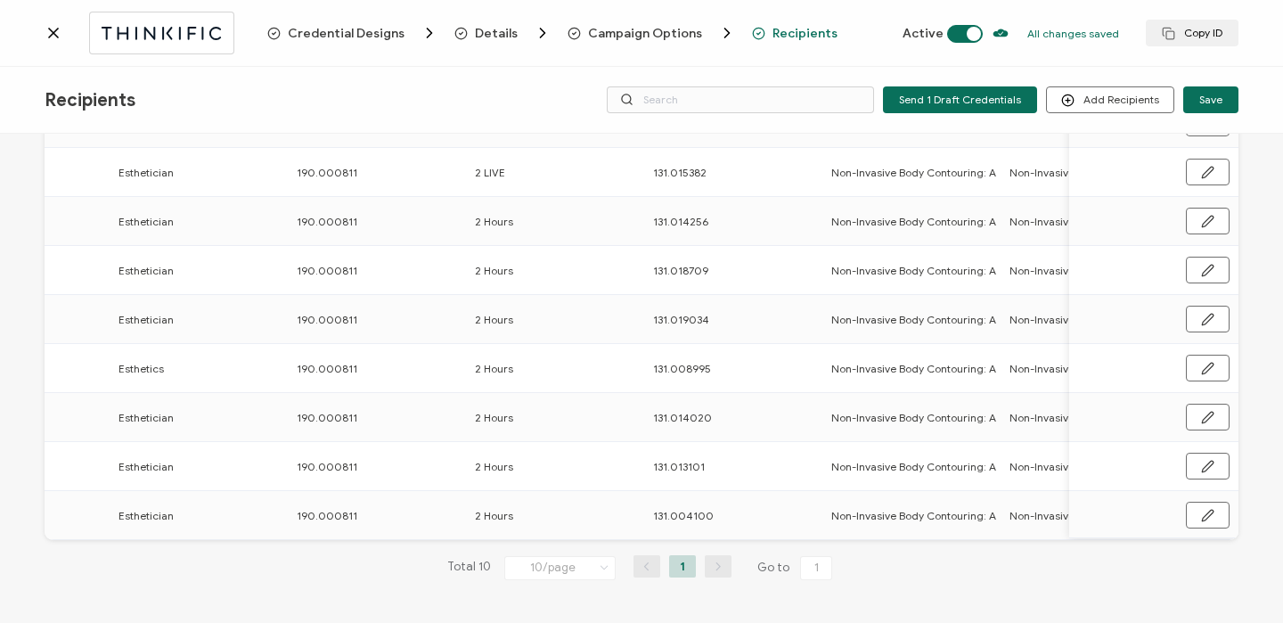
click at [47, 34] on icon at bounding box center [54, 33] width 18 height 18
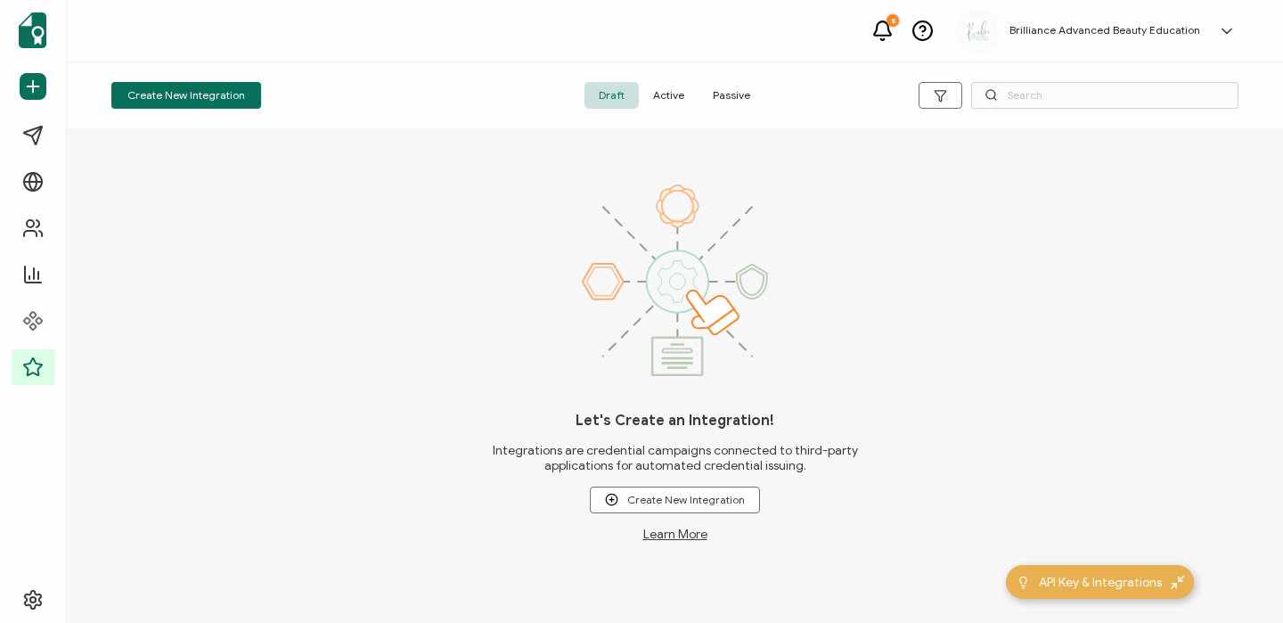
click at [680, 94] on span "Active" at bounding box center [669, 95] width 60 height 27
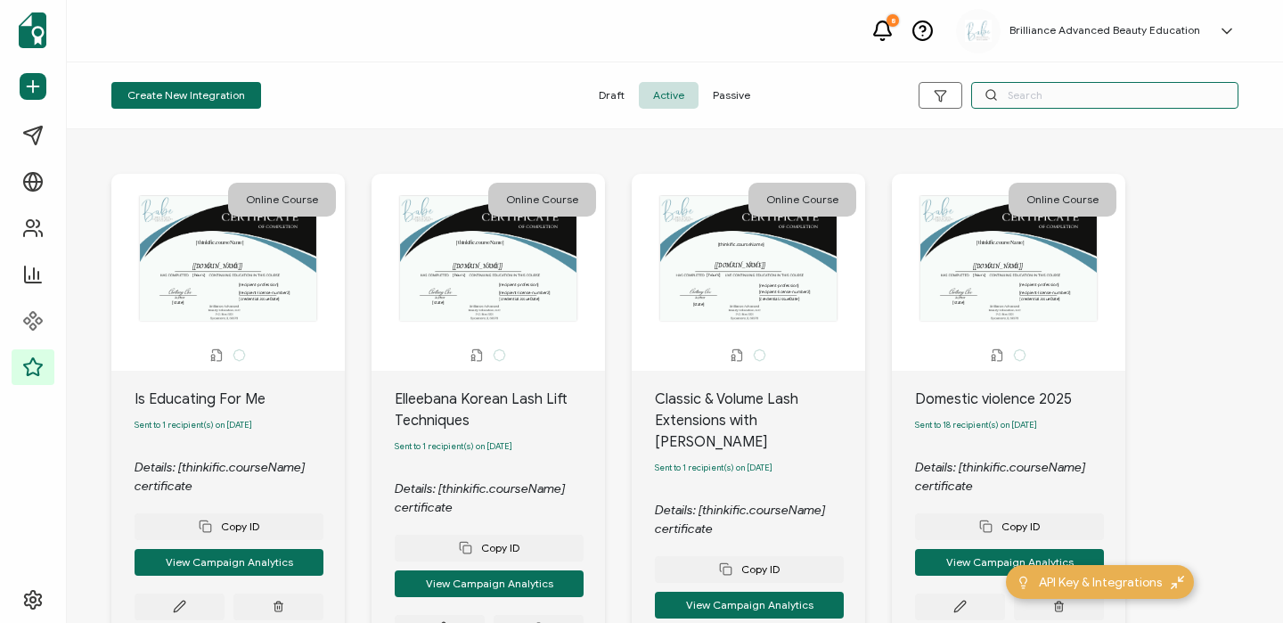
click at [1032, 93] on input "text" at bounding box center [1104, 95] width 267 height 27
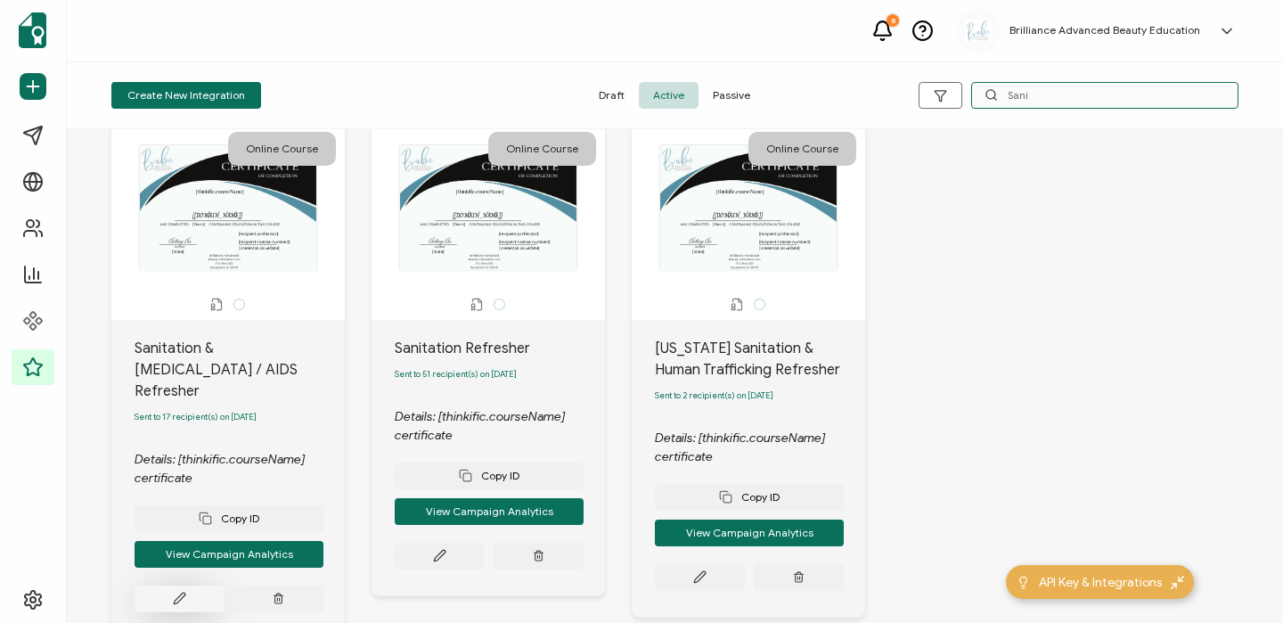
scroll to position [142, 0]
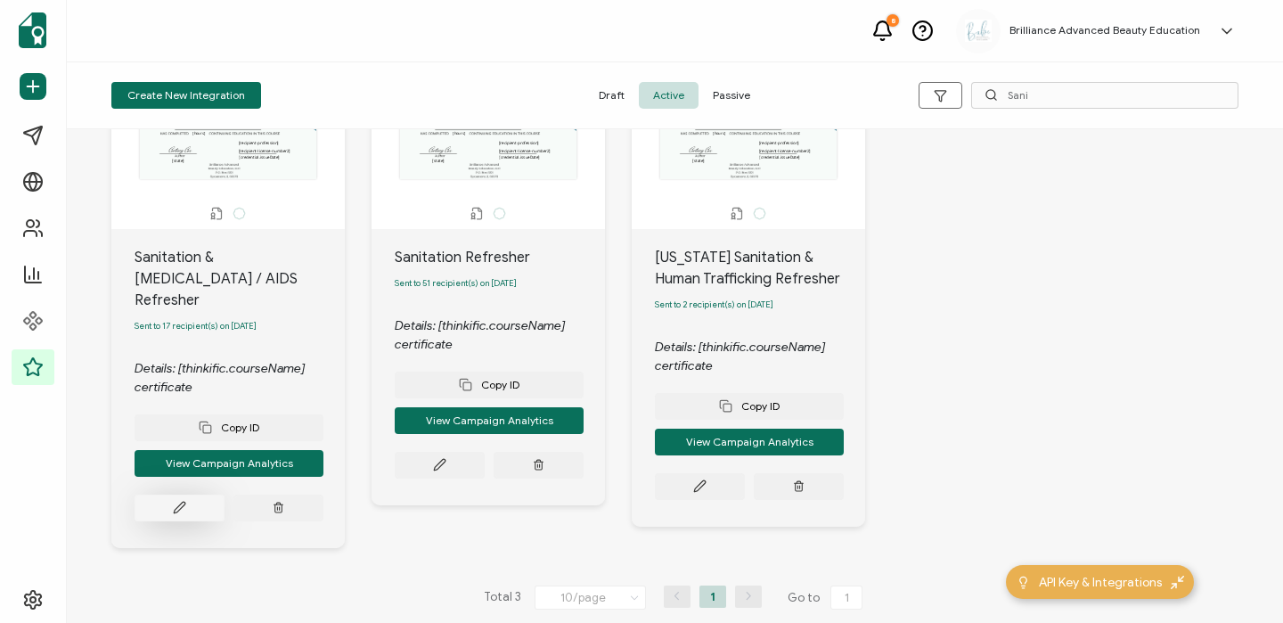
click at [165, 494] on button at bounding box center [179, 507] width 90 height 27
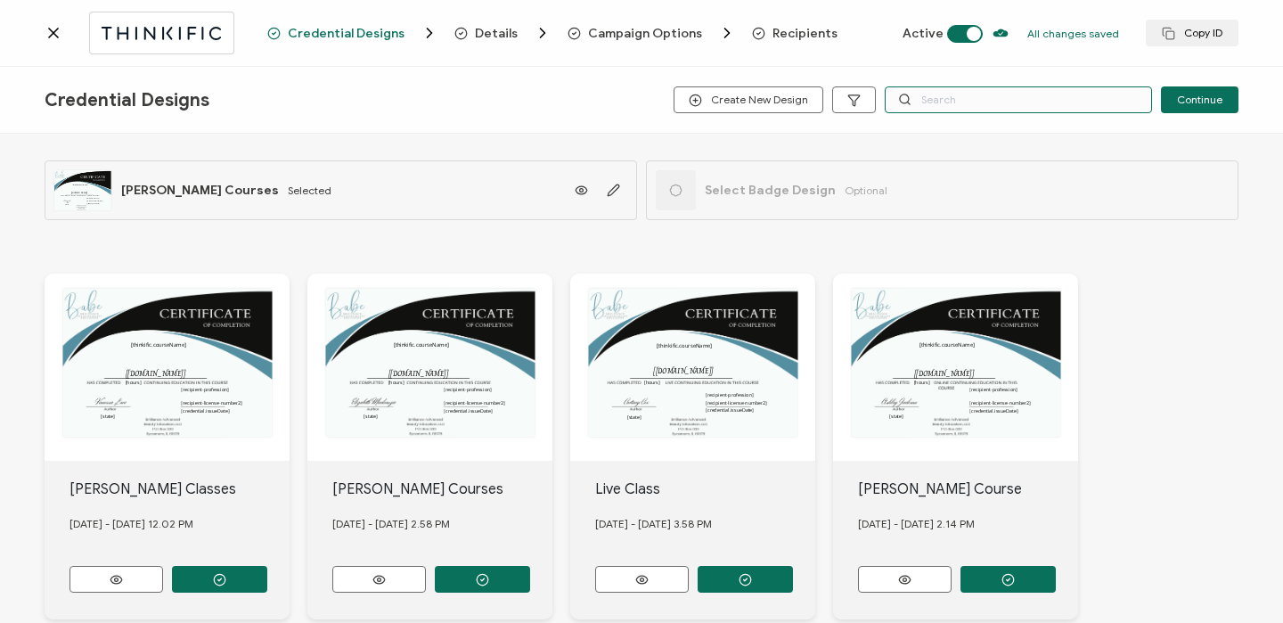
click at [965, 95] on input "text" at bounding box center [1017, 99] width 267 height 27
click at [772, 33] on span "Recipients" at bounding box center [804, 33] width 65 height 13
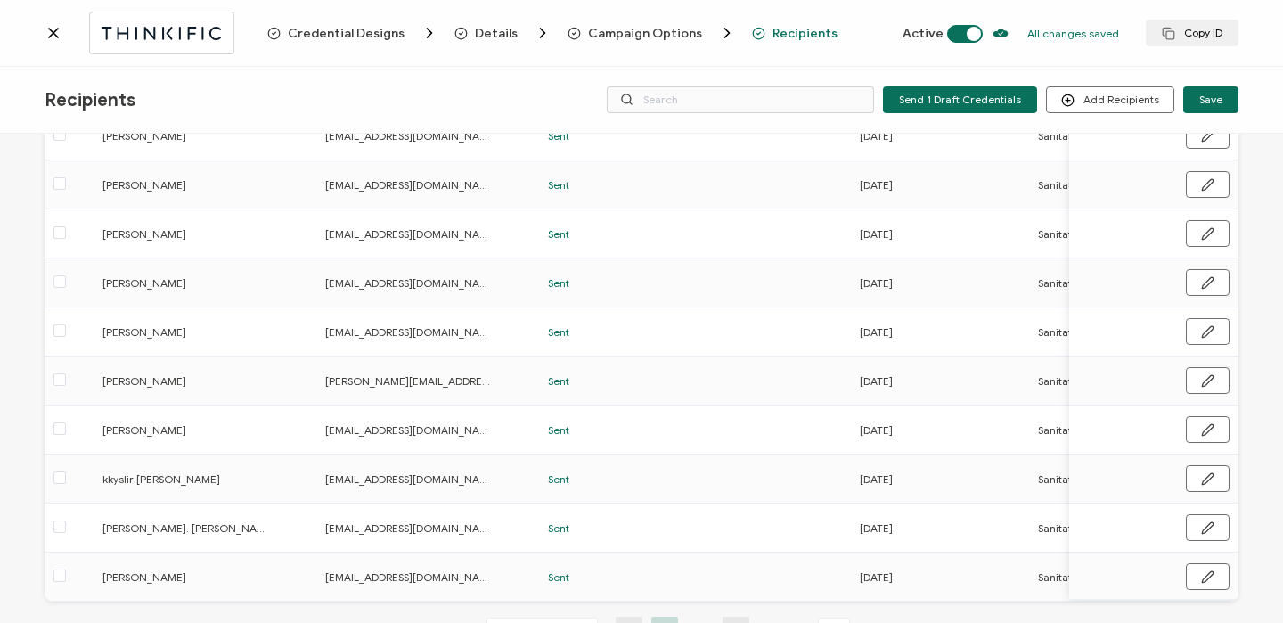
scroll to position [264, 0]
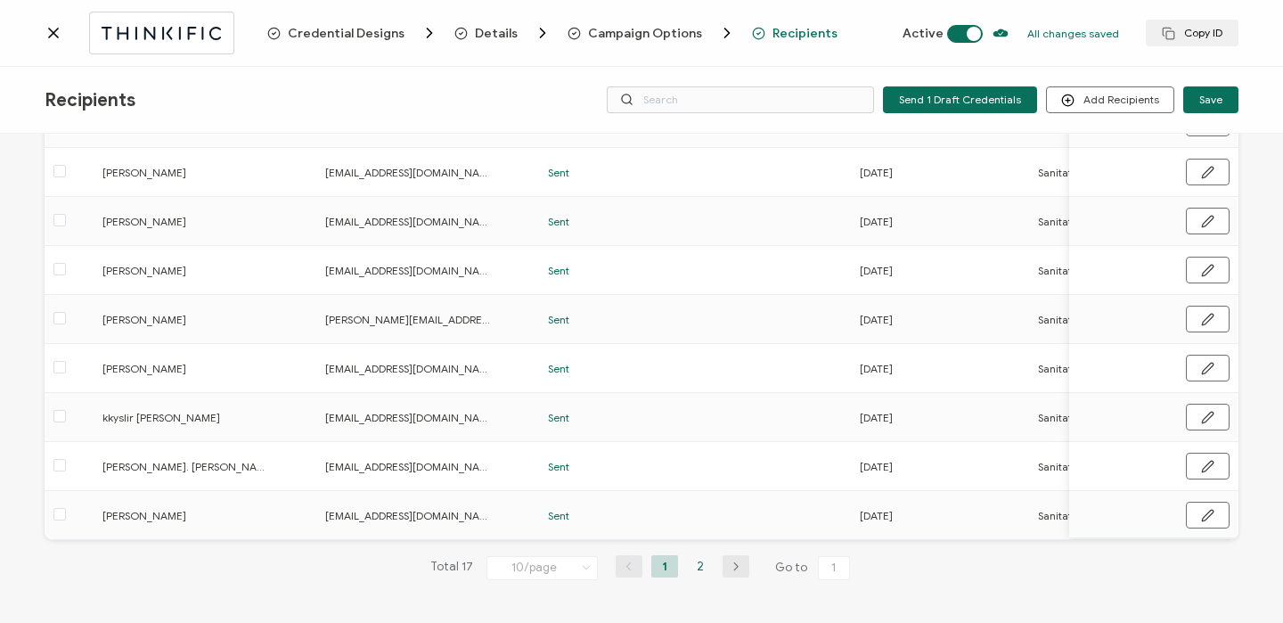
click at [692, 568] on li "2" at bounding box center [700, 566] width 27 height 22
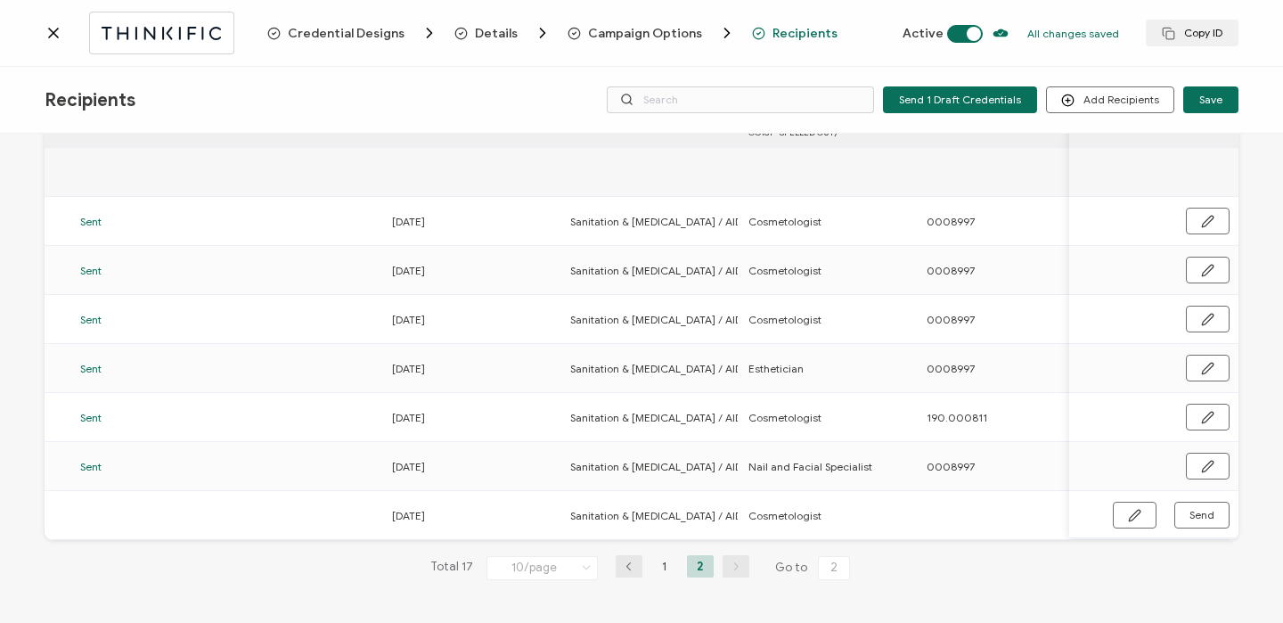
scroll to position [0, 468]
drag, startPoint x: 933, startPoint y: 539, endPoint x: 1095, endPoint y: 539, distance: 161.2
click at [1095, 539] on div "Add Recipient [PERSON_NAME] [EMAIL_ADDRESS][DOMAIN_NAME] Sent [DATE] Sanitation…" at bounding box center [642, 344] width 1194 height 392
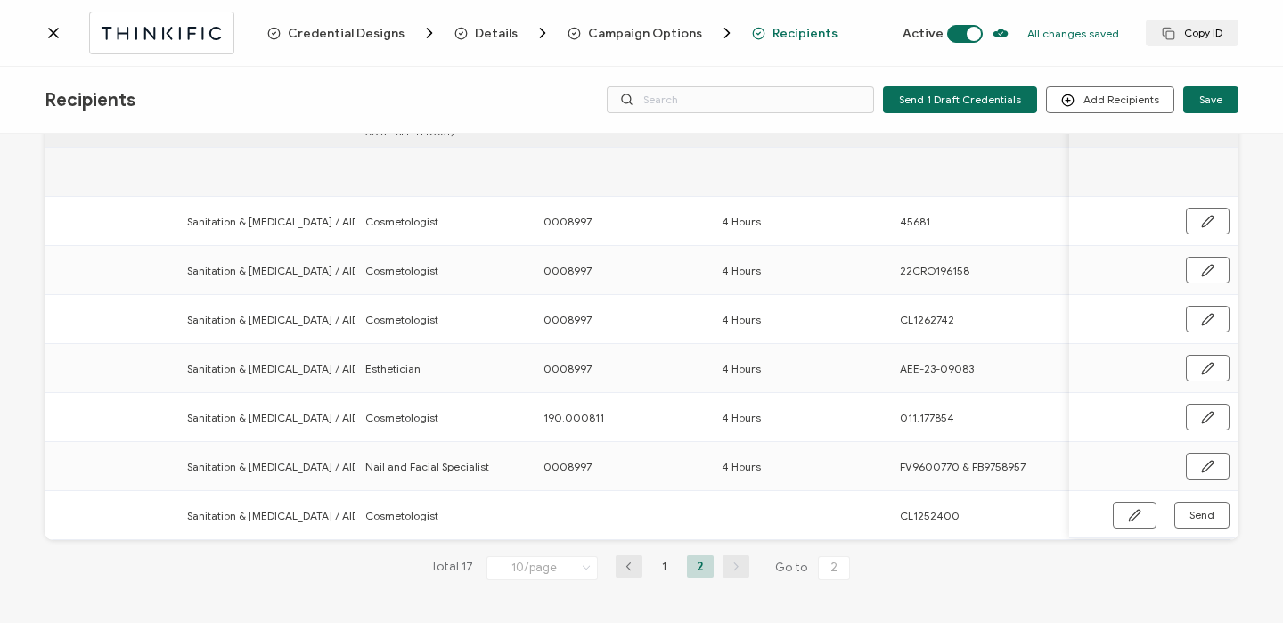
scroll to position [0, 854]
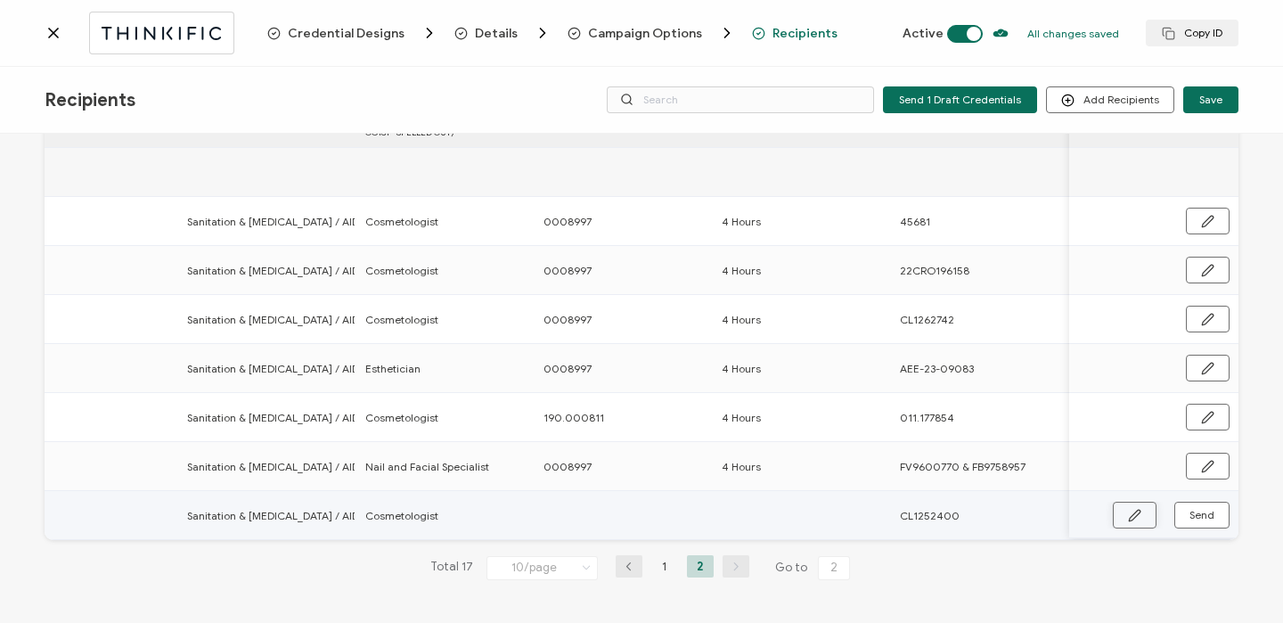
click at [1118, 515] on button "button" at bounding box center [1134, 514] width 44 height 27
click at [569, 500] on input "text" at bounding box center [621, 514] width 156 height 29
click at [1191, 517] on button "button" at bounding box center [1206, 514] width 45 height 27
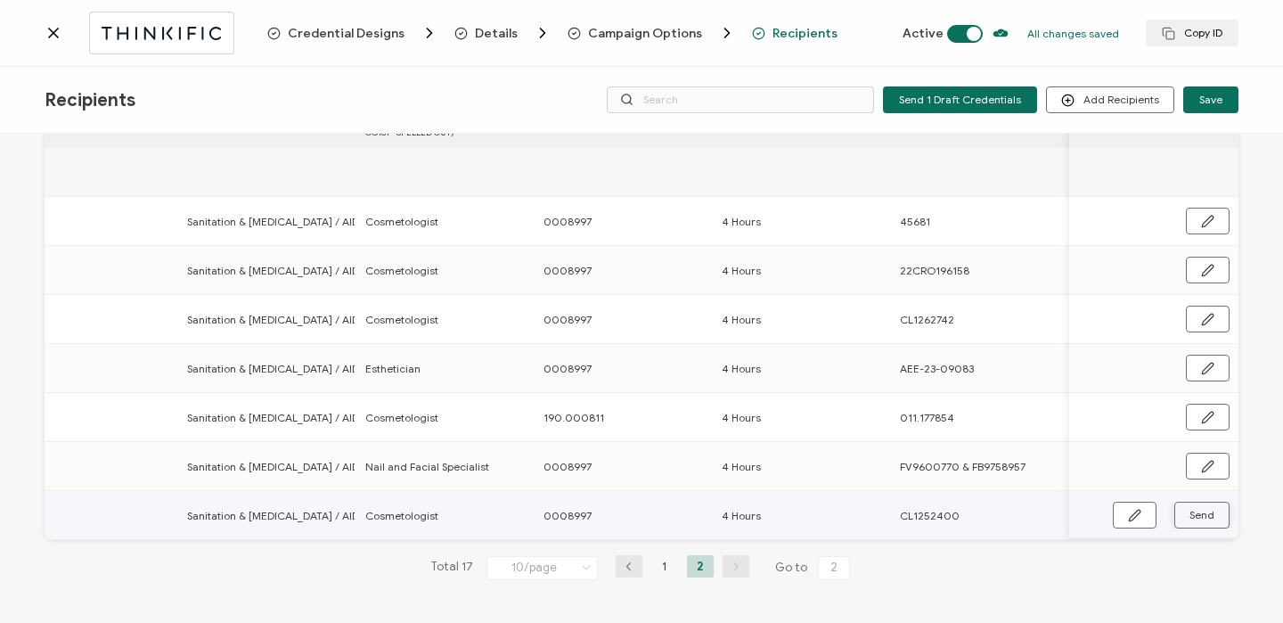
click at [1191, 517] on button "Send" at bounding box center [1201, 514] width 55 height 27
